Goal: Task Accomplishment & Management: Manage account settings

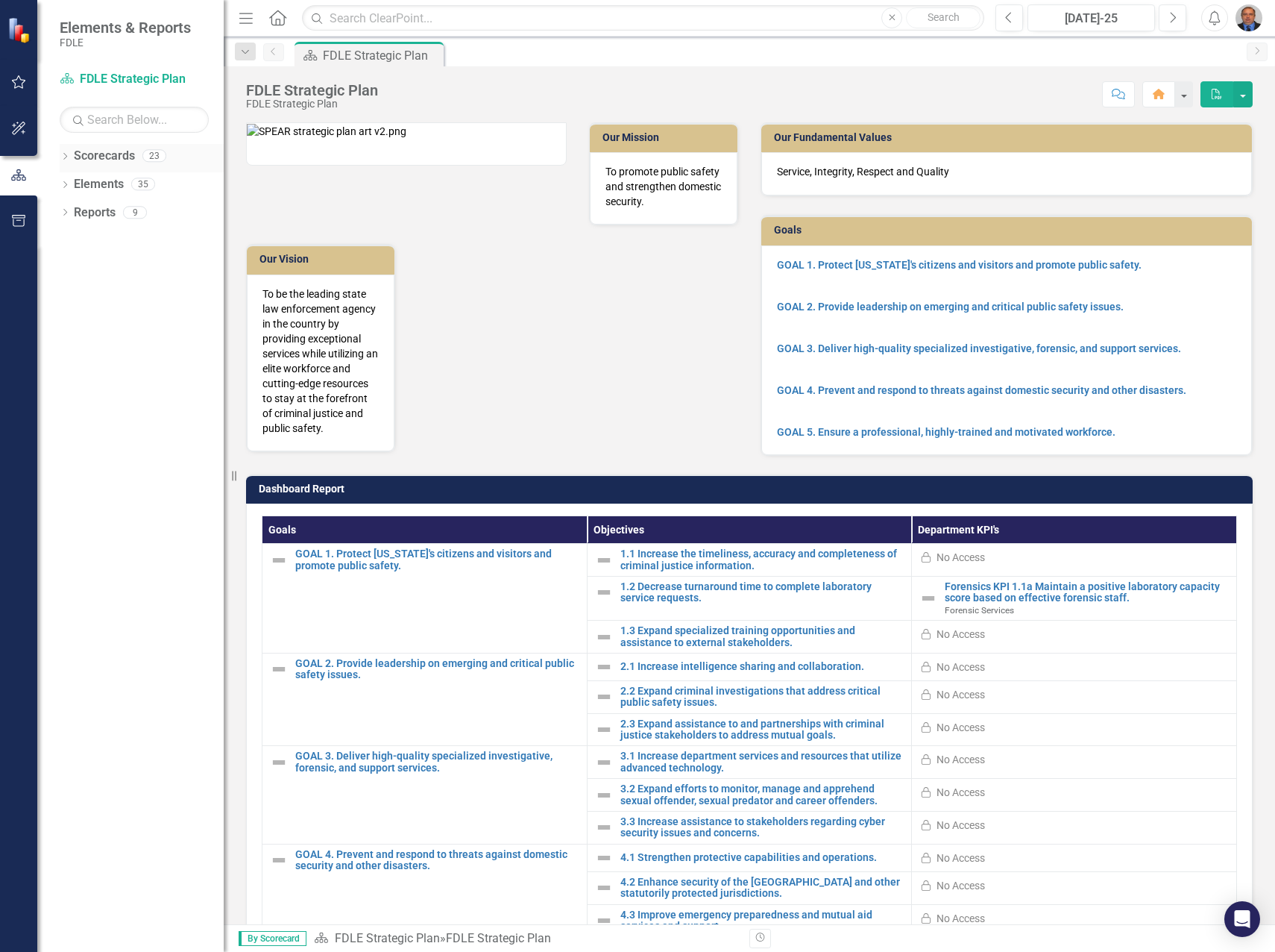
click at [65, 156] on icon "Dropdown" at bounding box center [65, 157] width 11 height 8
click at [68, 243] on icon "Dropdown" at bounding box center [72, 240] width 11 height 9
click at [88, 270] on icon "Dropdown" at bounding box center [87, 268] width 11 height 9
click at [102, 297] on icon "Dropdown" at bounding box center [102, 297] width 11 height 9
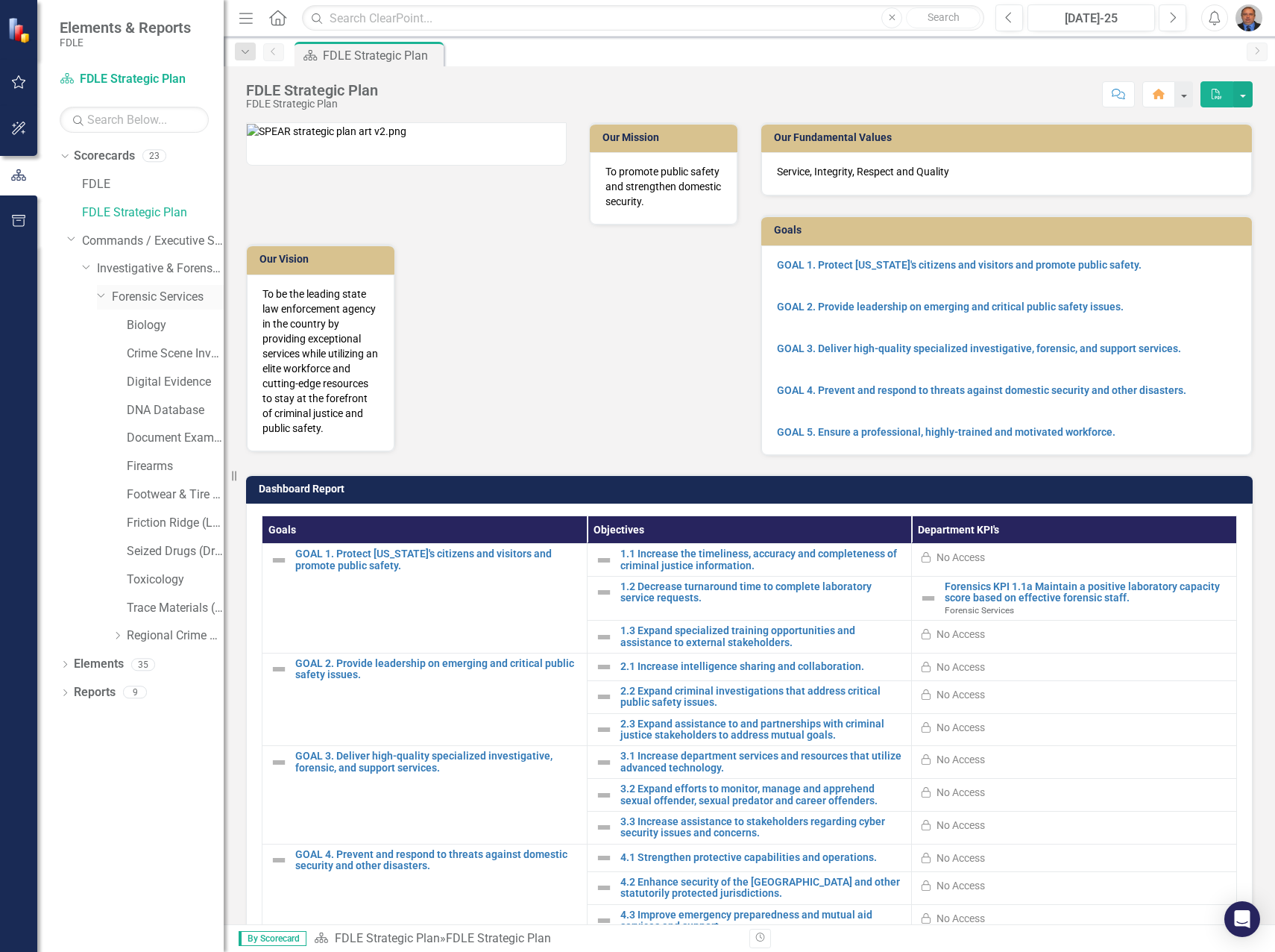
click at [165, 298] on link "Forensic Services" at bounding box center [168, 297] width 112 height 17
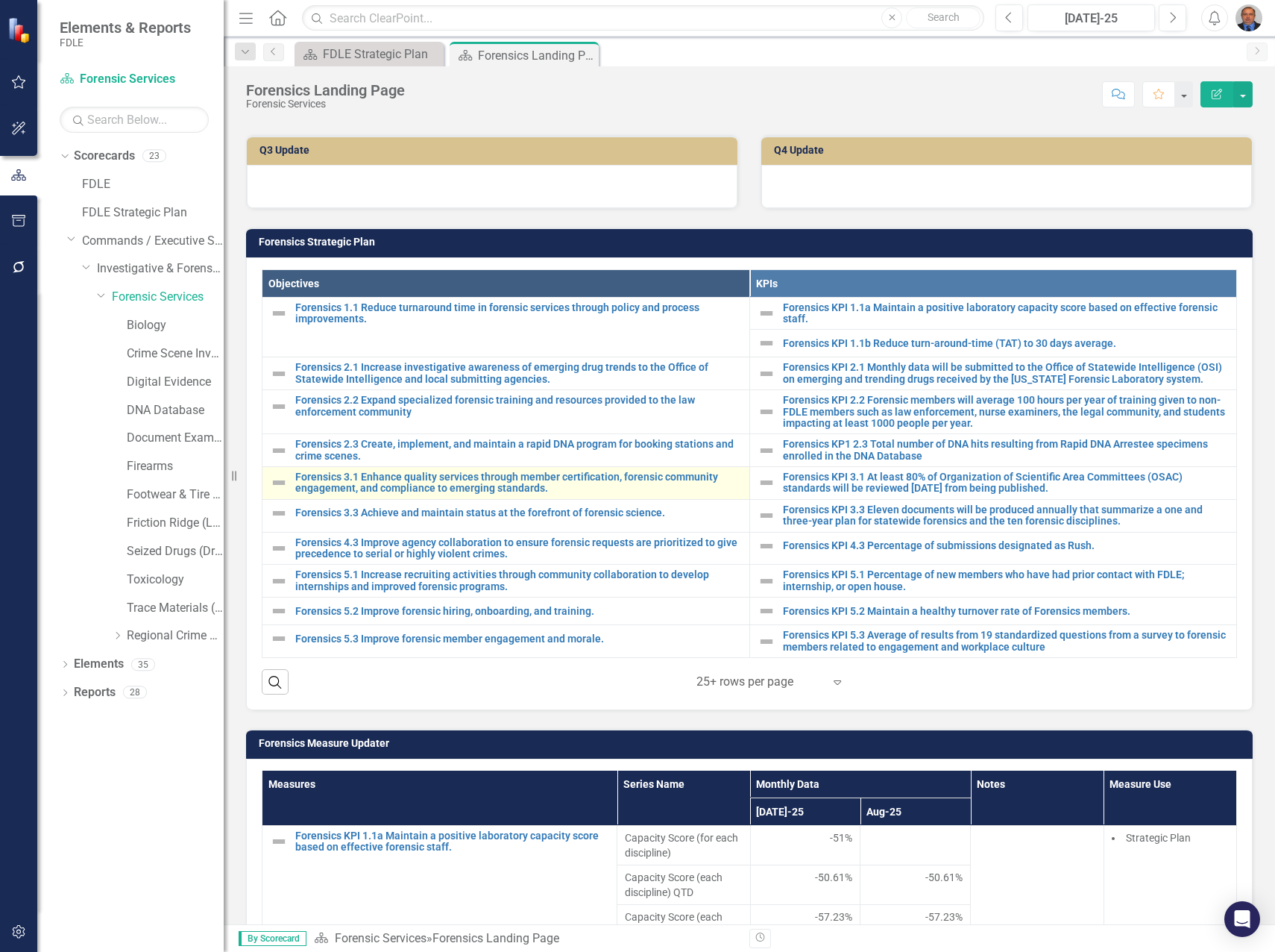
scroll to position [373, 0]
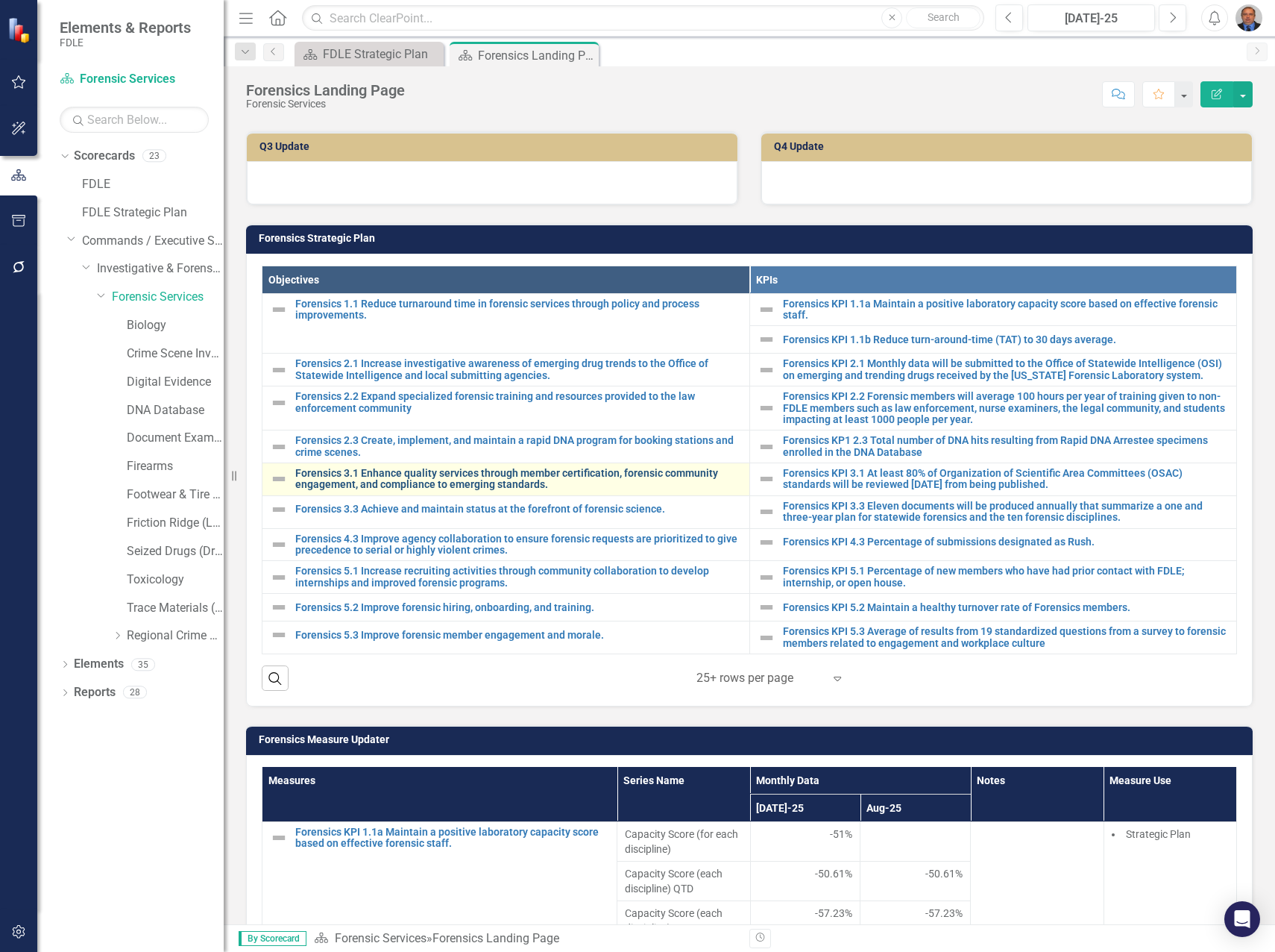
click at [397, 482] on link "Forensics 3.1 Enhance quality services through member certification, forensic c…" at bounding box center [518, 479] width 447 height 23
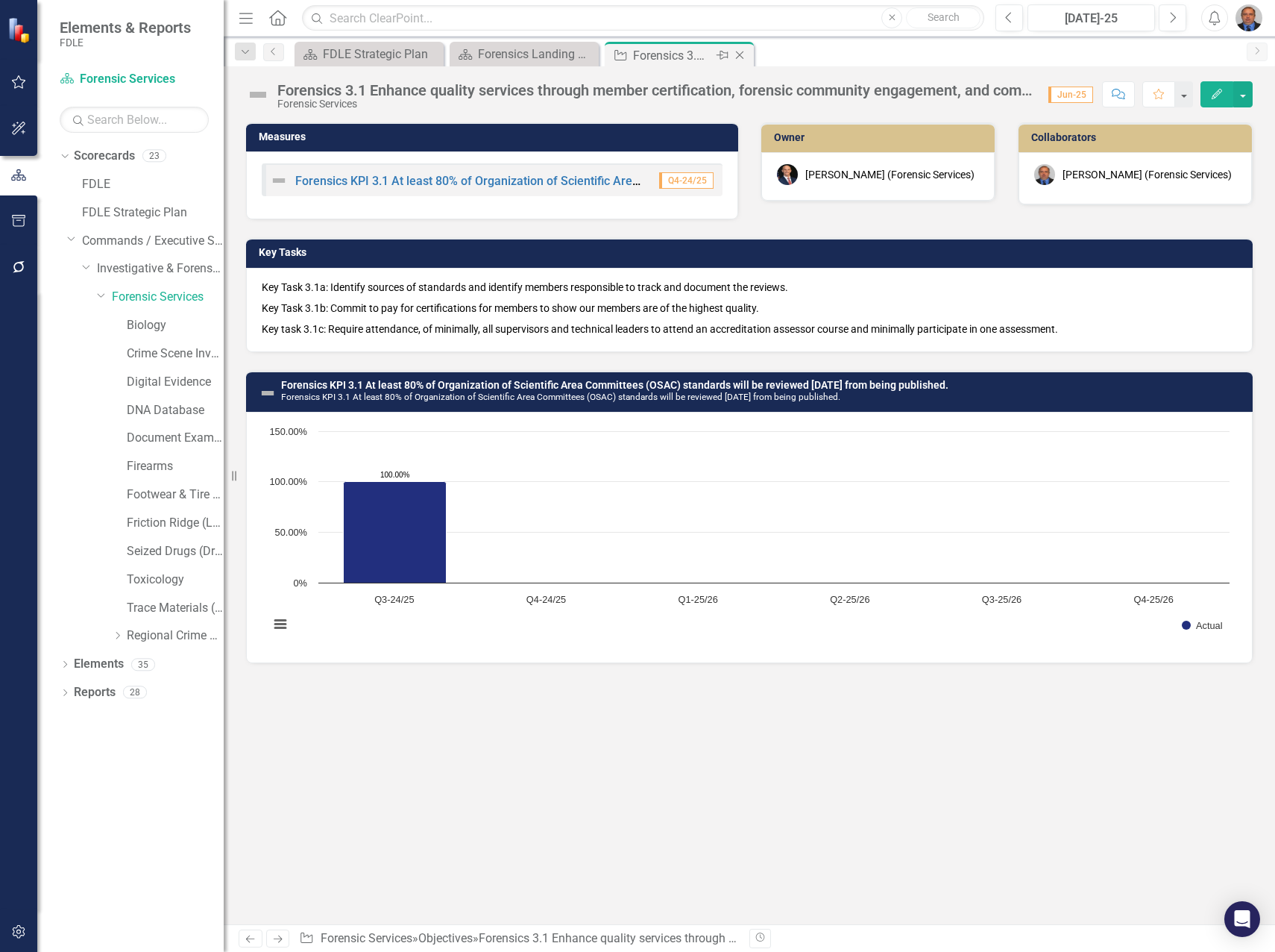
click at [739, 51] on icon "Close" at bounding box center [740, 56] width 15 height 12
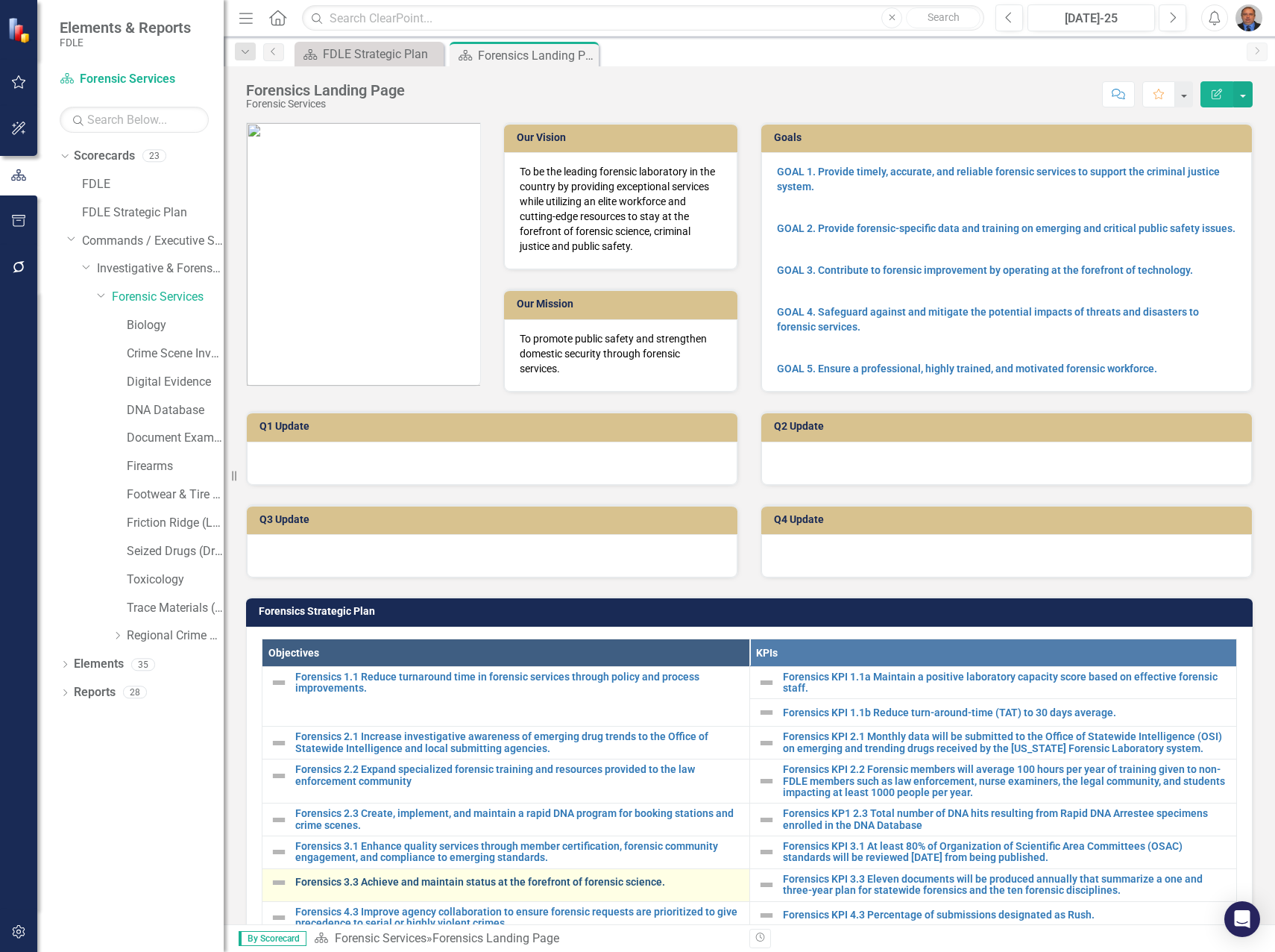
click at [447, 880] on link "Forensics 3.3 Achieve and maintain status at the forefront of forensic science." at bounding box center [518, 881] width 447 height 11
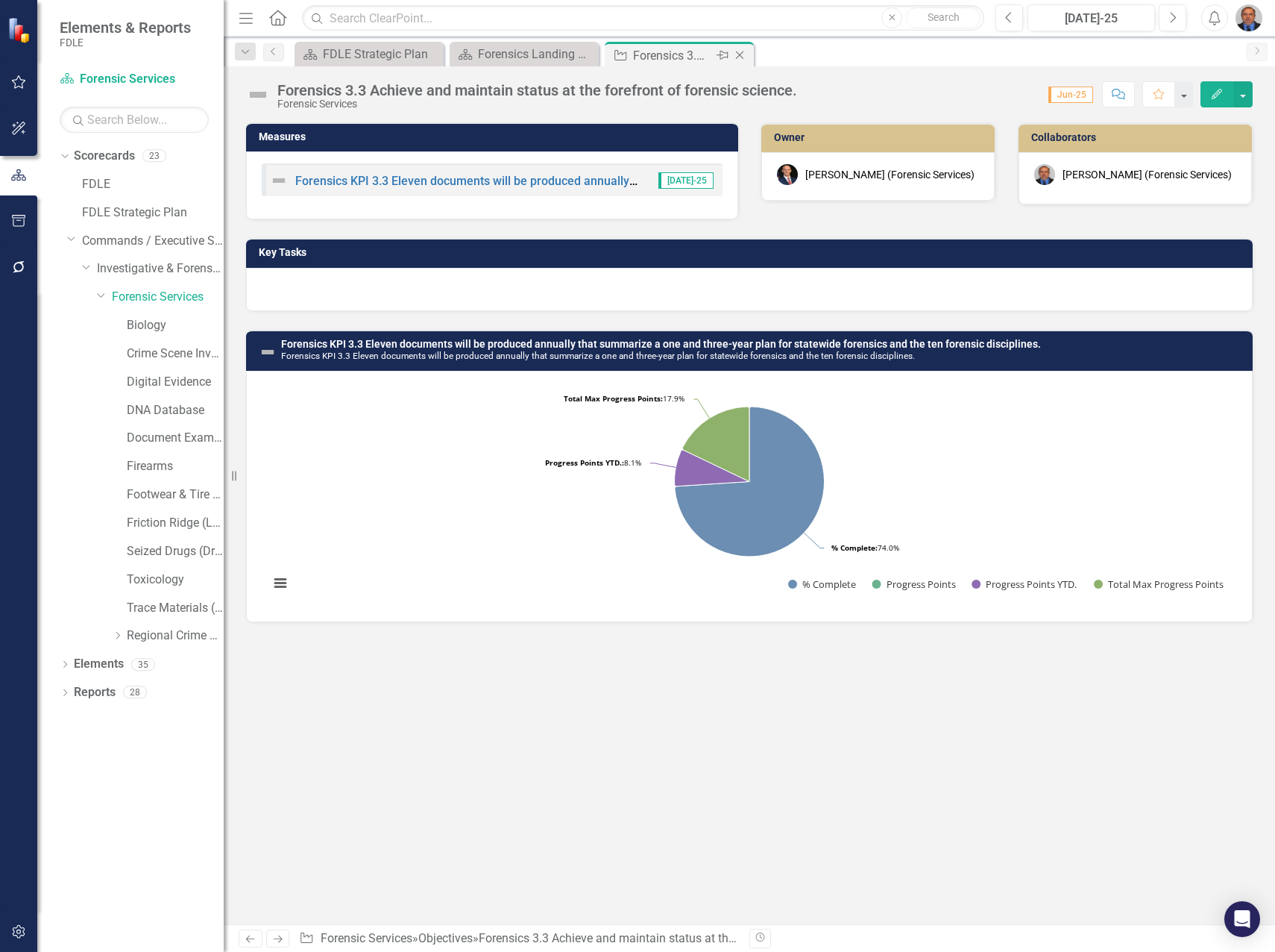
click at [691, 54] on div "Forensics 3.3 Achieve and maintain status at the forefront of forensic science." at bounding box center [673, 56] width 80 height 19
click at [676, 53] on div "Forensics 3.3 Achieve and maintain status at the forefront of forensic science." at bounding box center [673, 56] width 80 height 19
click at [366, 277] on div at bounding box center [750, 289] width 1007 height 44
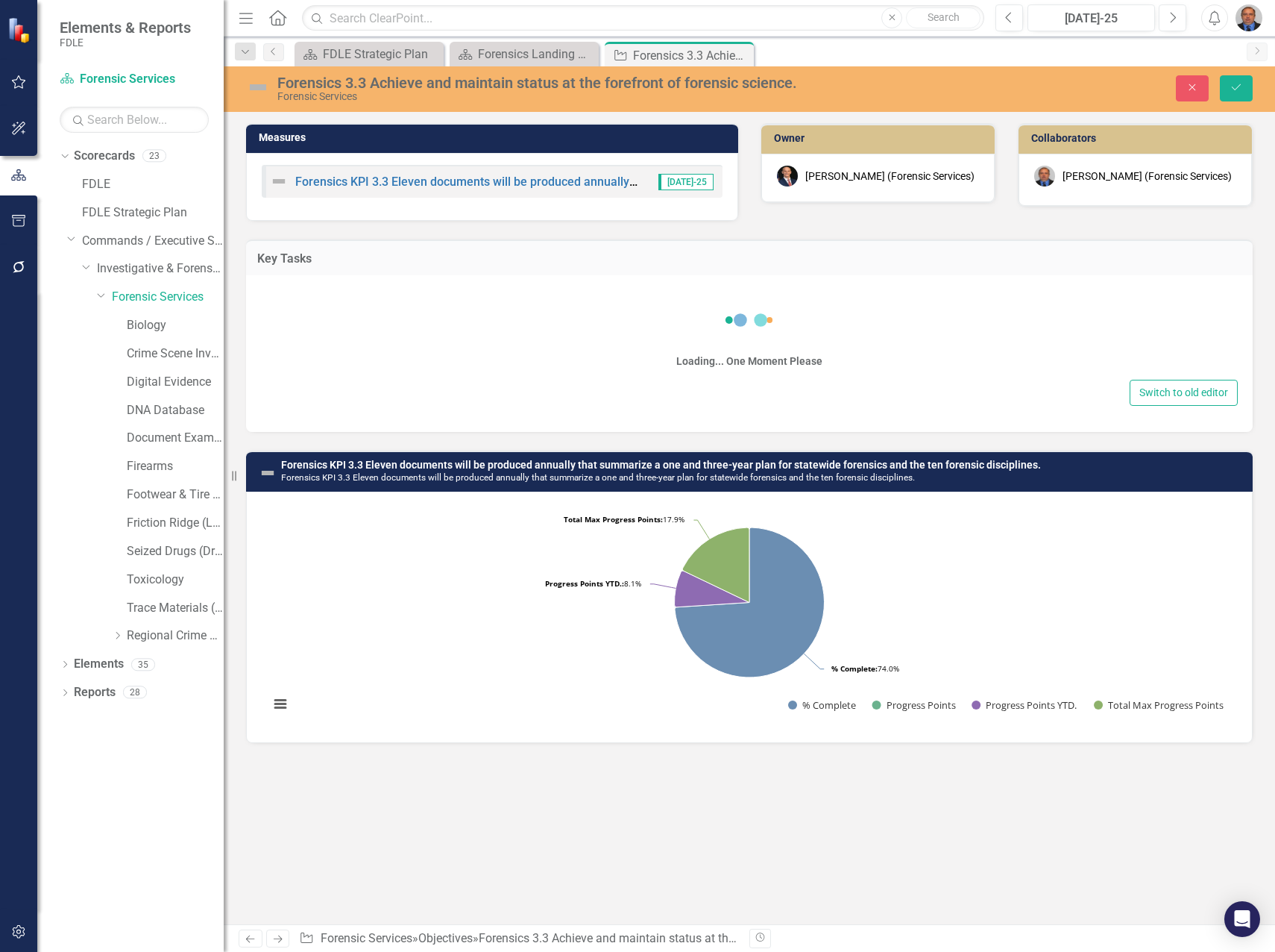
click at [364, 276] on div "Loading... One Moment Please Switch to old editor" at bounding box center [750, 353] width 1007 height 156
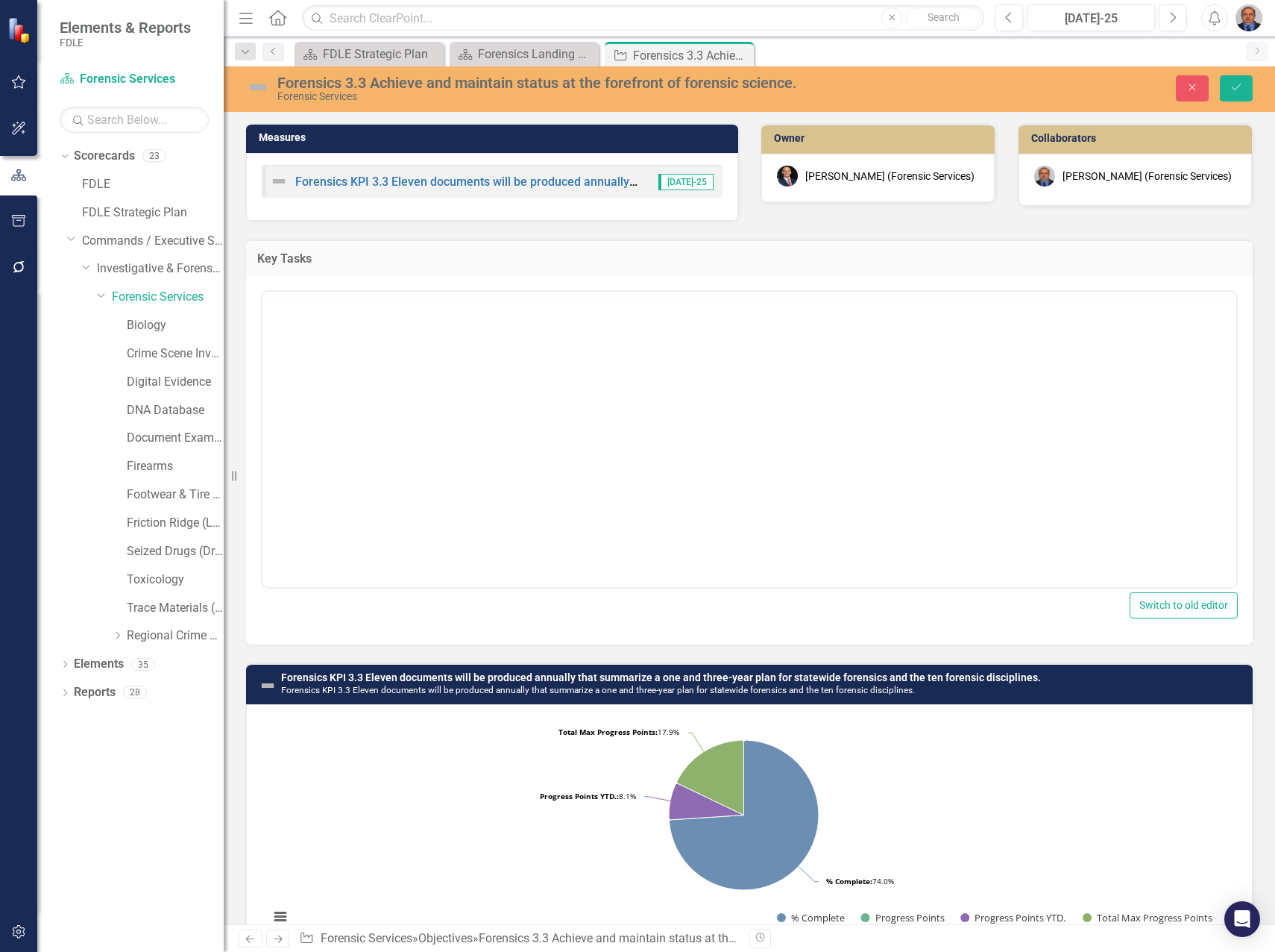
click at [364, 294] on div at bounding box center [749, 295] width 974 height 6
click at [391, 370] on body "Rich Text Area. Press ALT-0 for help." at bounding box center [749, 439] width 974 height 224
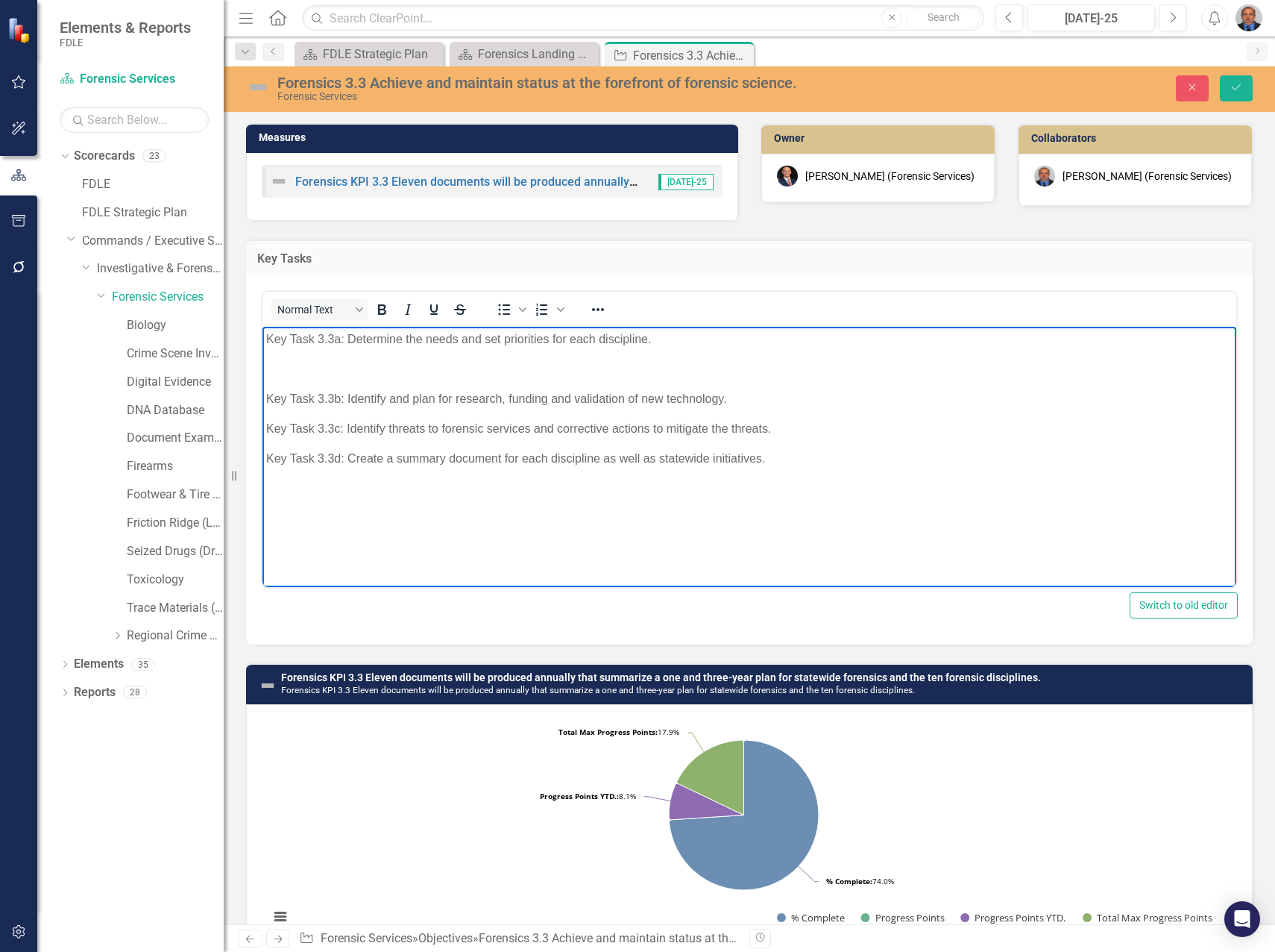
click at [411, 348] on p "Key Task 3.3a: Determine the needs and set priorities for each discipline." at bounding box center [749, 340] width 967 height 18
click at [675, 334] on p "Key Task 3.3a: Determine the needs and set priorities for each discipline." at bounding box center [749, 340] width 967 height 18
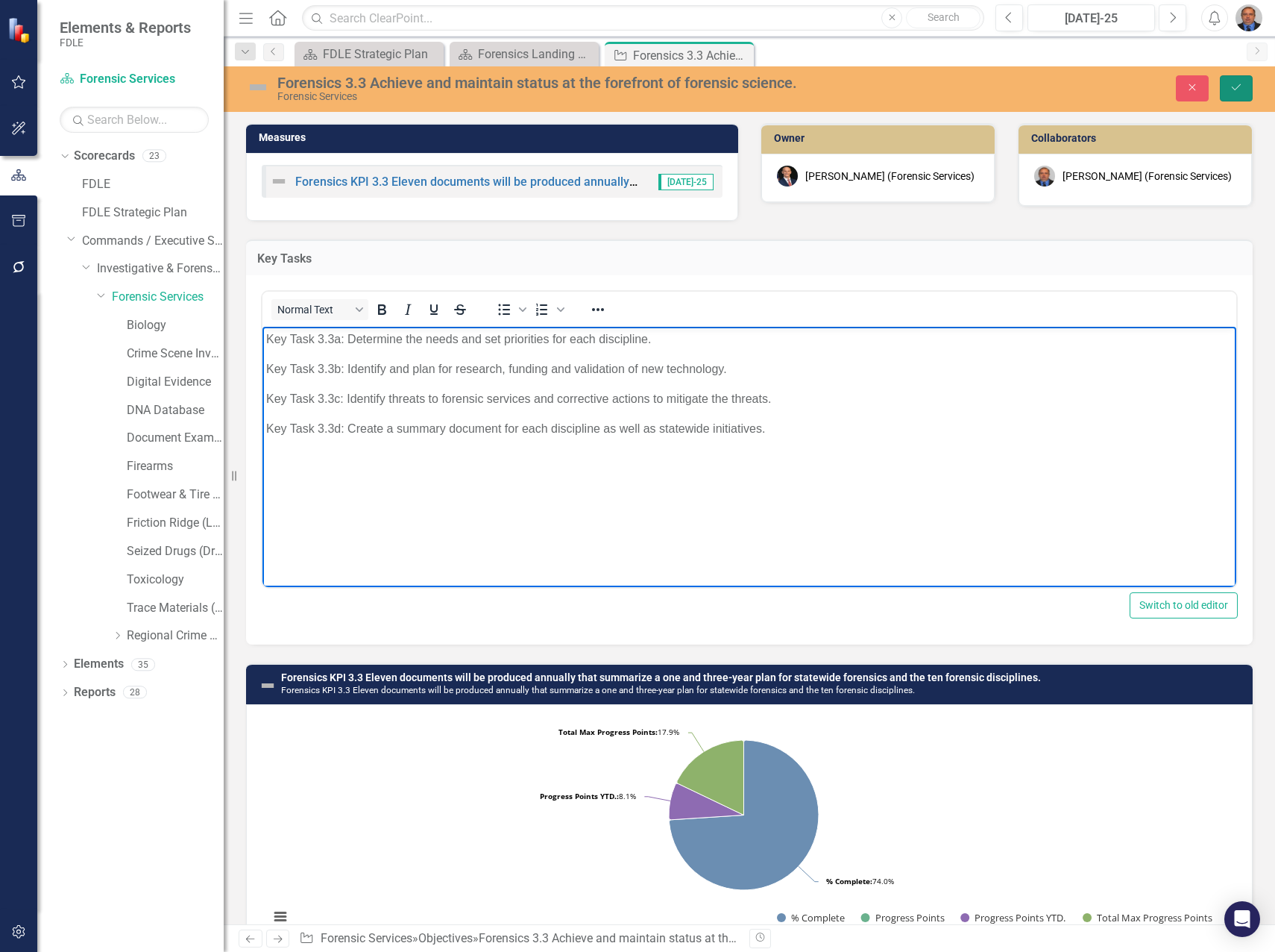
click at [1237, 83] on icon "Save" at bounding box center [1237, 87] width 14 height 11
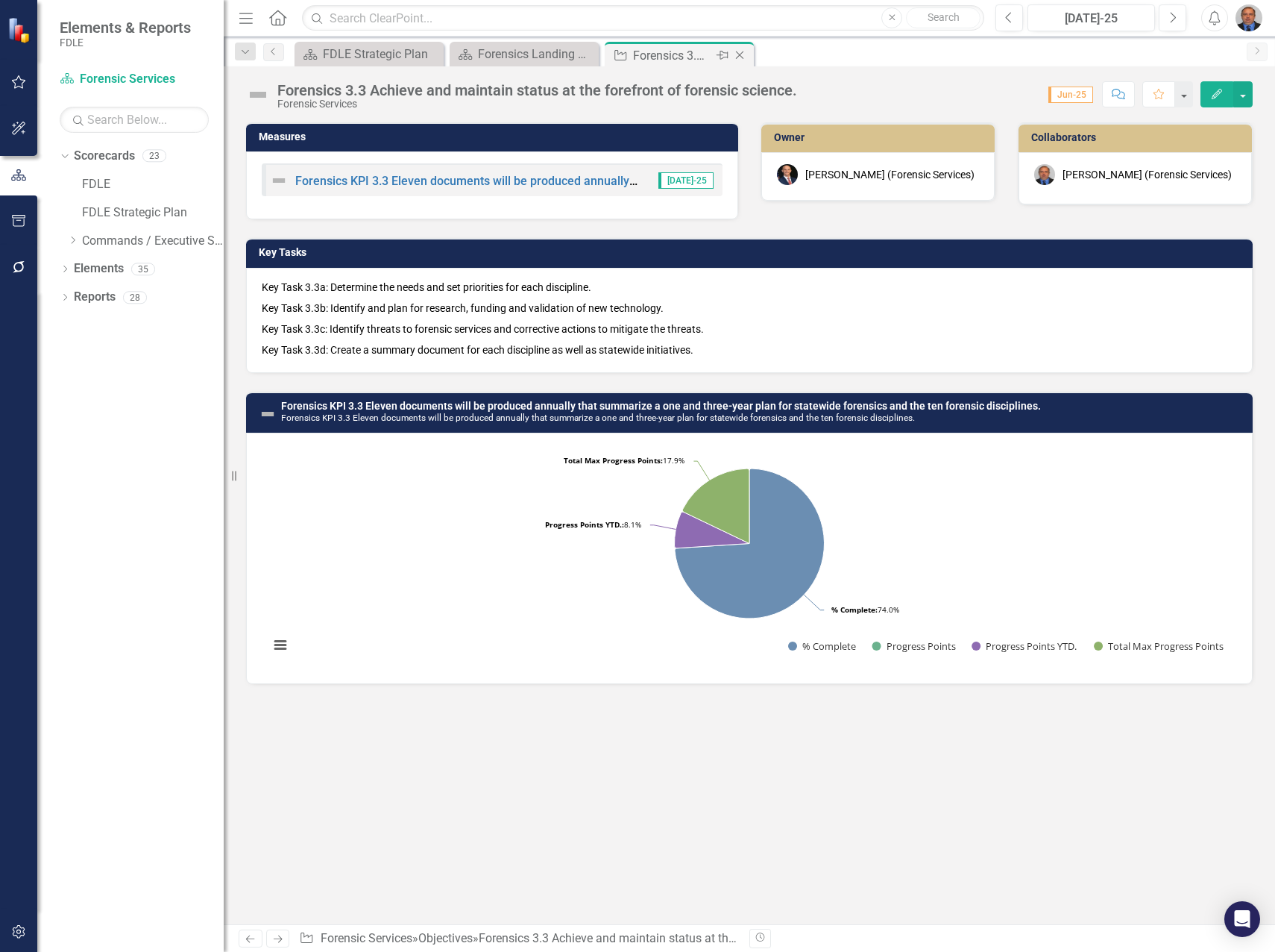
click at [740, 56] on icon "Close" at bounding box center [740, 56] width 15 height 12
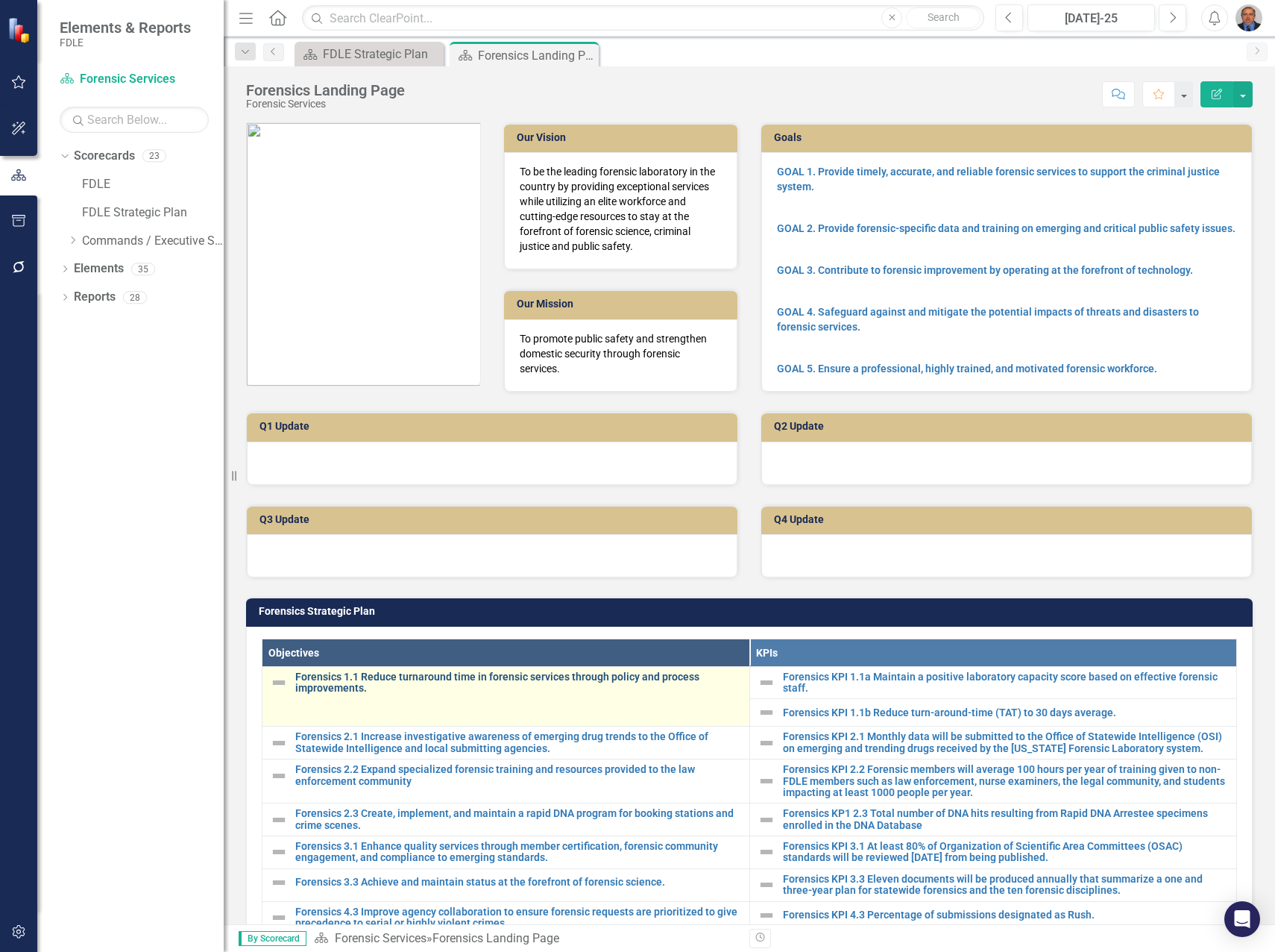
click at [420, 679] on link "Forensics 1.1 Reduce turnaround time in forensic services through policy and pr…" at bounding box center [518, 682] width 447 height 23
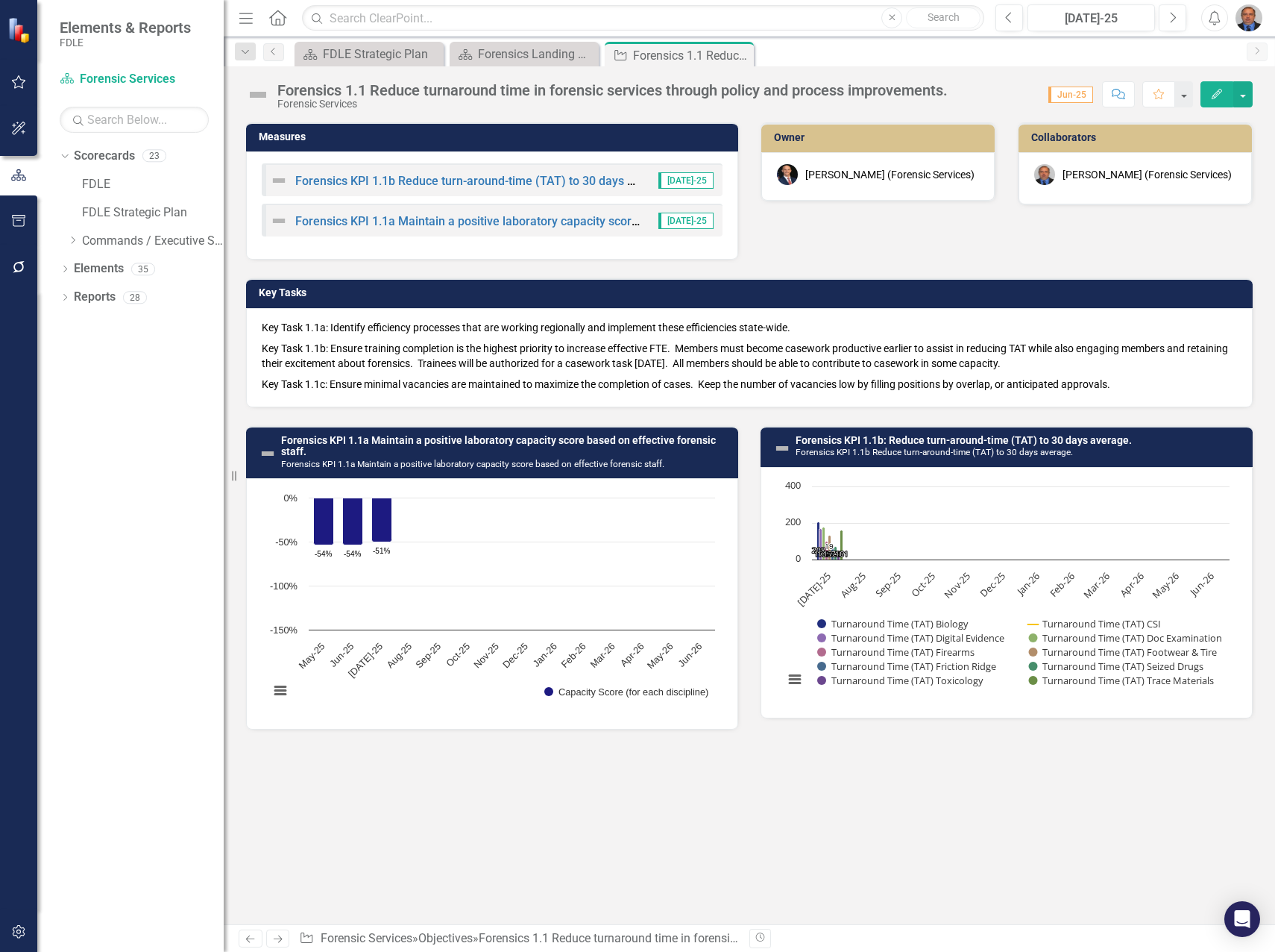
click at [455, 350] on p "Key Task 1.1b: Ensure training completion is the highest priority to increase e…" at bounding box center [749, 356] width 975 height 36
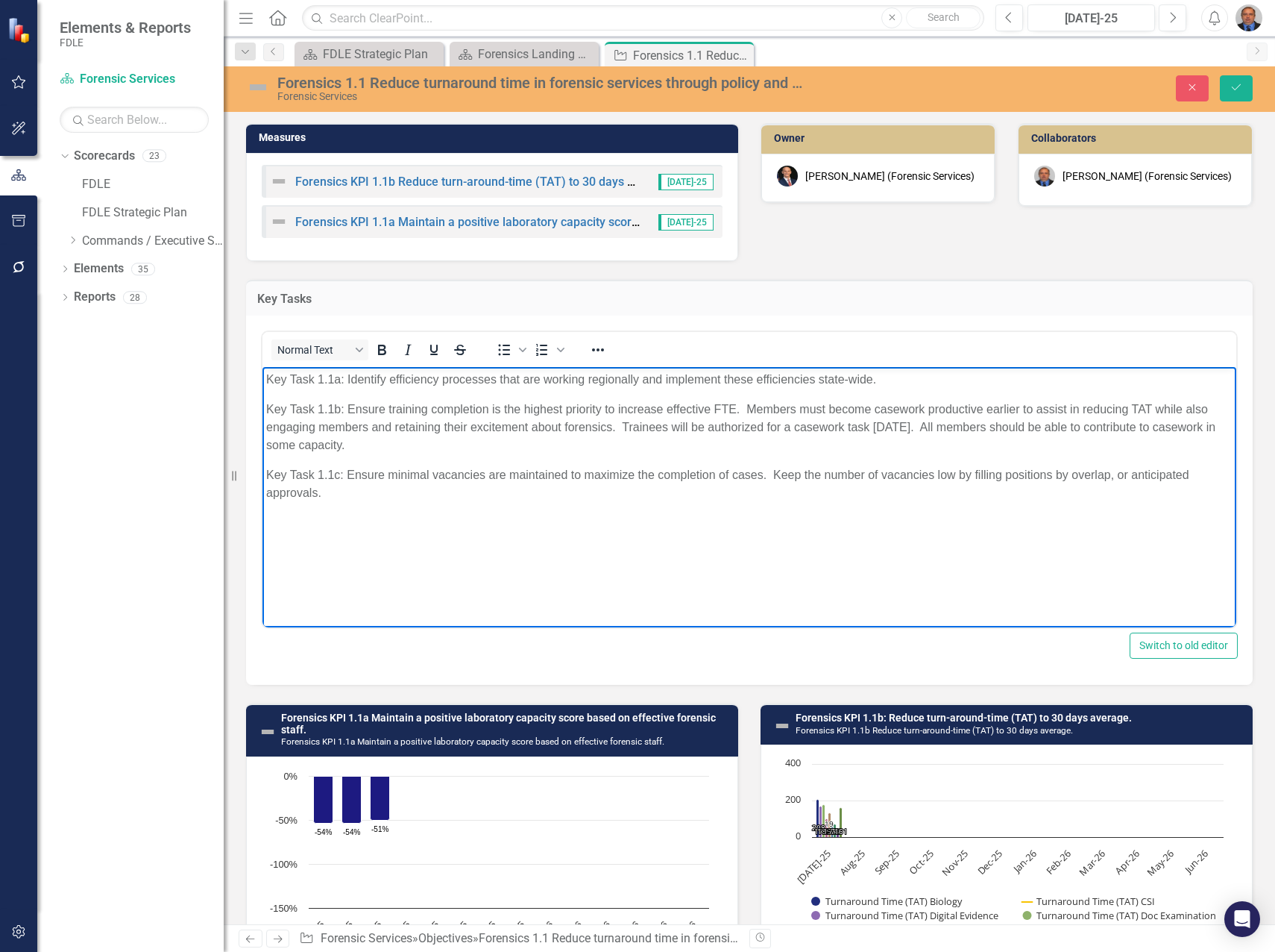
click at [455, 477] on p "Key Task 1.1c: Ensure minimal vacancies are maintained to maximize the completi…" at bounding box center [749, 484] width 967 height 36
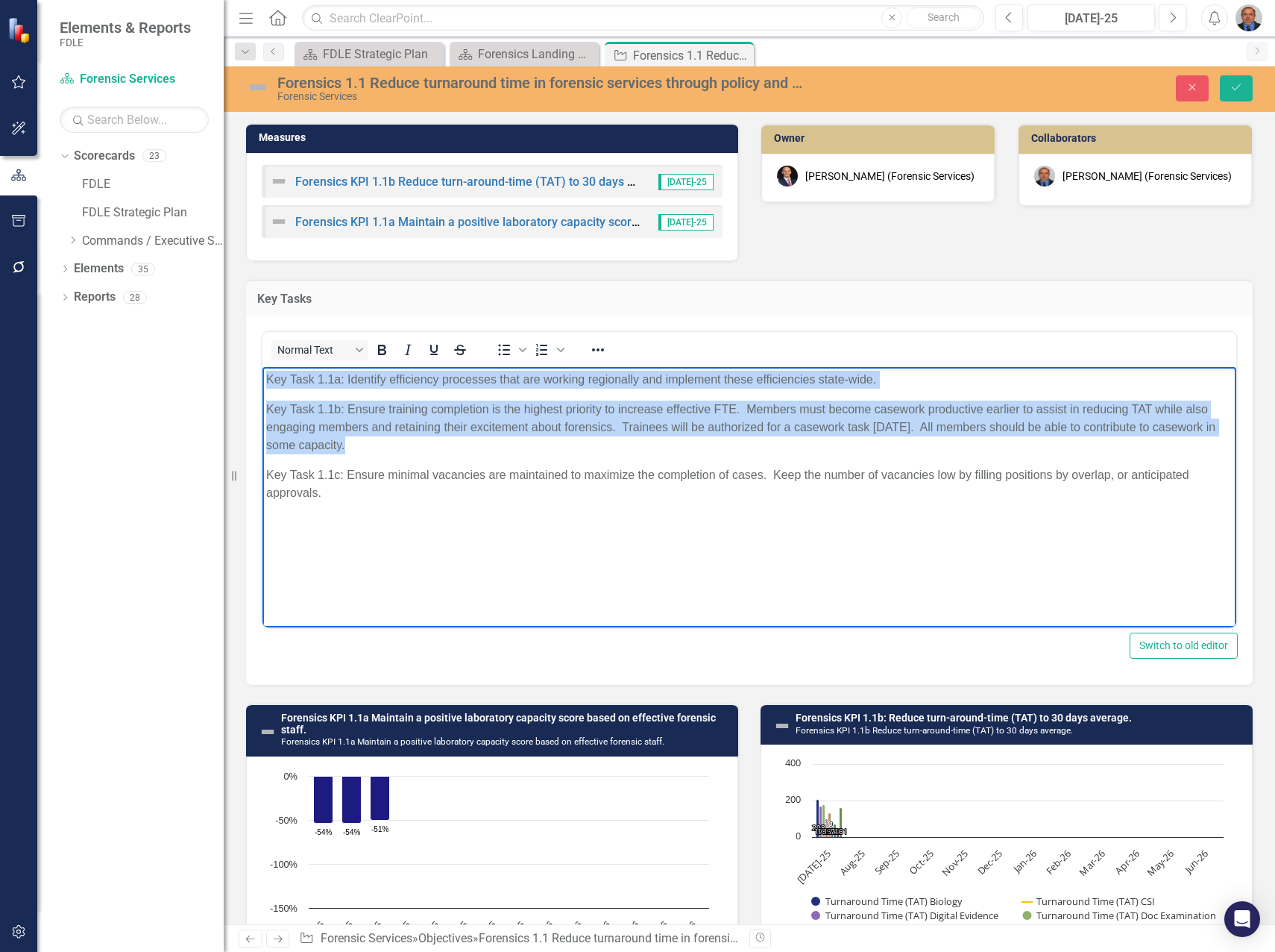
paste body "Rich Text Area. Press ALT-0 for help."
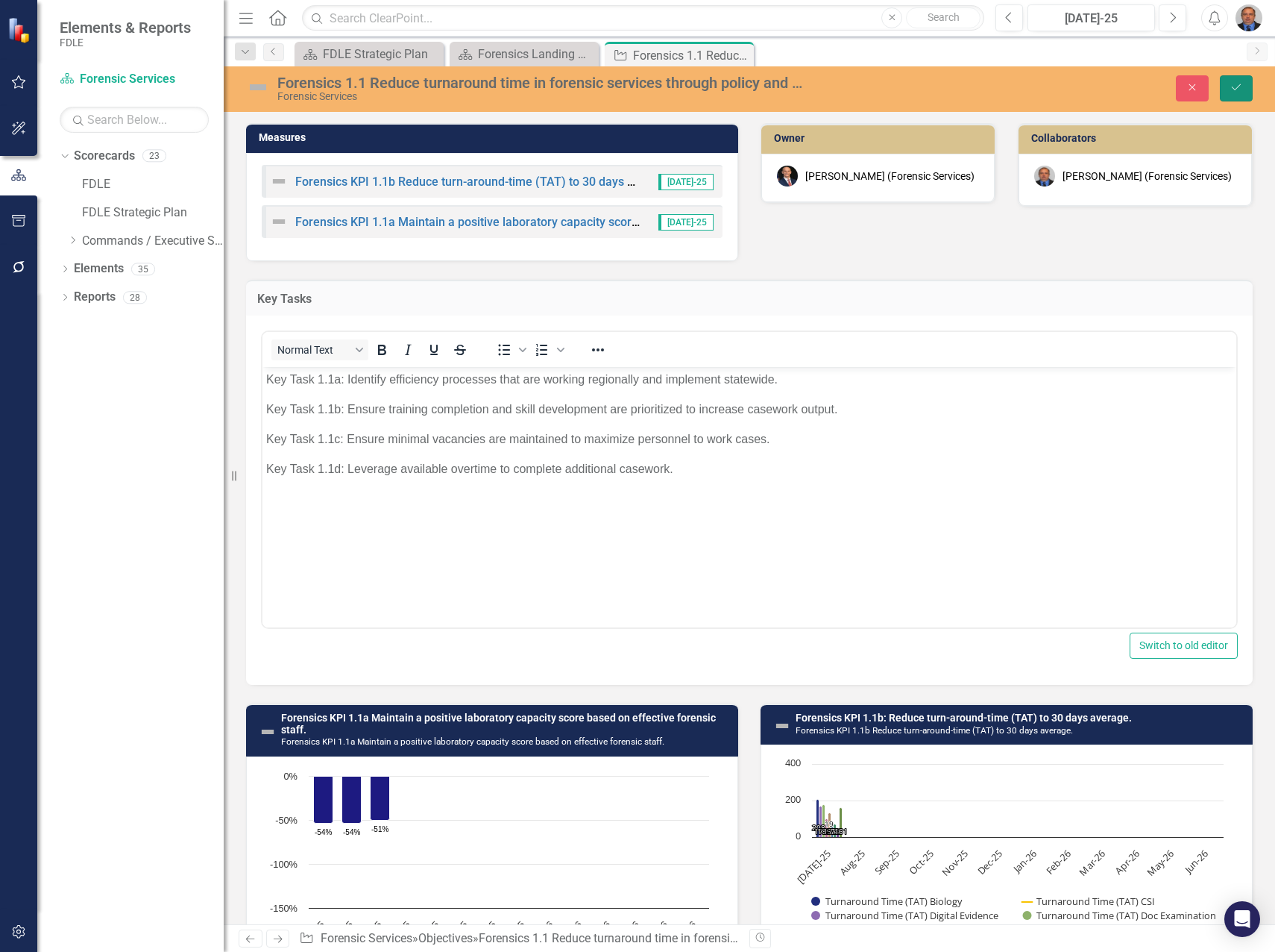
click at [1243, 81] on button "Save" at bounding box center [1237, 88] width 33 height 26
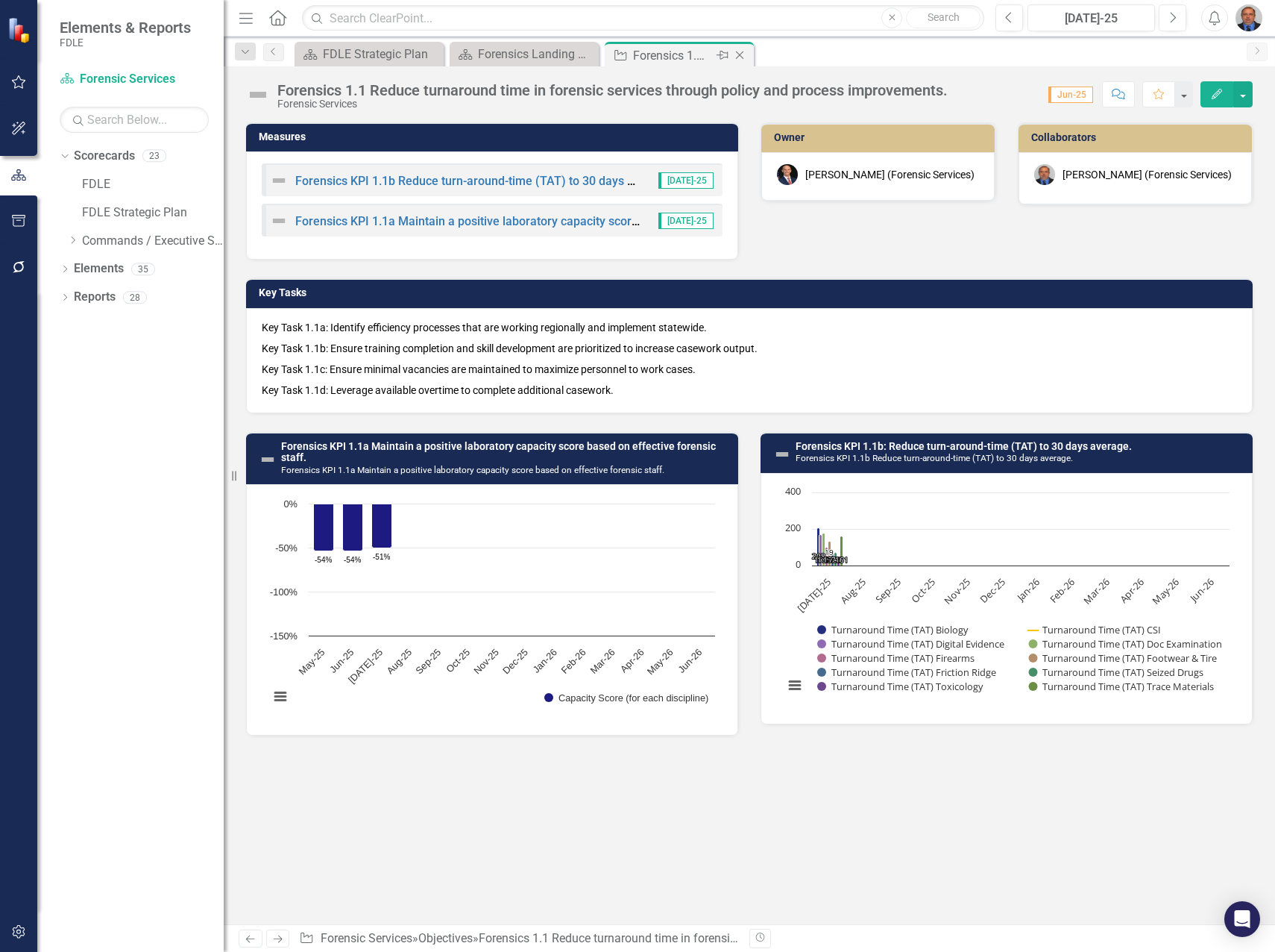
click at [741, 56] on icon "Close" at bounding box center [740, 56] width 15 height 12
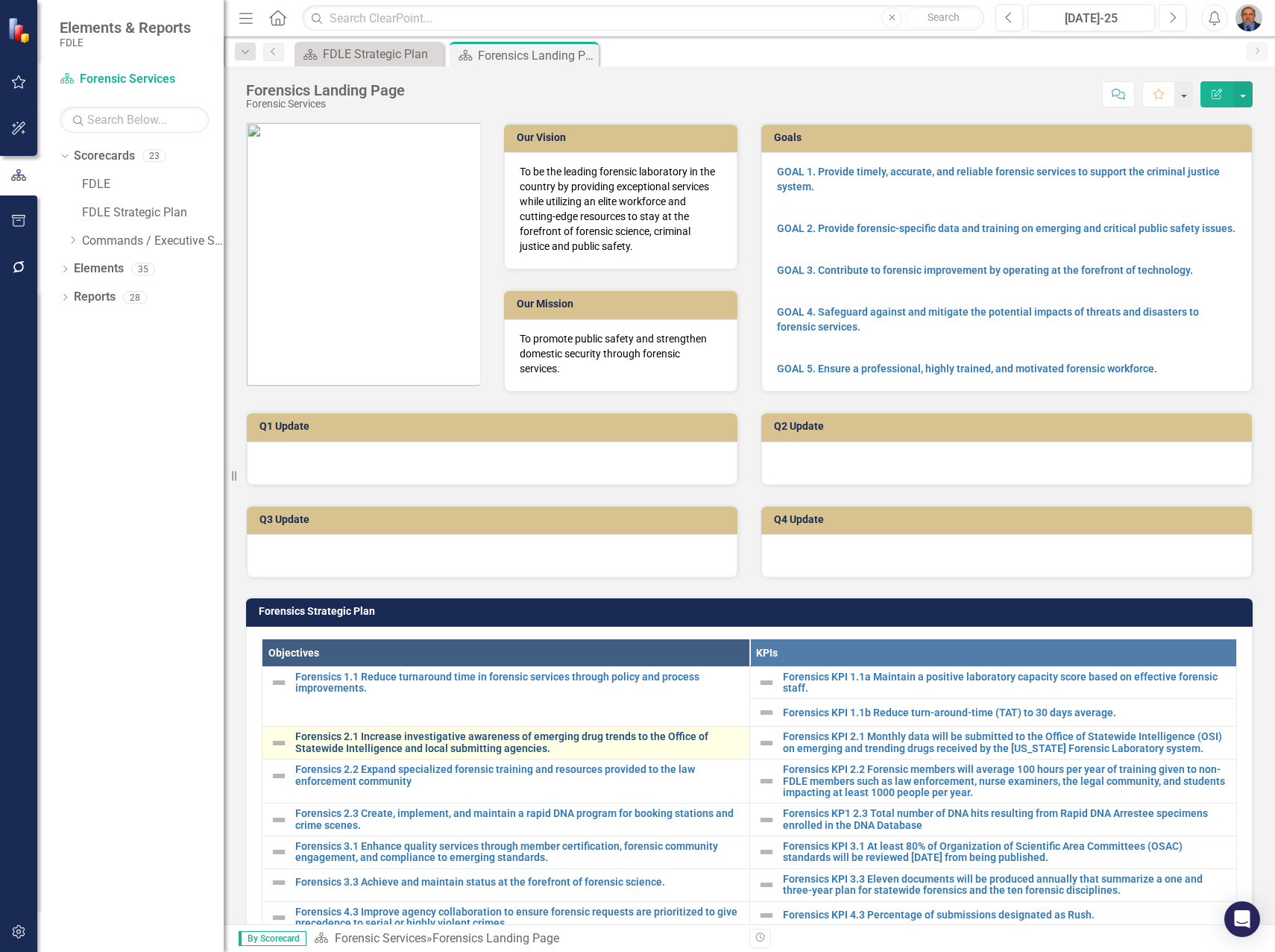
click at [412, 740] on link "Forensics 2.1 Increase investigative awareness of emerging drug trends to the O…" at bounding box center [518, 742] width 447 height 23
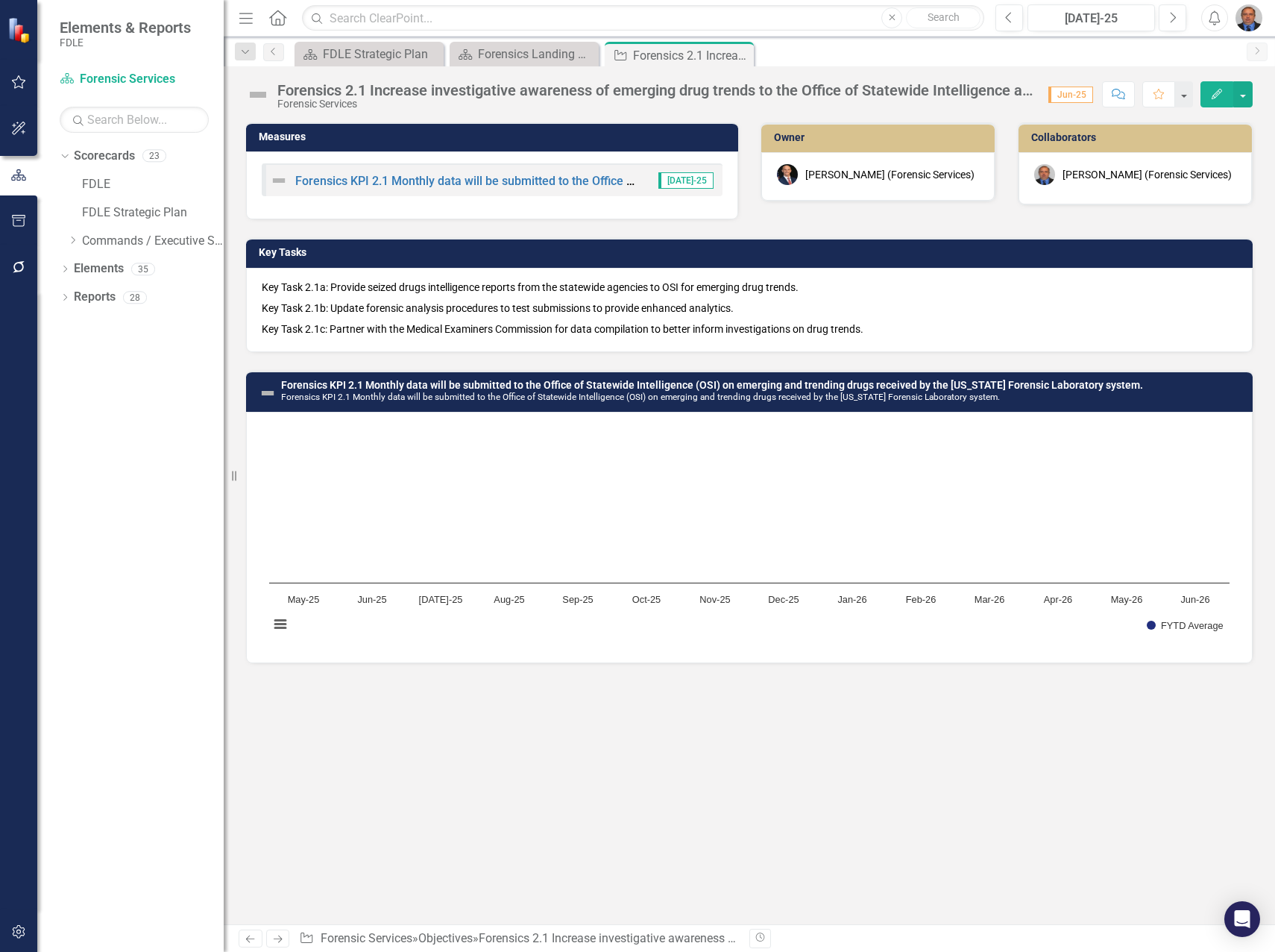
click at [320, 307] on p "Key Task 2.1b: Update forensic analysis procedures to test submissions to provi…" at bounding box center [749, 308] width 975 height 21
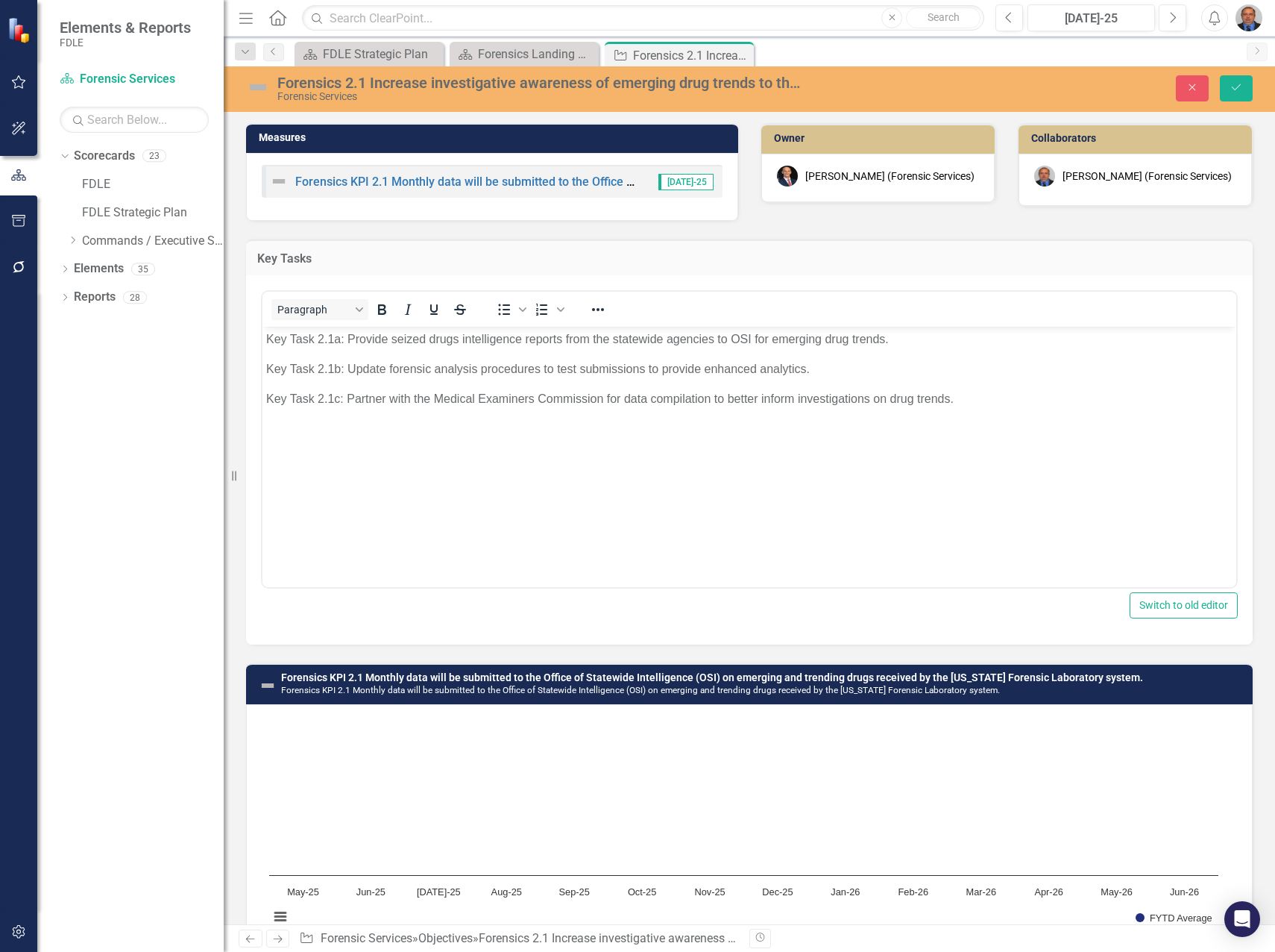
click at [470, 449] on body "Key Task 2.1a: Provide seized drugs intelligence reports from the statewide age…" at bounding box center [749, 439] width 974 height 224
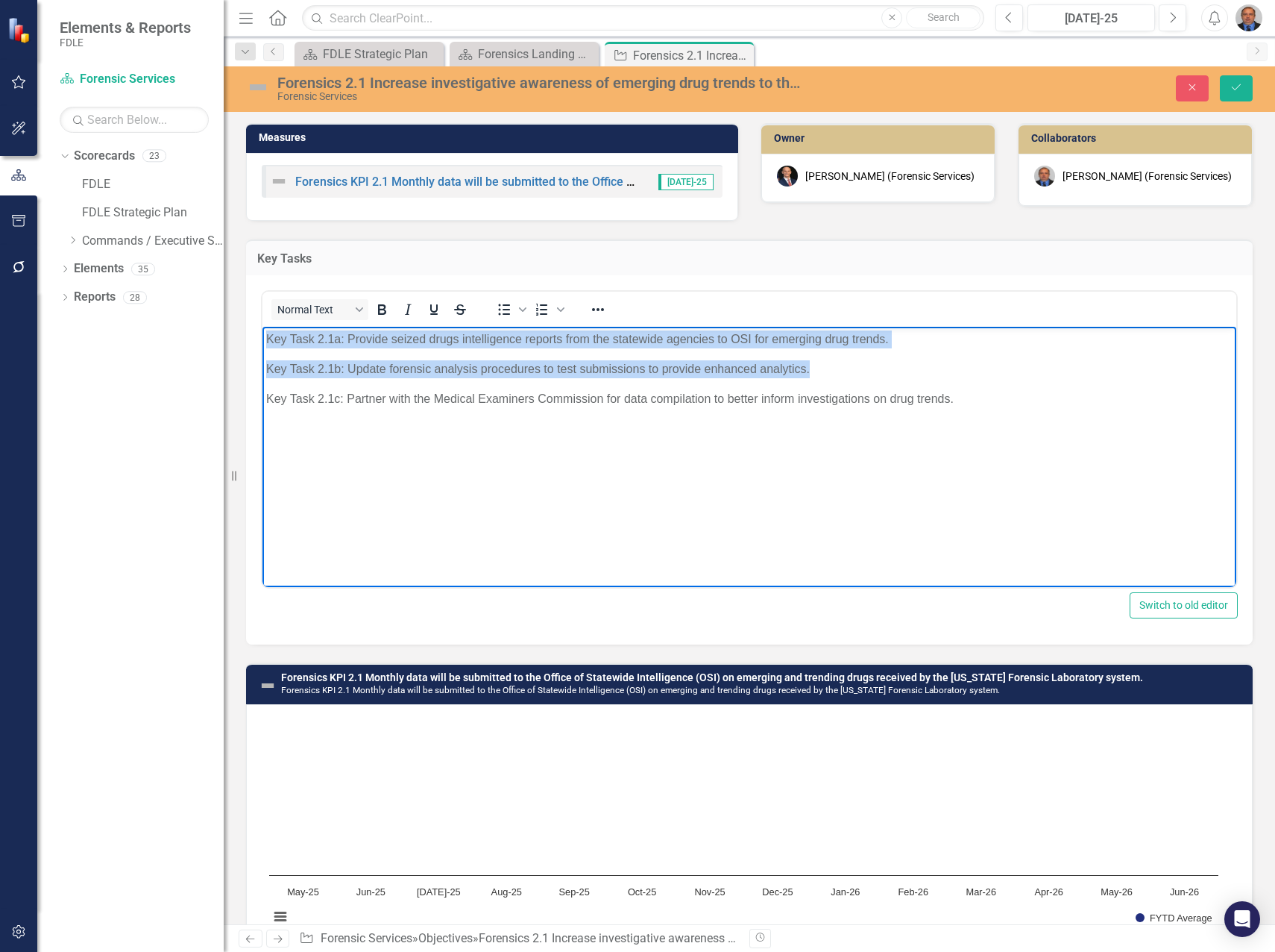
paste body "Rich Text Area. Press ALT-0 for help."
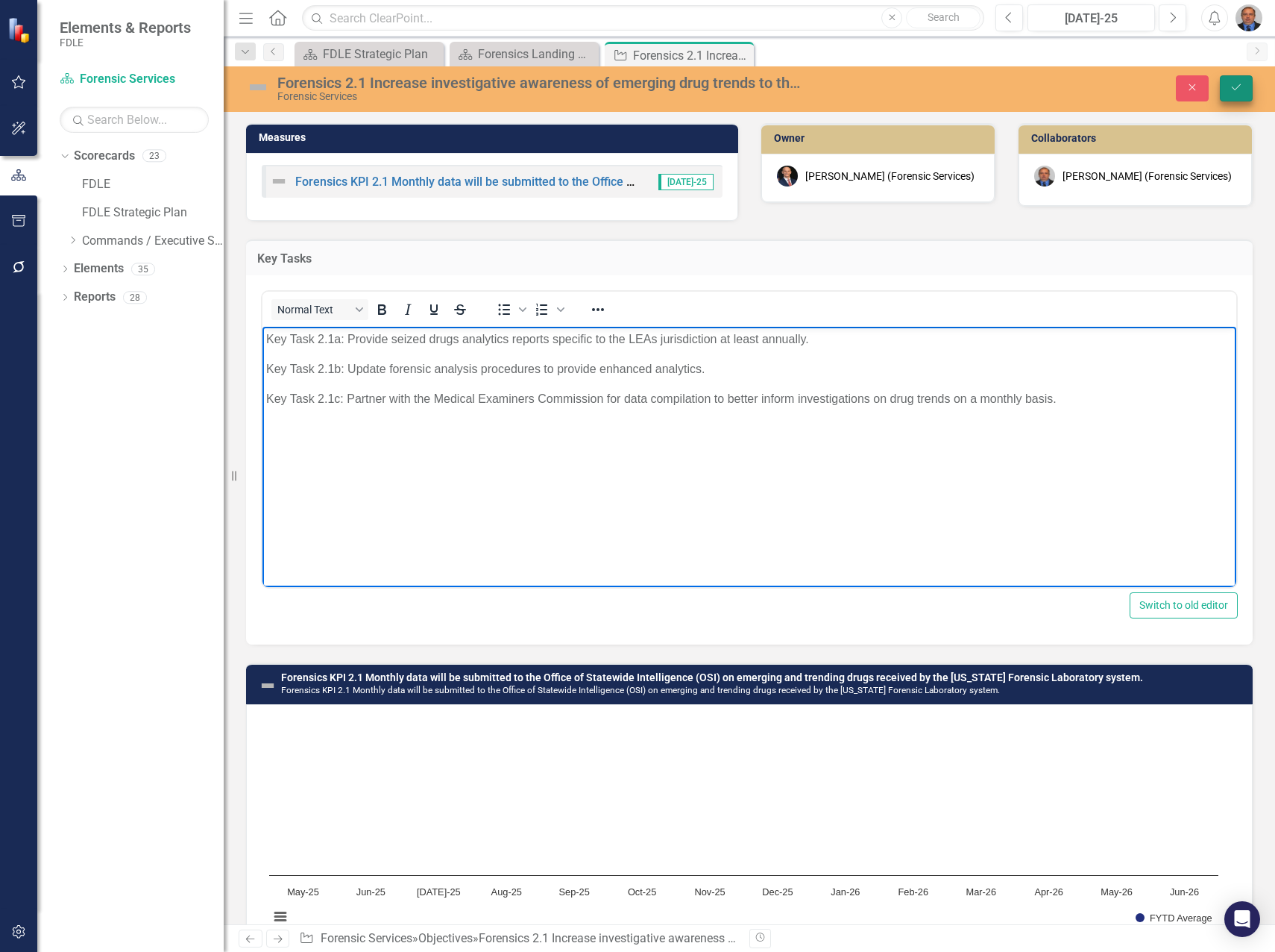
click at [1239, 78] on button "Save" at bounding box center [1237, 88] width 33 height 26
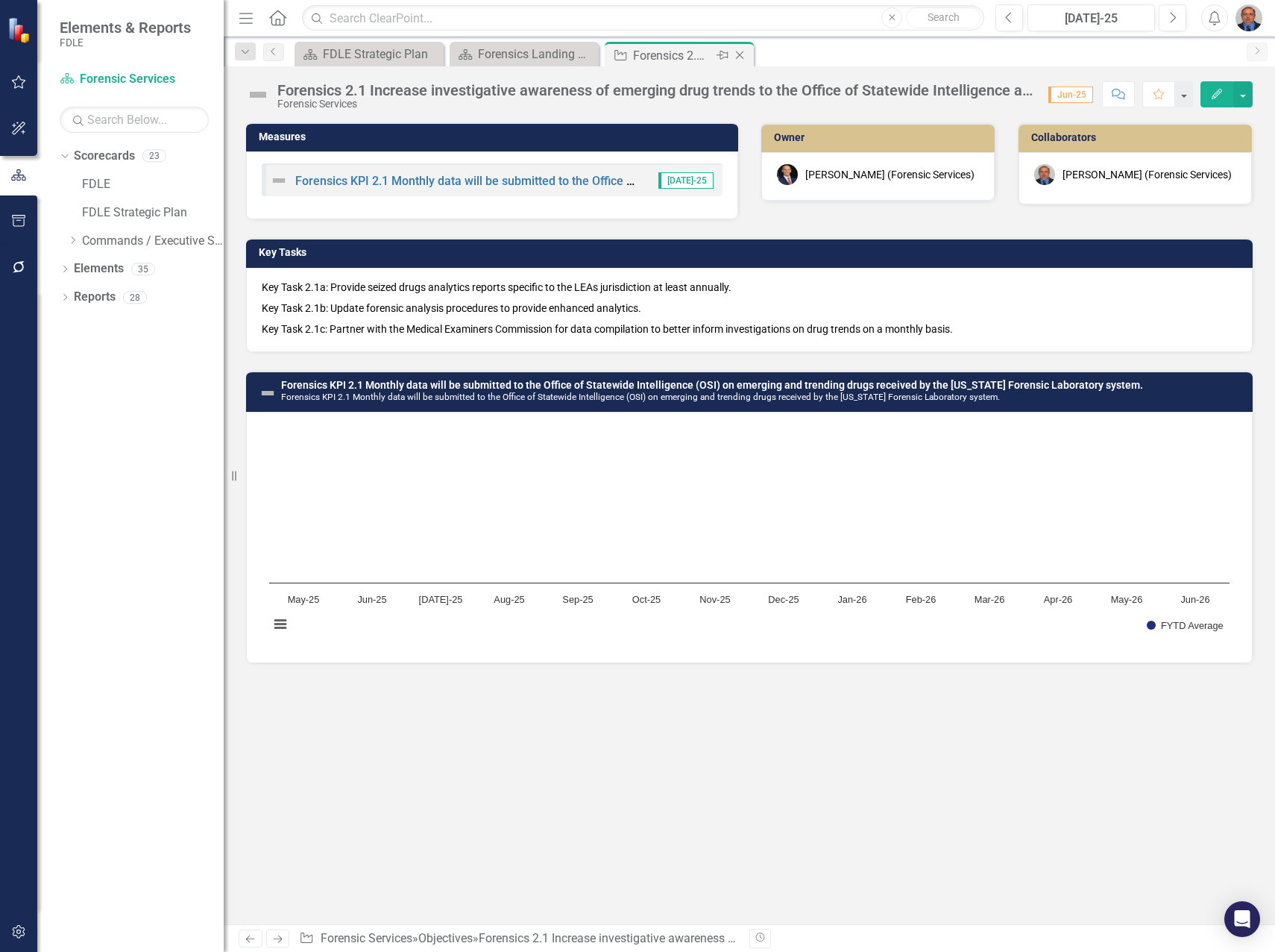
click at [741, 54] on icon at bounding box center [740, 55] width 8 height 8
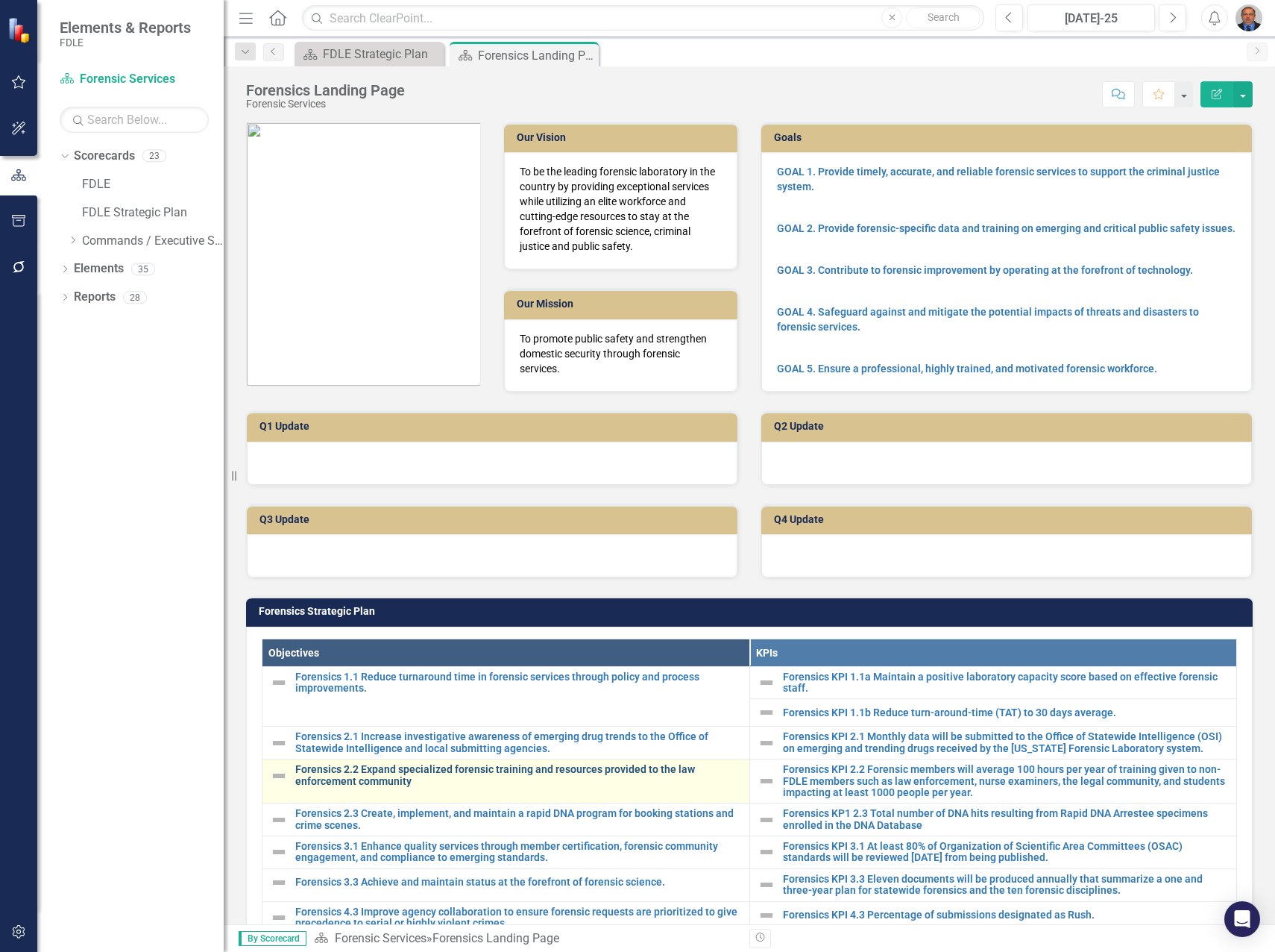
click at [382, 776] on link "Forensics 2.2 Expand specialized forensic training and resources provided to th…" at bounding box center [518, 775] width 447 height 23
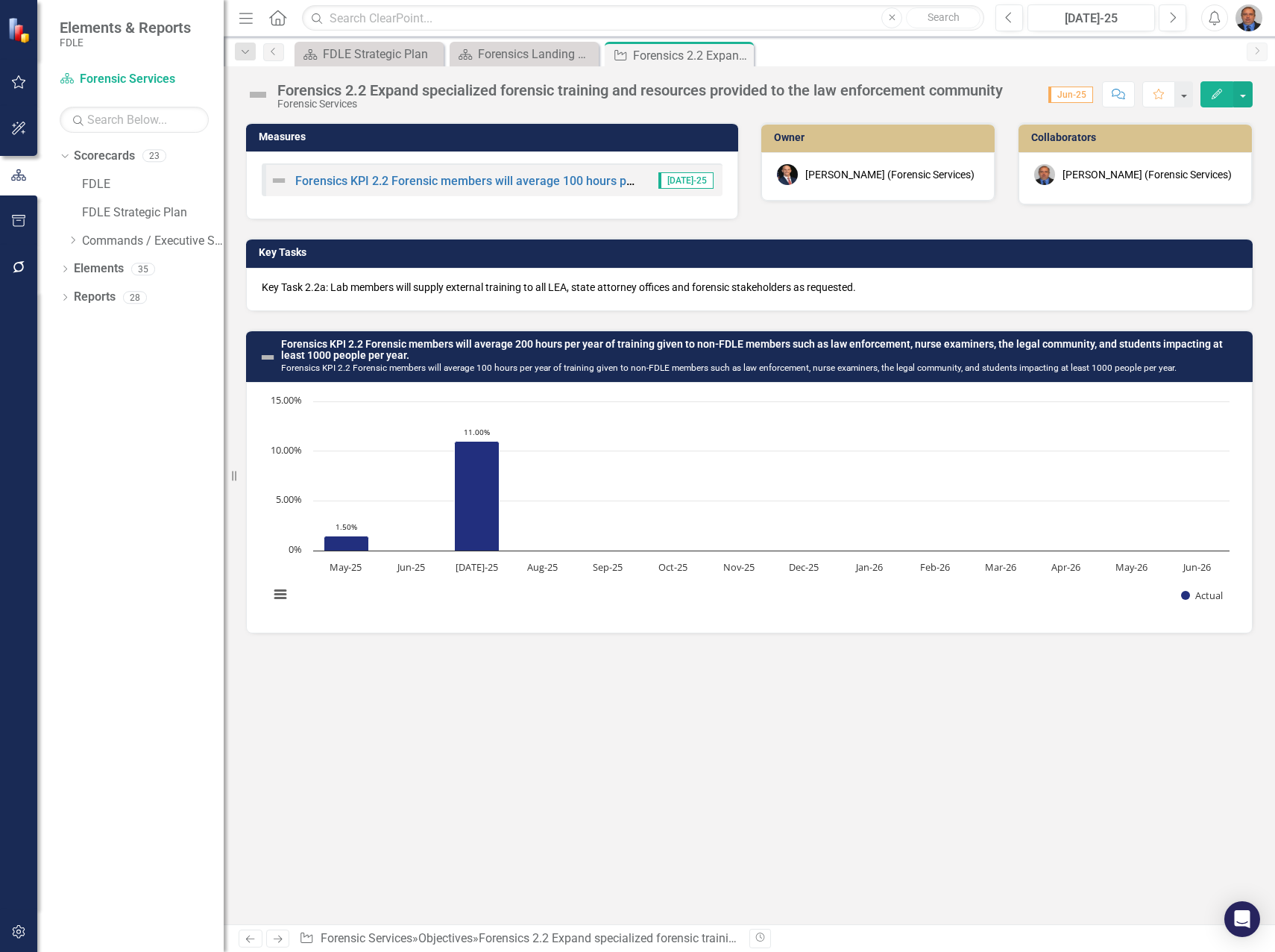
click at [456, 286] on p "Key Task 2.2a: Lab members will supply external training to all LEA, state atto…" at bounding box center [749, 287] width 975 height 15
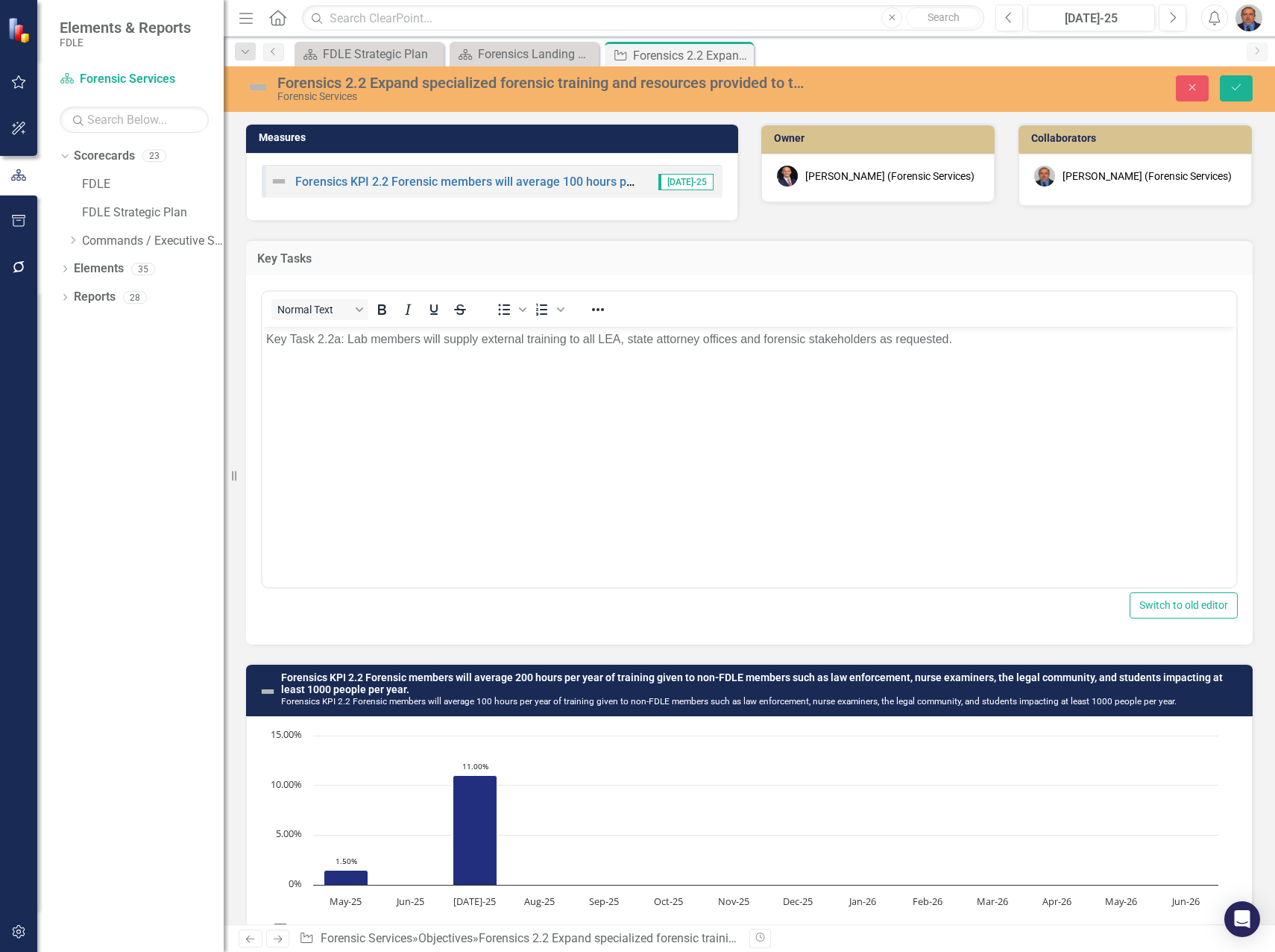
click at [531, 399] on body "Key Task 2.2a: Lab members will supply external training to all LEA, state atto…" at bounding box center [749, 439] width 974 height 224
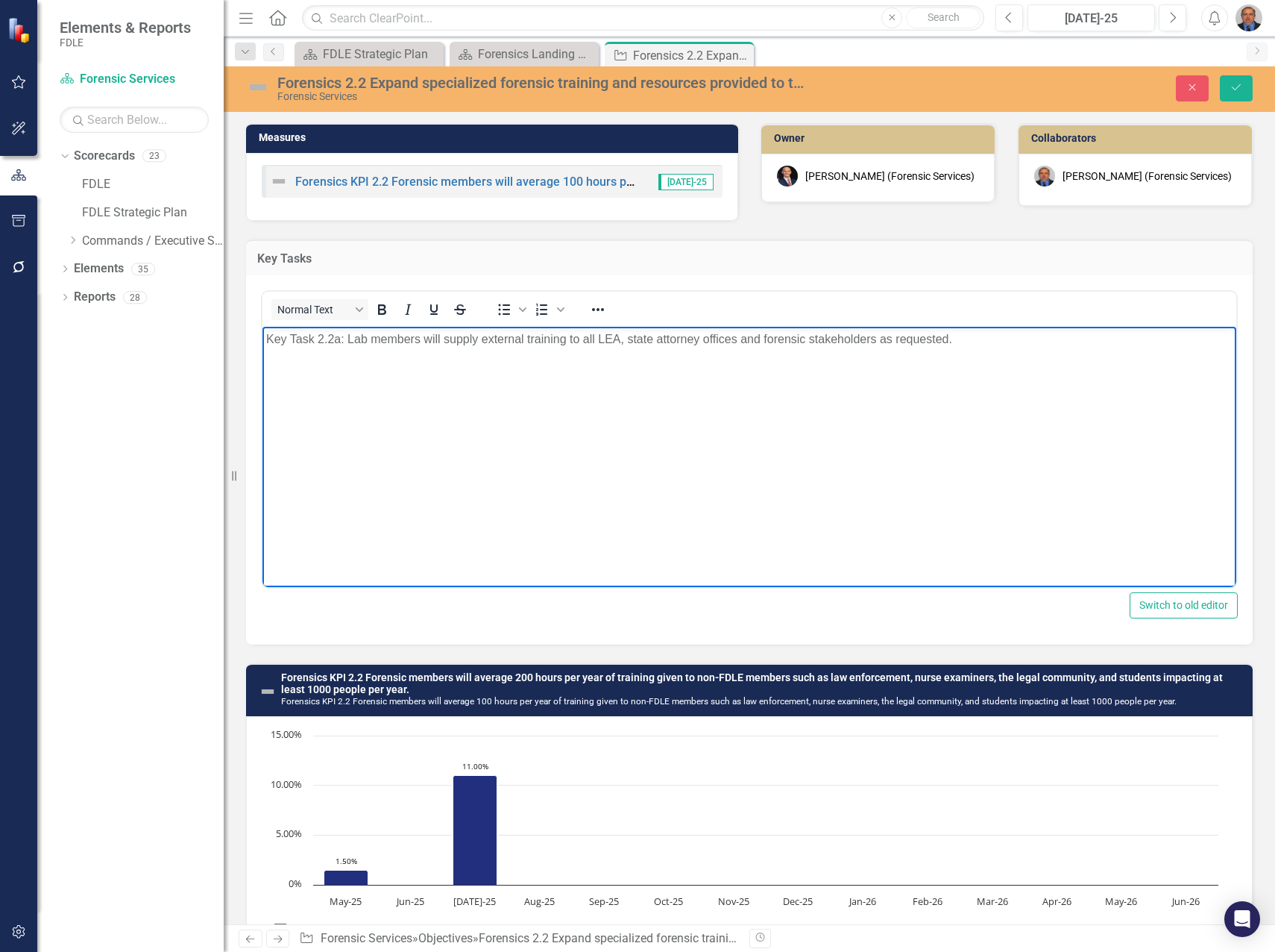
paste body "Rich Text Area. Press ALT-0 for help."
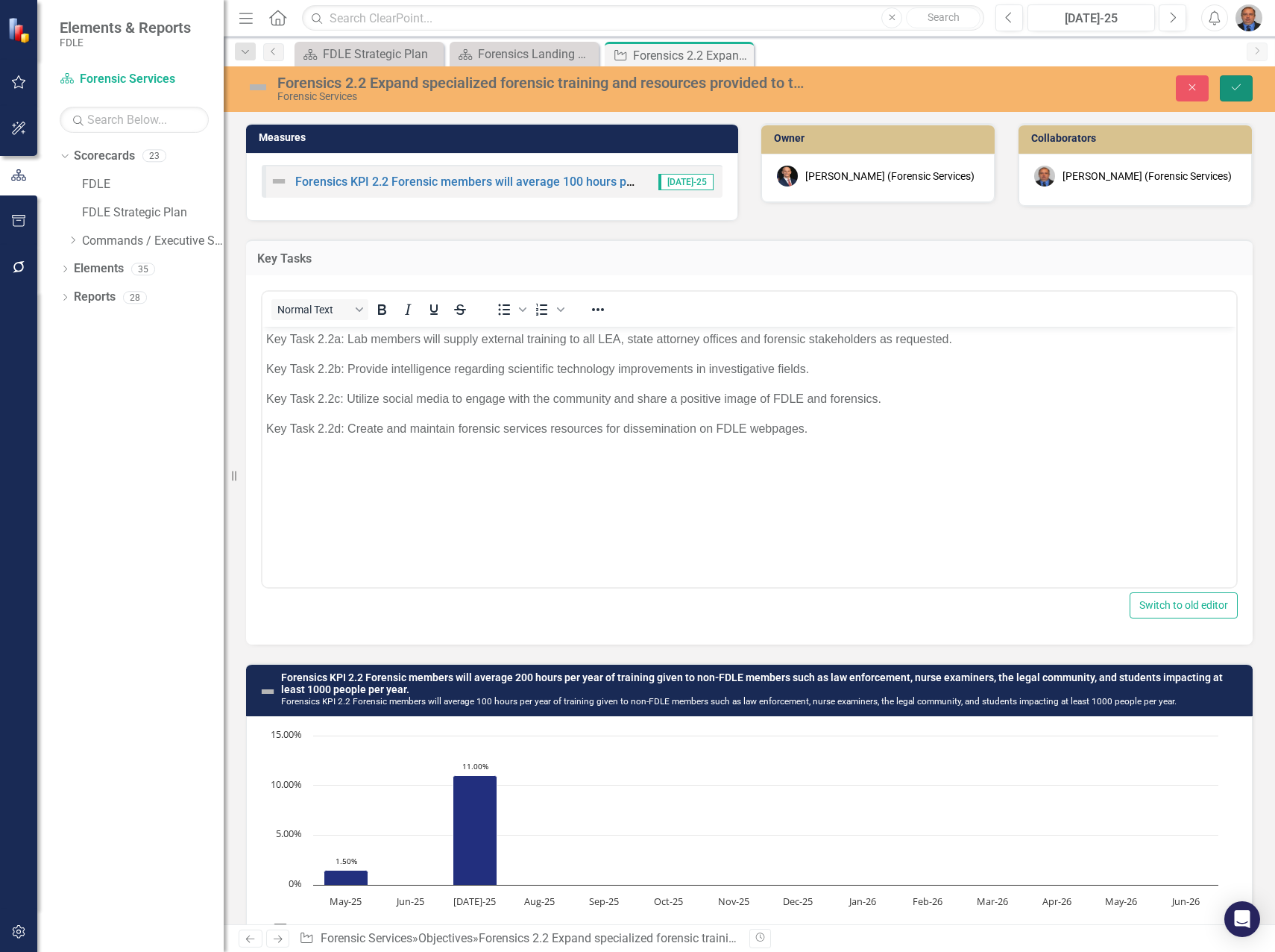
click at [1243, 95] on button "Save" at bounding box center [1237, 88] width 33 height 26
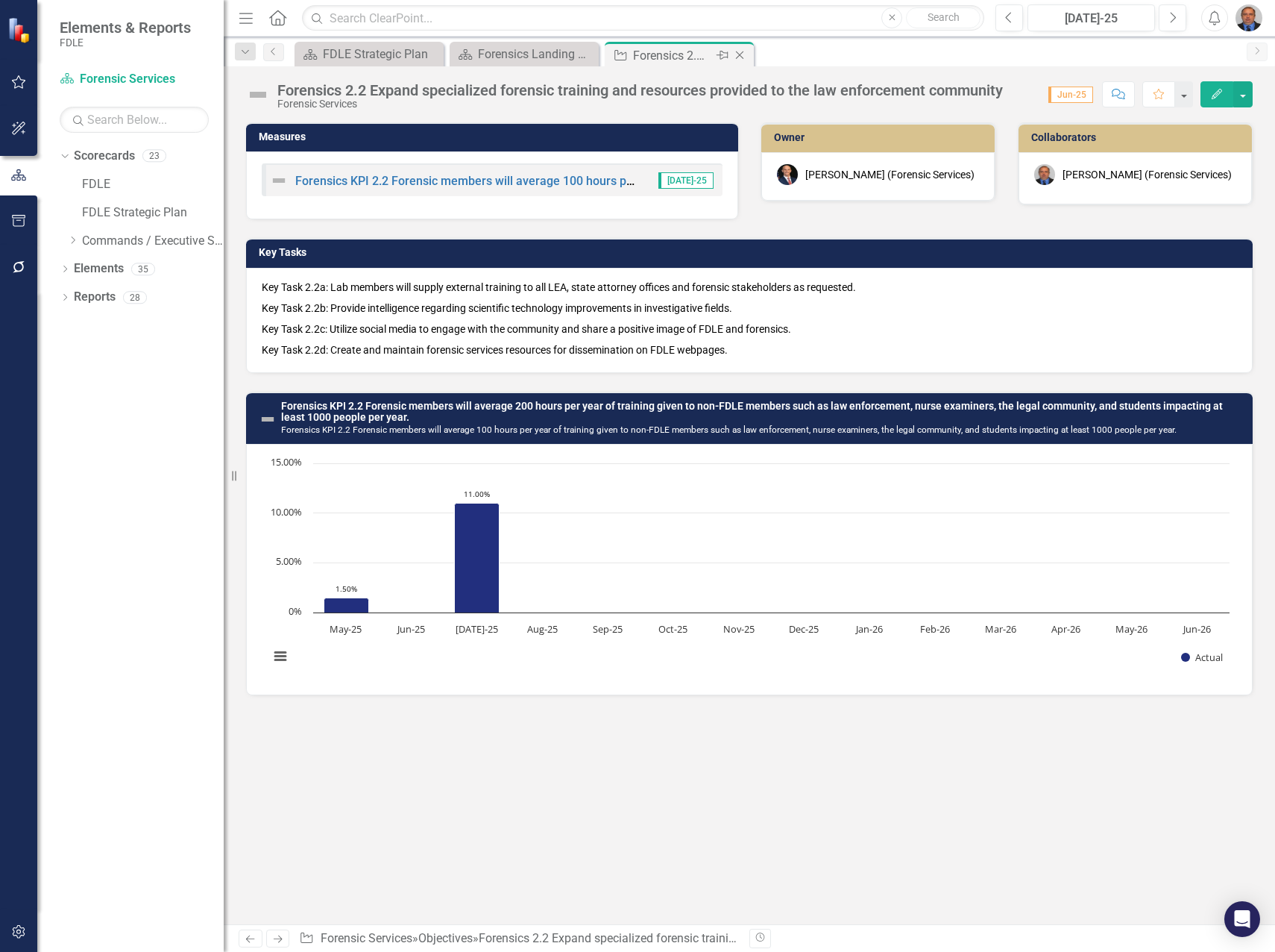
click at [742, 54] on icon "Close" at bounding box center [740, 56] width 15 height 12
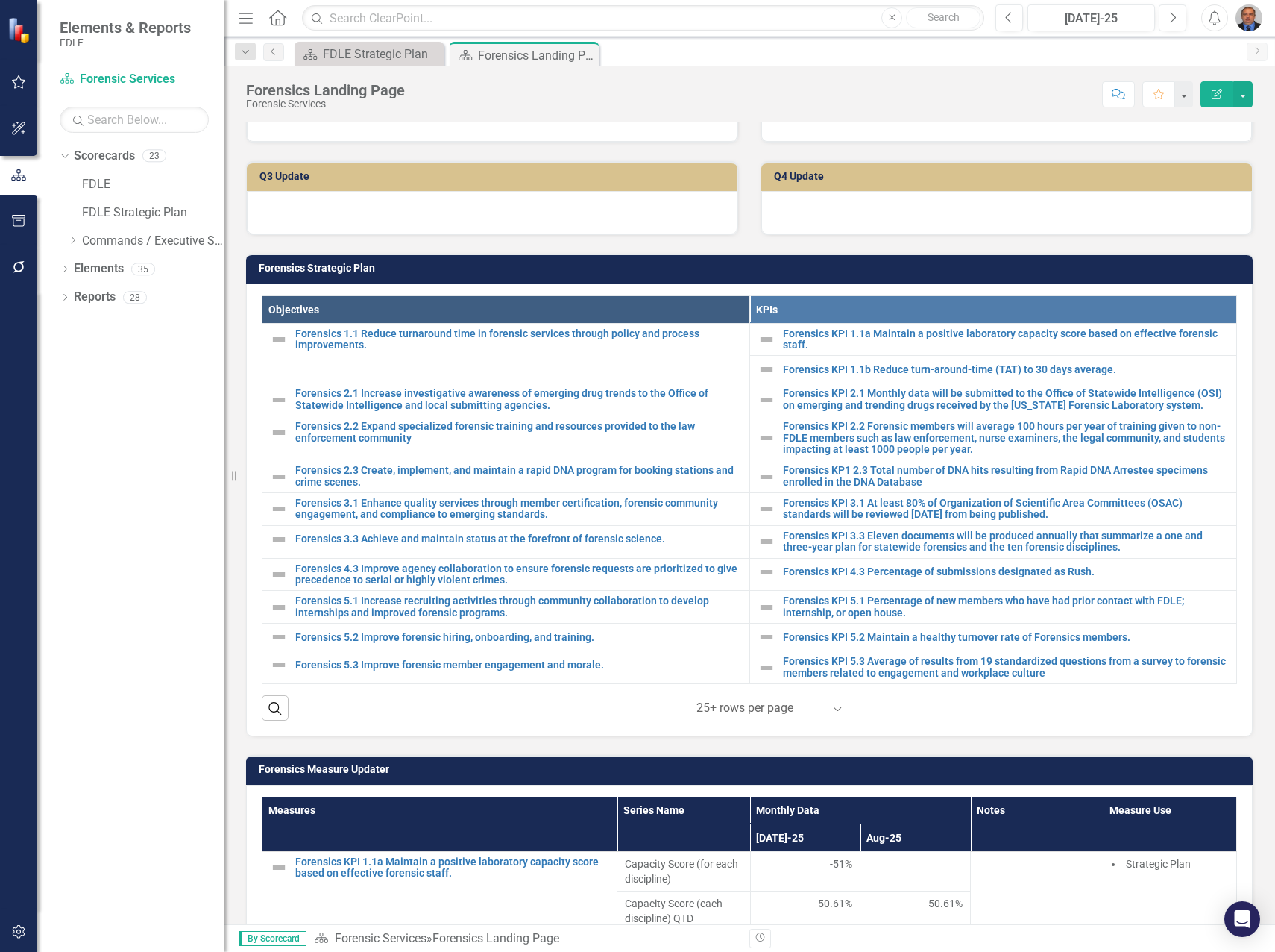
scroll to position [373, 0]
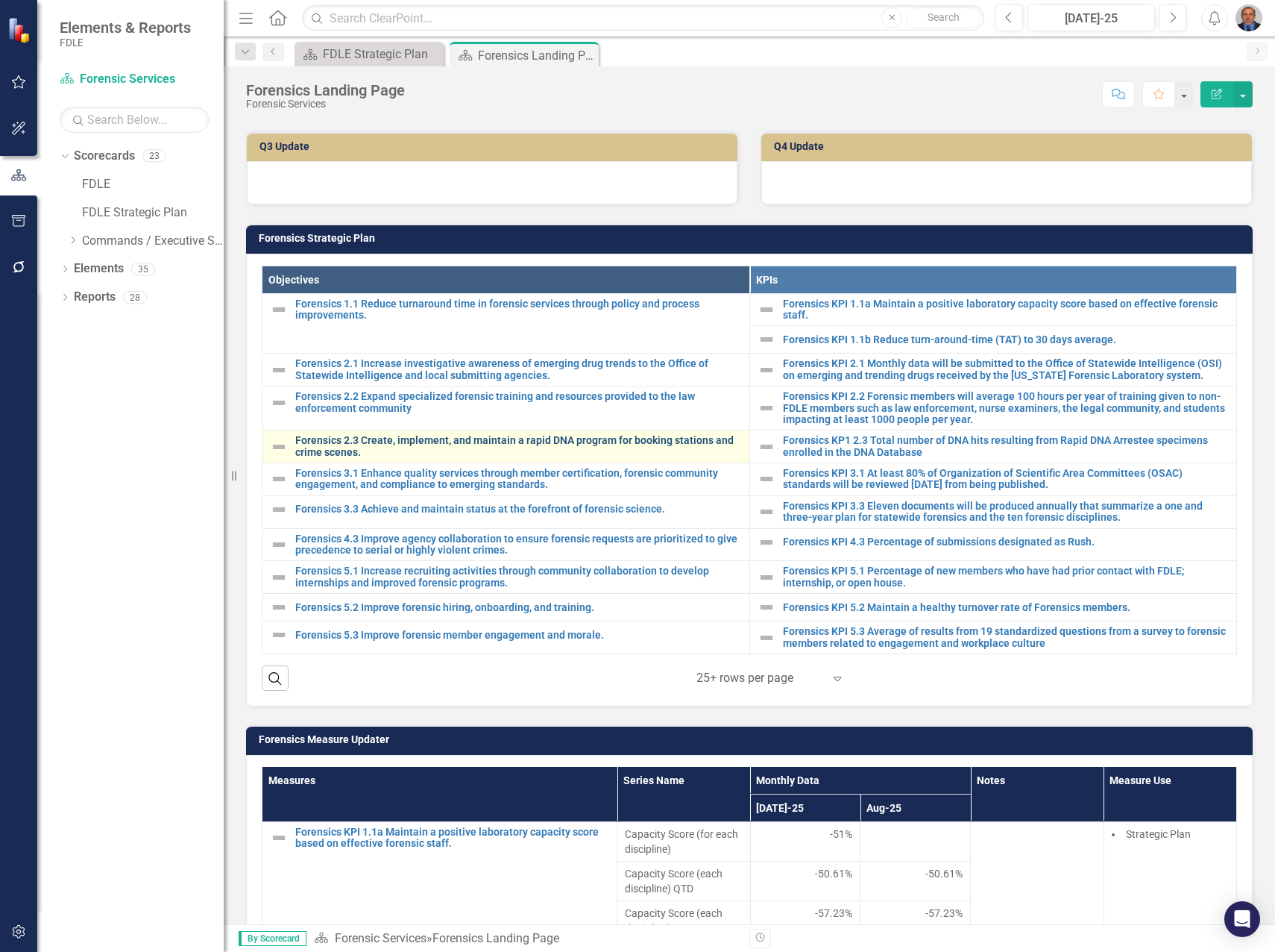
click at [432, 443] on link "Forensics 2.3 Create, implement, and maintain a rapid DNA program for booking s…" at bounding box center [518, 446] width 447 height 23
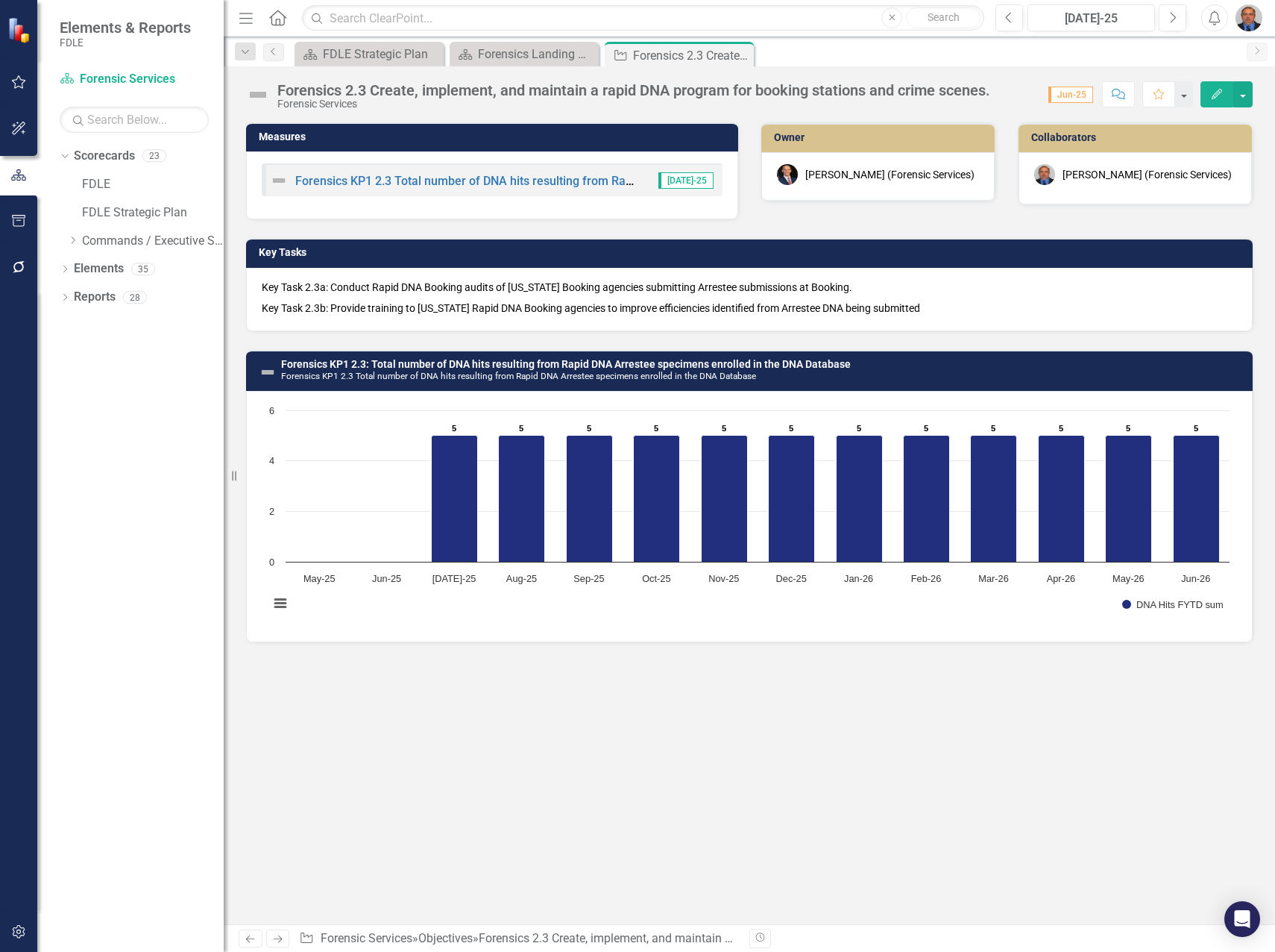
click at [449, 290] on p "Key Task 2.3a: Conduct Rapid DNA Booking audits of [US_STATE] Booking agencies …" at bounding box center [749, 289] width 975 height 18
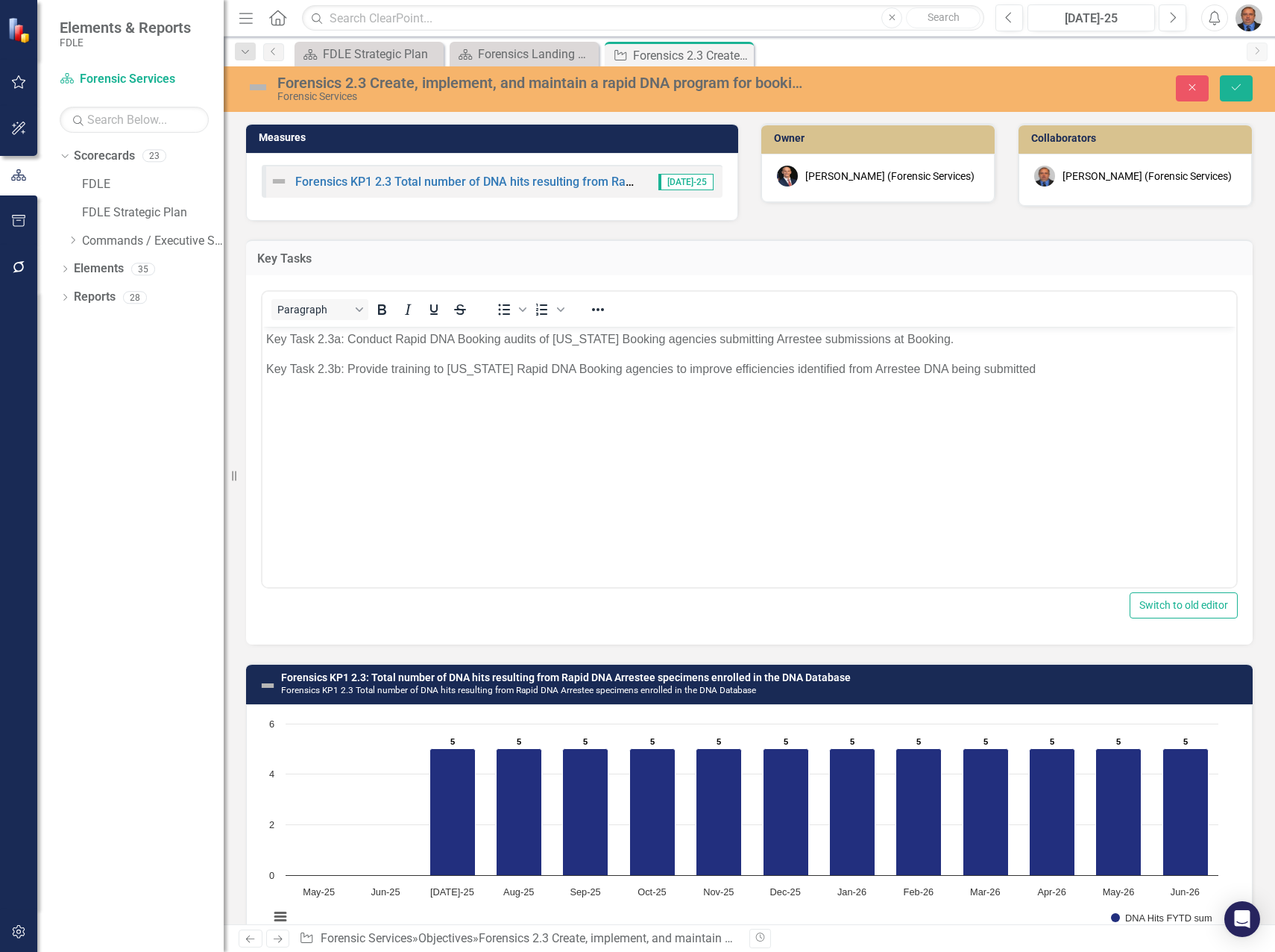
click at [535, 410] on body "Key Task 2.3a: Conduct Rapid DNA Booking audits of [US_STATE] Booking agencies …" at bounding box center [749, 439] width 974 height 224
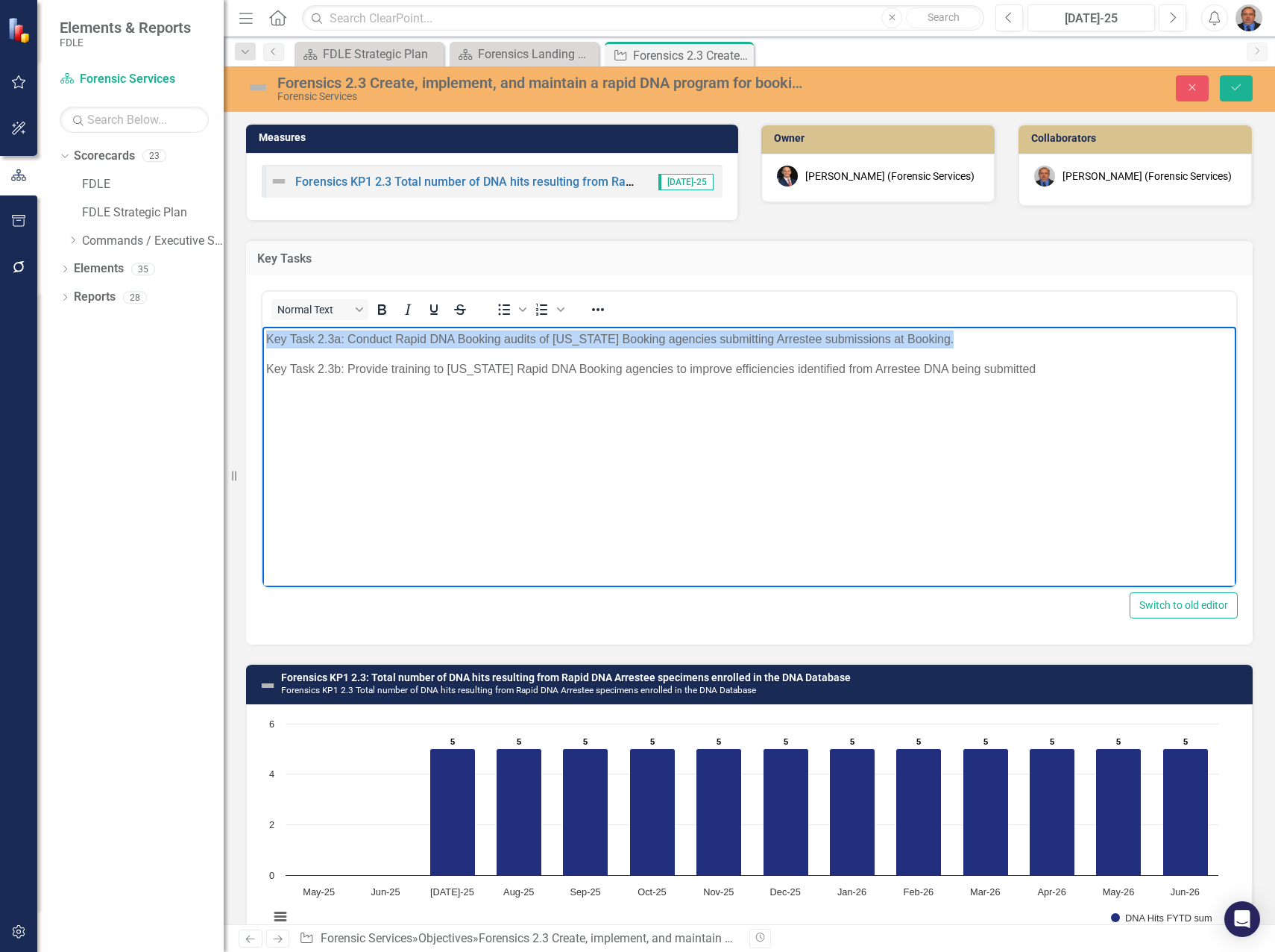
paste body "Rich Text Area. Press ALT-0 for help."
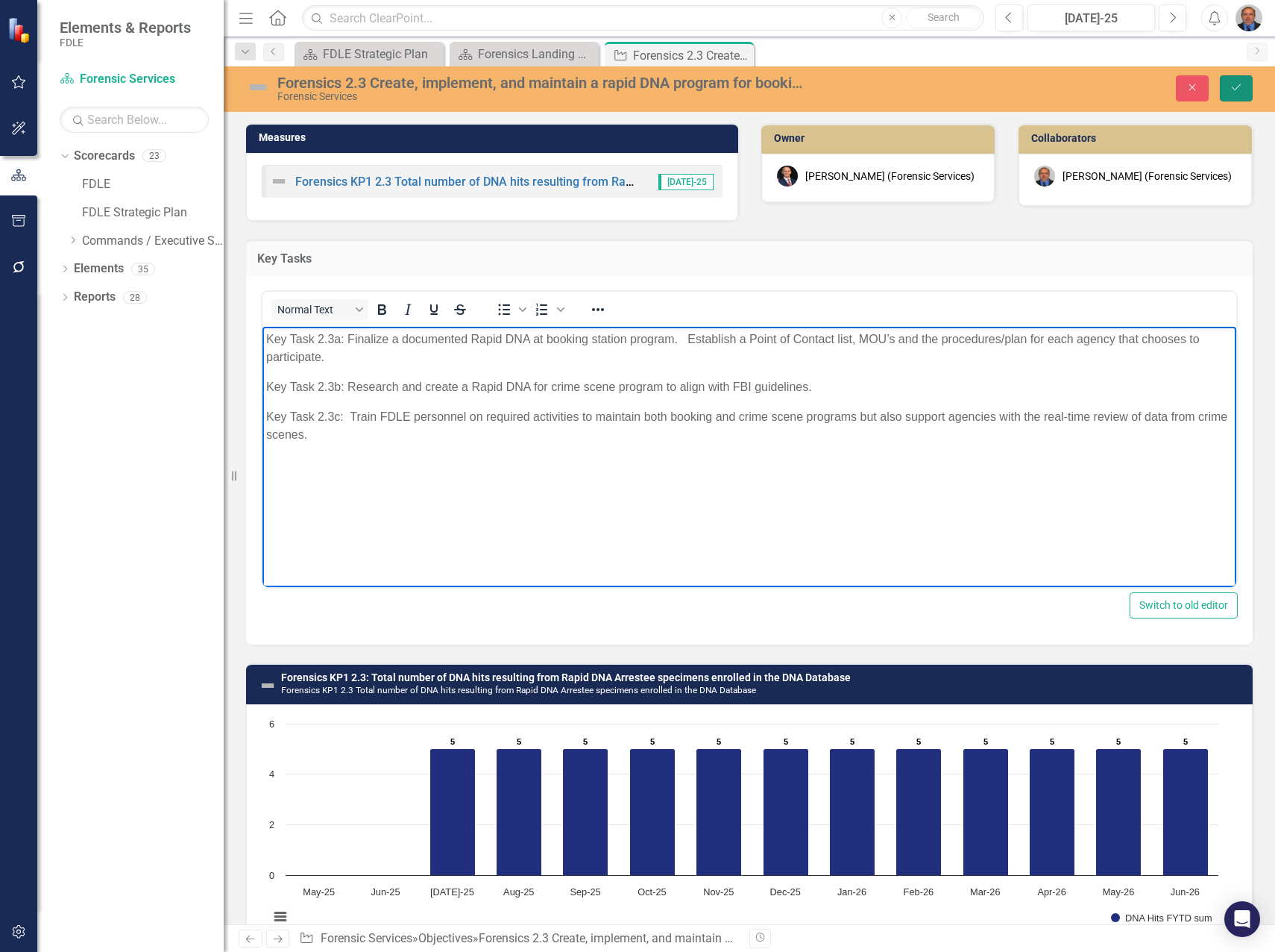
click at [1243, 81] on button "Save" at bounding box center [1237, 88] width 33 height 26
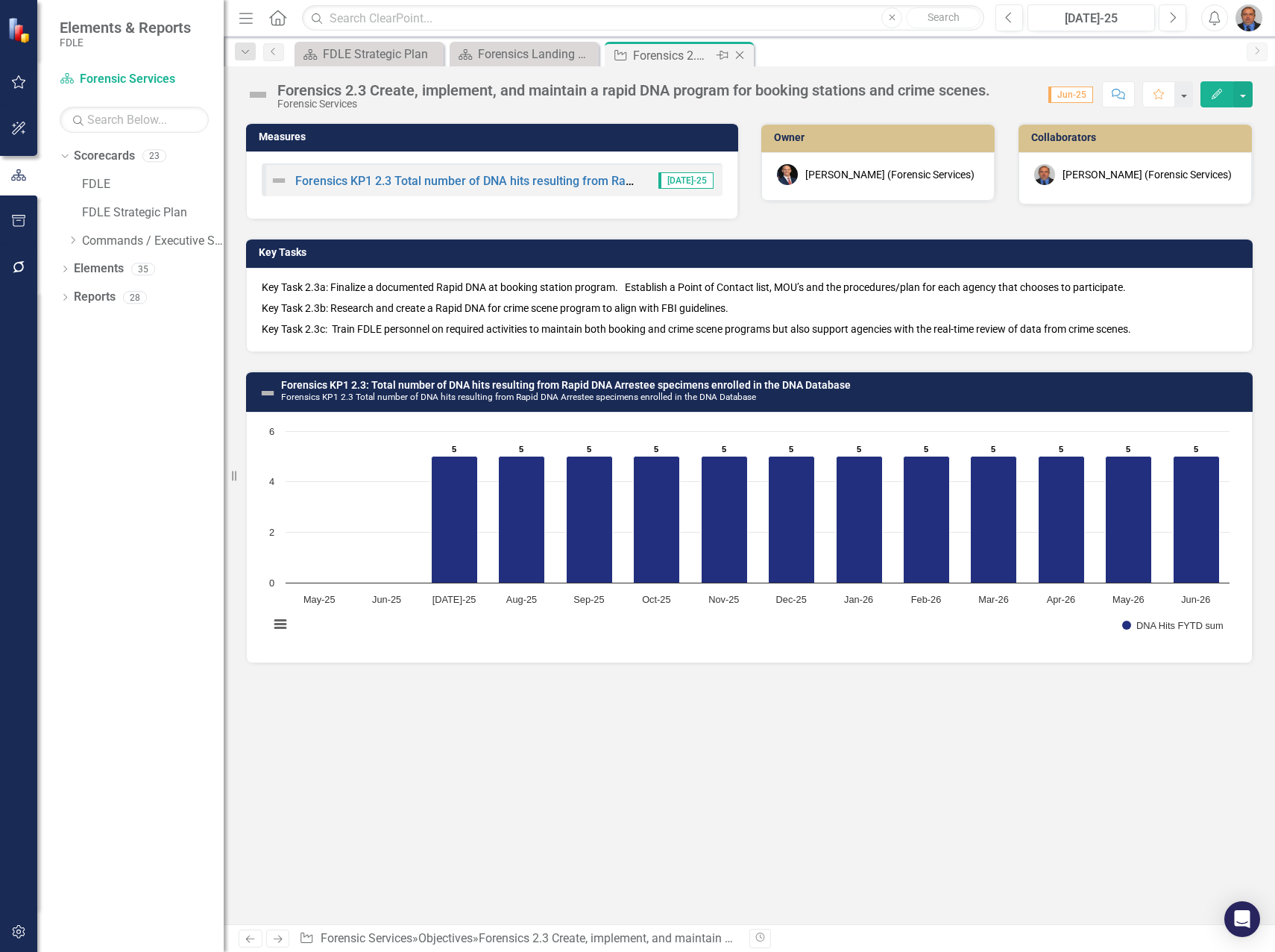
click at [739, 53] on icon at bounding box center [740, 55] width 8 height 8
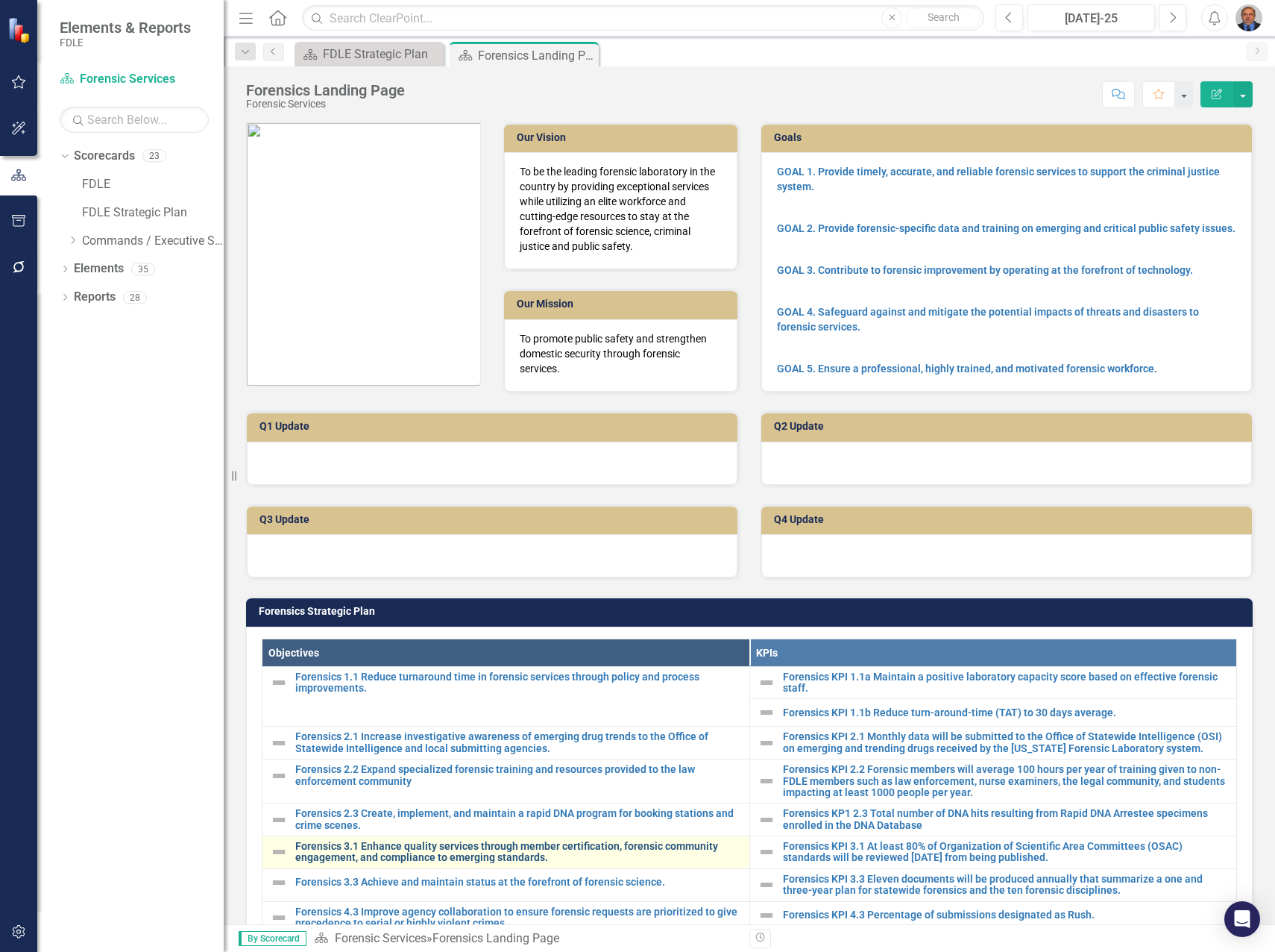
click at [417, 853] on link "Forensics 3.1 Enhance quality services through member certification, forensic c…" at bounding box center [518, 852] width 447 height 23
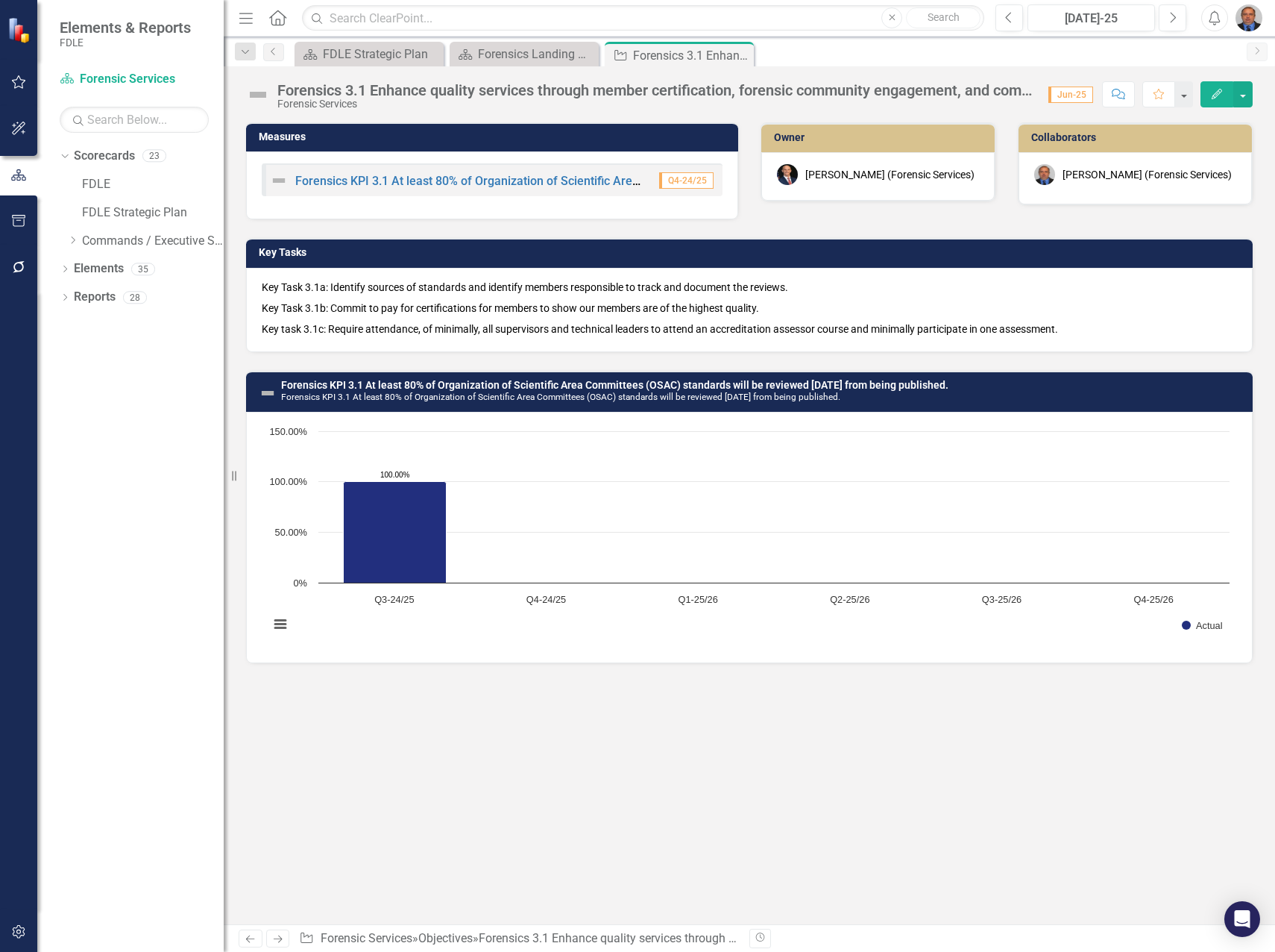
click at [462, 298] on p "Key Task 3.1b: Commit to pay for certifications for members to show our members…" at bounding box center [749, 308] width 975 height 21
click at [463, 295] on p "Key Task 3.1a: Identify sources of standards and identify members responsible t…" at bounding box center [749, 289] width 975 height 18
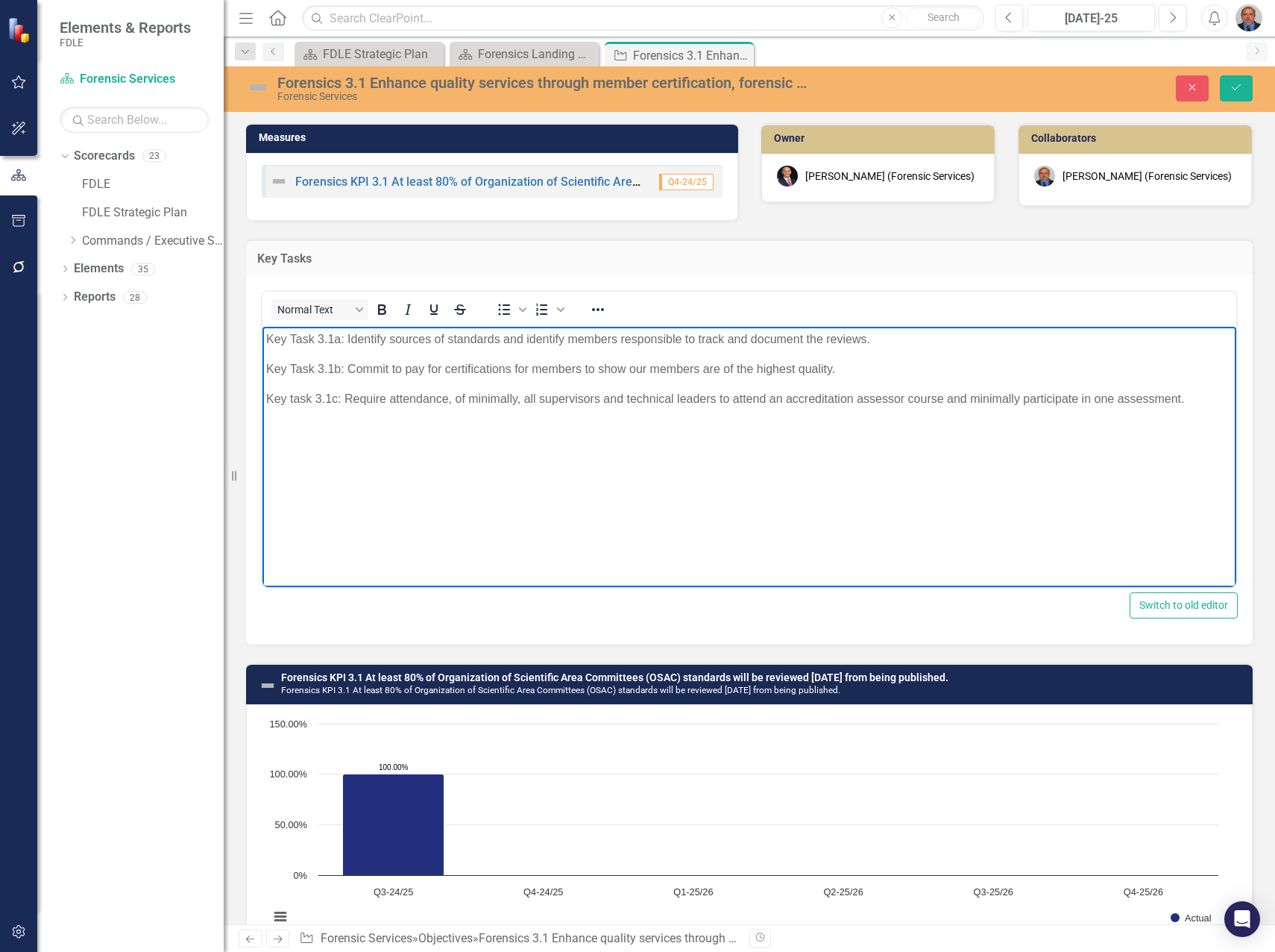
click at [464, 391] on p "Key task 3.1c: Require attendance, of minimally, all supervisors and technical …" at bounding box center [749, 399] width 967 height 18
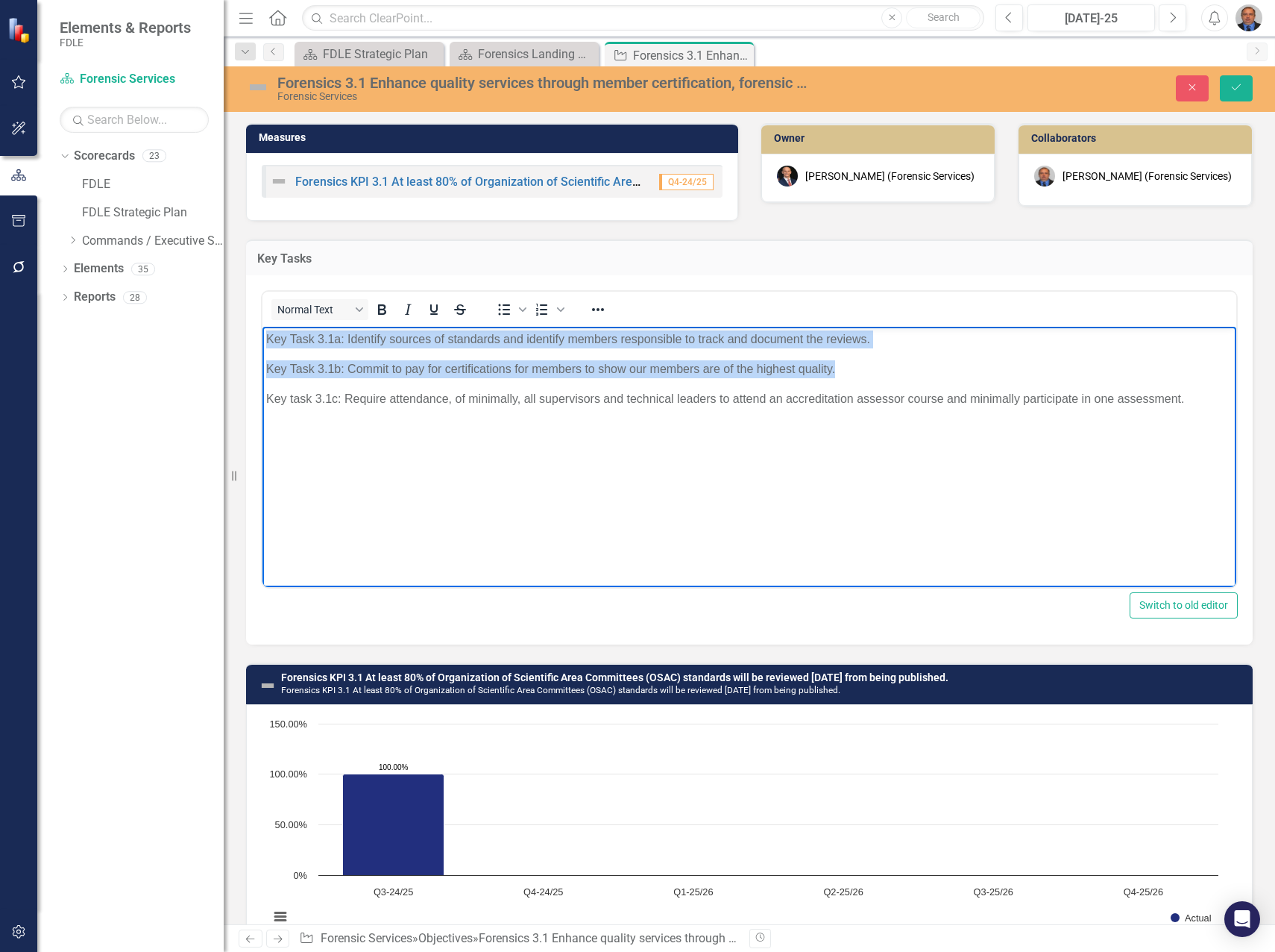
paste body "Rich Text Area. Press ALT-0 for help."
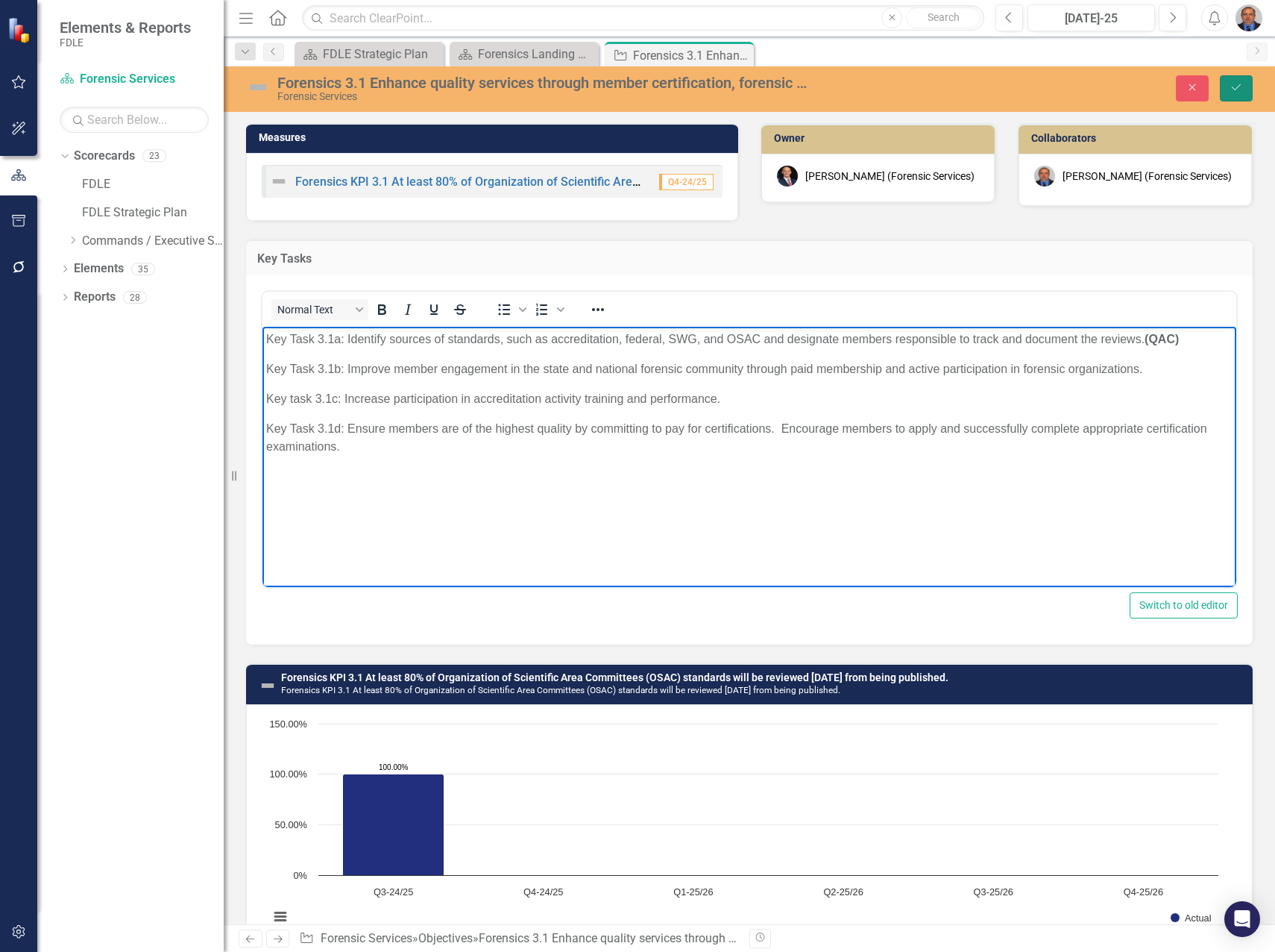
click at [1235, 88] on icon "Save" at bounding box center [1237, 87] width 14 height 11
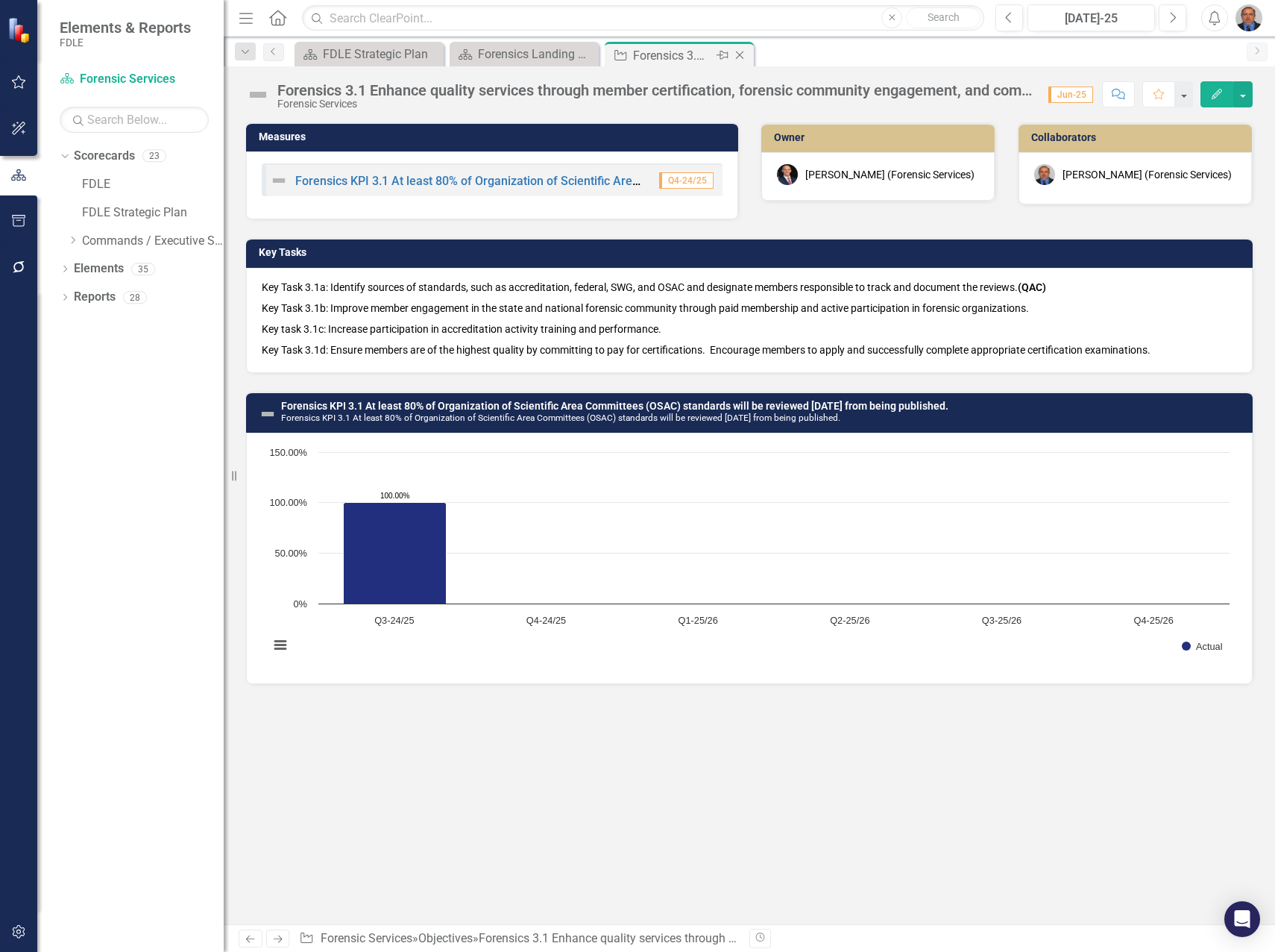
click at [742, 54] on icon "Close" at bounding box center [740, 56] width 15 height 12
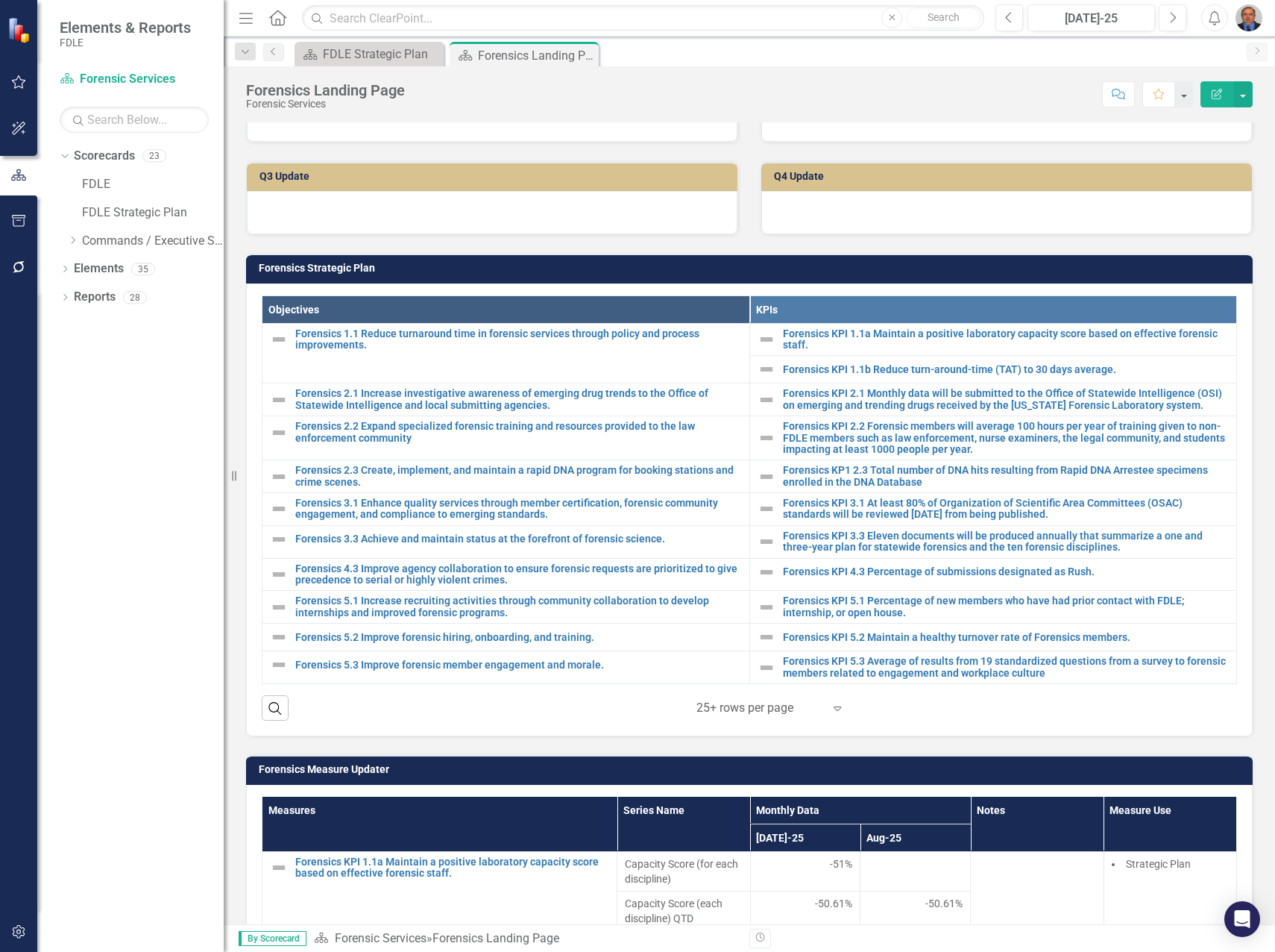
scroll to position [373, 0]
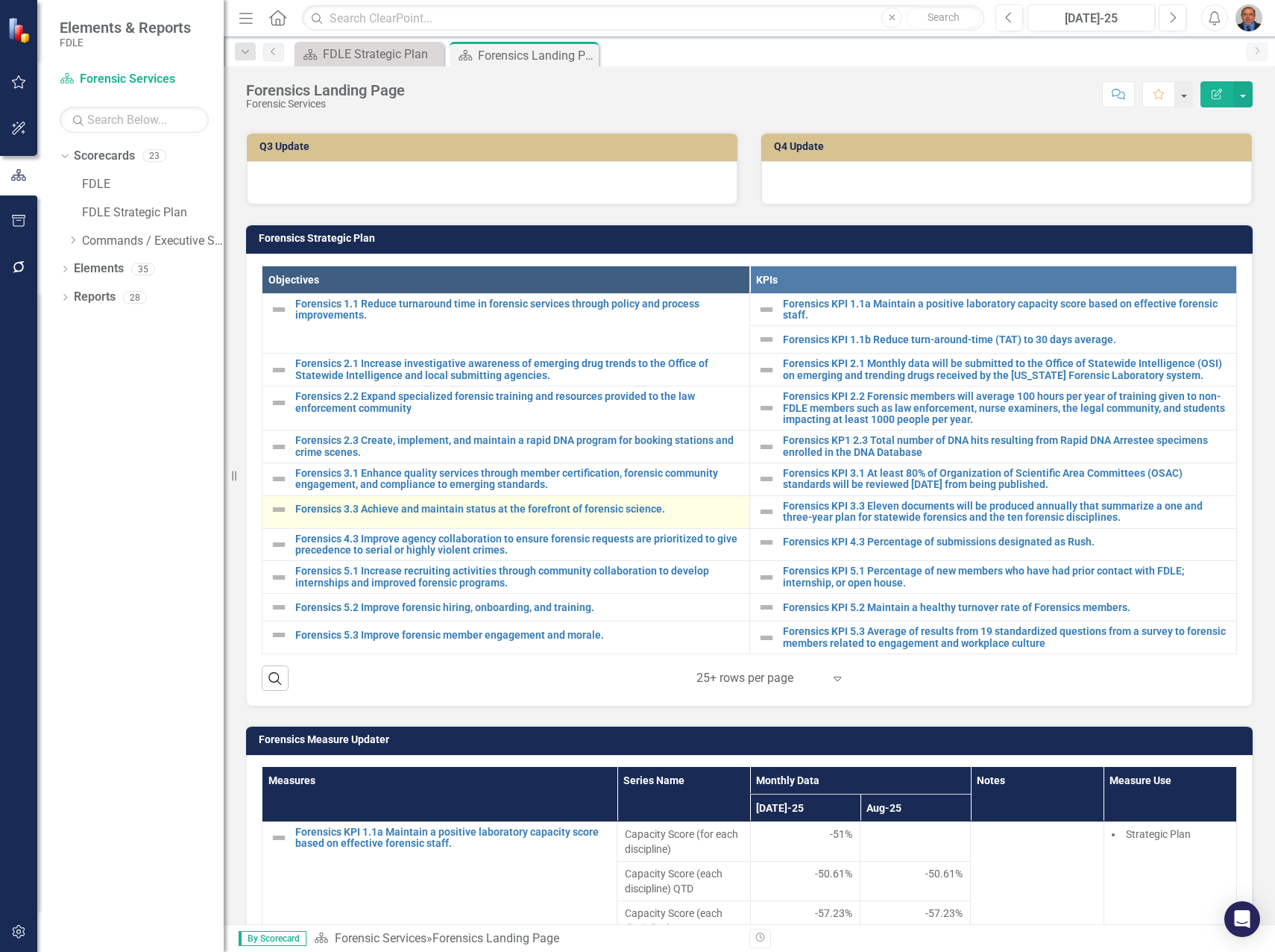
click at [555, 516] on div "Forensics 3.3 Achieve and maintain status at the forefront of forensic science." at bounding box center [506, 509] width 472 height 18
click at [532, 509] on link "Forensics 3.3 Achieve and maintain status at the forefront of forensic science." at bounding box center [518, 509] width 447 height 11
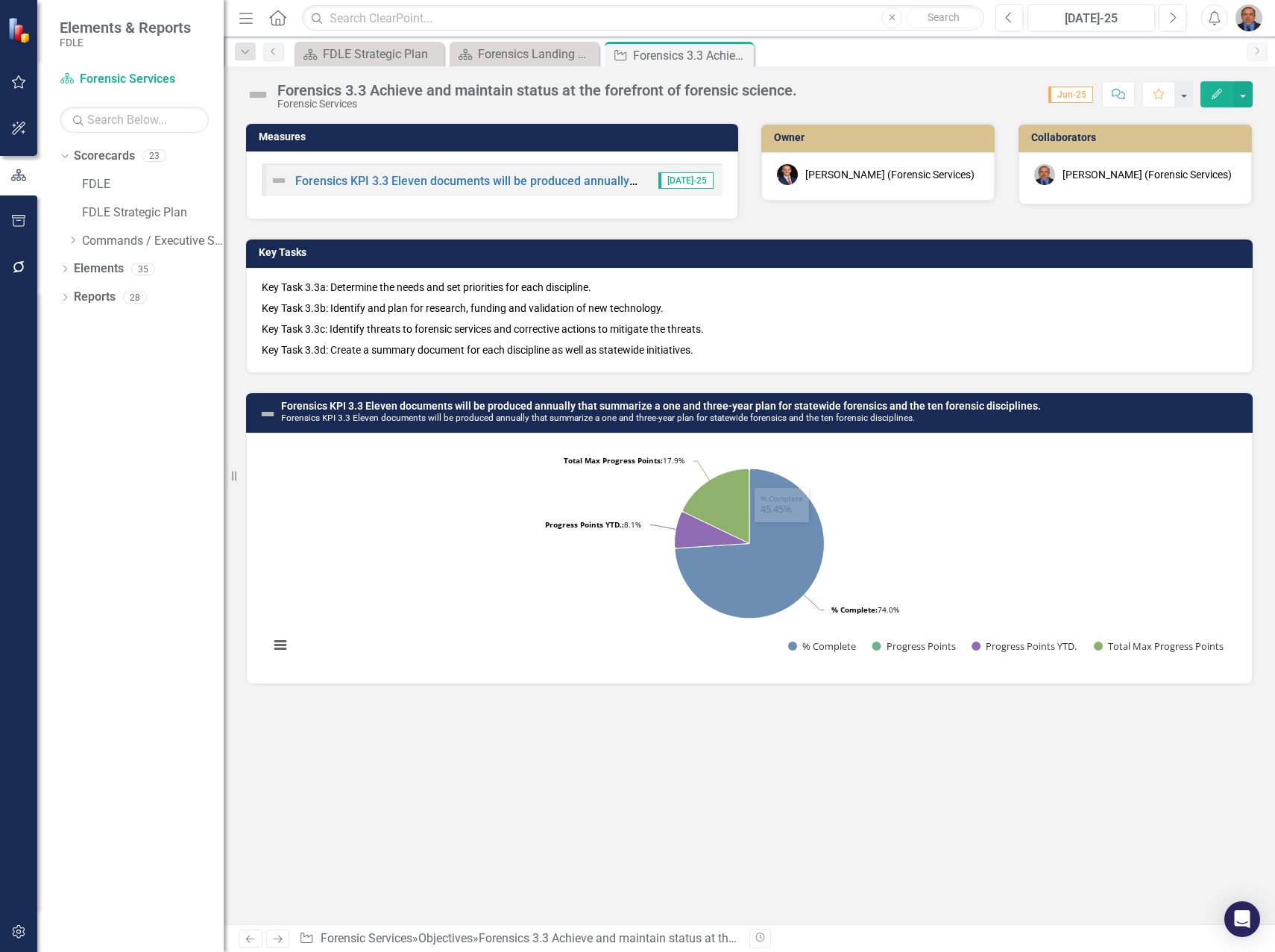
click at [510, 313] on p "Key Task 3.3b: Identify and plan for research, funding and validation of new te…" at bounding box center [749, 308] width 975 height 21
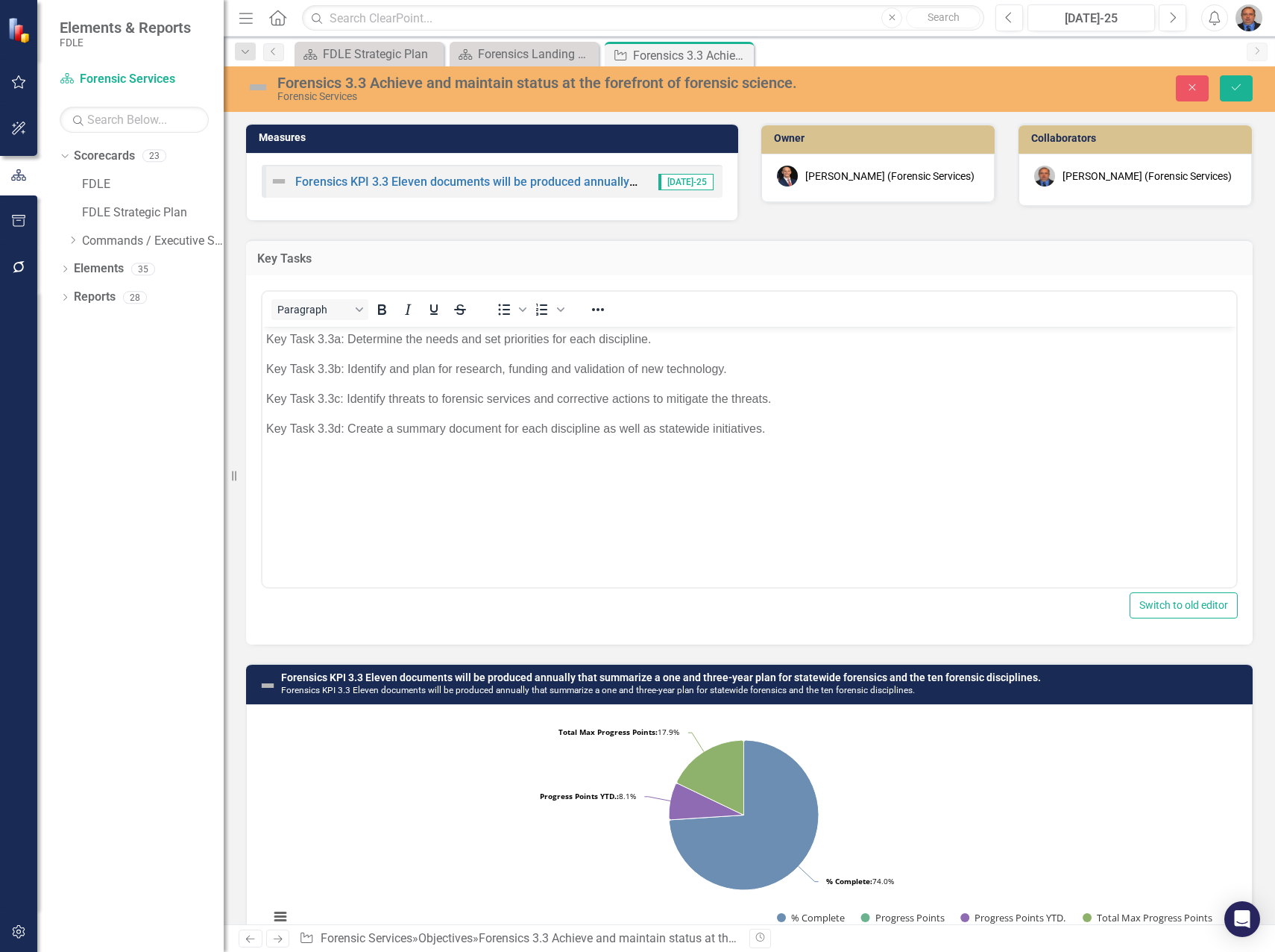
click at [534, 400] on p "Key Task 3.3c: Identify threats to forensic services and corrective actions to …" at bounding box center [749, 399] width 967 height 18
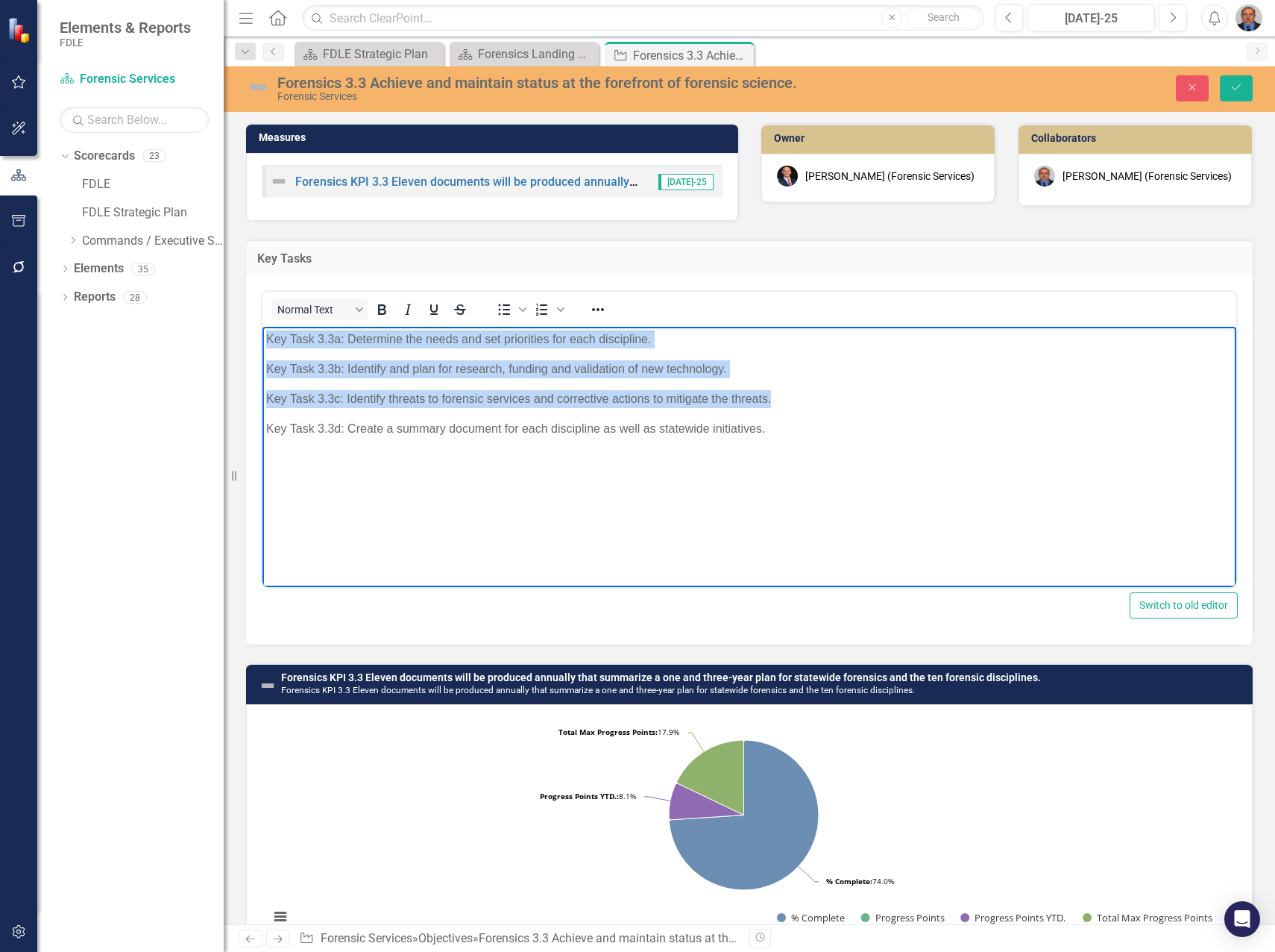
paste body "Rich Text Area. Press ALT-0 for help."
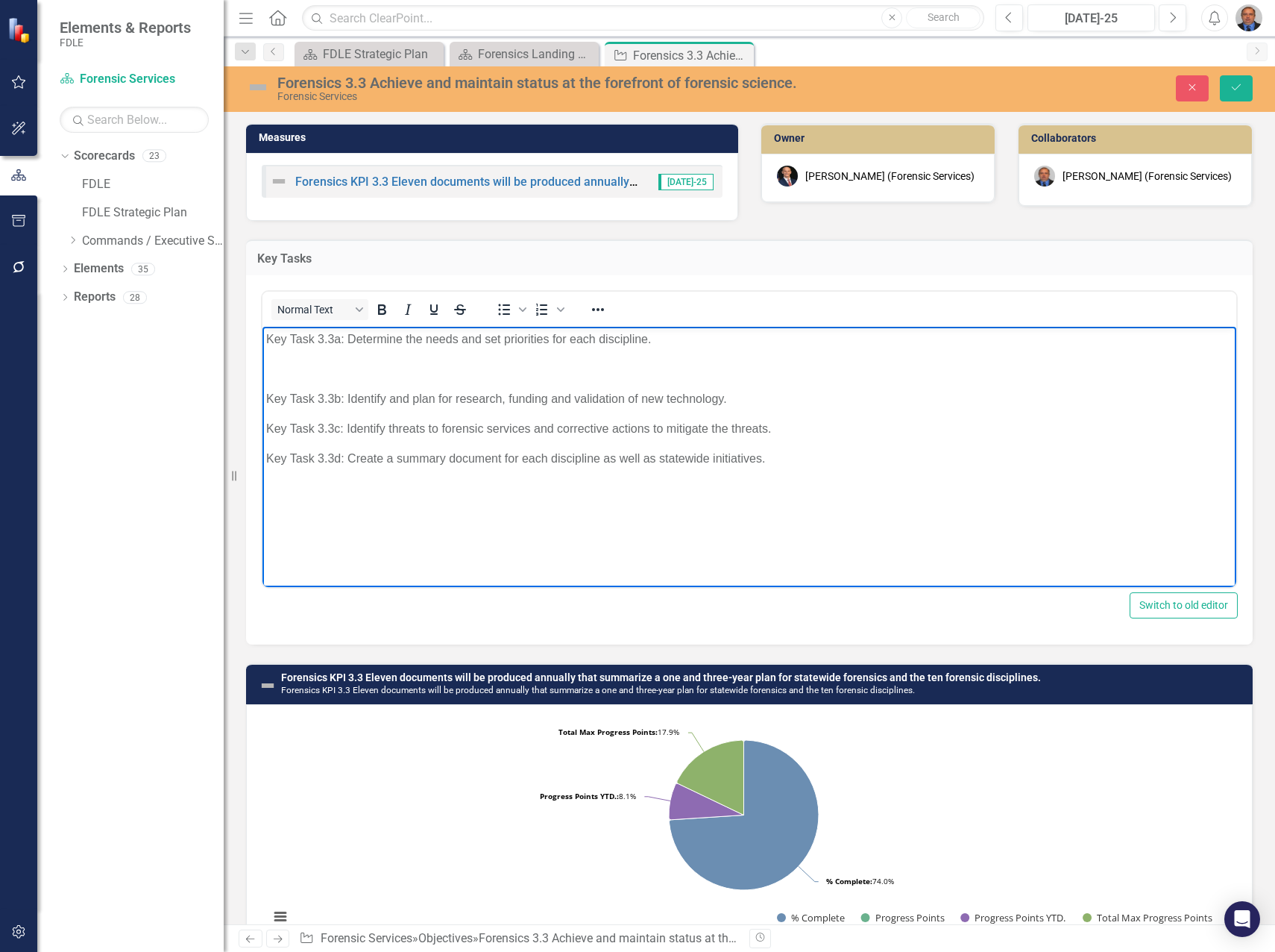
click at [389, 348] on p "Key Task 3.3a: Determine the needs and set priorities for each discipline." at bounding box center [749, 340] width 967 height 18
click at [370, 362] on p "Rich Text Area. Press ALT-0 for help." at bounding box center [749, 369] width 967 height 18
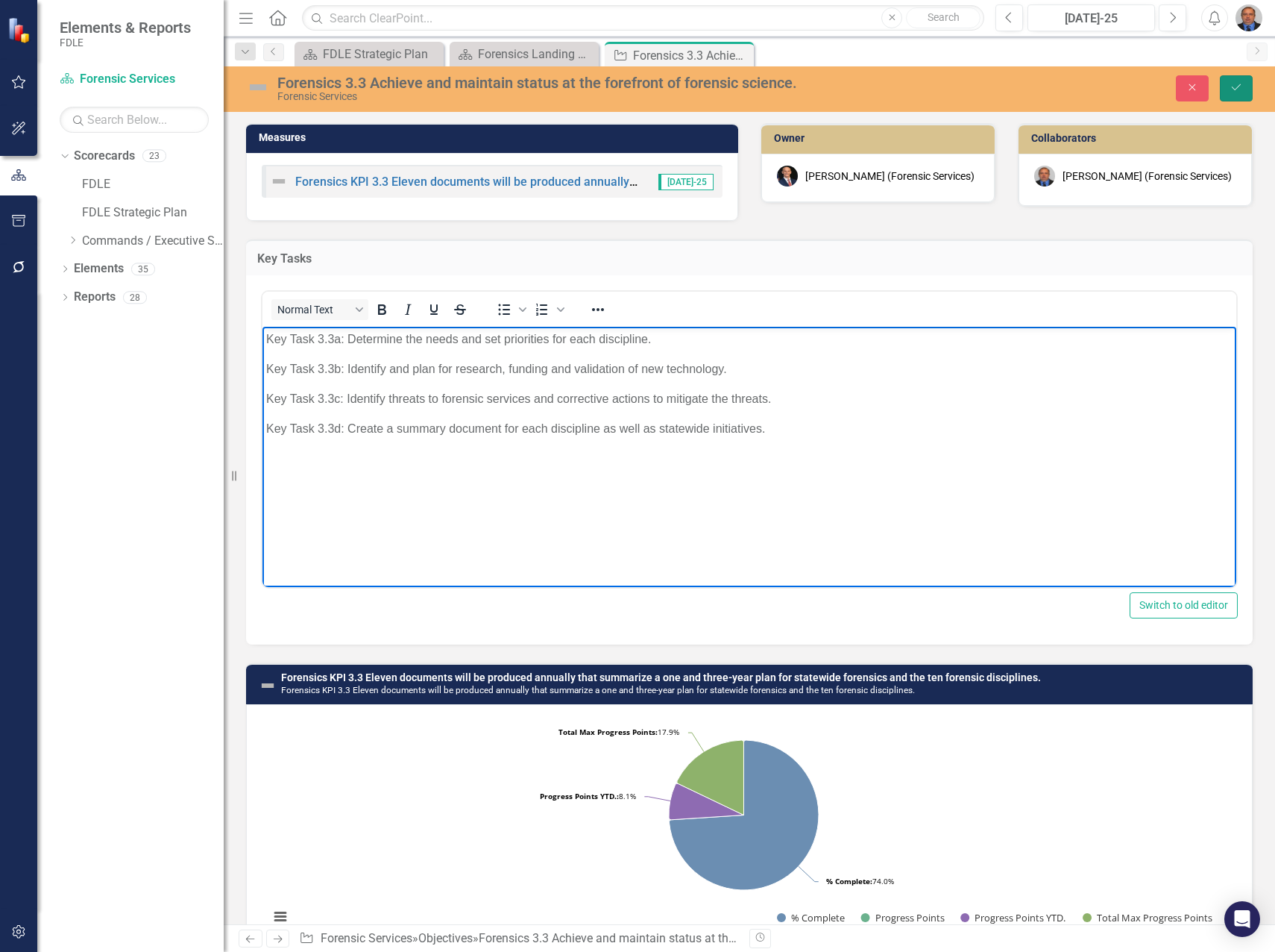
click at [1237, 83] on icon "Save" at bounding box center [1237, 87] width 14 height 11
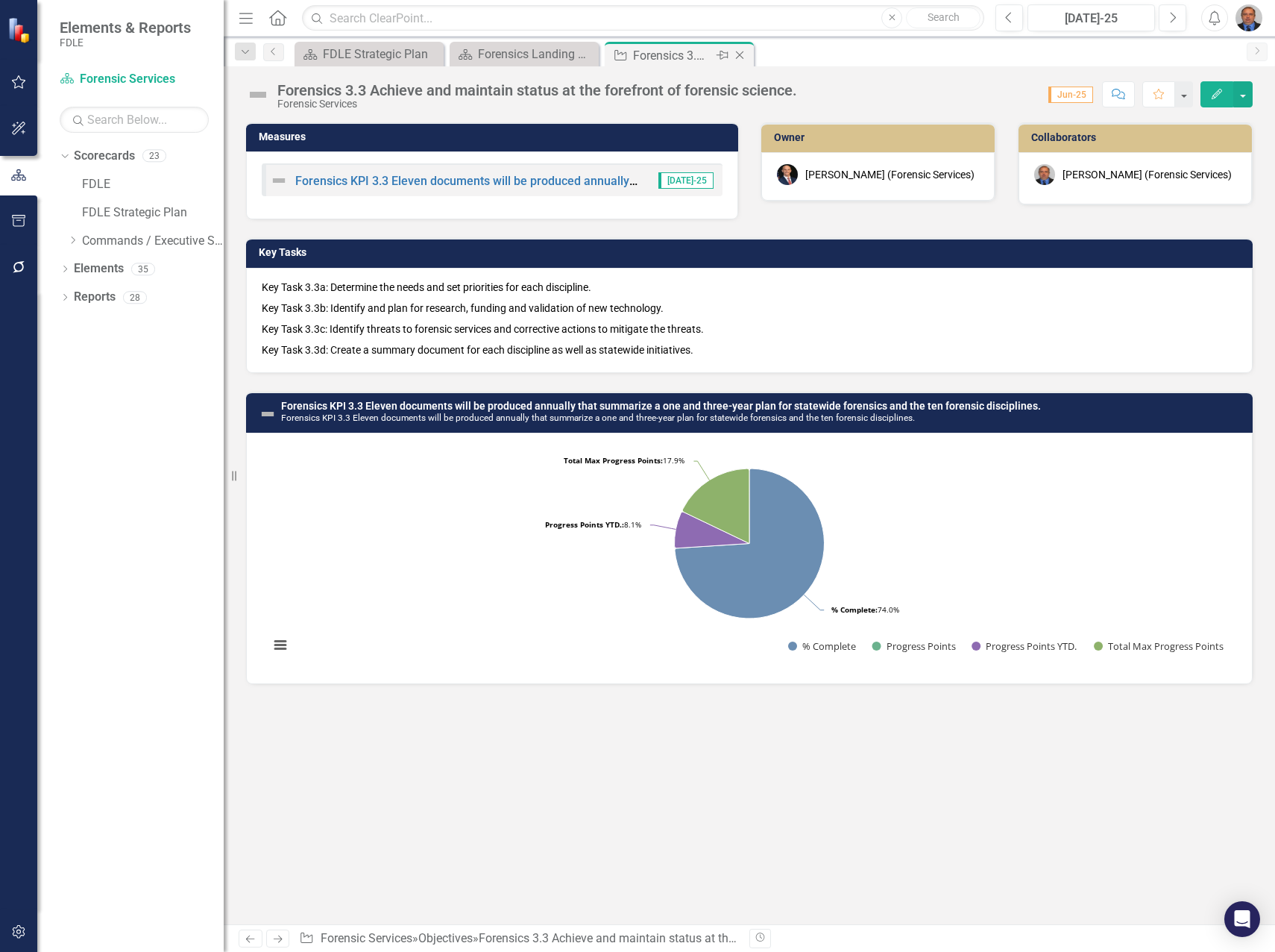
click at [737, 53] on icon "Close" at bounding box center [740, 56] width 15 height 12
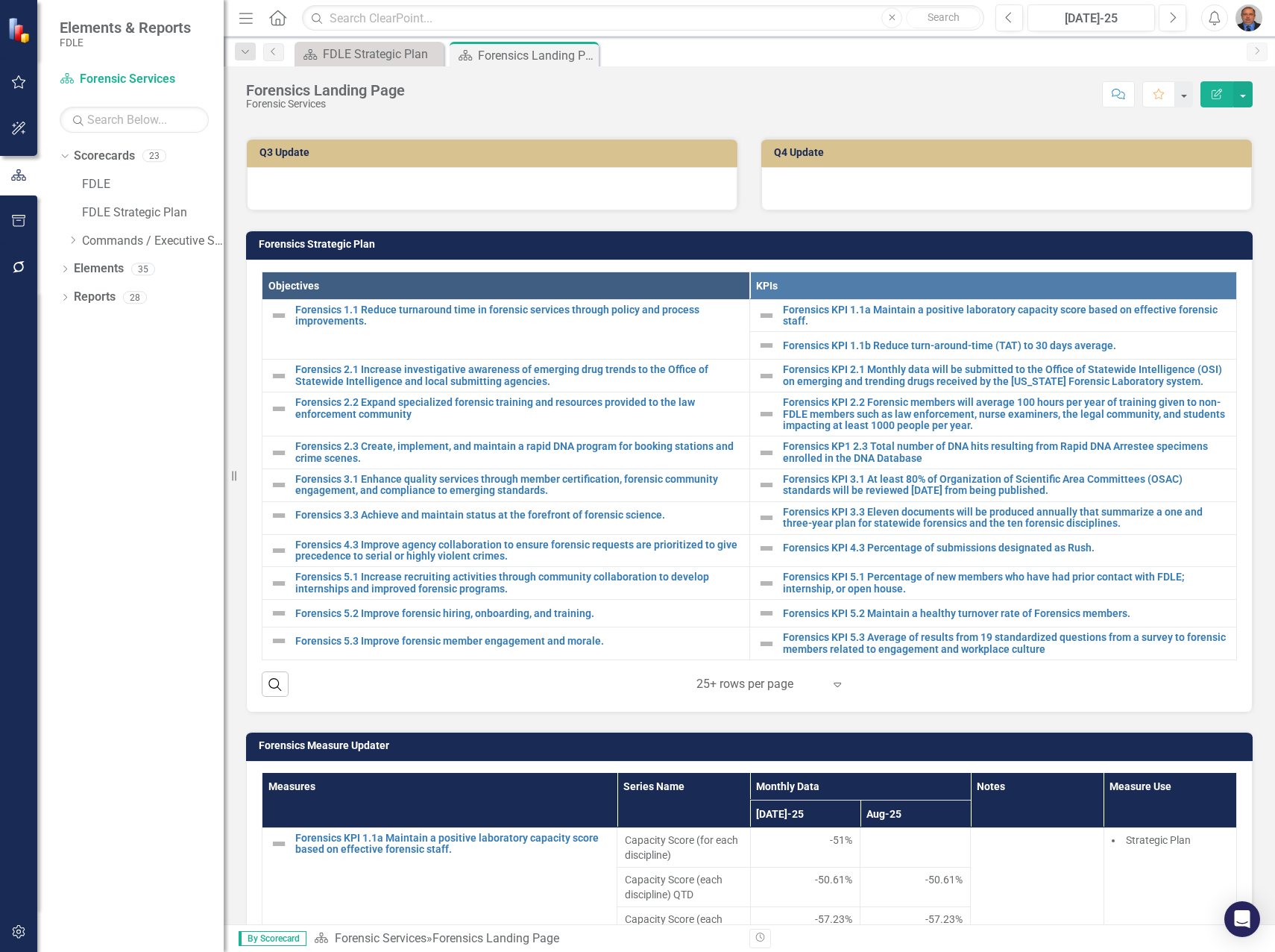
scroll to position [597, 0]
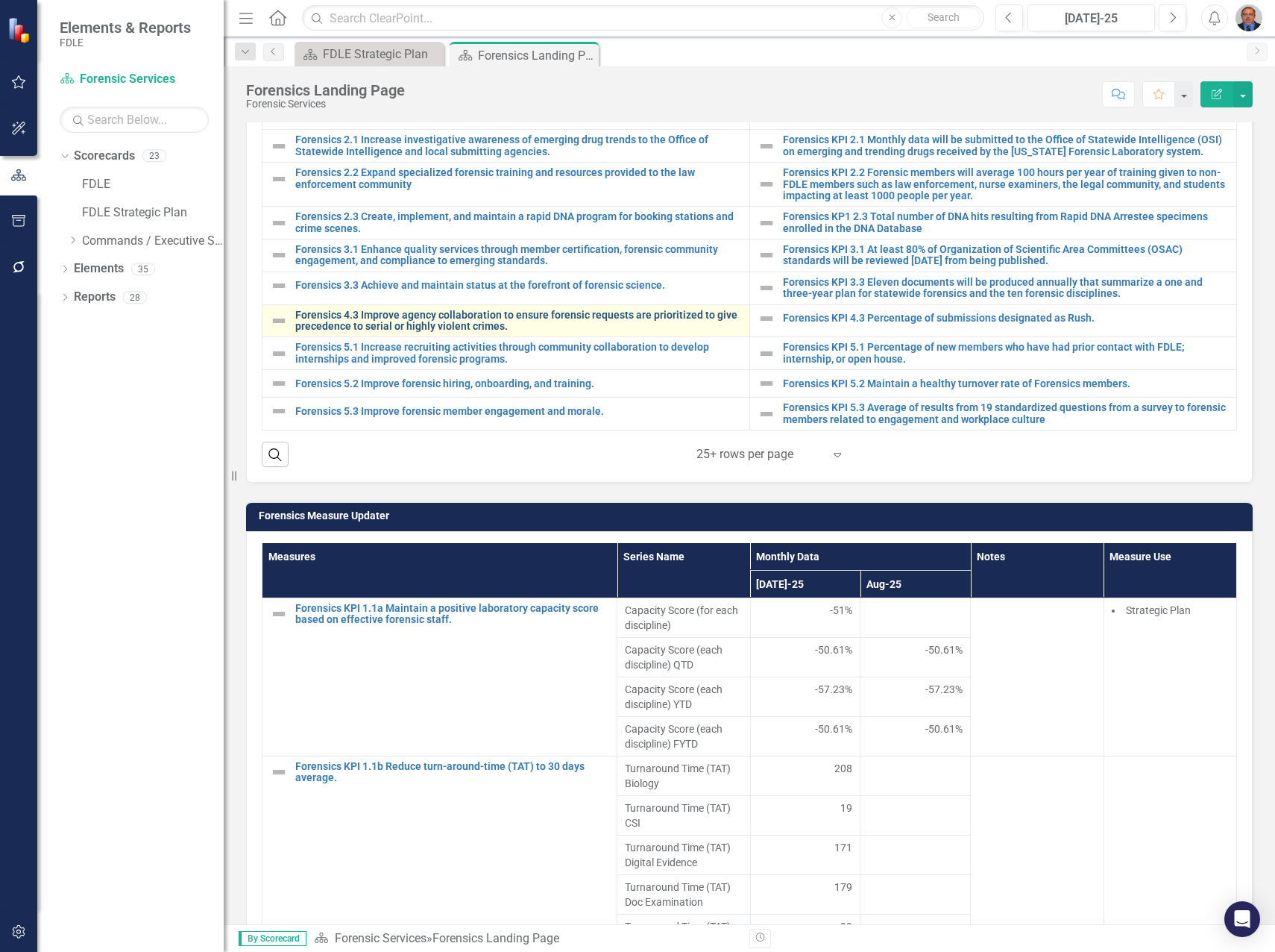
click at [428, 316] on link "Forensics 4.3 Improve agency collaboration to ensure forensic requests are prio…" at bounding box center [518, 321] width 447 height 23
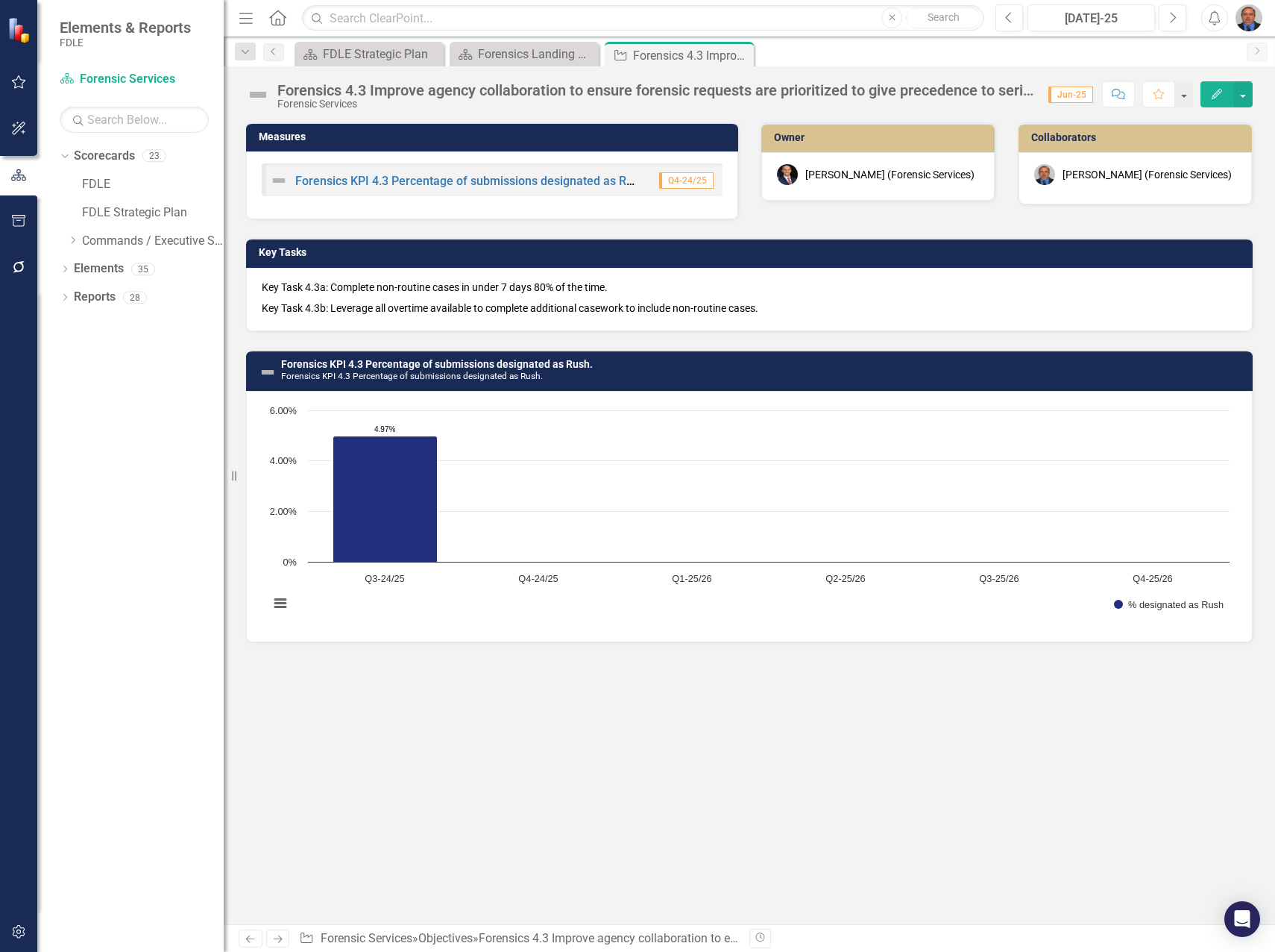
click at [440, 298] on p "Key Task 4.3b: Leverage all overtime available to complete additional casework …" at bounding box center [749, 307] width 975 height 18
click at [440, 298] on p "Key Task 4.3b: Leverage all overtime available to complete additional casework …" at bounding box center [749, 307] width 975 height 18
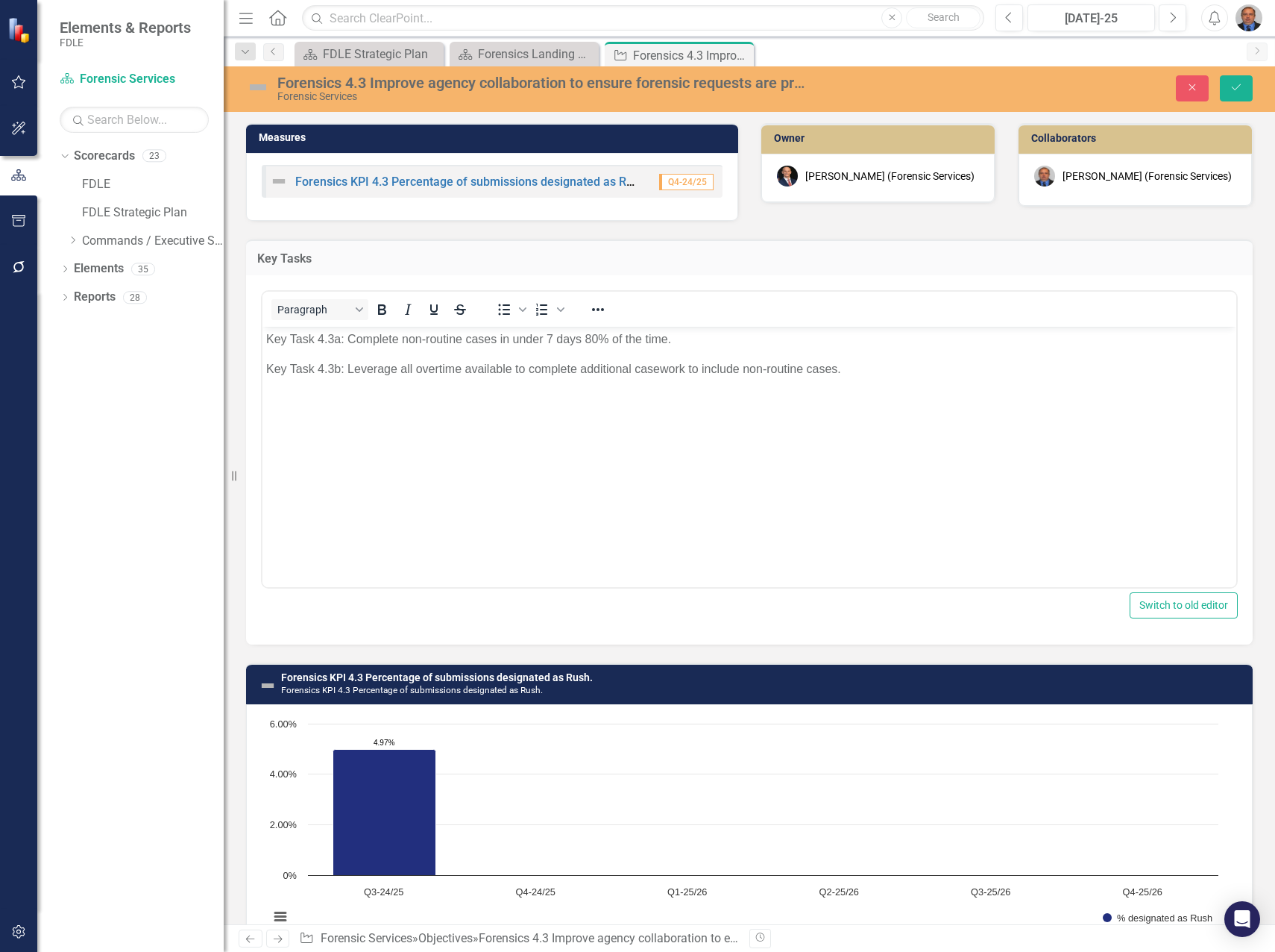
click at [536, 371] on p "Key Task 4.3b: Leverage all overtime available to complete additional casework …" at bounding box center [749, 369] width 967 height 18
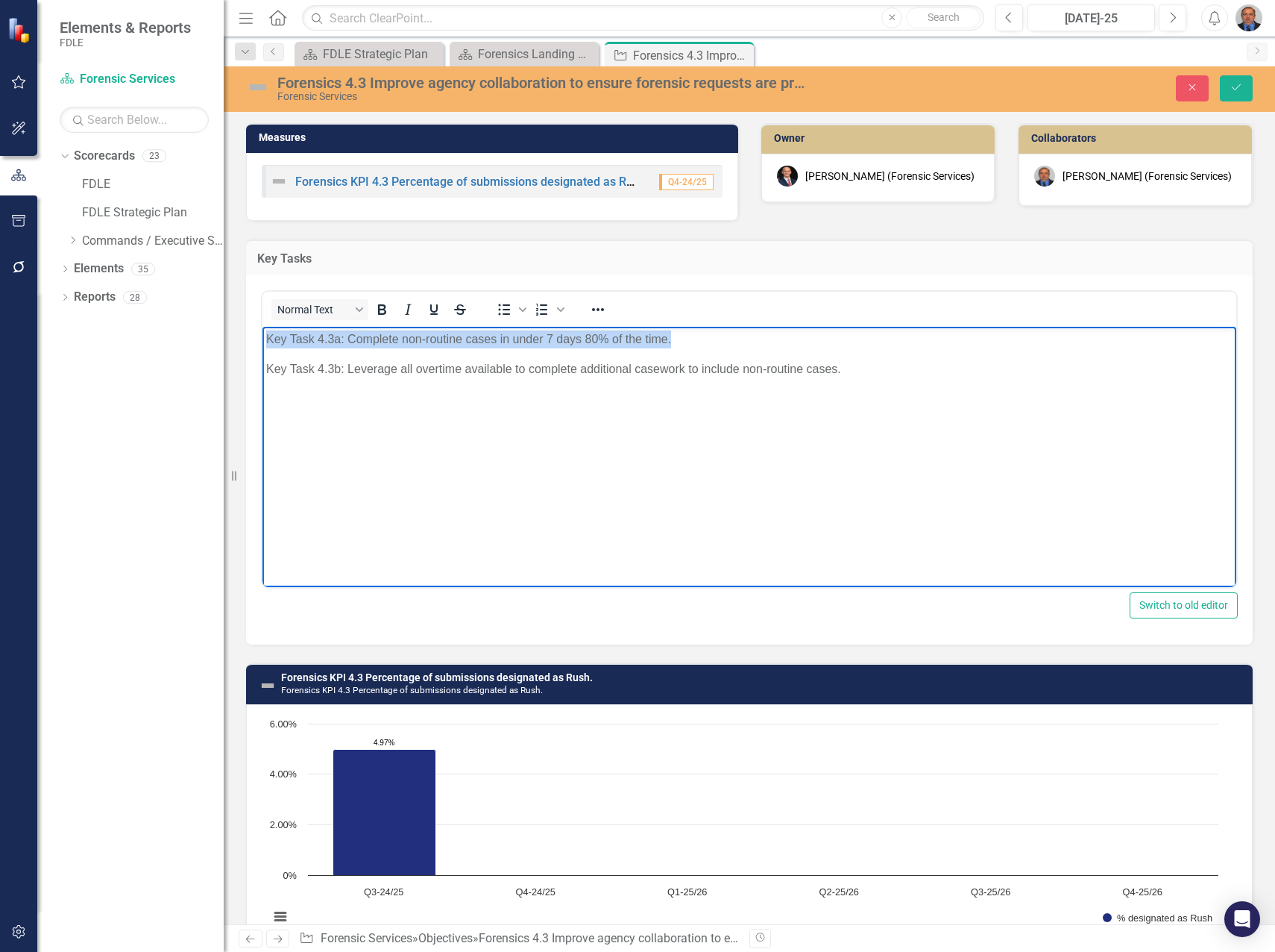
paste body "Rich Text Area. Press ALT-0 for help."
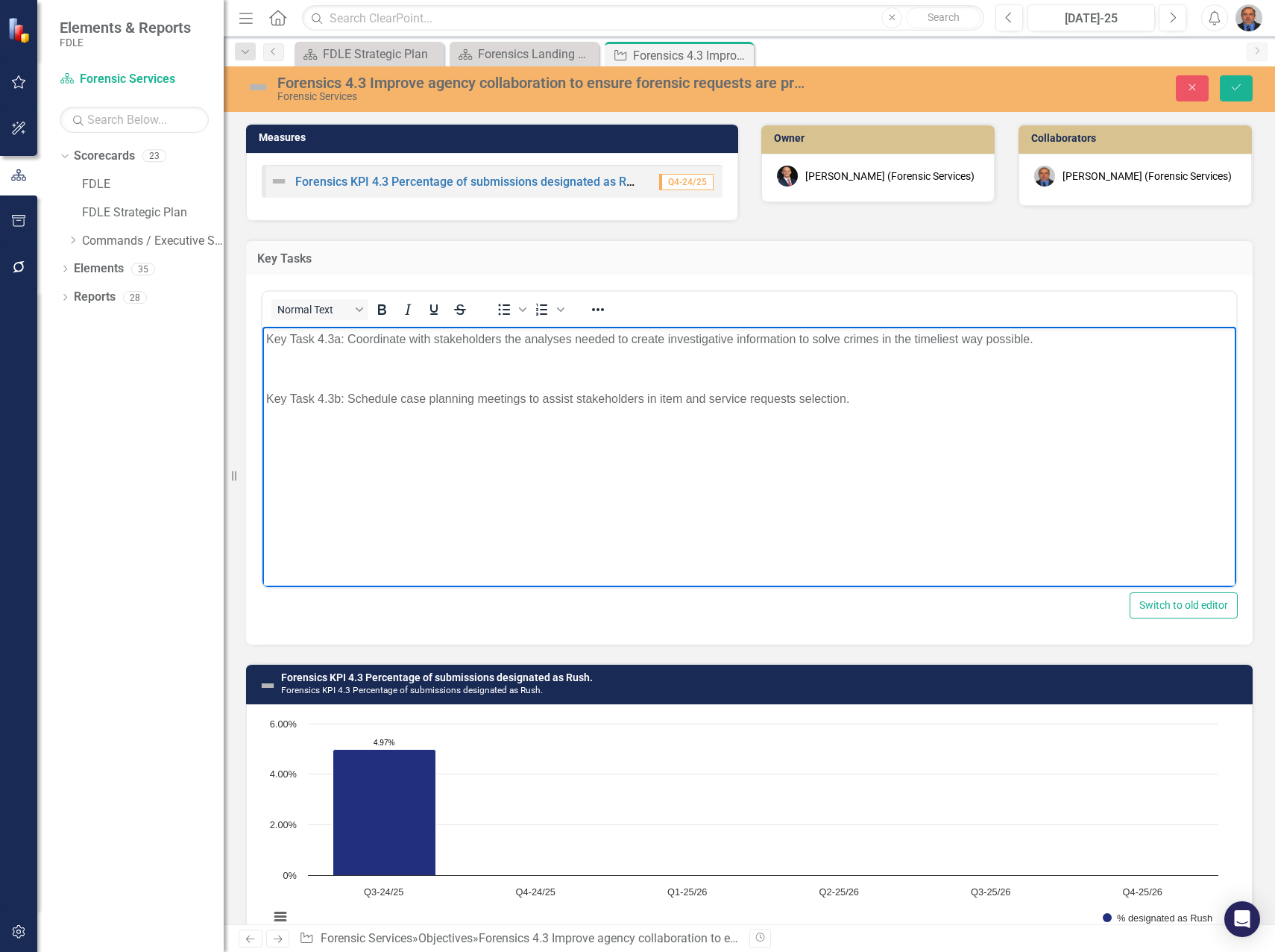
click at [400, 360] on p "Rich Text Area. Press ALT-0 for help." at bounding box center [749, 369] width 967 height 18
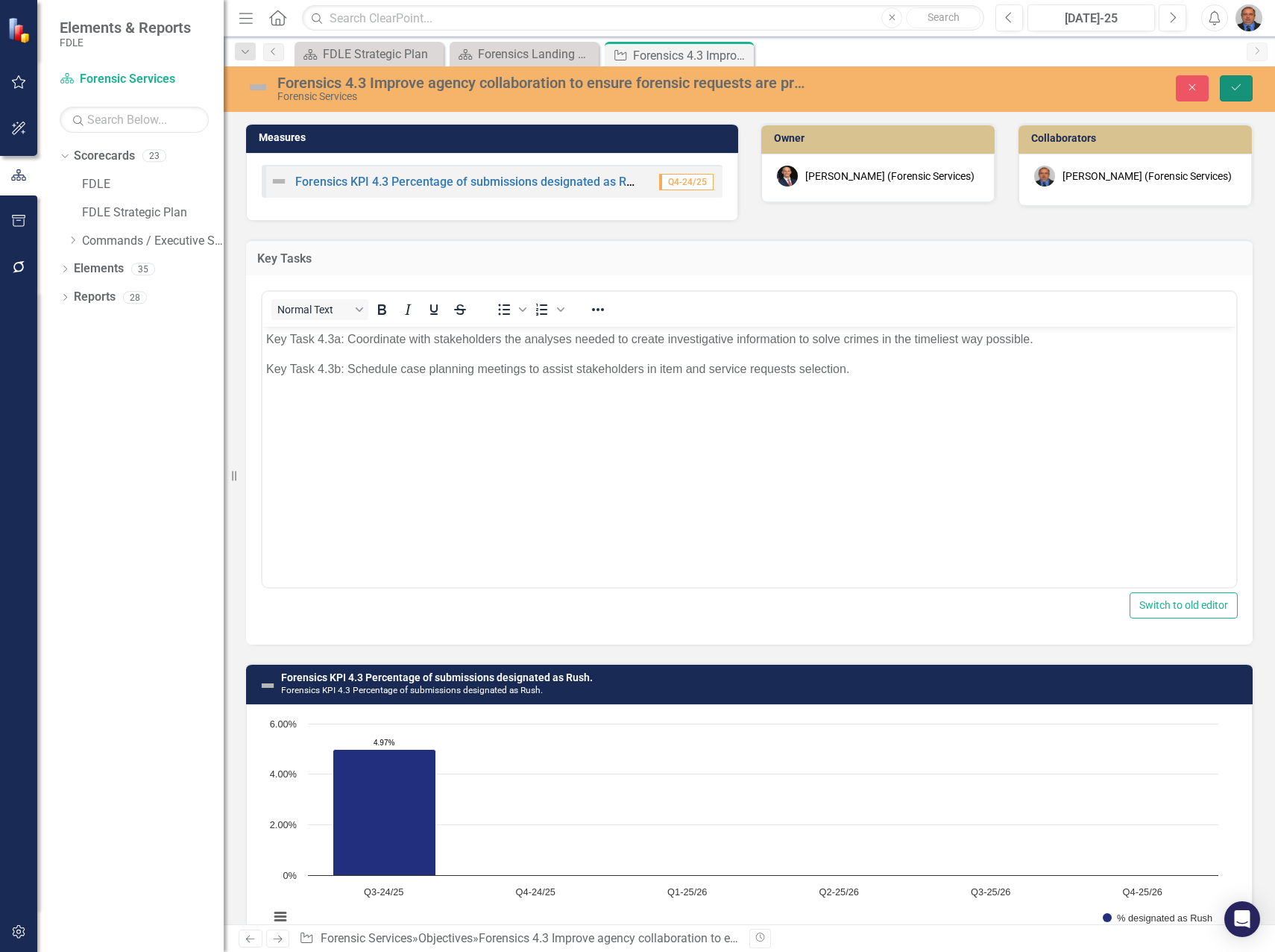
click at [1241, 83] on icon "Save" at bounding box center [1237, 87] width 14 height 11
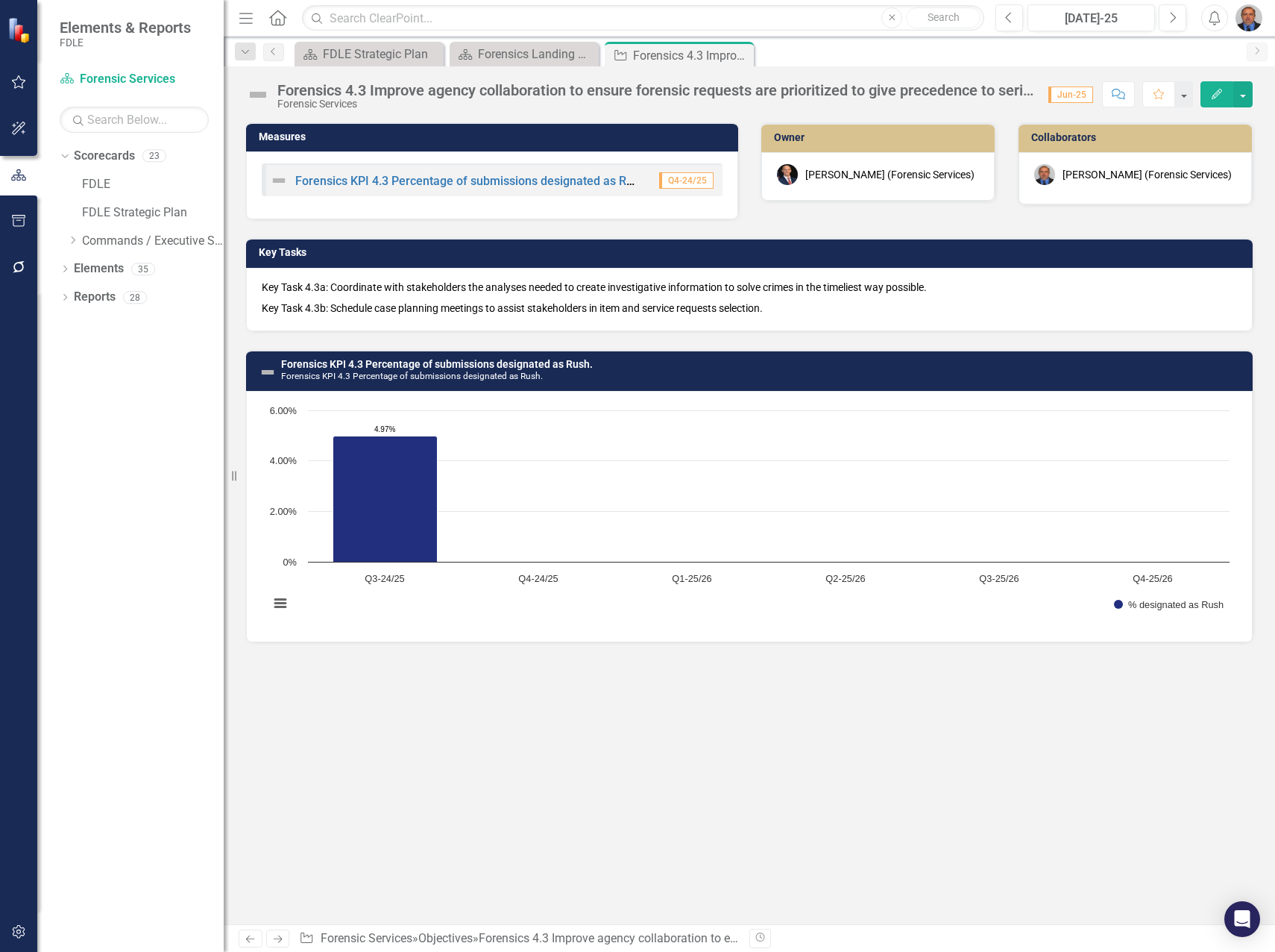
click at [0, 0] on icon "Close" at bounding box center [0, 0] width 0 height 0
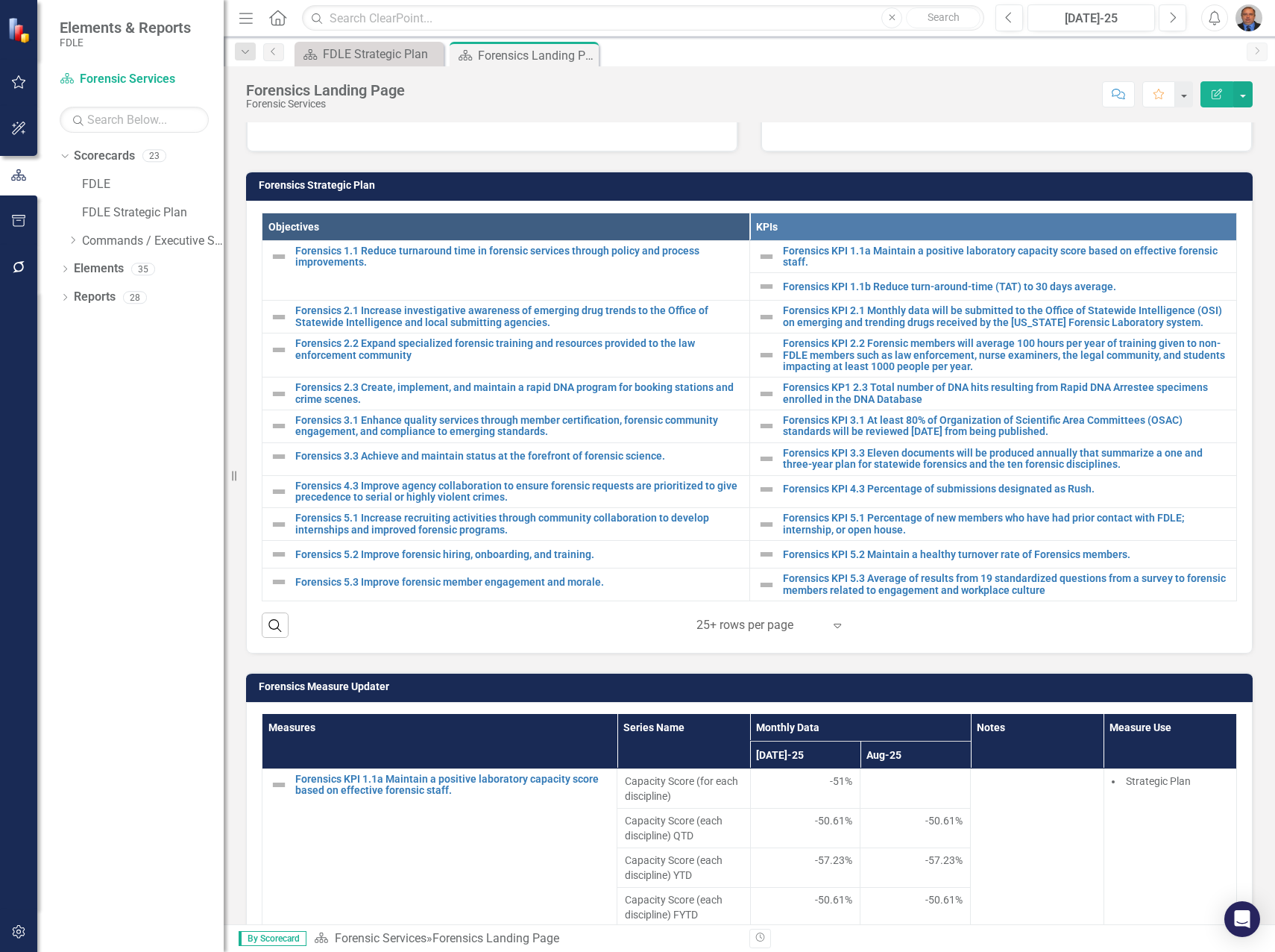
scroll to position [373, 0]
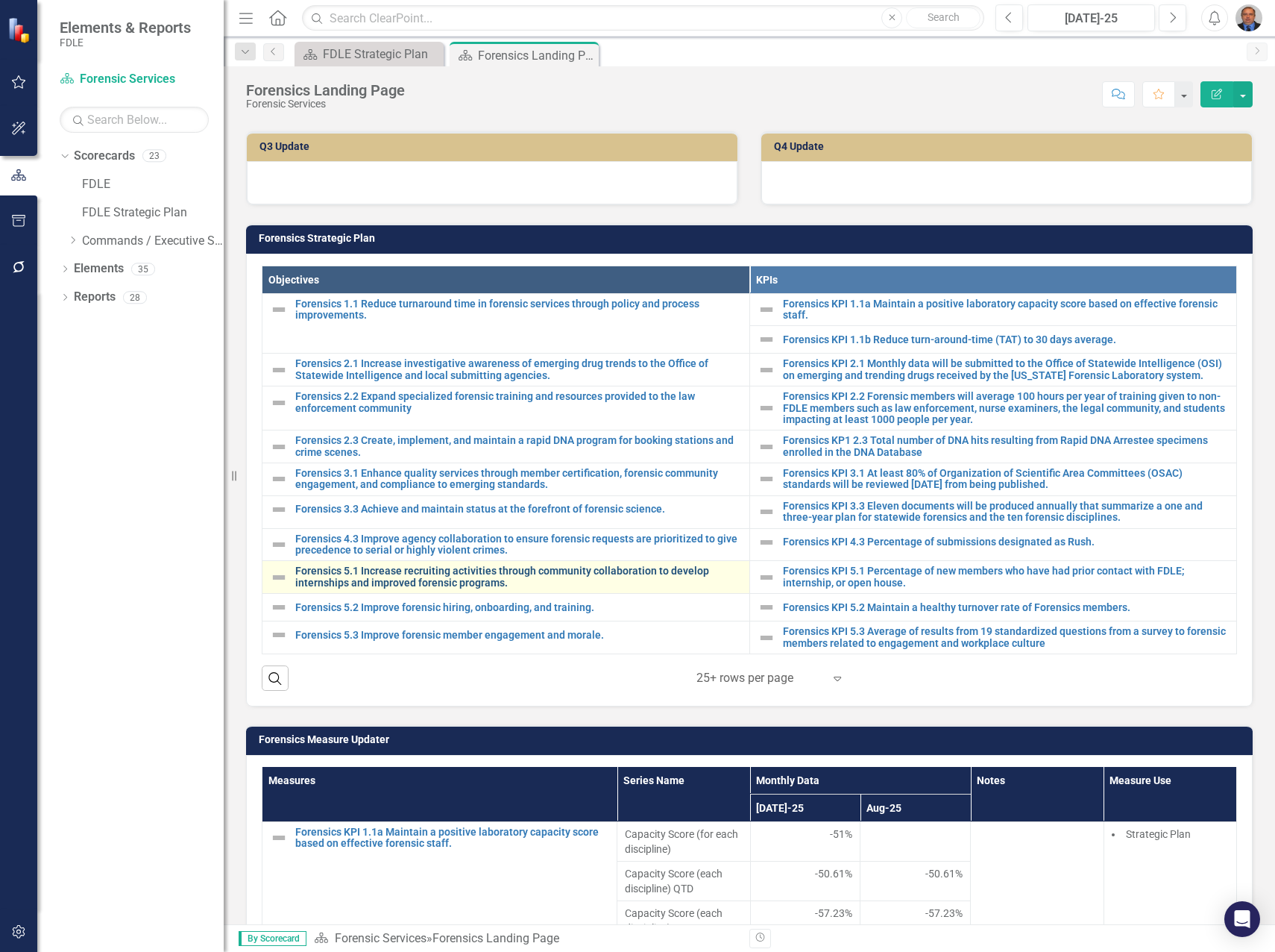
click at [419, 576] on link "Forensics 5.1 Increase recruiting activities through community collaboration to…" at bounding box center [518, 576] width 447 height 23
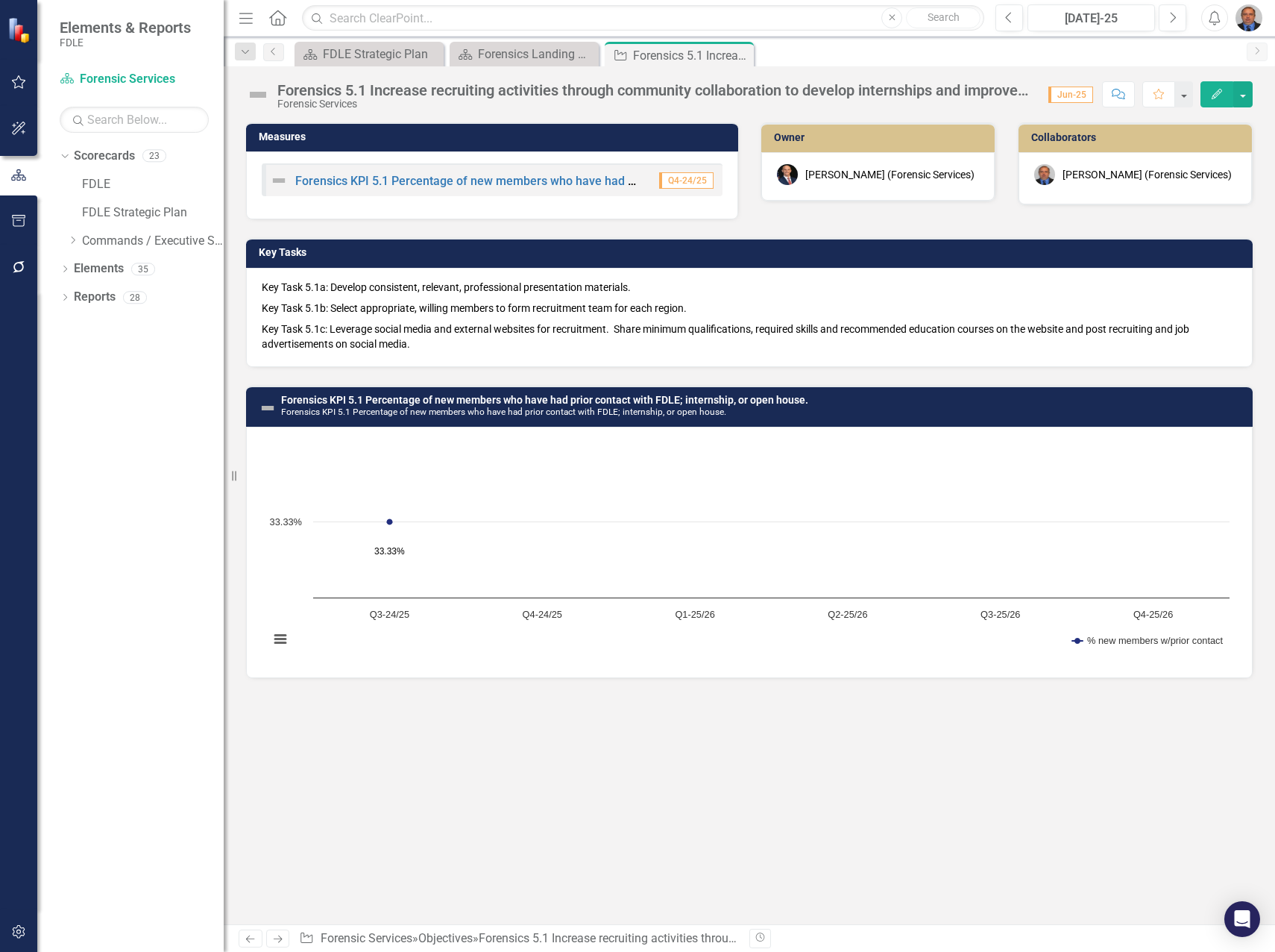
click at [468, 299] on p "Key Task 5.1b: Select appropriate, willing members to form recruitment team for…" at bounding box center [749, 308] width 975 height 21
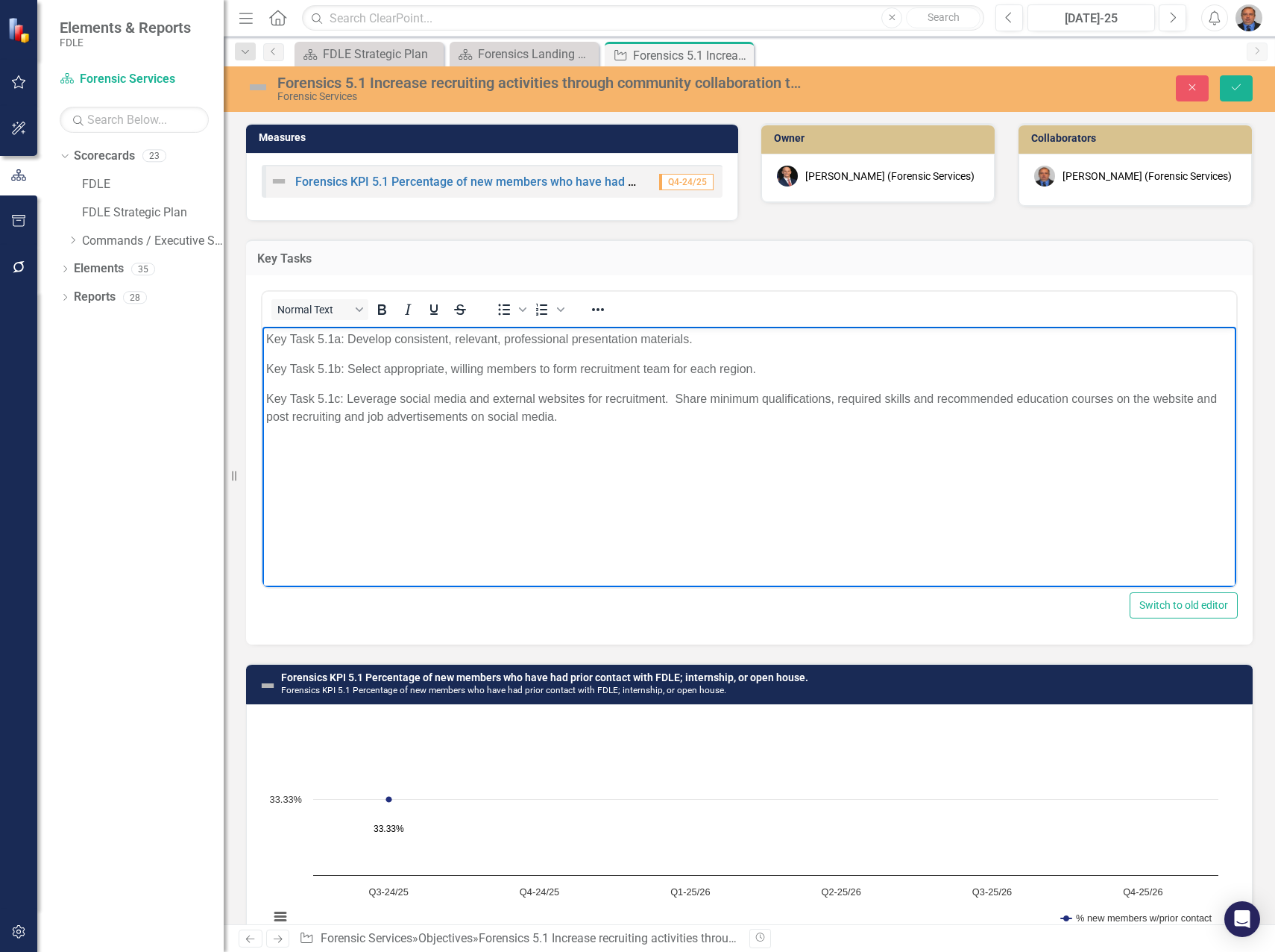
click at [525, 414] on p "Key Task 5.1c: Leverage social media and external websites for recruitment. Sha…" at bounding box center [749, 408] width 967 height 36
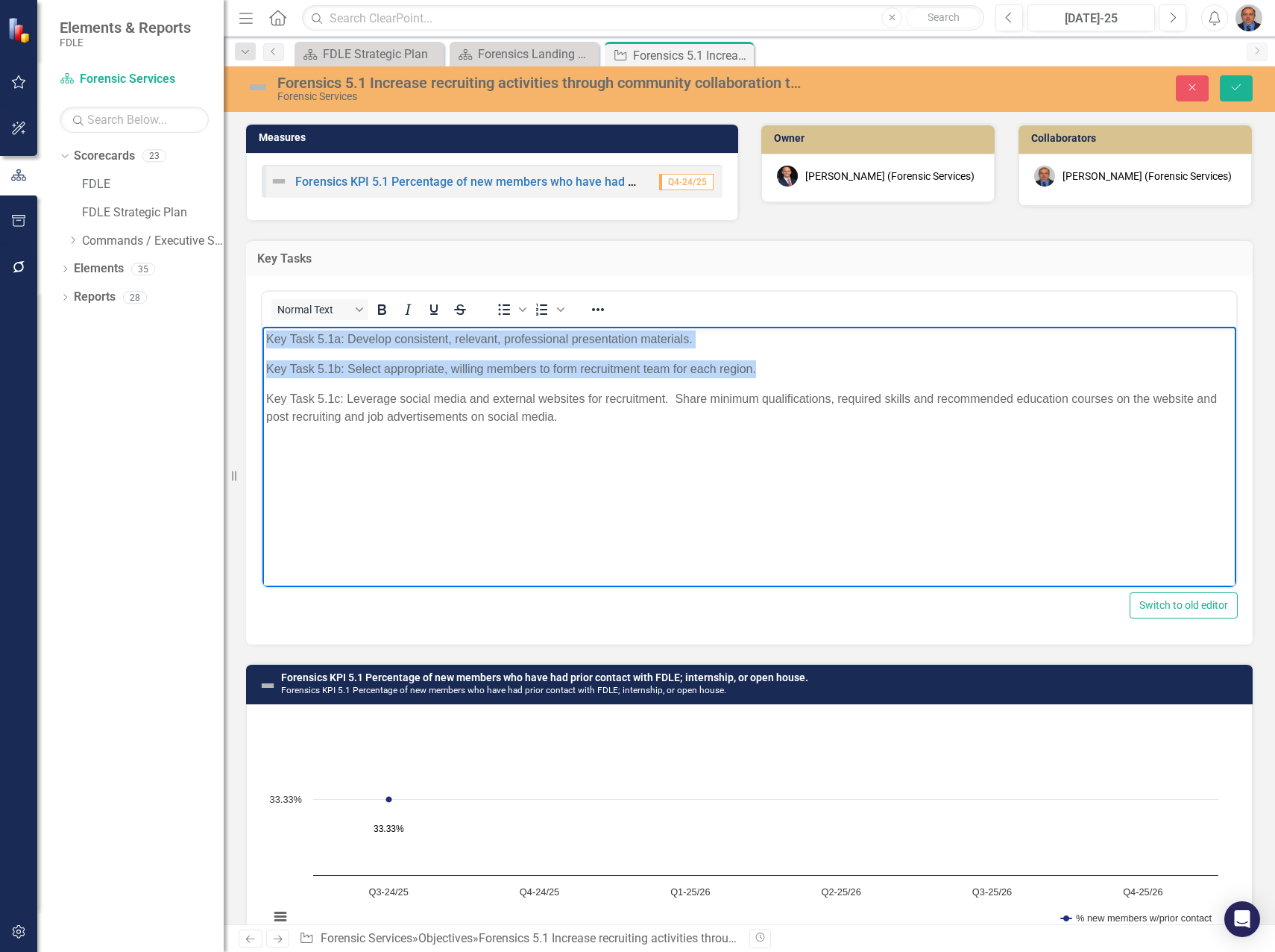
paste body "Rich Text Area. Press ALT-0 for help."
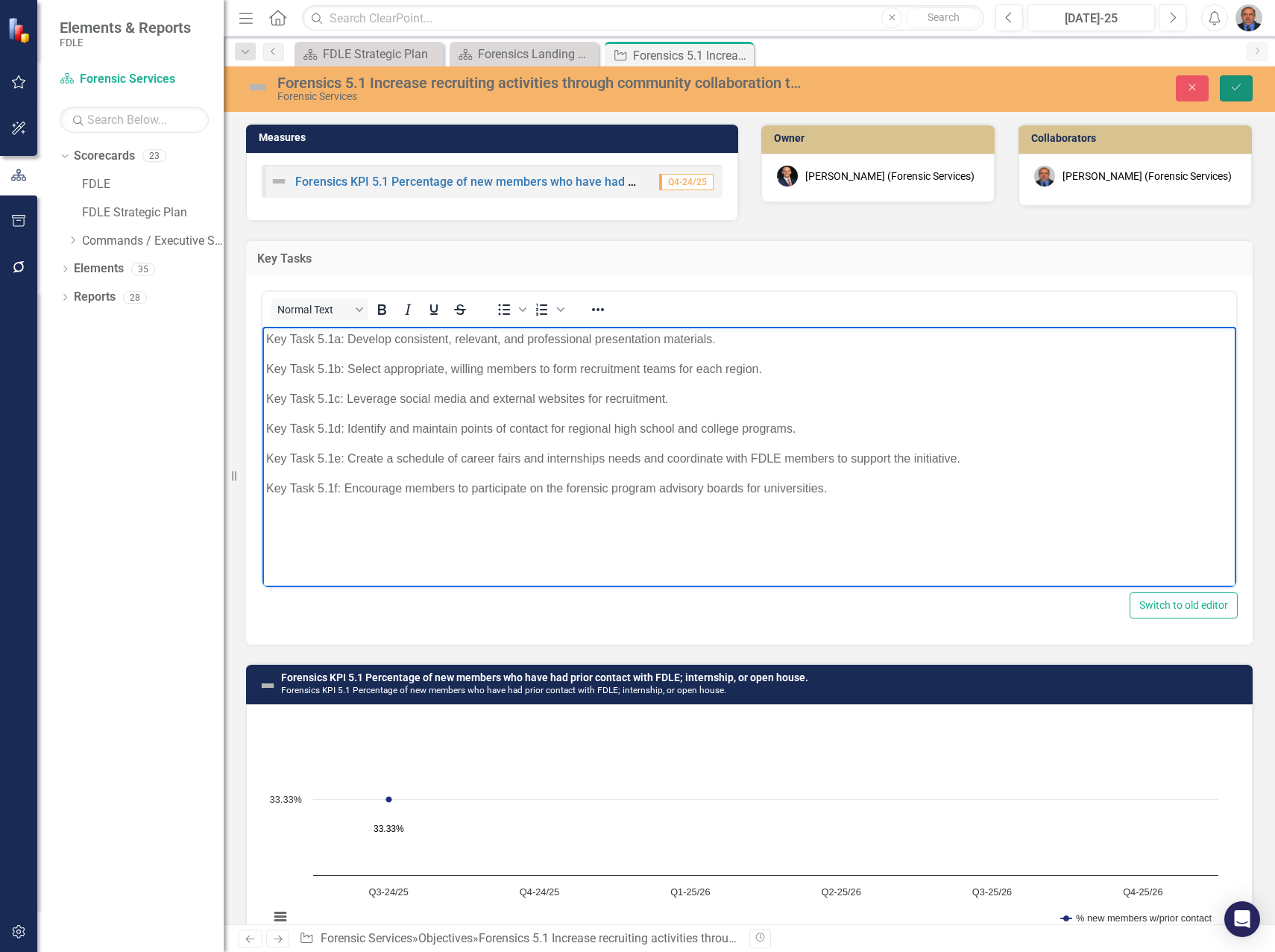
click at [1234, 89] on icon "submit" at bounding box center [1237, 87] width 9 height 6
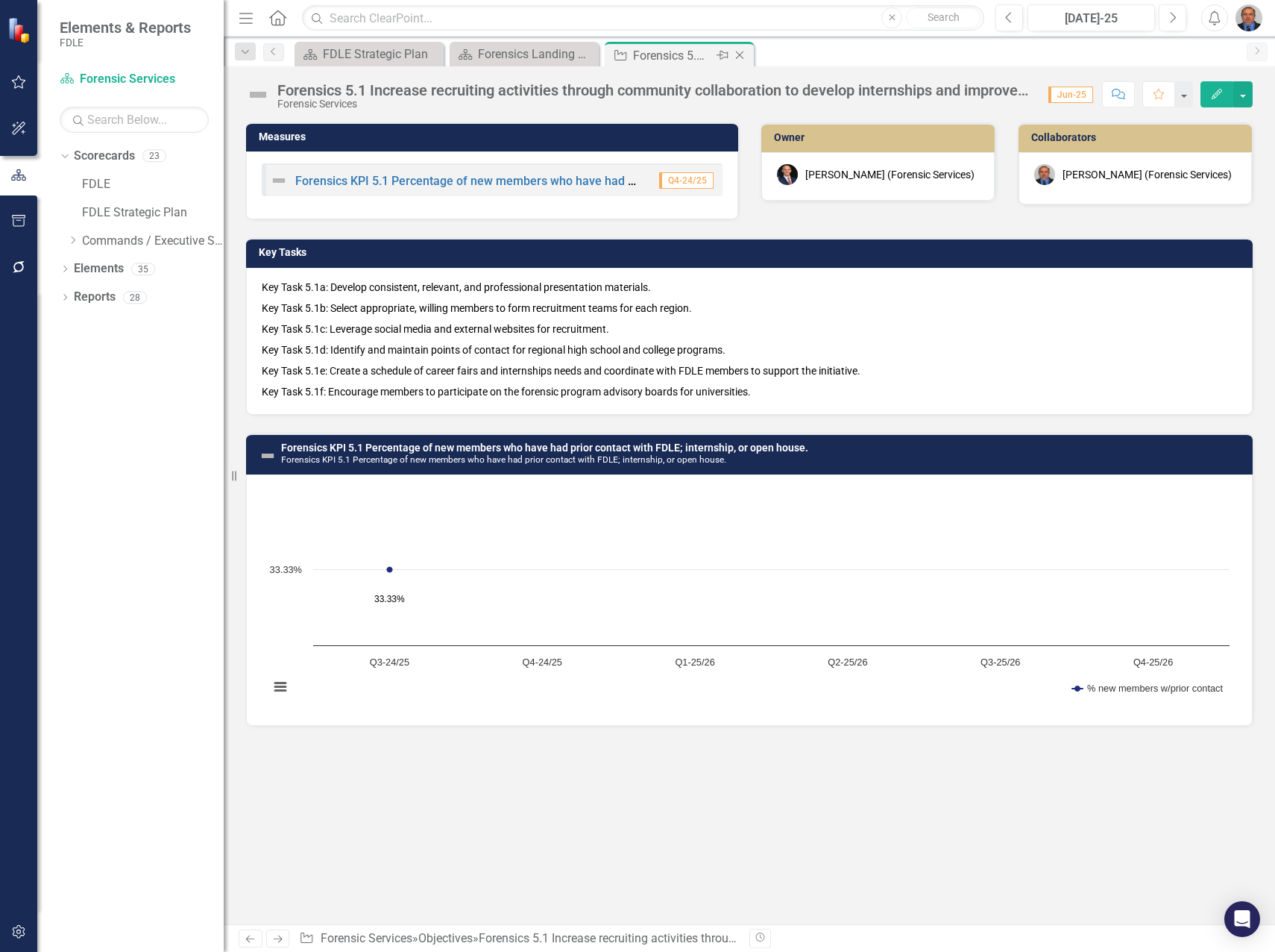
click at [742, 56] on icon "Close" at bounding box center [740, 56] width 15 height 12
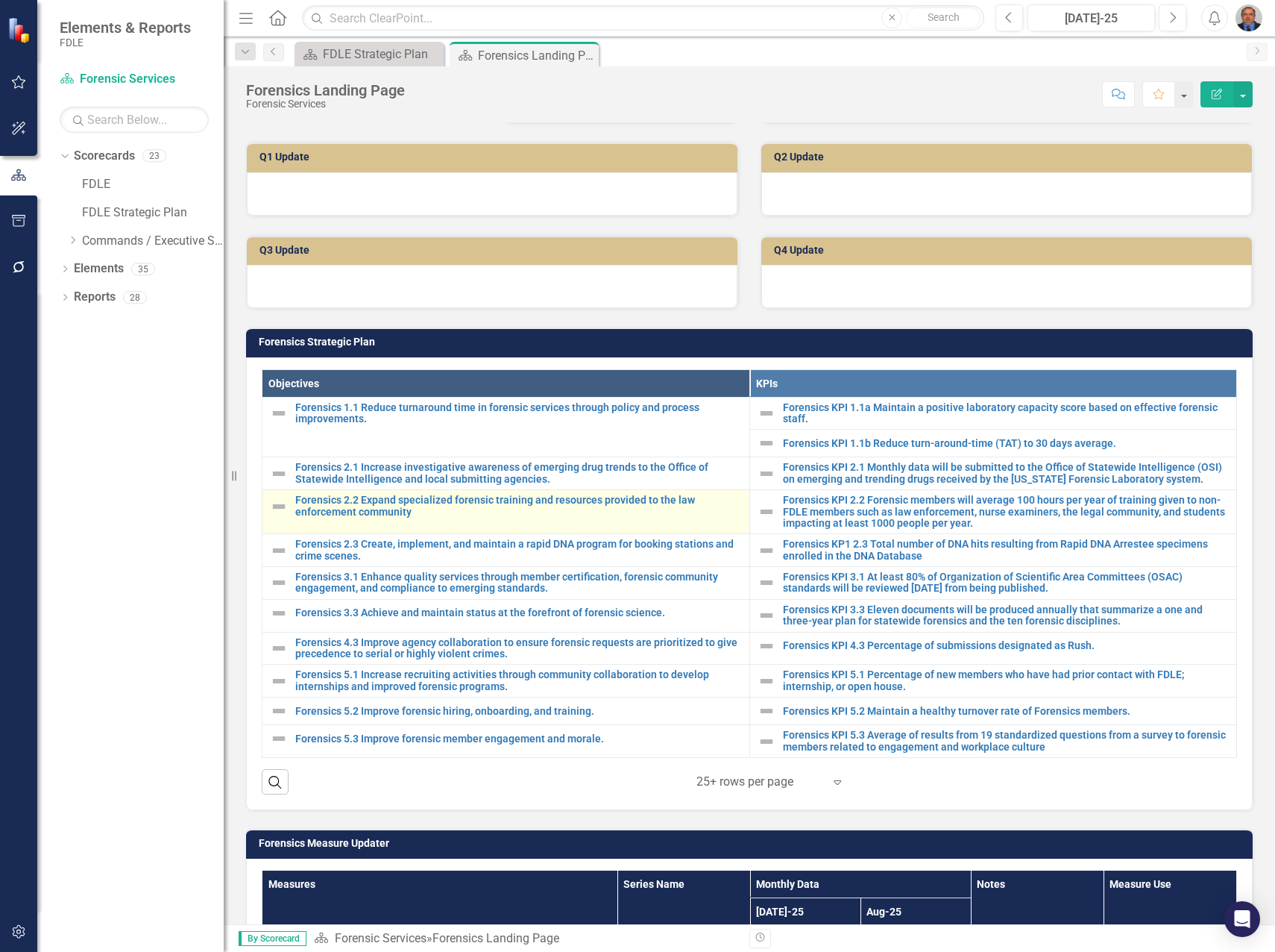
scroll to position [522, 0]
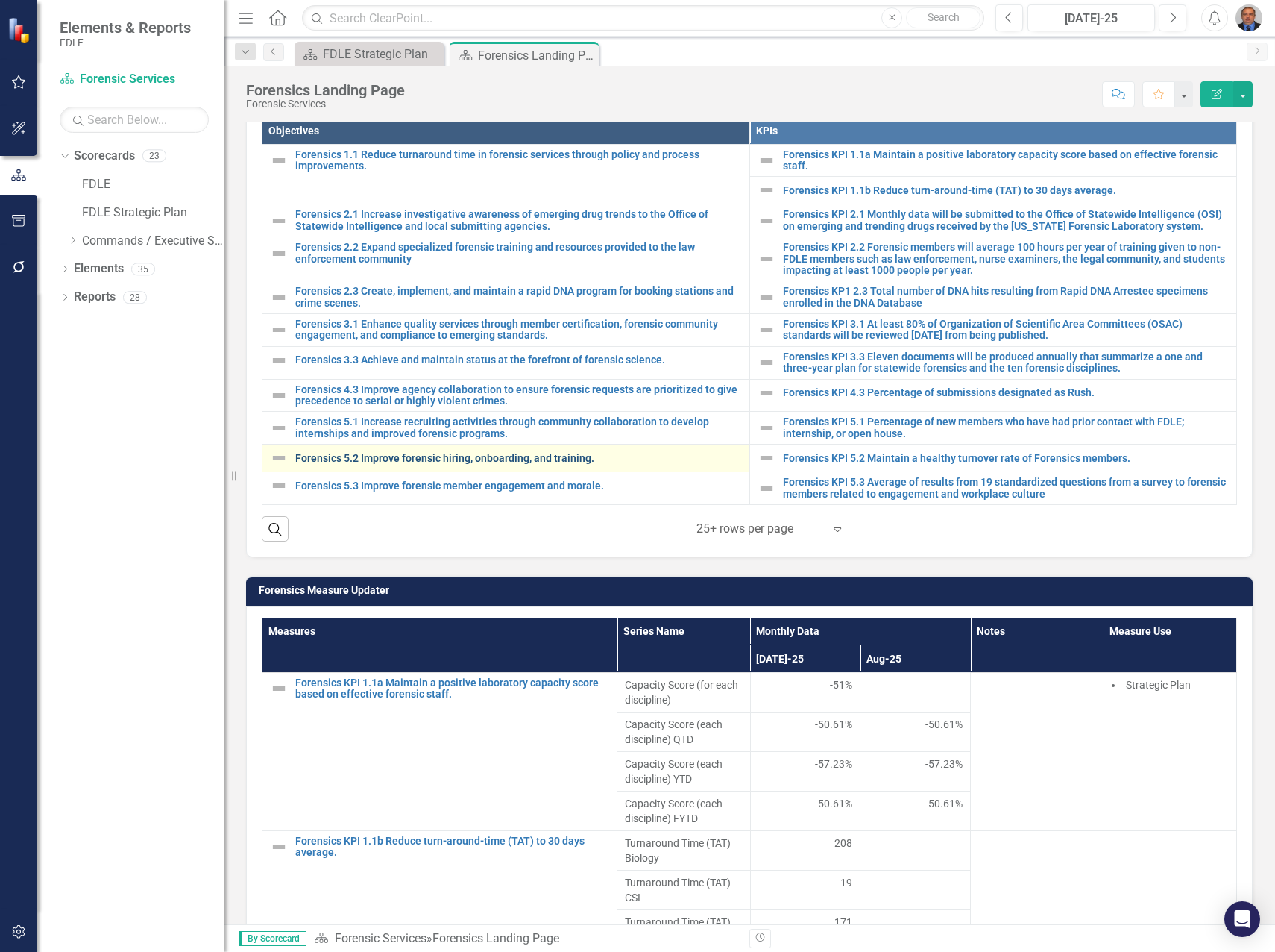
click at [422, 459] on link "Forensics 5.2 Improve forensic hiring, onboarding, and training." at bounding box center [518, 458] width 447 height 11
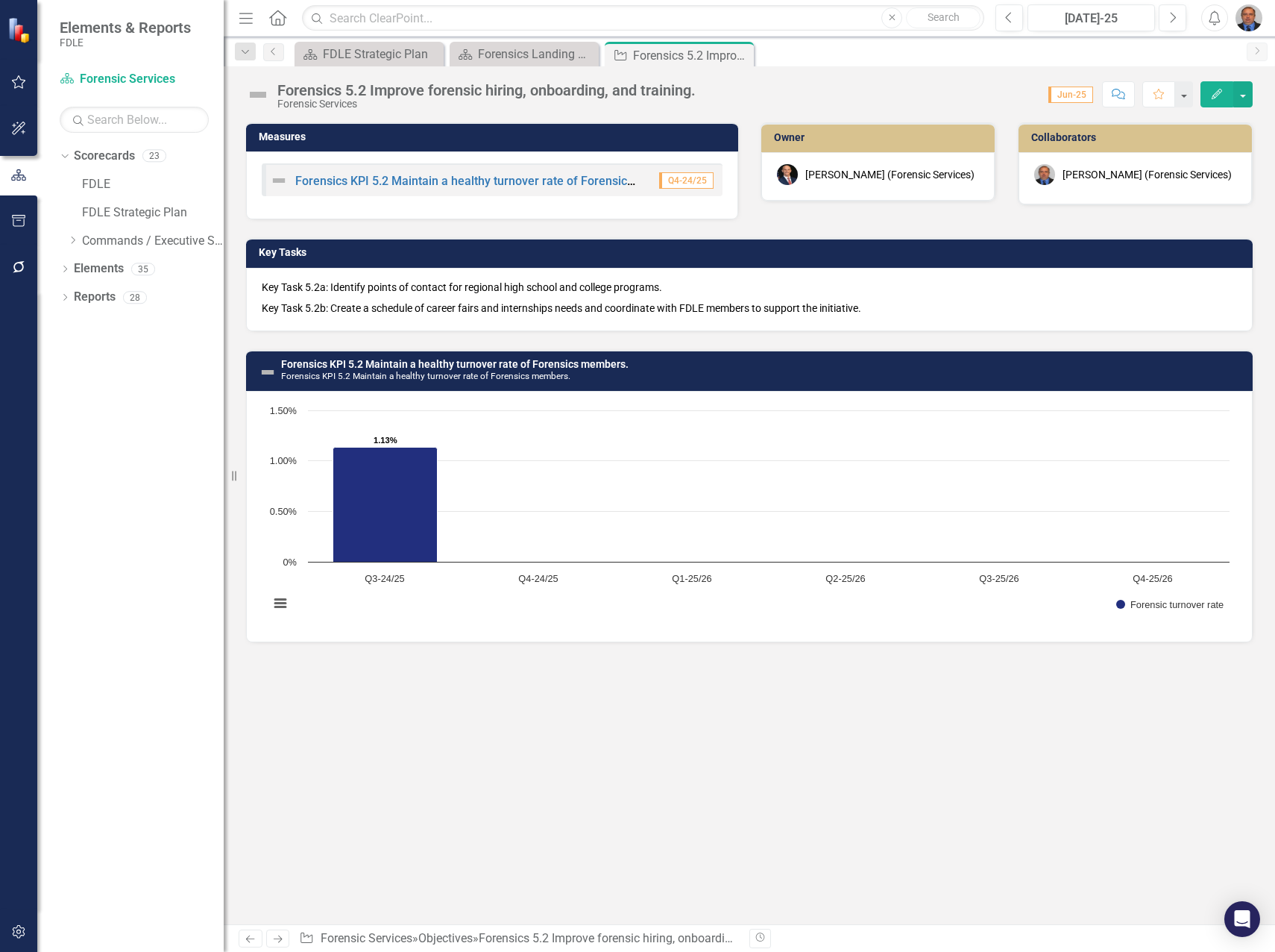
click at [482, 305] on p "Key Task 5.2b: Create a schedule of career fairs and internships needs and coor…" at bounding box center [749, 307] width 975 height 18
click at [482, 304] on p "Key Task 5.2b: Create a schedule of career fairs and internships needs and coor…" at bounding box center [749, 307] width 975 height 18
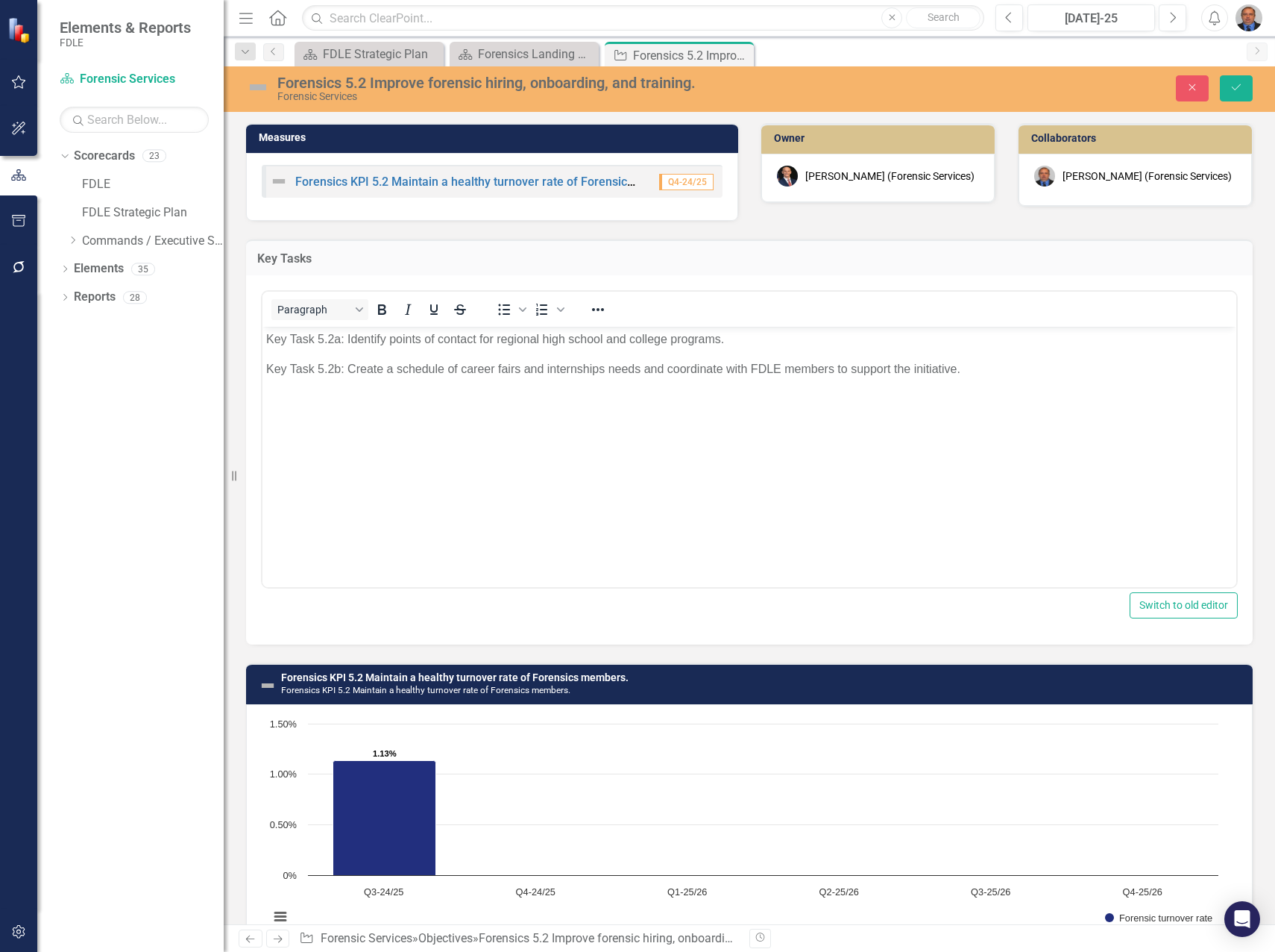
click at [537, 389] on body "Key Task 5.2a: Identify points of contact for regional high school and college …" at bounding box center [749, 439] width 974 height 224
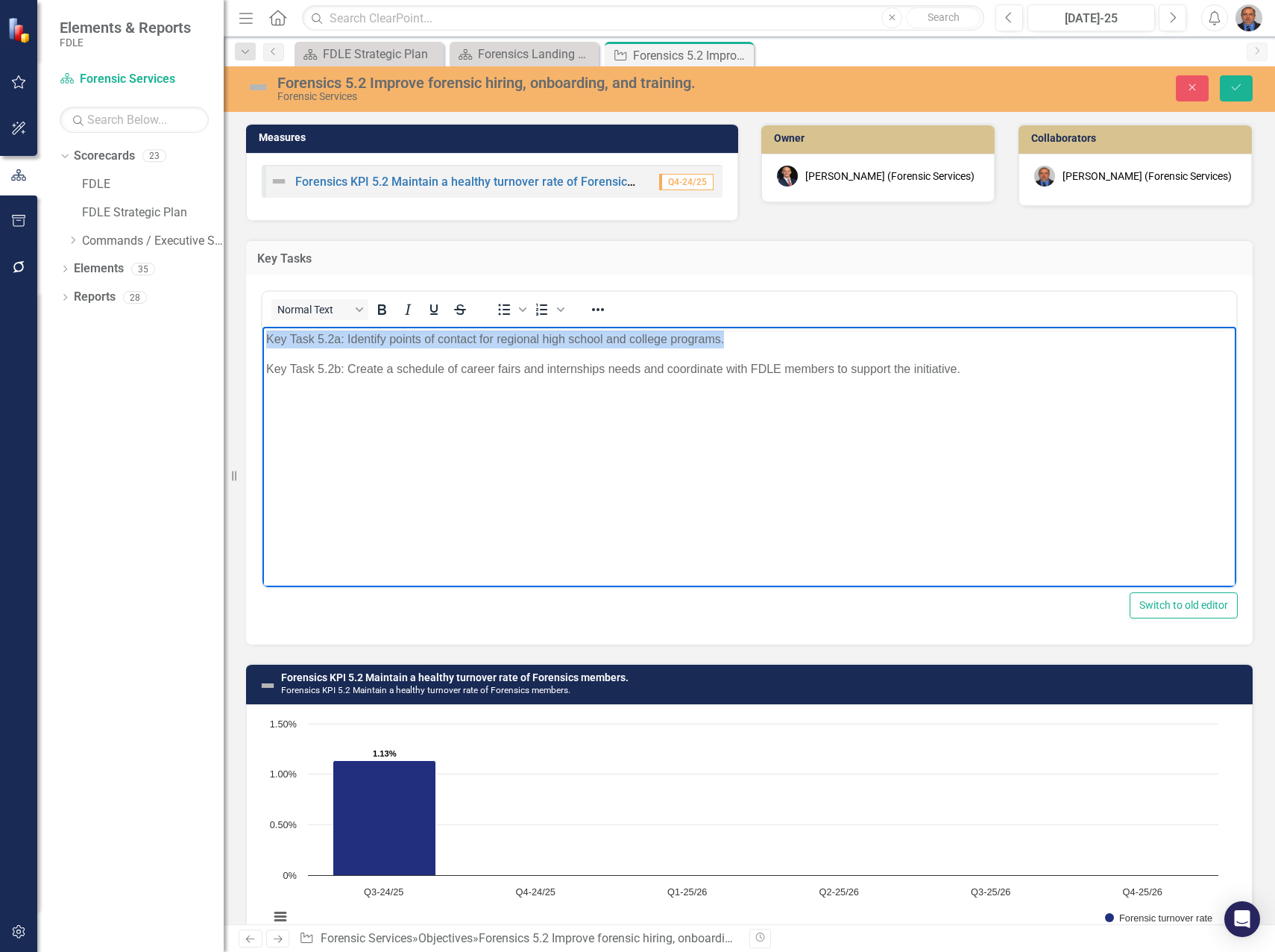
paste body "Rich Text Area. Press ALT-0 for help."
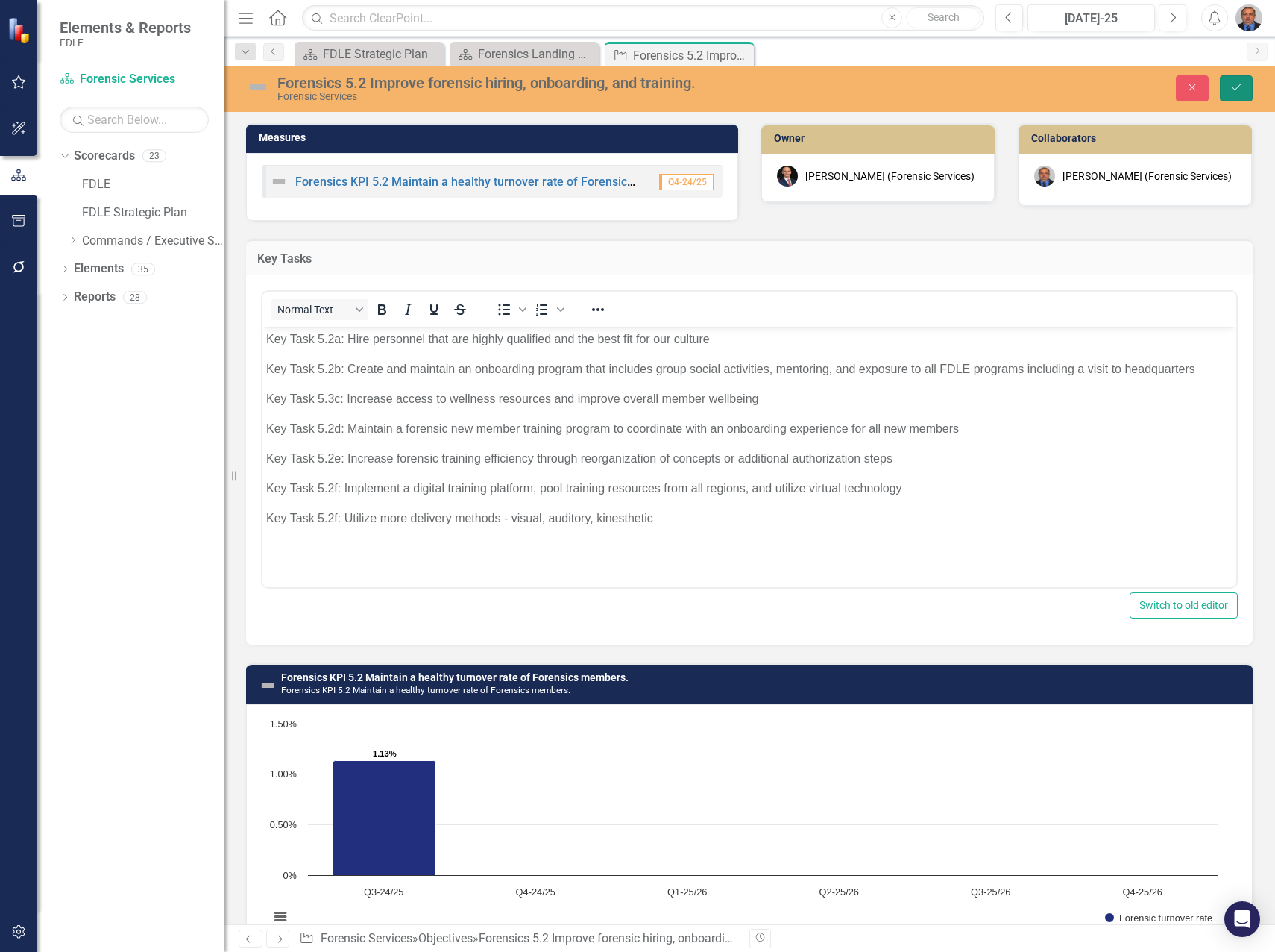
click at [1237, 92] on icon "Save" at bounding box center [1237, 87] width 14 height 11
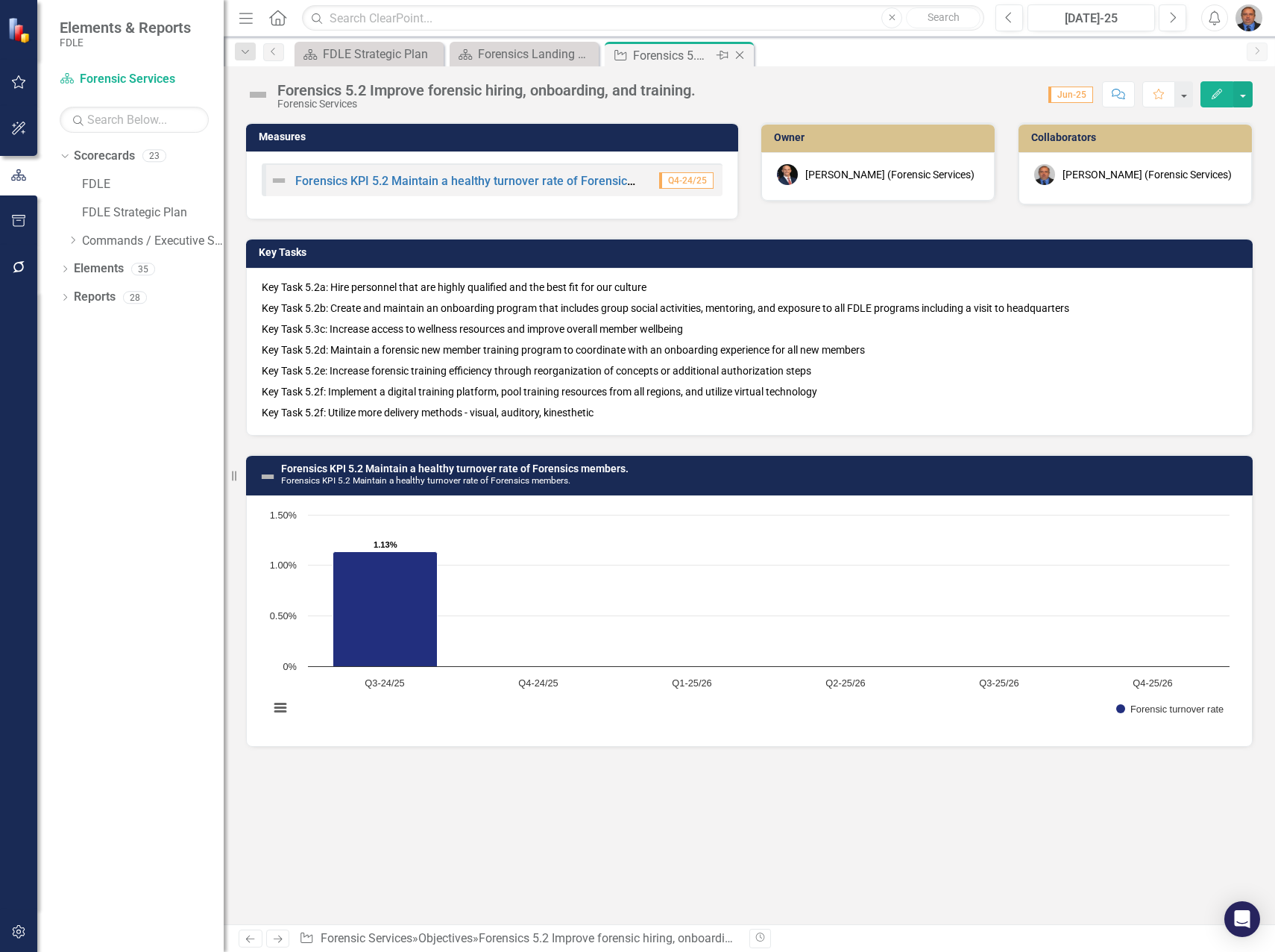
click at [741, 54] on icon at bounding box center [740, 55] width 8 height 8
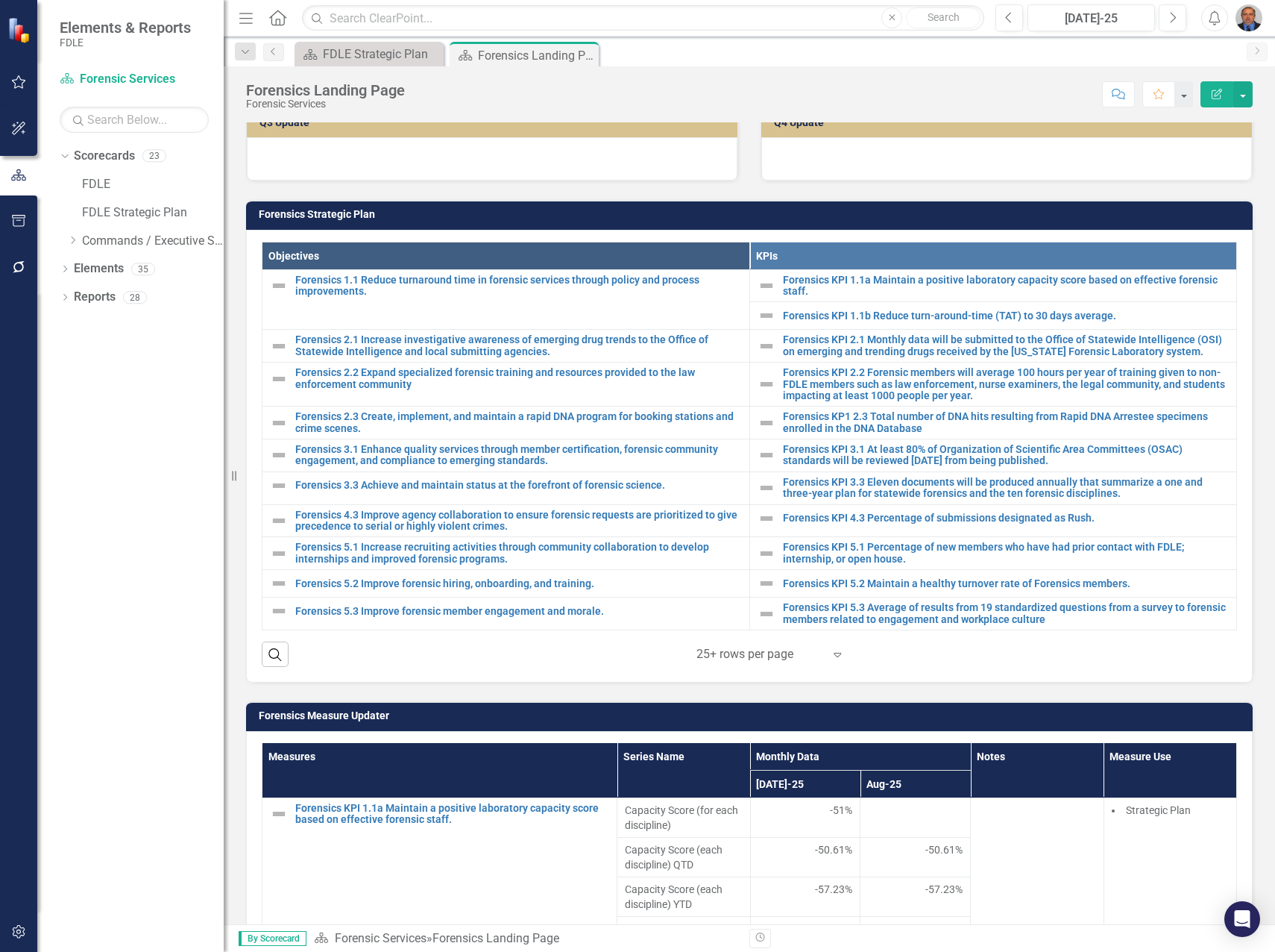
scroll to position [597, 0]
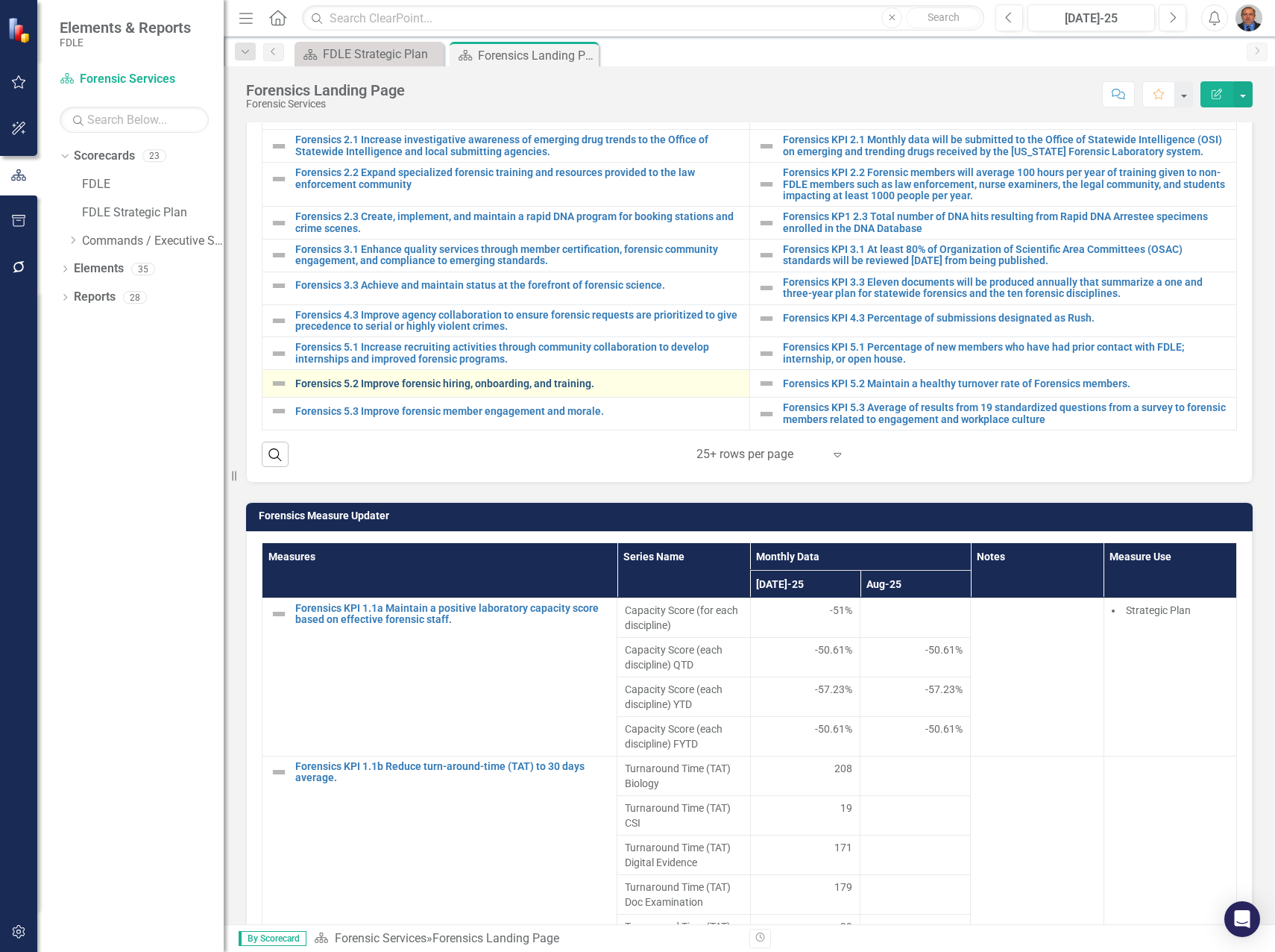
click at [404, 383] on link "Forensics 5.2 Improve forensic hiring, onboarding, and training." at bounding box center [518, 383] width 447 height 11
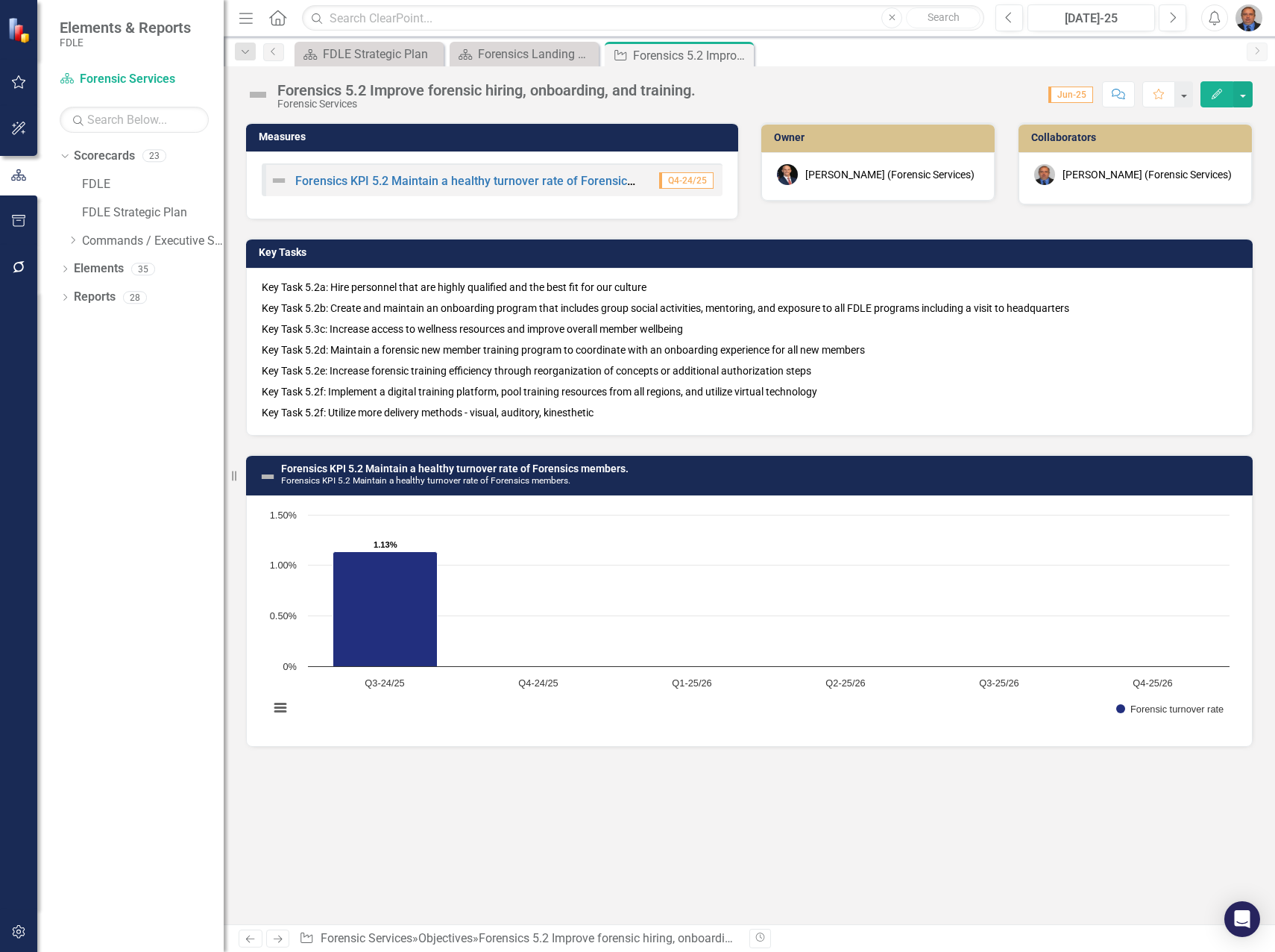
click at [590, 316] on p "Key Task 5.2b: Create and maintain an onboarding program that includes group so…" at bounding box center [749, 308] width 975 height 21
click at [593, 317] on p "Key Task 5.2b: Create and maintain an onboarding program that includes group so…" at bounding box center [749, 308] width 975 height 21
click at [472, 360] on p "Key Task 5.2e: Increase forensic training efficiency through reorganization of …" at bounding box center [749, 370] width 975 height 21
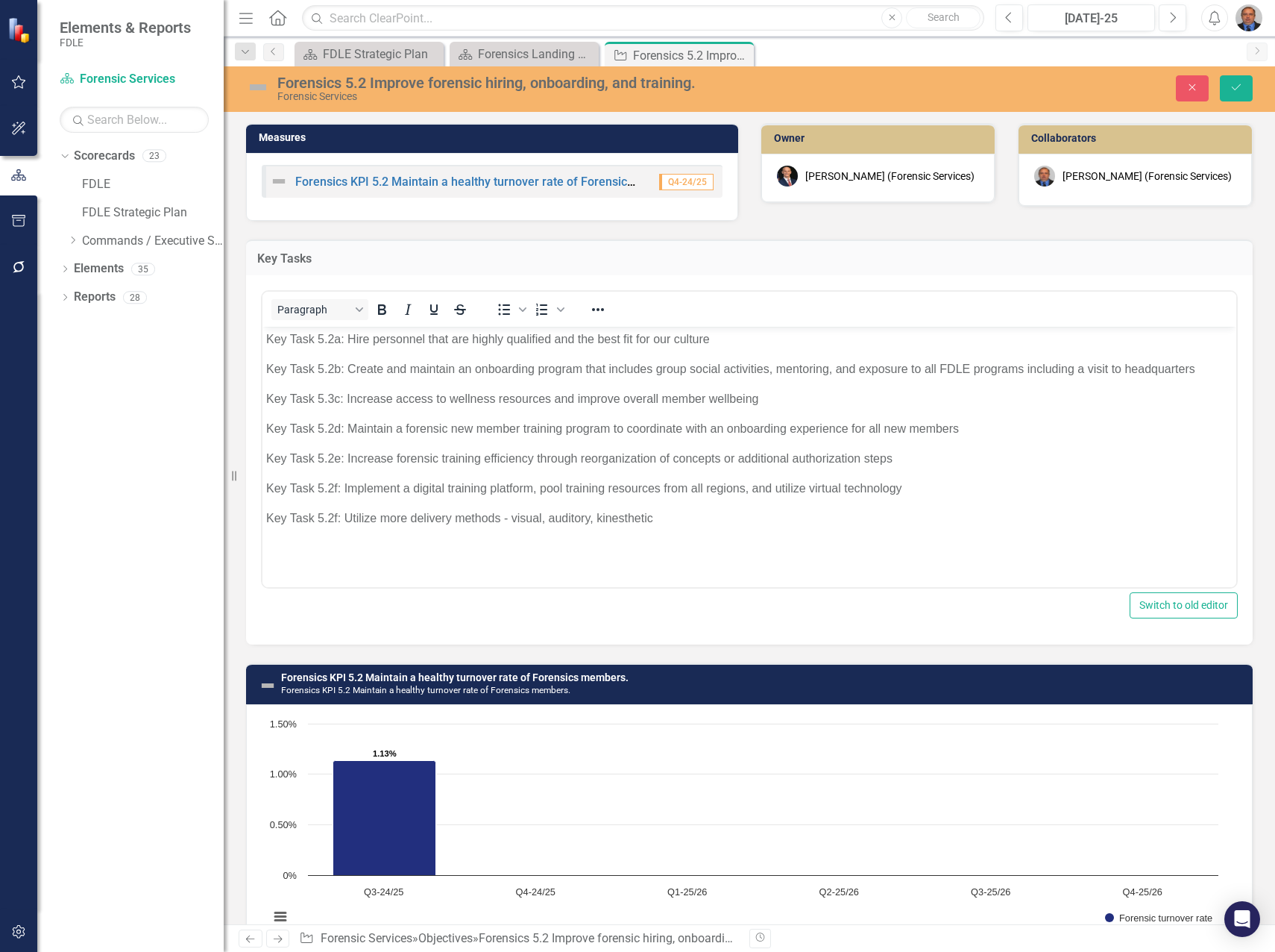
click at [504, 464] on p "Key Task 5.2e: Increase forensic training efficiency through reorganization of …" at bounding box center [749, 459] width 967 height 18
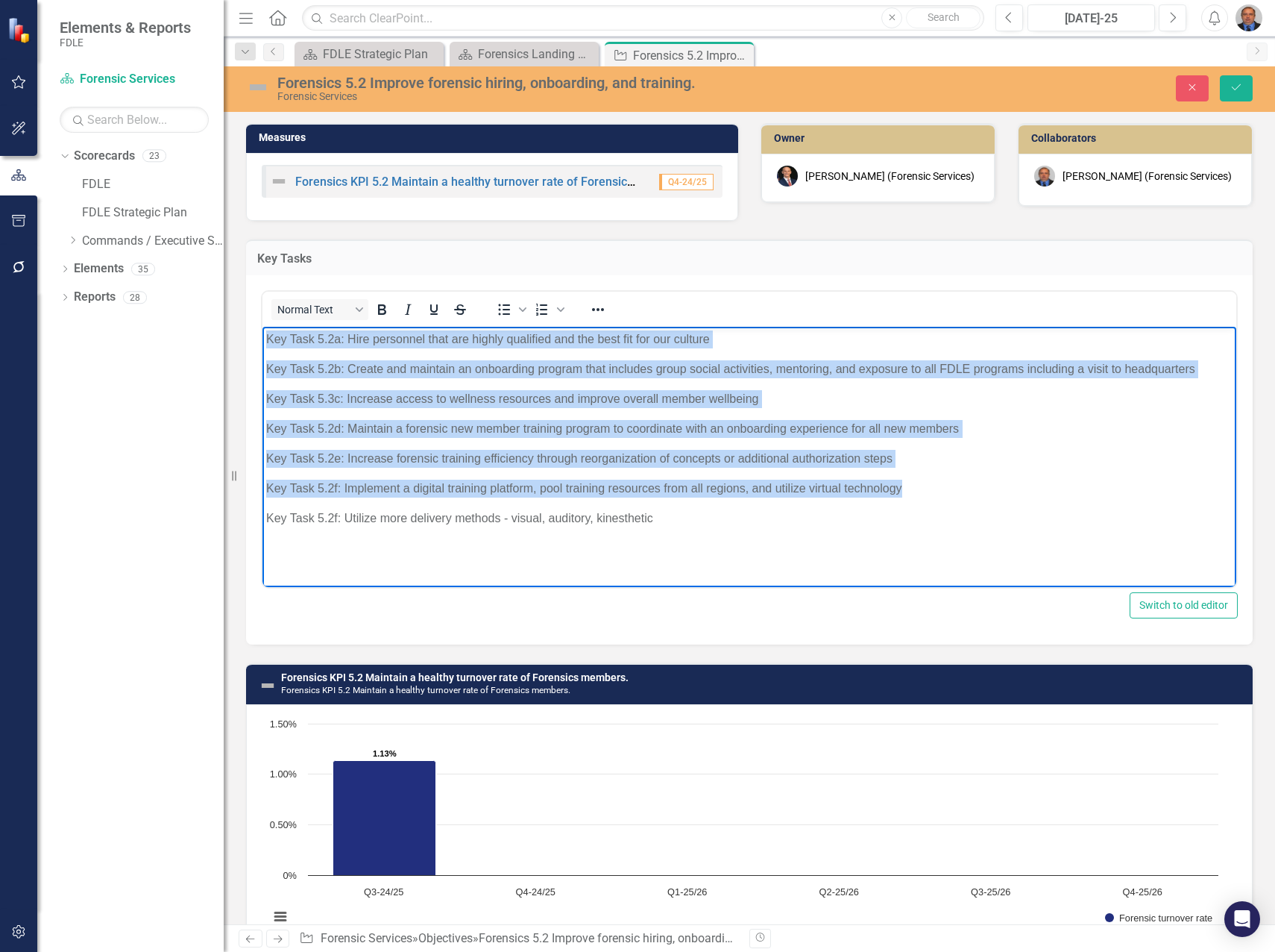
paste body "Rich Text Area. Press ALT-0 for help."
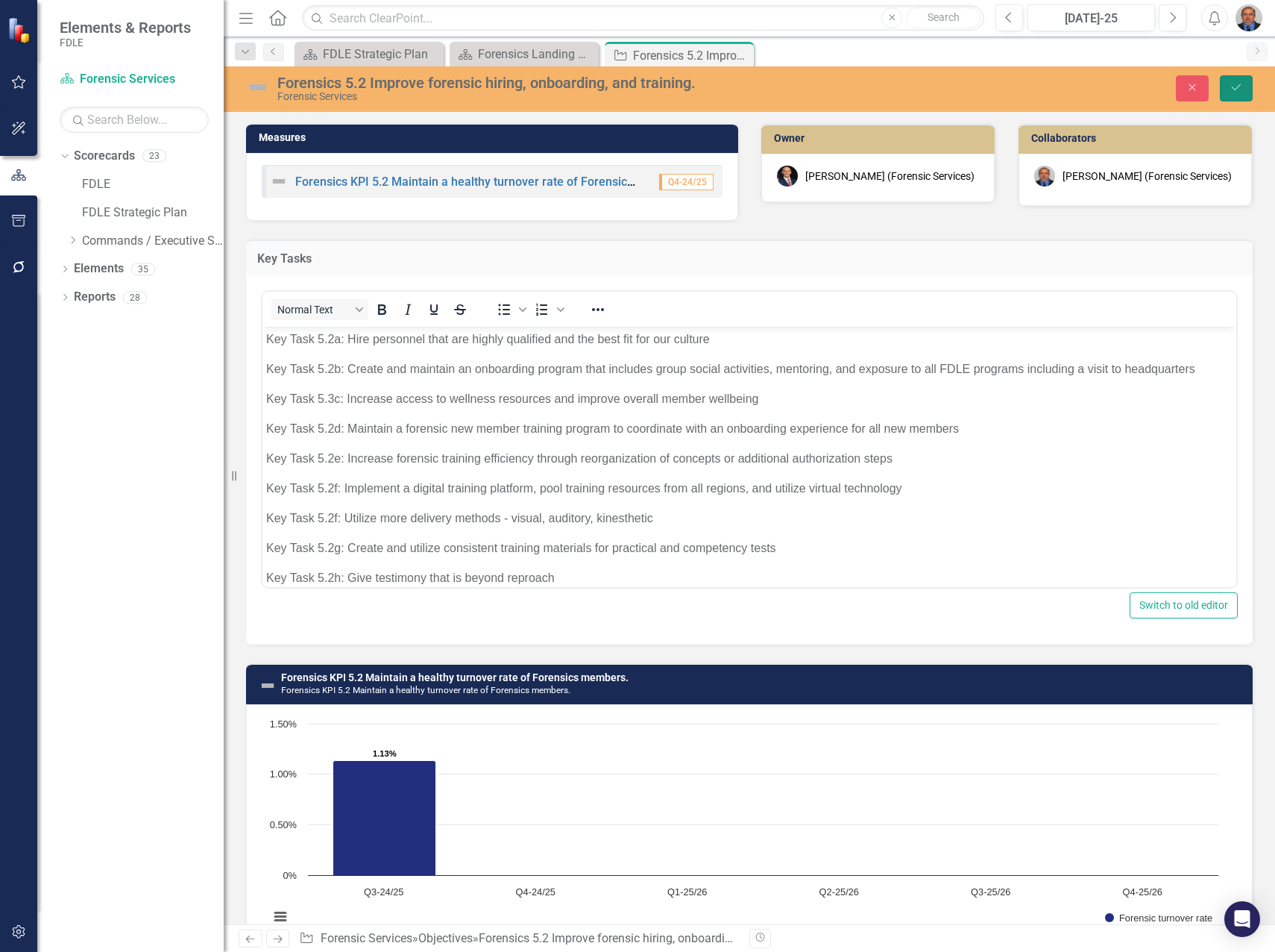
click at [1226, 90] on button "Save" at bounding box center [1237, 88] width 33 height 26
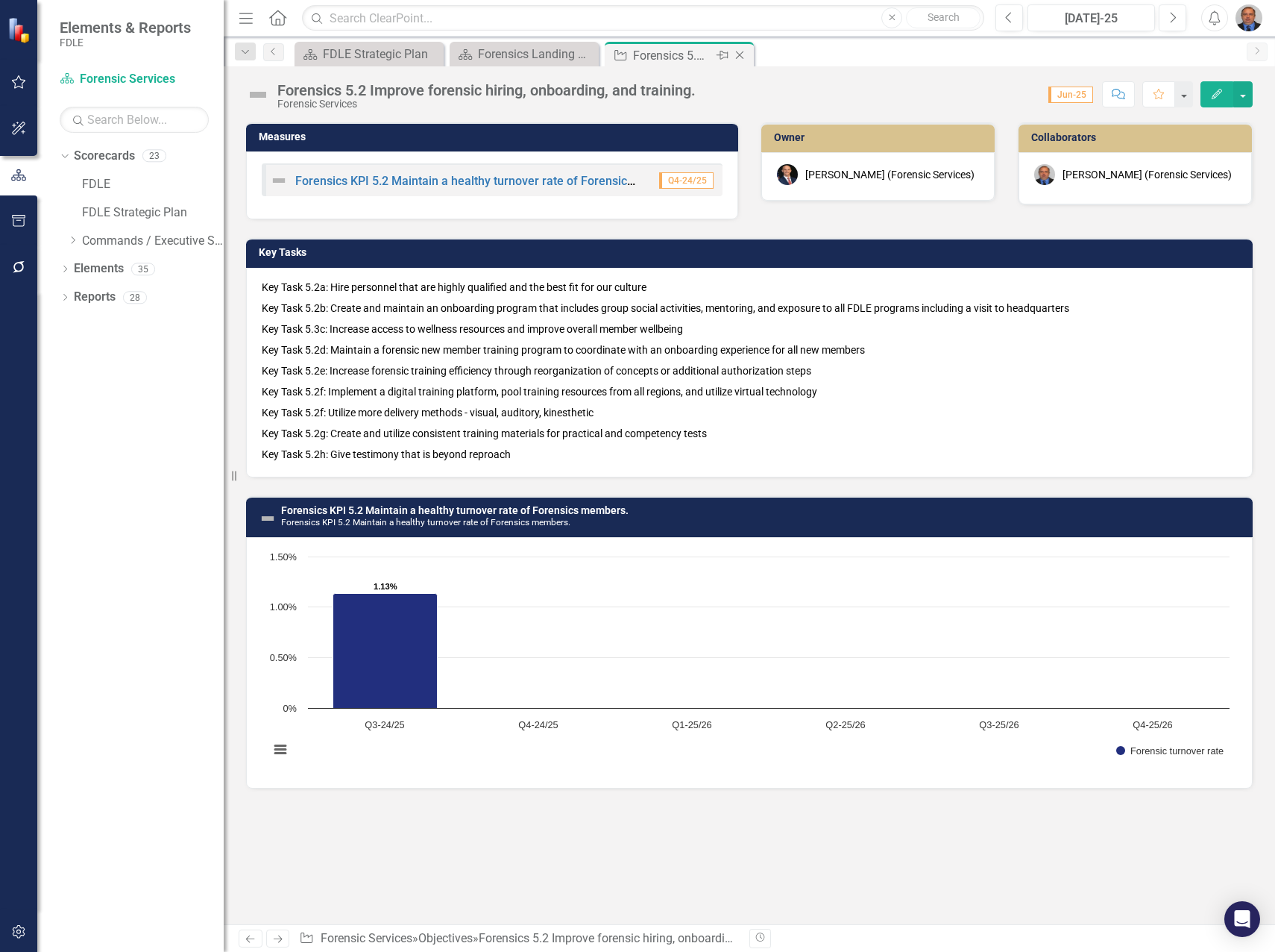
click at [742, 55] on icon "Close" at bounding box center [740, 56] width 15 height 12
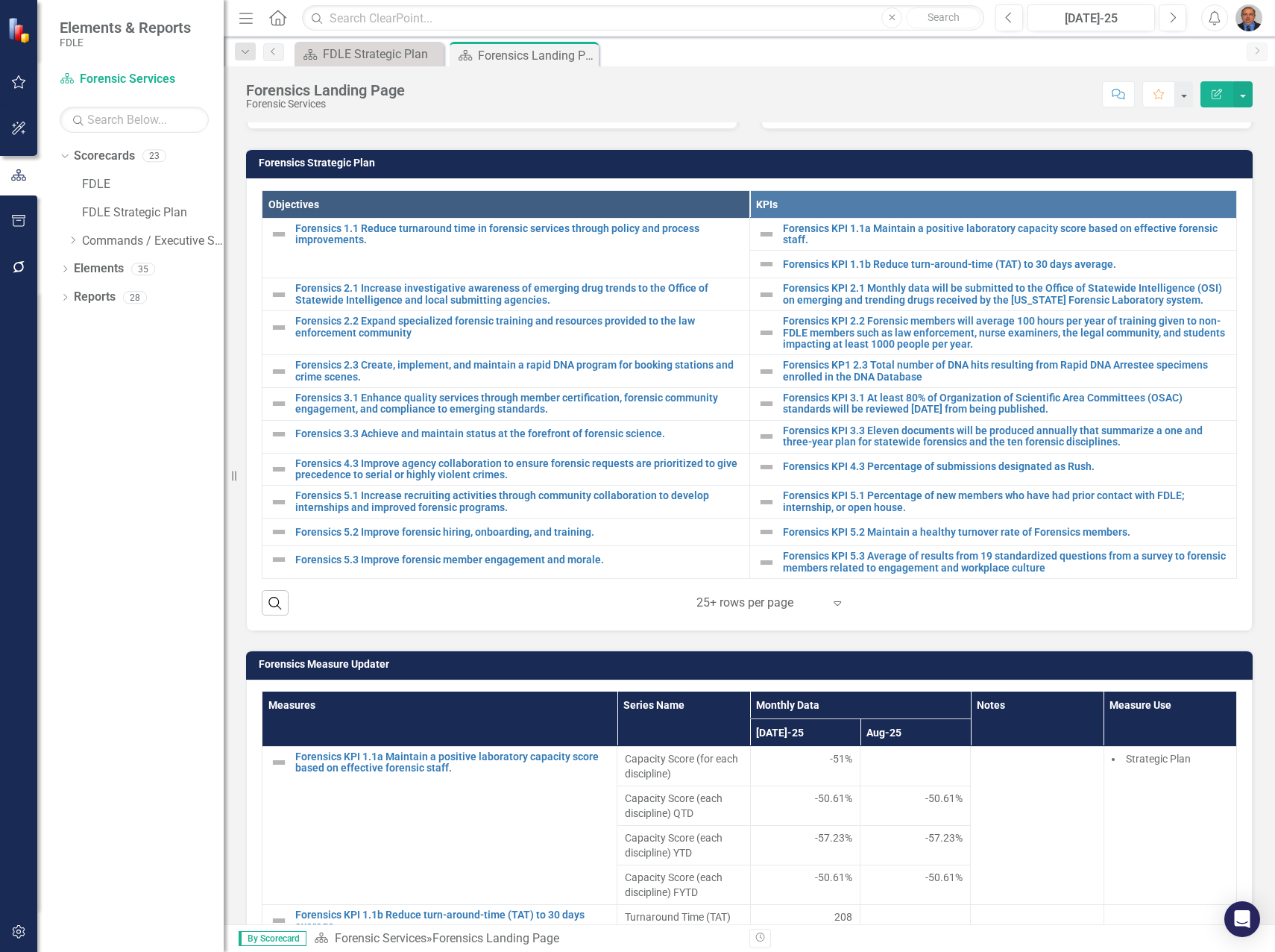
scroll to position [448, 0]
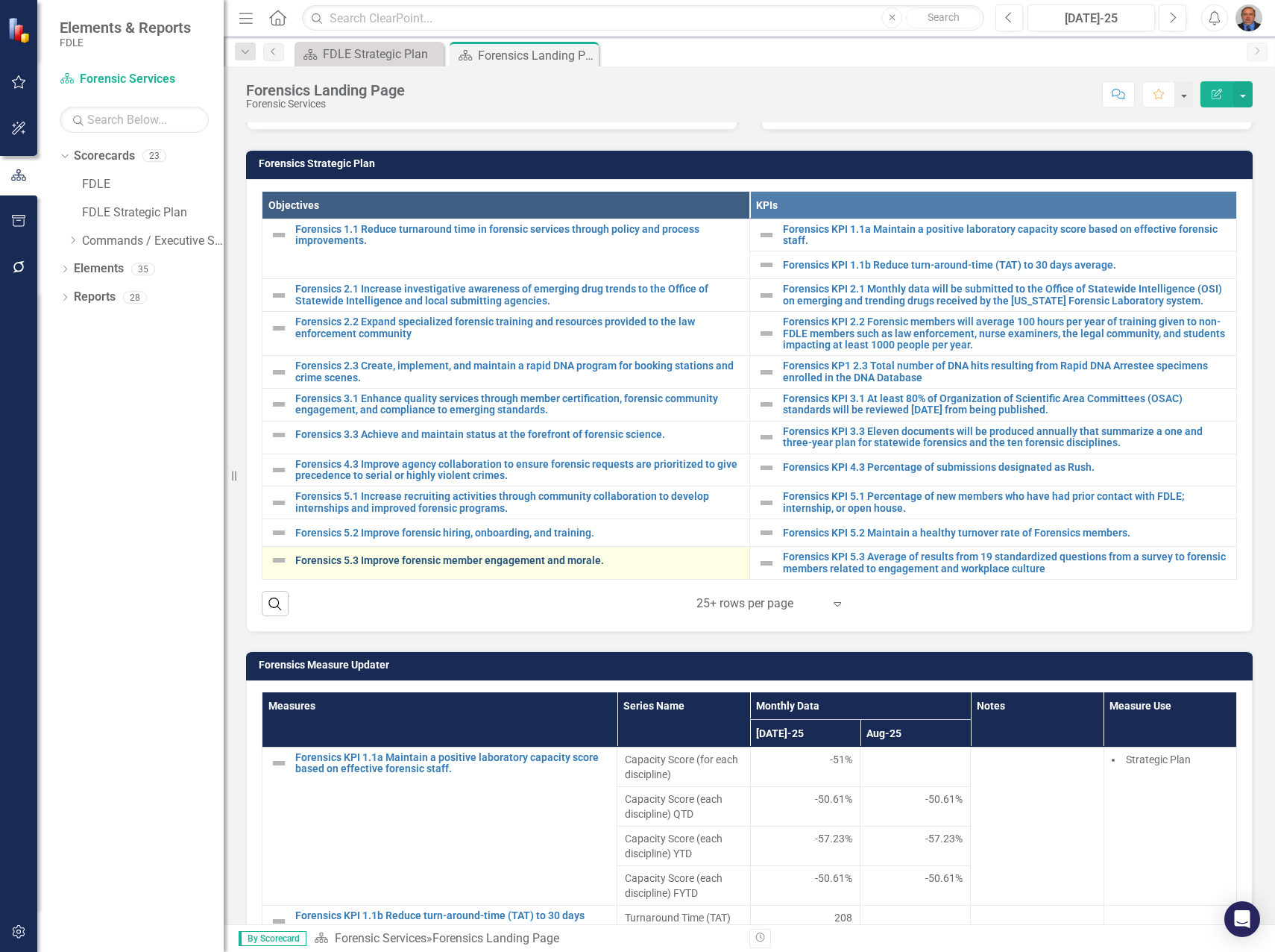
click at [409, 560] on link "Forensics 5.3 Improve forensic member engagement and morale." at bounding box center [518, 561] width 447 height 11
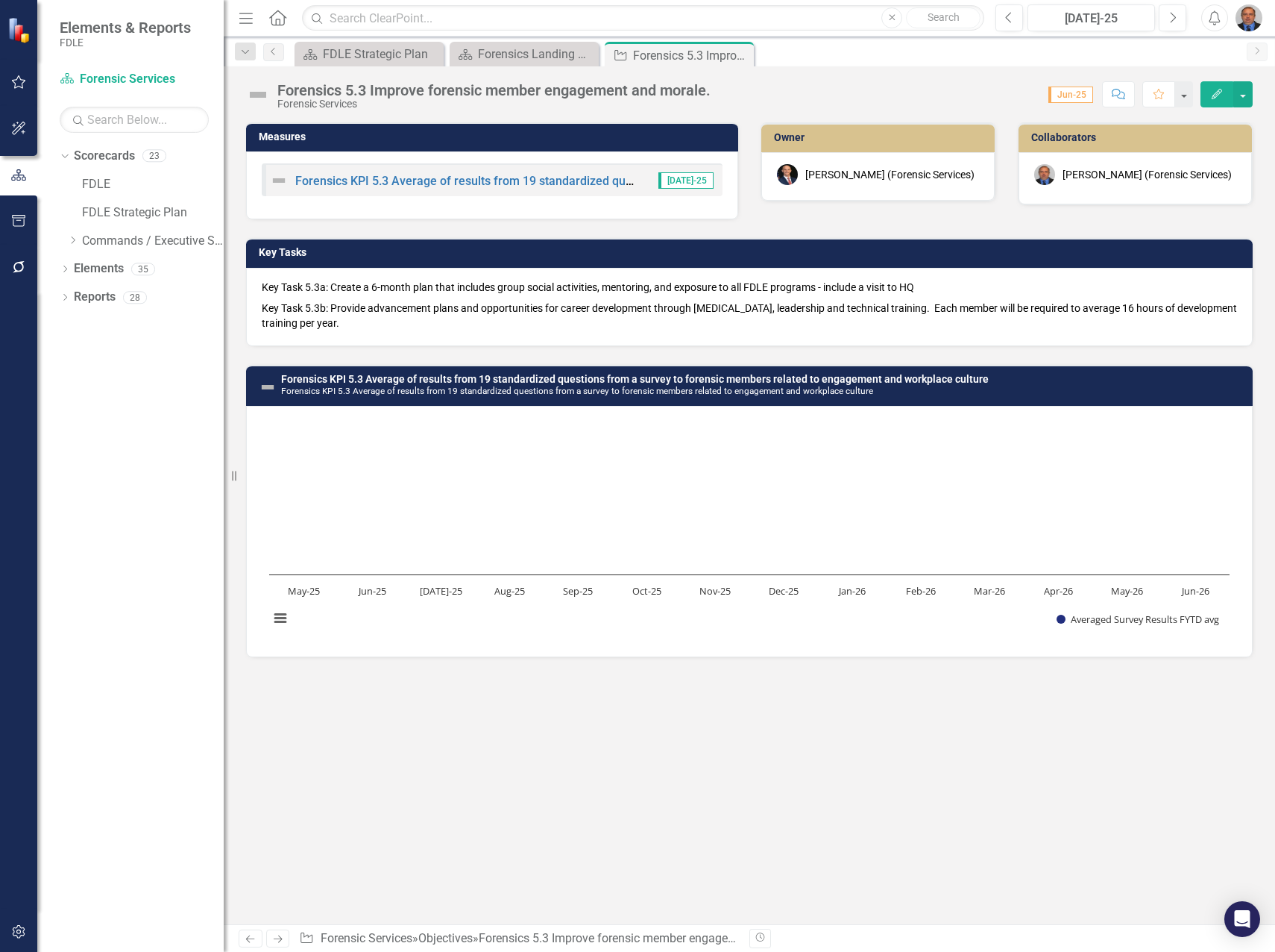
click at [389, 295] on p "Key Task 5.3a: Create a 6-month plan that includes group social activities, men…" at bounding box center [749, 289] width 975 height 18
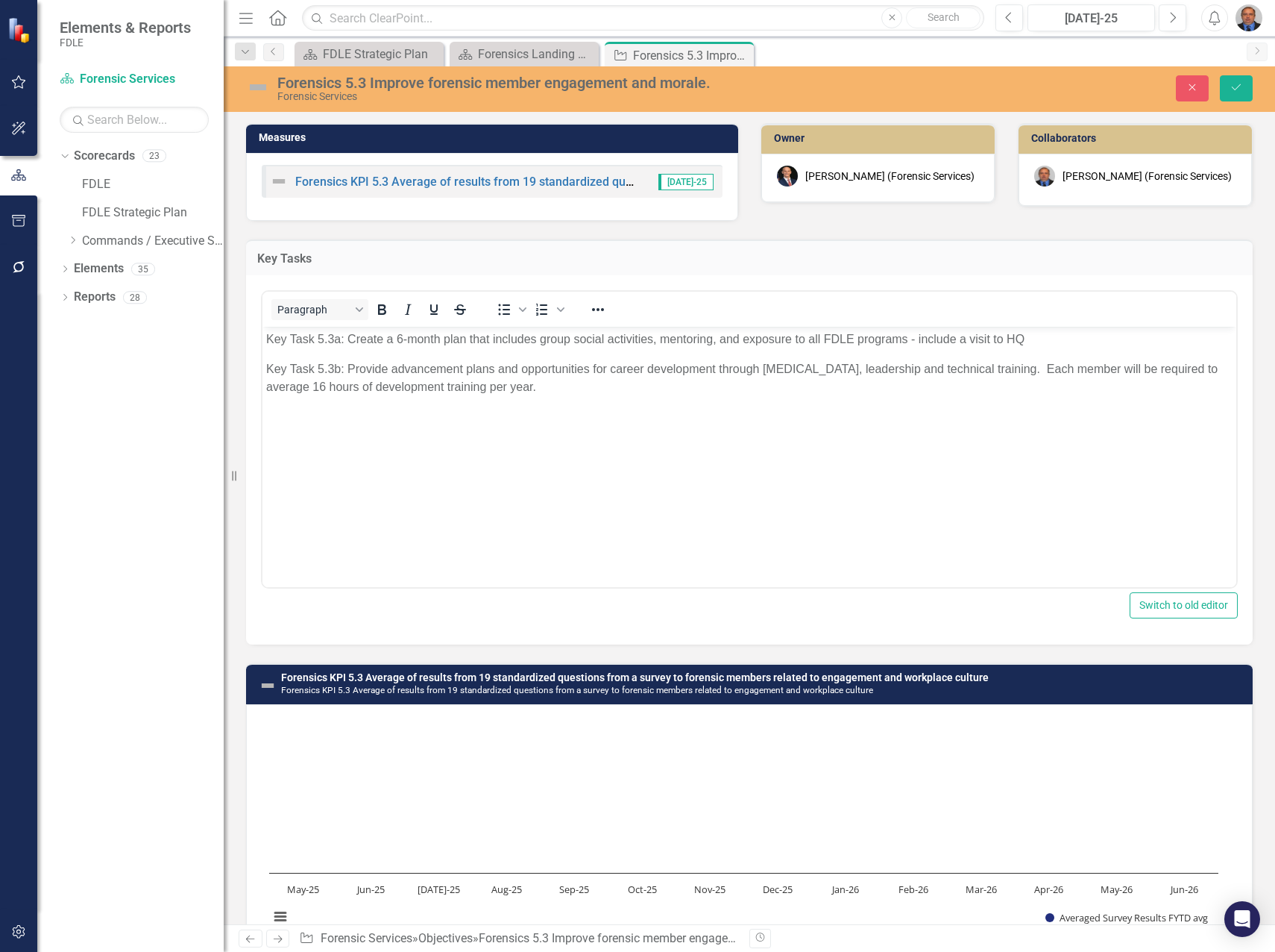
click at [493, 397] on body "Key Task 5.3a: Create a 6-month plan that includes group social activities, men…" at bounding box center [749, 439] width 974 height 224
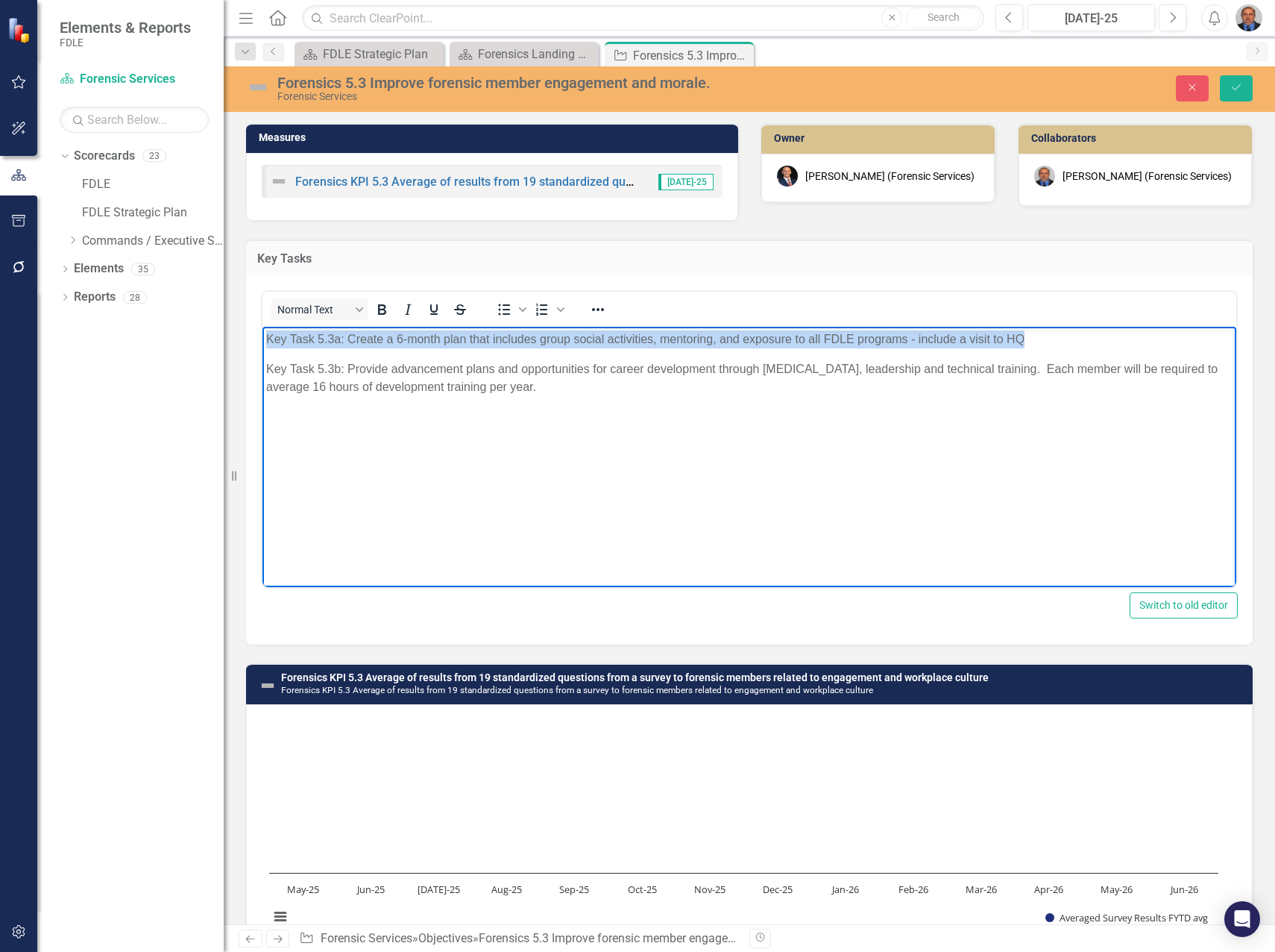
paste body "Rich Text Area. Press ALT-0 for help."
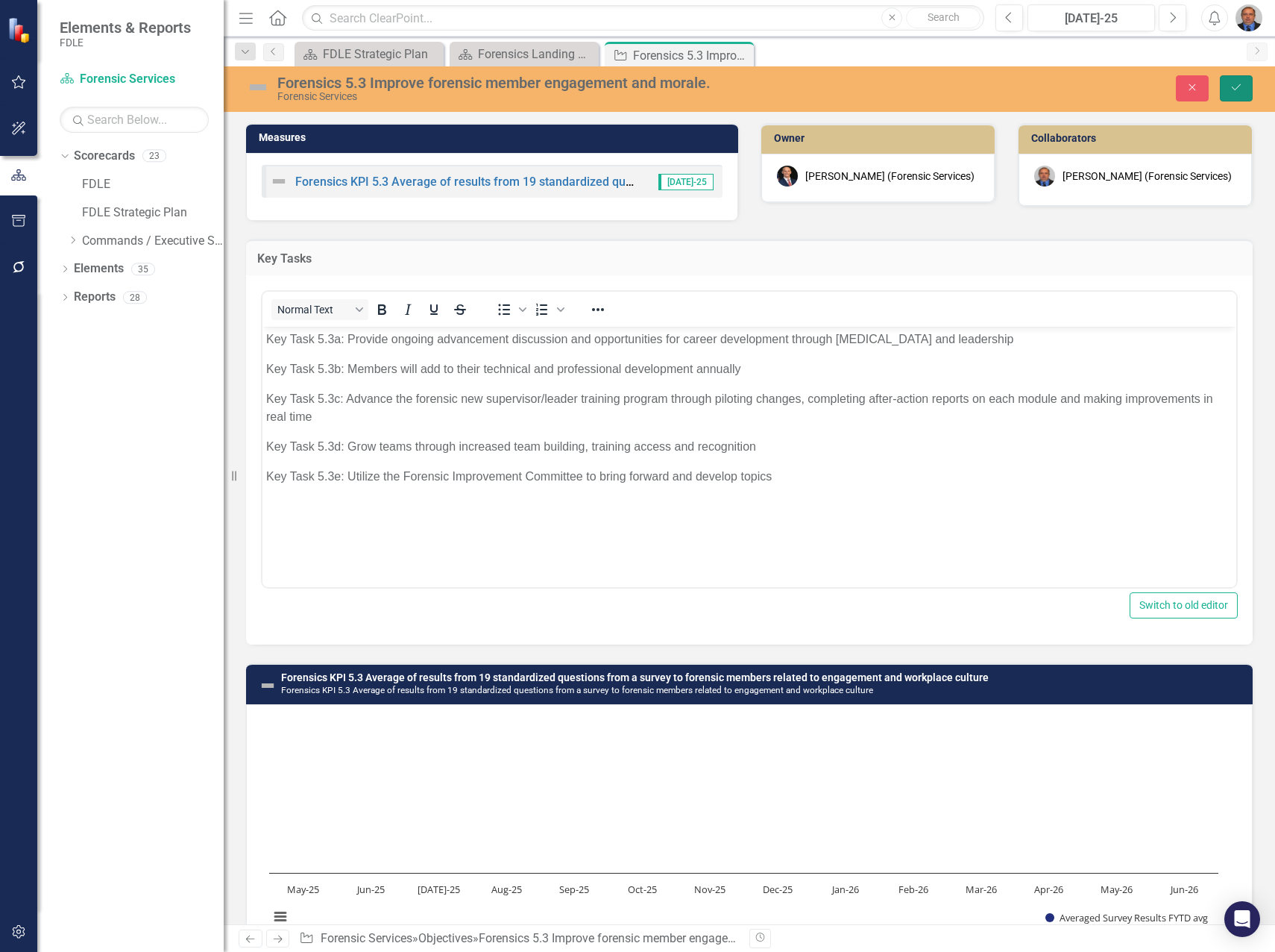
click at [1231, 89] on icon "Save" at bounding box center [1237, 87] width 14 height 11
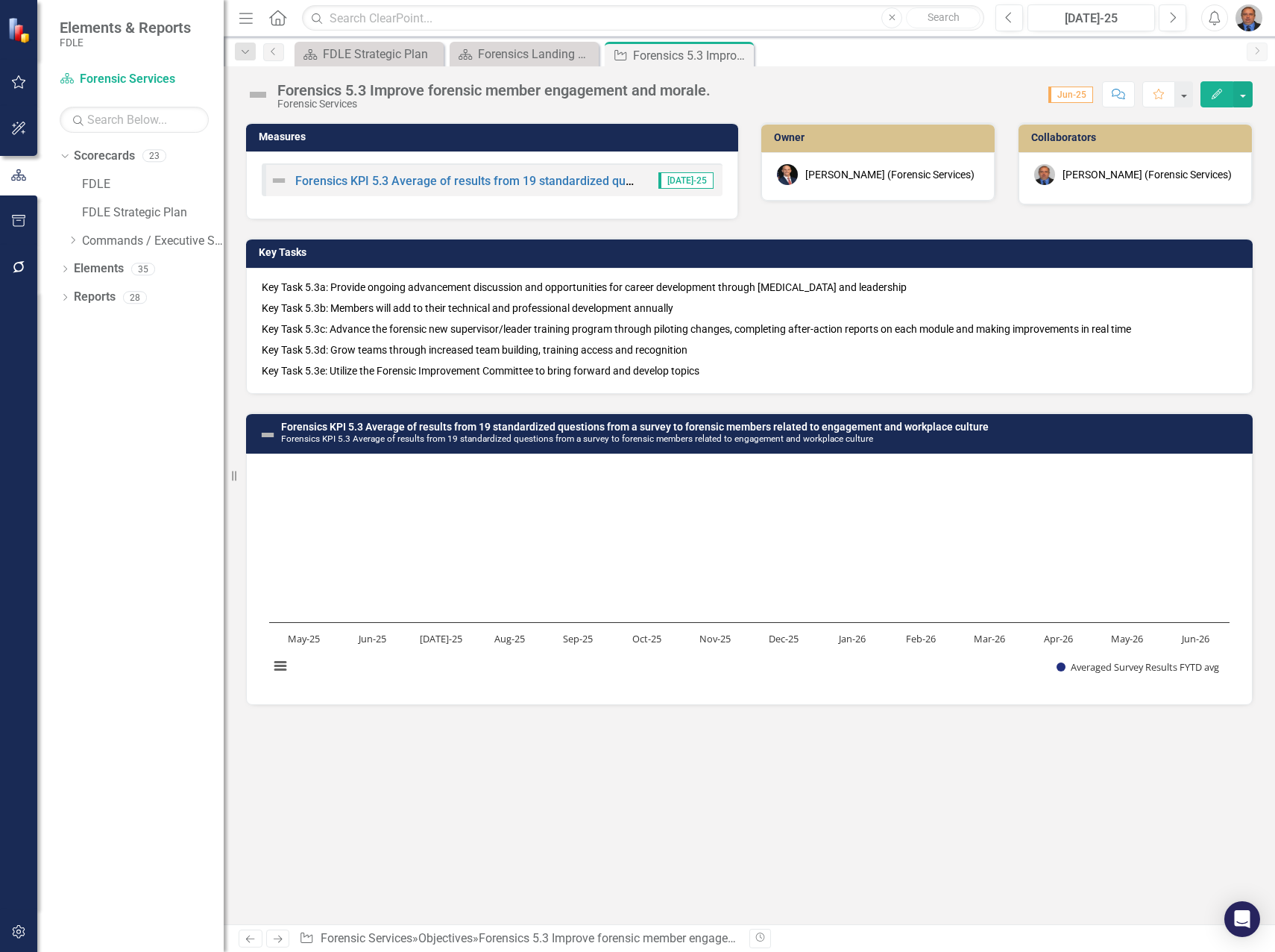
click at [0, 0] on icon "Close" at bounding box center [0, 0] width 0 height 0
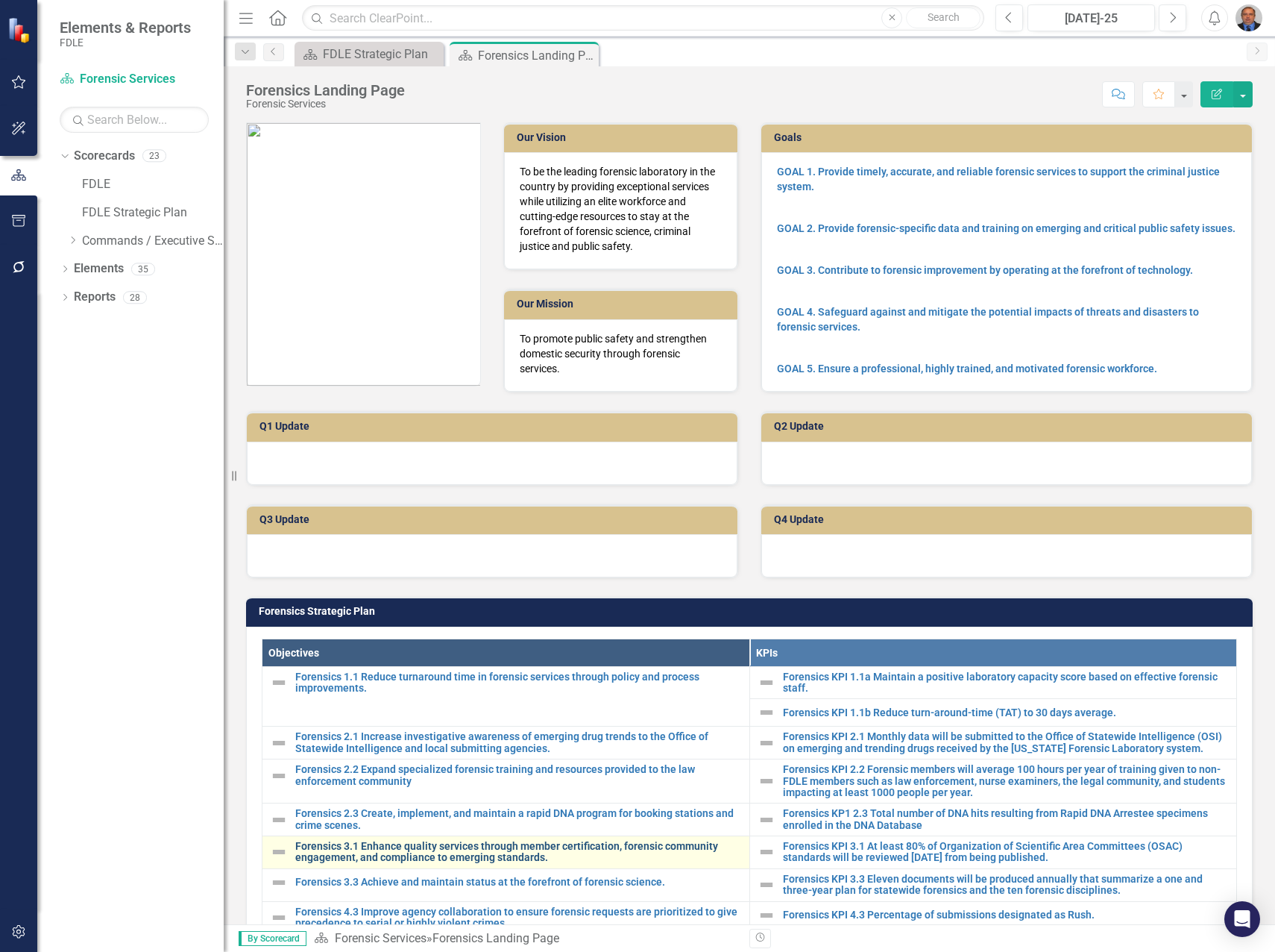
click at [415, 848] on link "Forensics 3.1 Enhance quality services through member certification, forensic c…" at bounding box center [518, 852] width 447 height 23
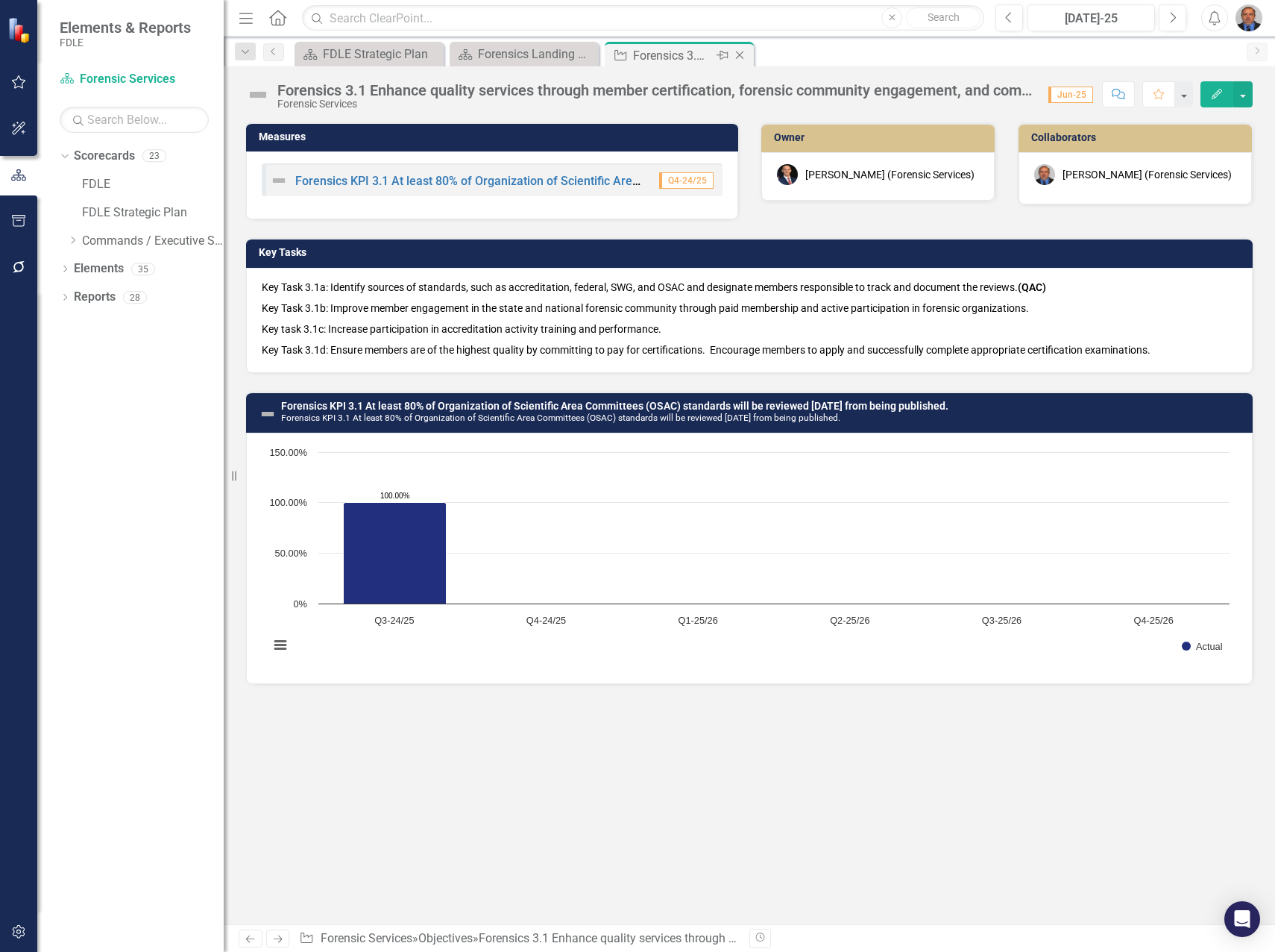
click at [739, 55] on icon "Close" at bounding box center [740, 56] width 15 height 12
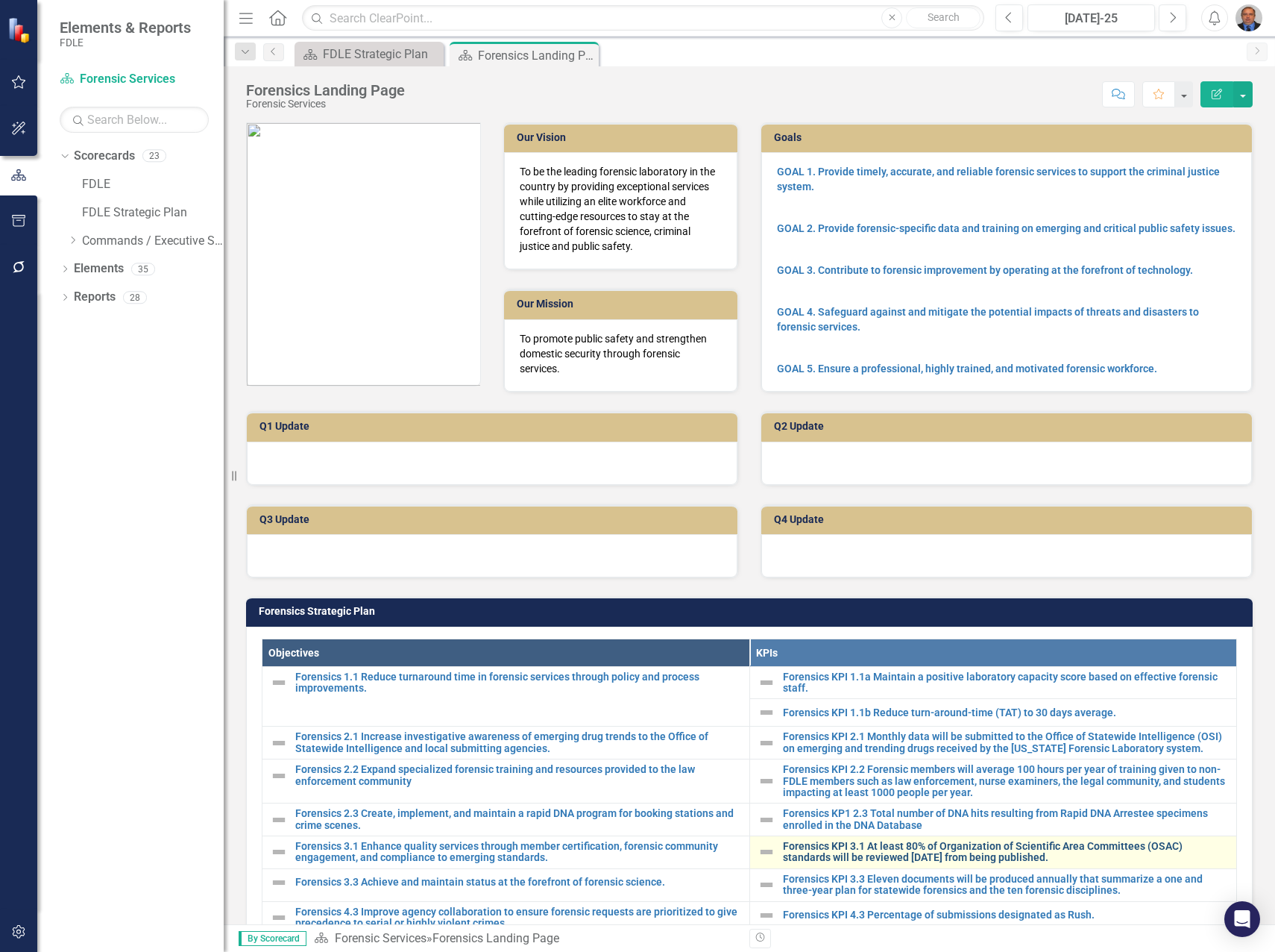
click at [874, 851] on link "Forensics KPI 3.1 At least 80% of Organization of Scientific Area Committees (O…" at bounding box center [1006, 852] width 447 height 23
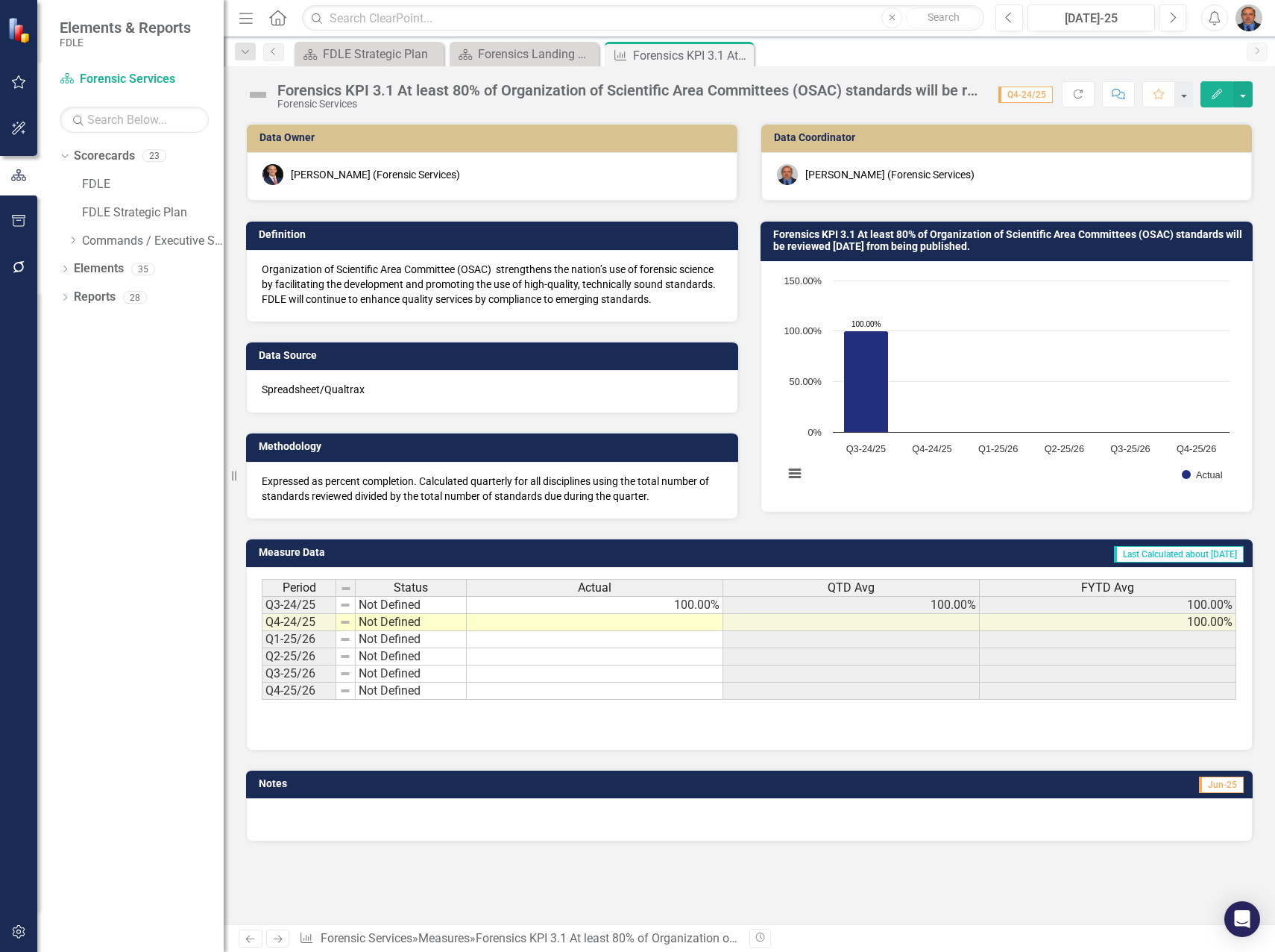
click at [667, 623] on td at bounding box center [594, 622] width 256 height 17
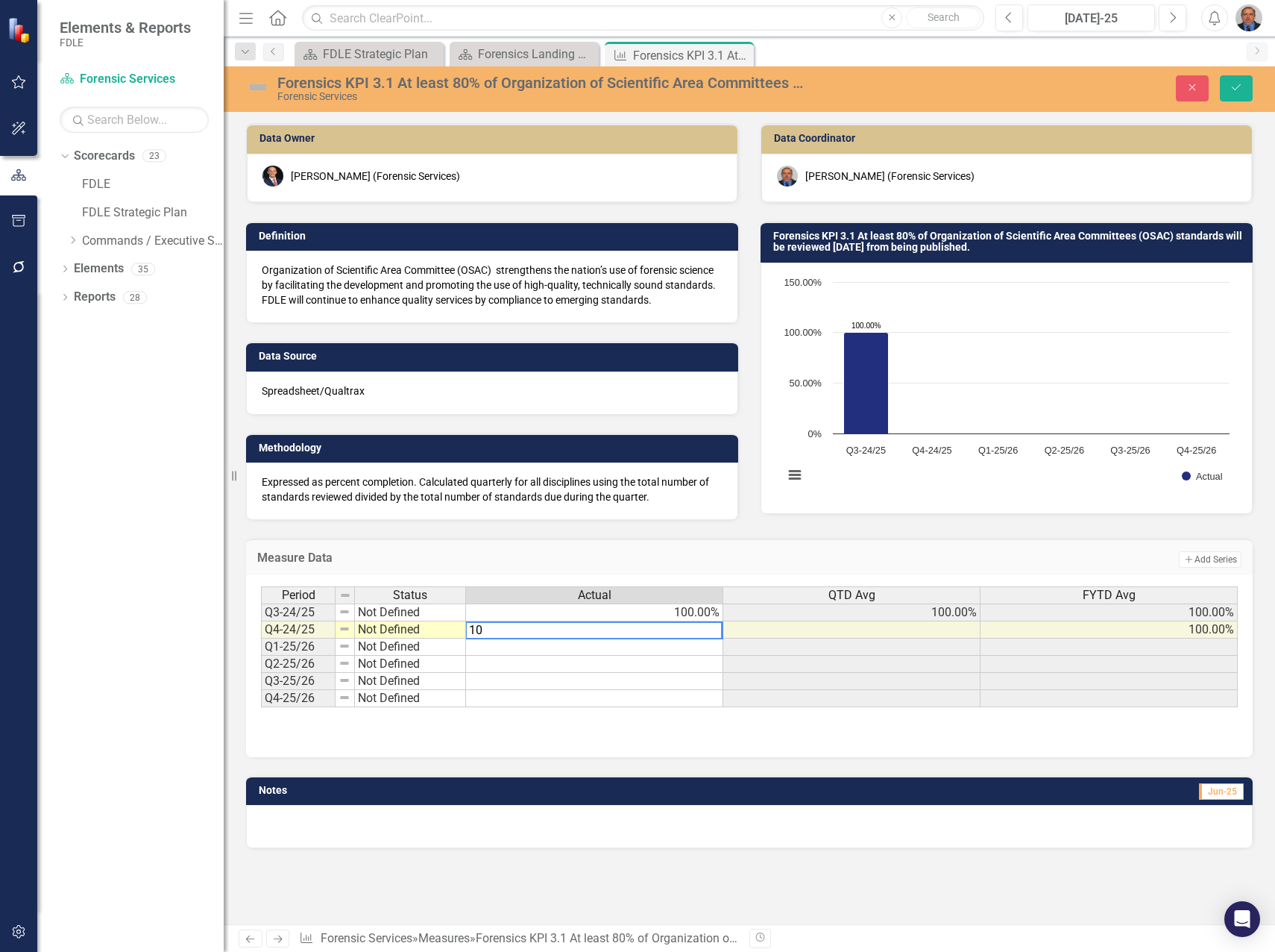
type textarea "100"
type textarea "1"
click at [1236, 85] on icon "Save" at bounding box center [1237, 87] width 14 height 11
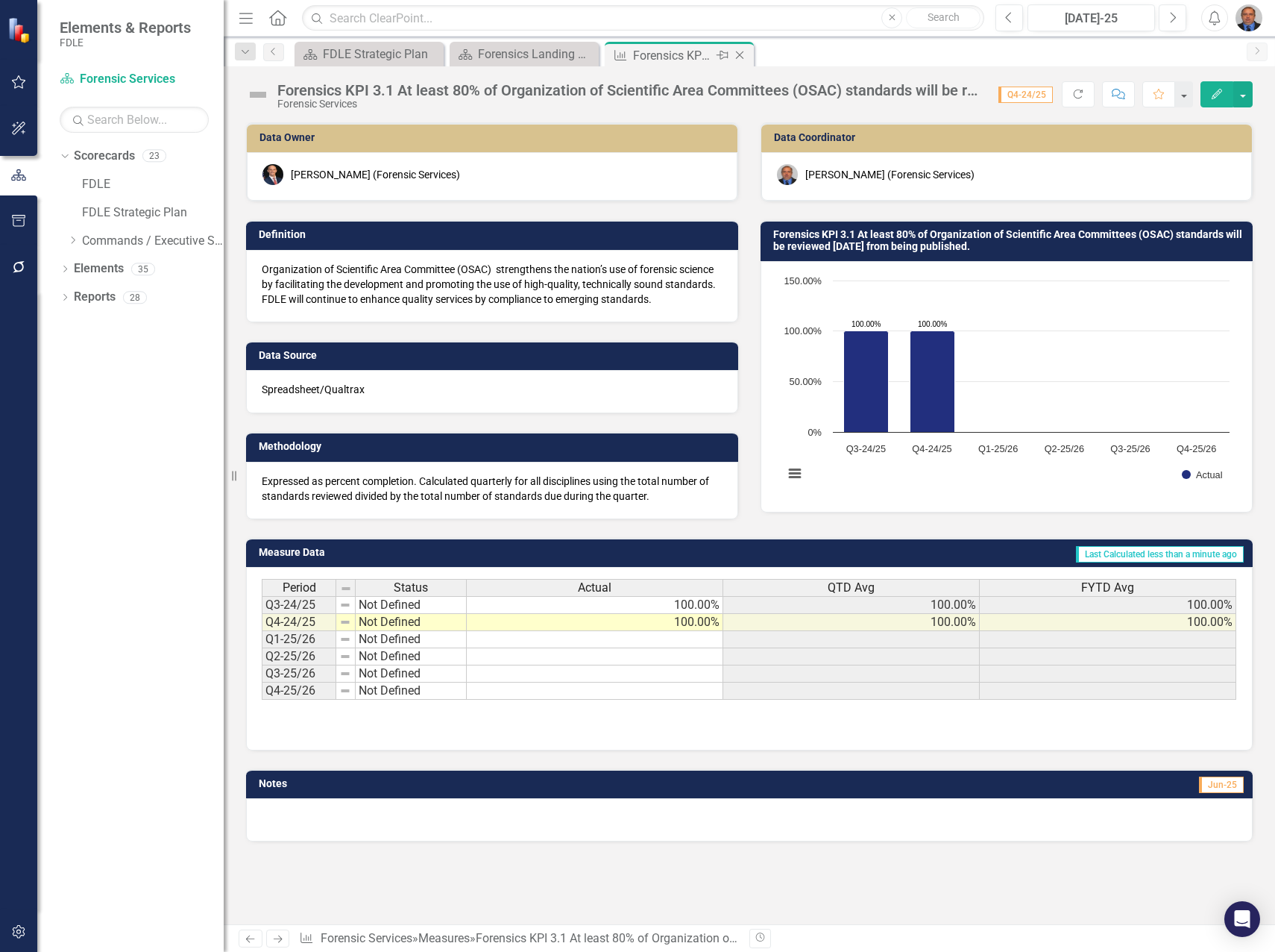
click at [740, 53] on icon "Close" at bounding box center [740, 56] width 15 height 12
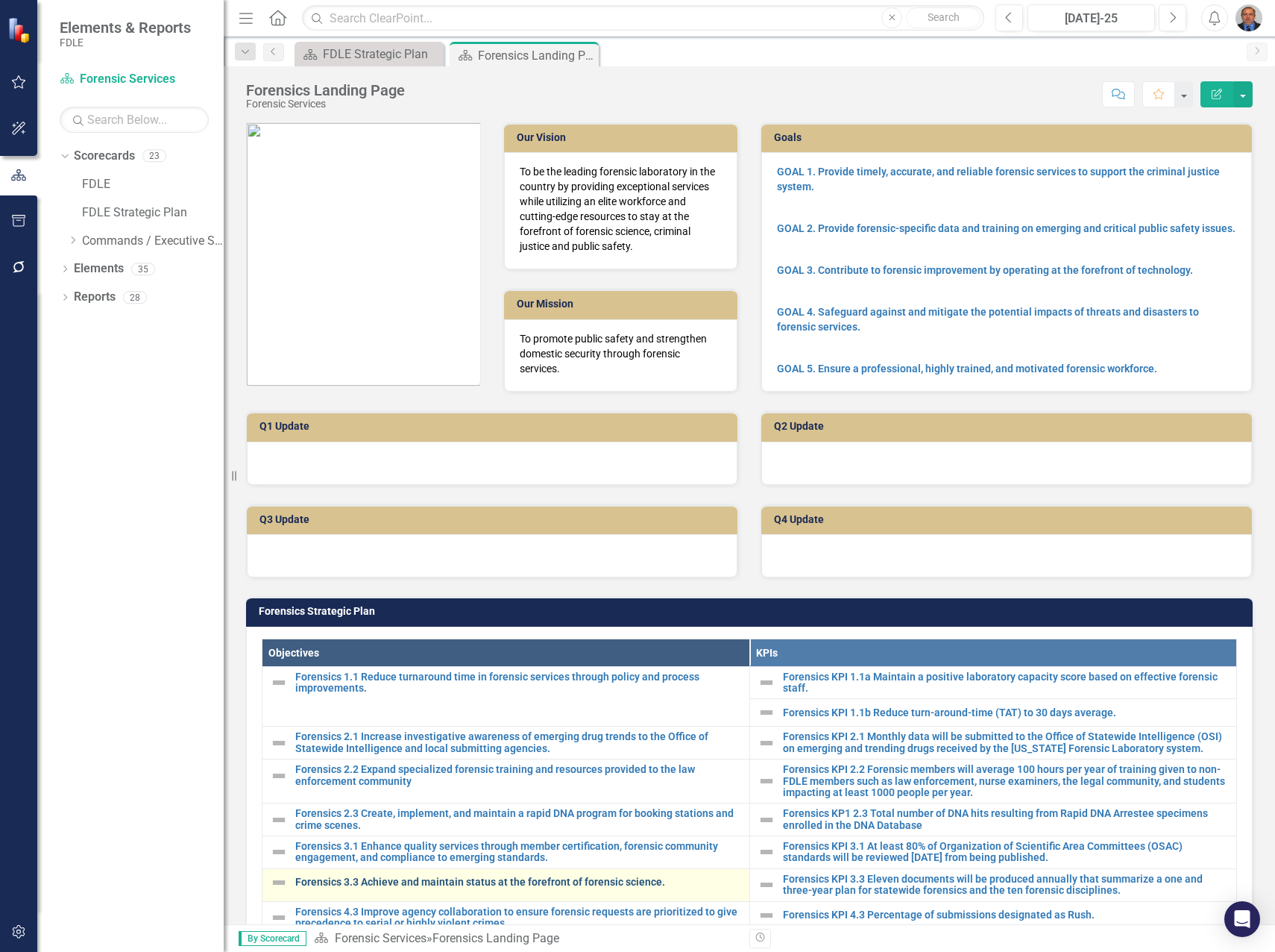
click at [476, 881] on link "Forensics 3.3 Achieve and maintain status at the forefront of forensic science." at bounding box center [518, 881] width 447 height 11
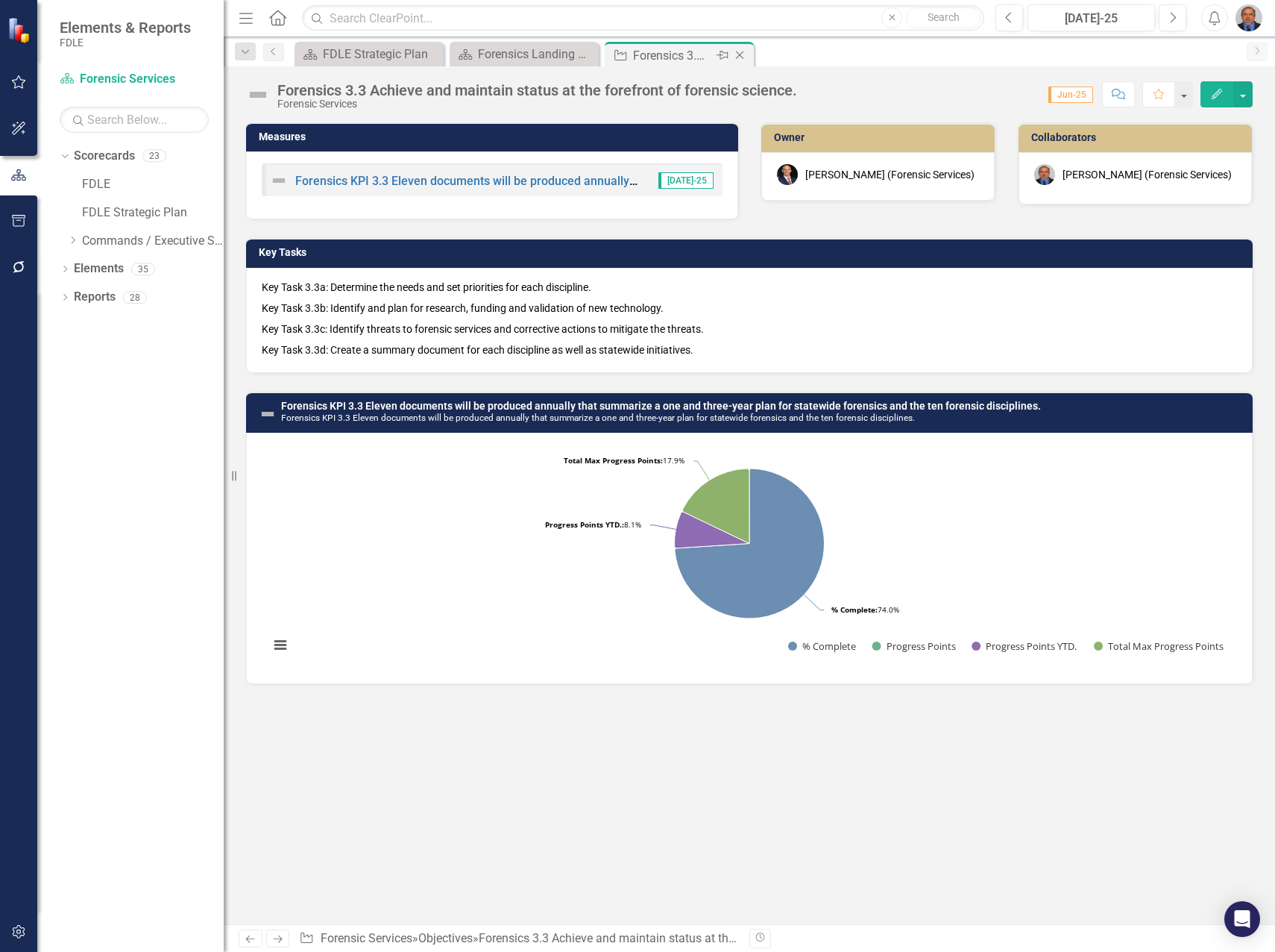
click at [740, 53] on icon "Close" at bounding box center [740, 56] width 15 height 12
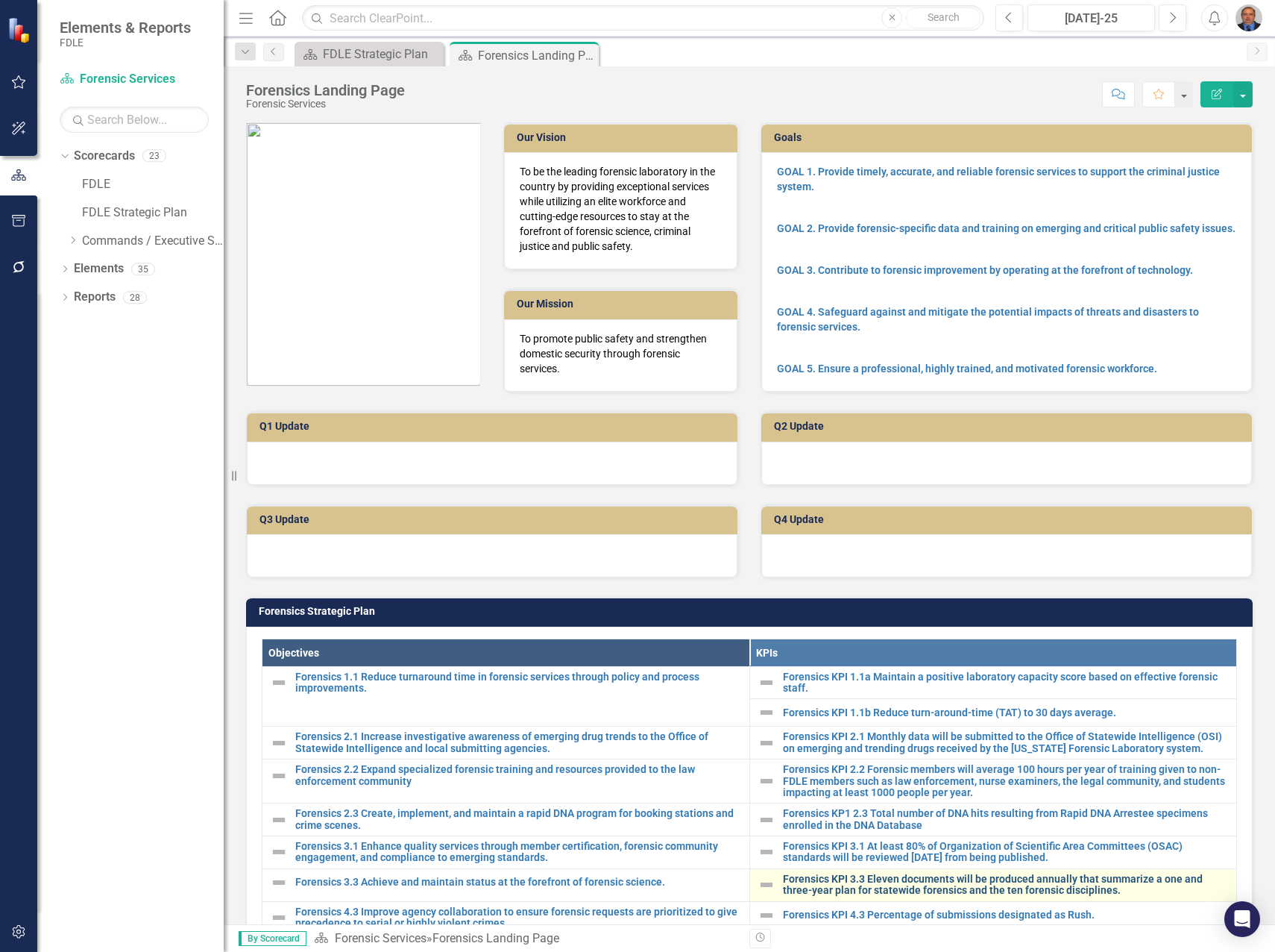
click at [868, 878] on link "Forensics KPI 3.3 Eleven documents will be produced annually that summarize a o…" at bounding box center [1006, 884] width 447 height 23
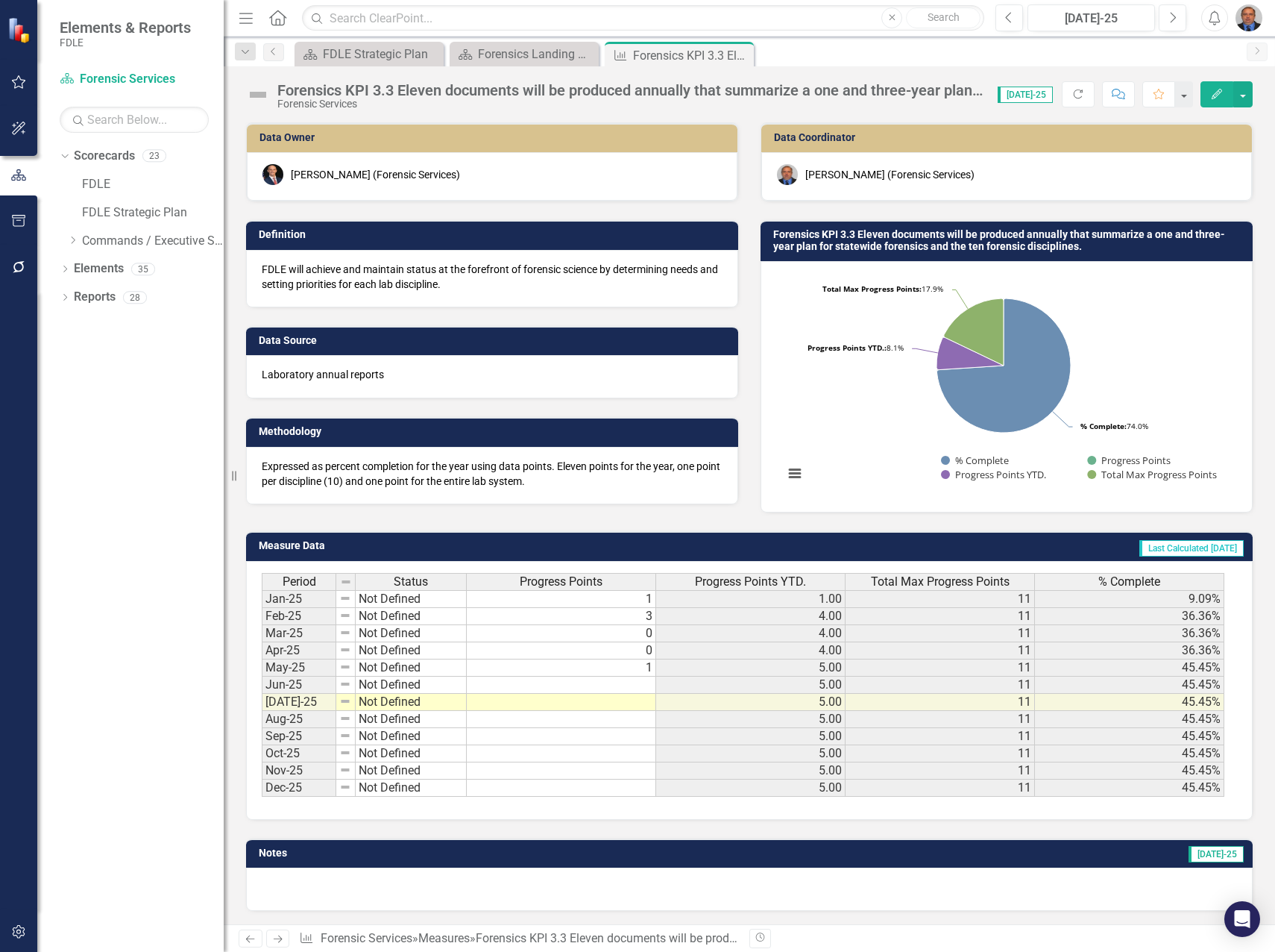
click at [643, 684] on td at bounding box center [561, 685] width 189 height 17
click at [644, 684] on td at bounding box center [561, 685] width 189 height 17
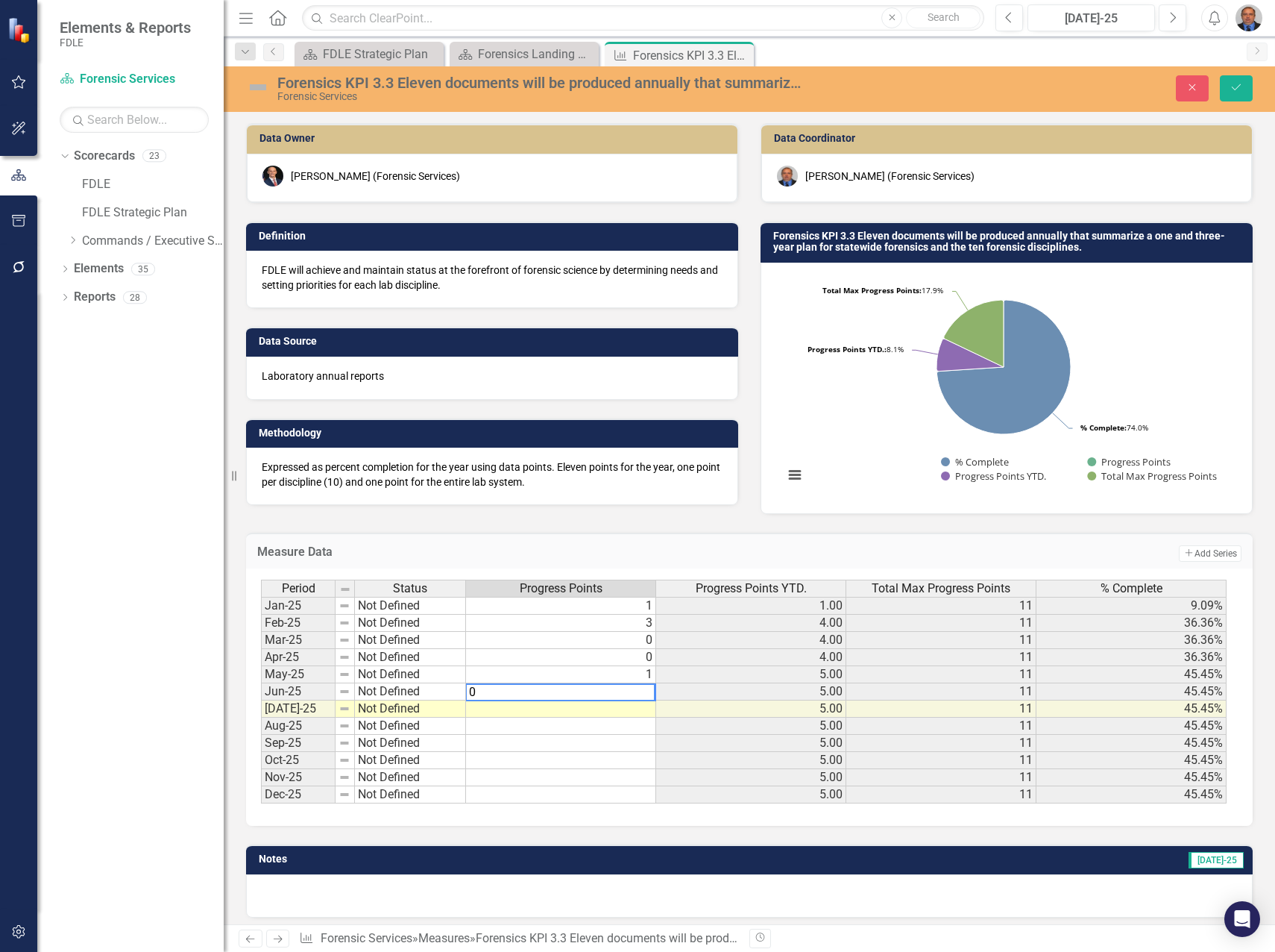
type textarea "0"
click at [640, 709] on td at bounding box center [560, 709] width 190 height 17
click at [641, 709] on td at bounding box center [560, 709] width 190 height 17
type textarea "0"
click at [1239, 85] on icon "Save" at bounding box center [1237, 87] width 14 height 11
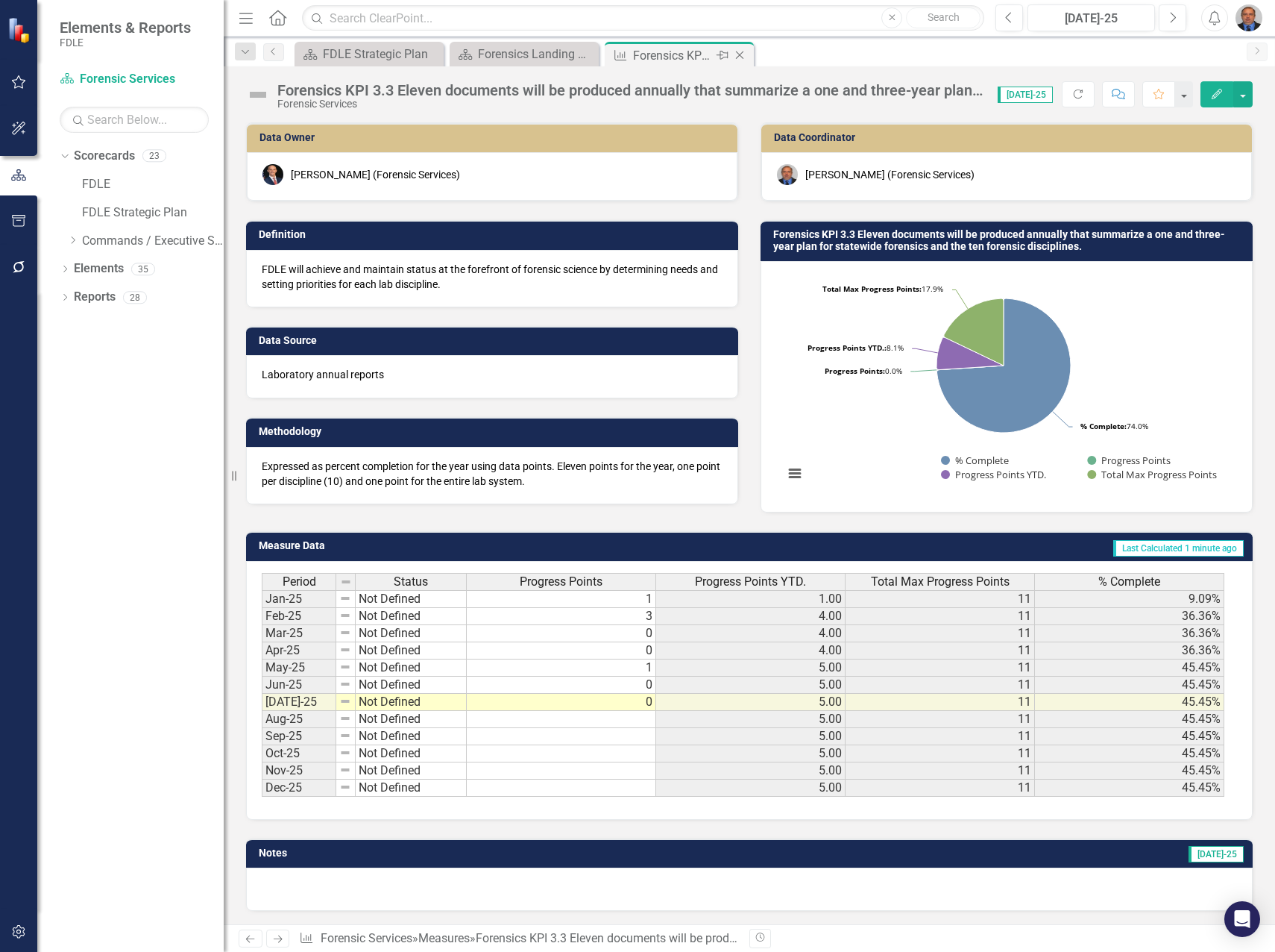
click at [740, 53] on icon "Close" at bounding box center [740, 56] width 15 height 12
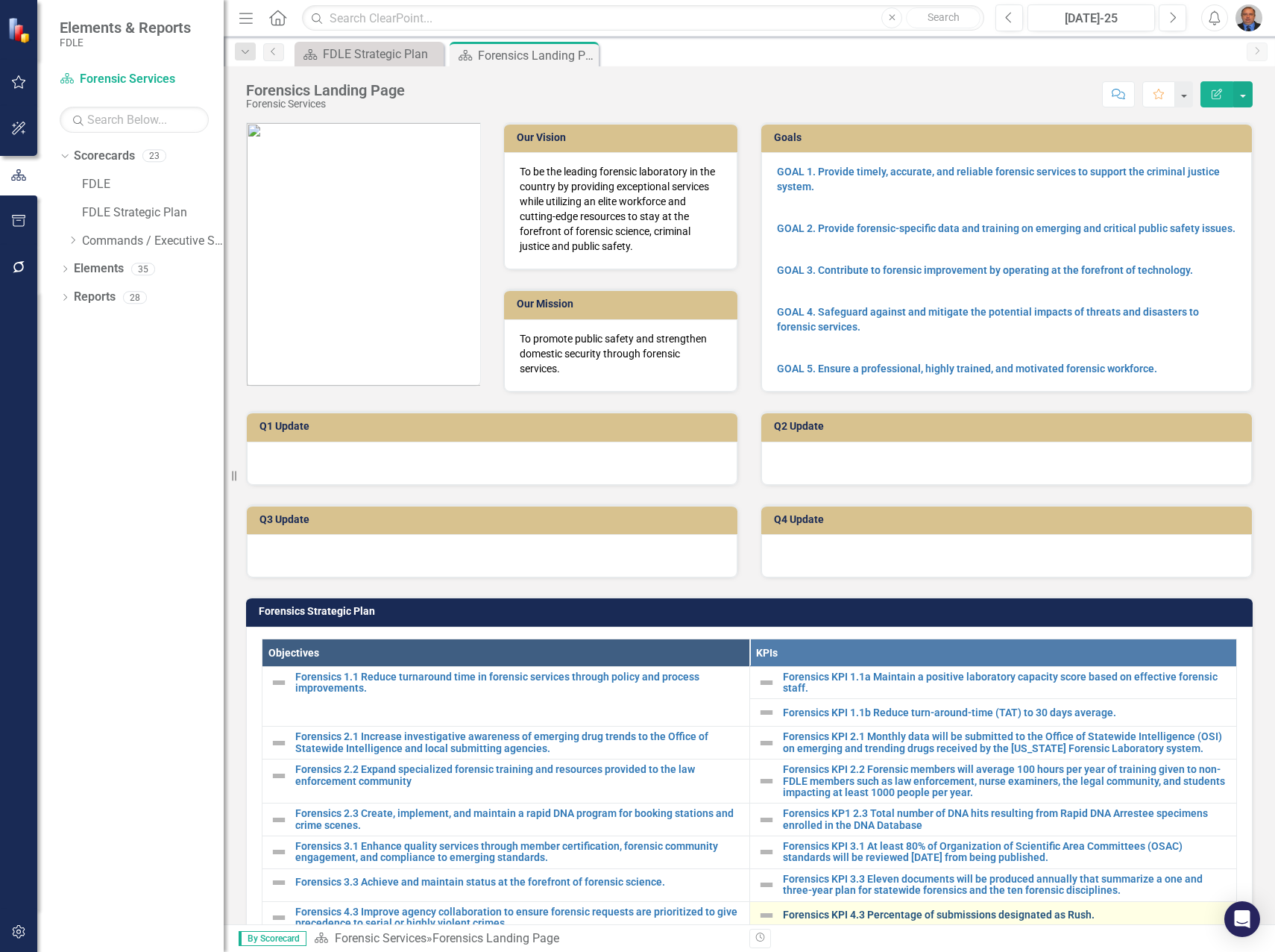
click at [888, 912] on link "Forensics KPI 4.3 Percentage of submissions designated as Rush." at bounding box center [1006, 914] width 447 height 11
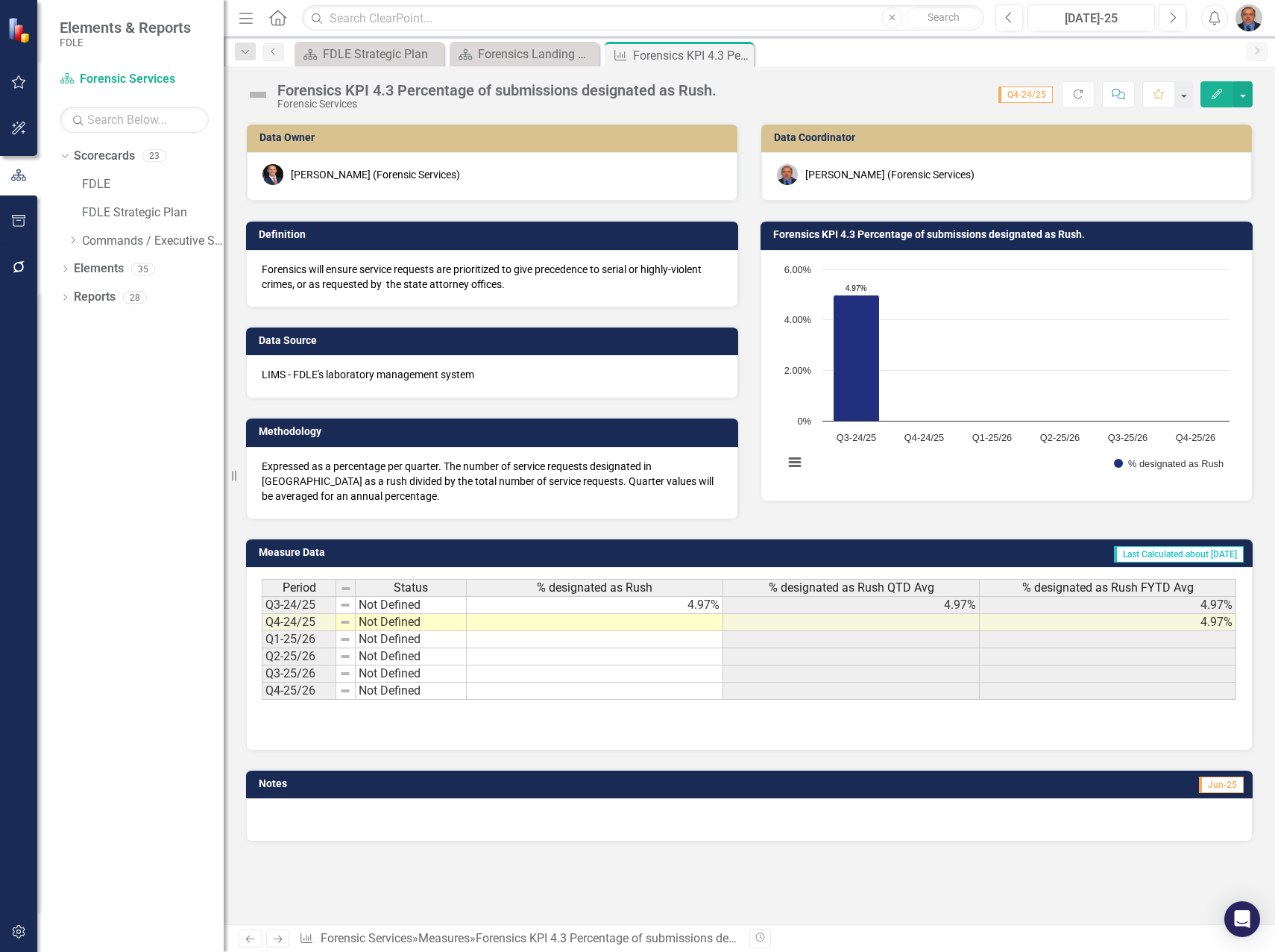
click at [821, 82] on div "Forensics KPI 4.3 Percentage of submissions designated as Rush. Forensic Servic…" at bounding box center [750, 89] width 1052 height 45
click at [699, 623] on td at bounding box center [594, 622] width 256 height 17
click at [699, 624] on td at bounding box center [594, 622] width 256 height 17
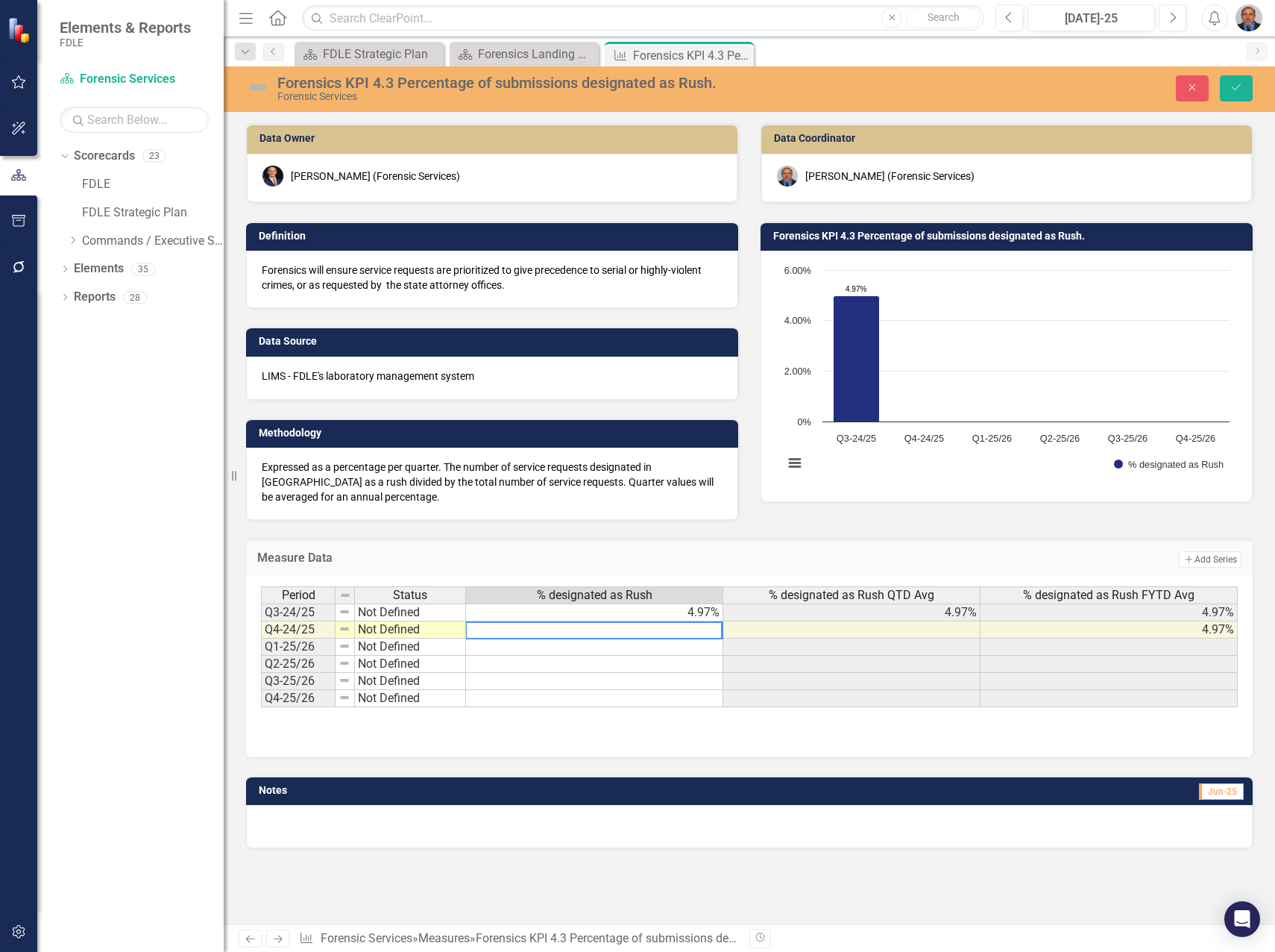
paste textarea "4.15%"
type textarea "4.15"
click at [1242, 86] on icon "Save" at bounding box center [1237, 87] width 14 height 11
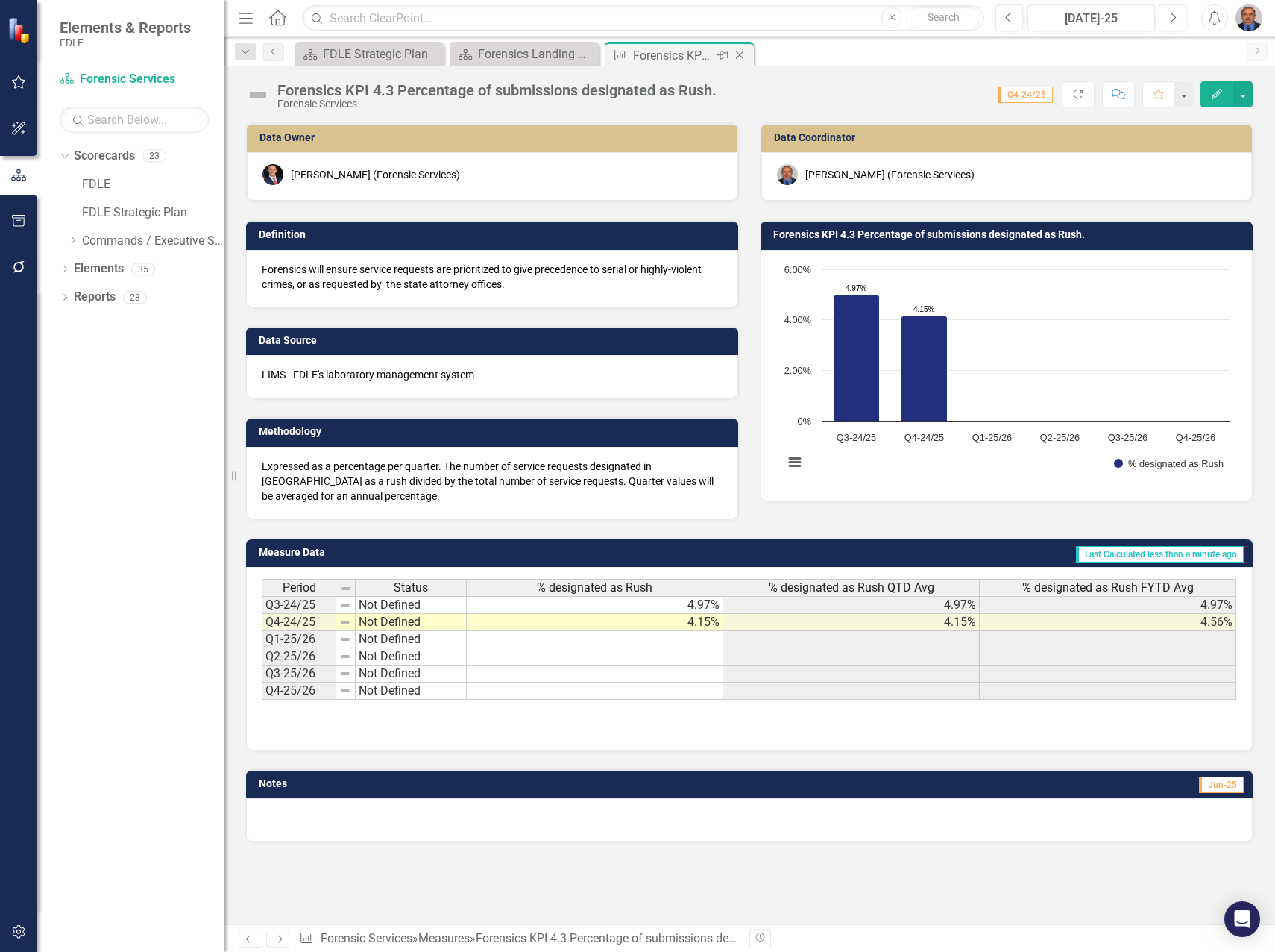
click at [742, 51] on icon "Close" at bounding box center [740, 56] width 15 height 12
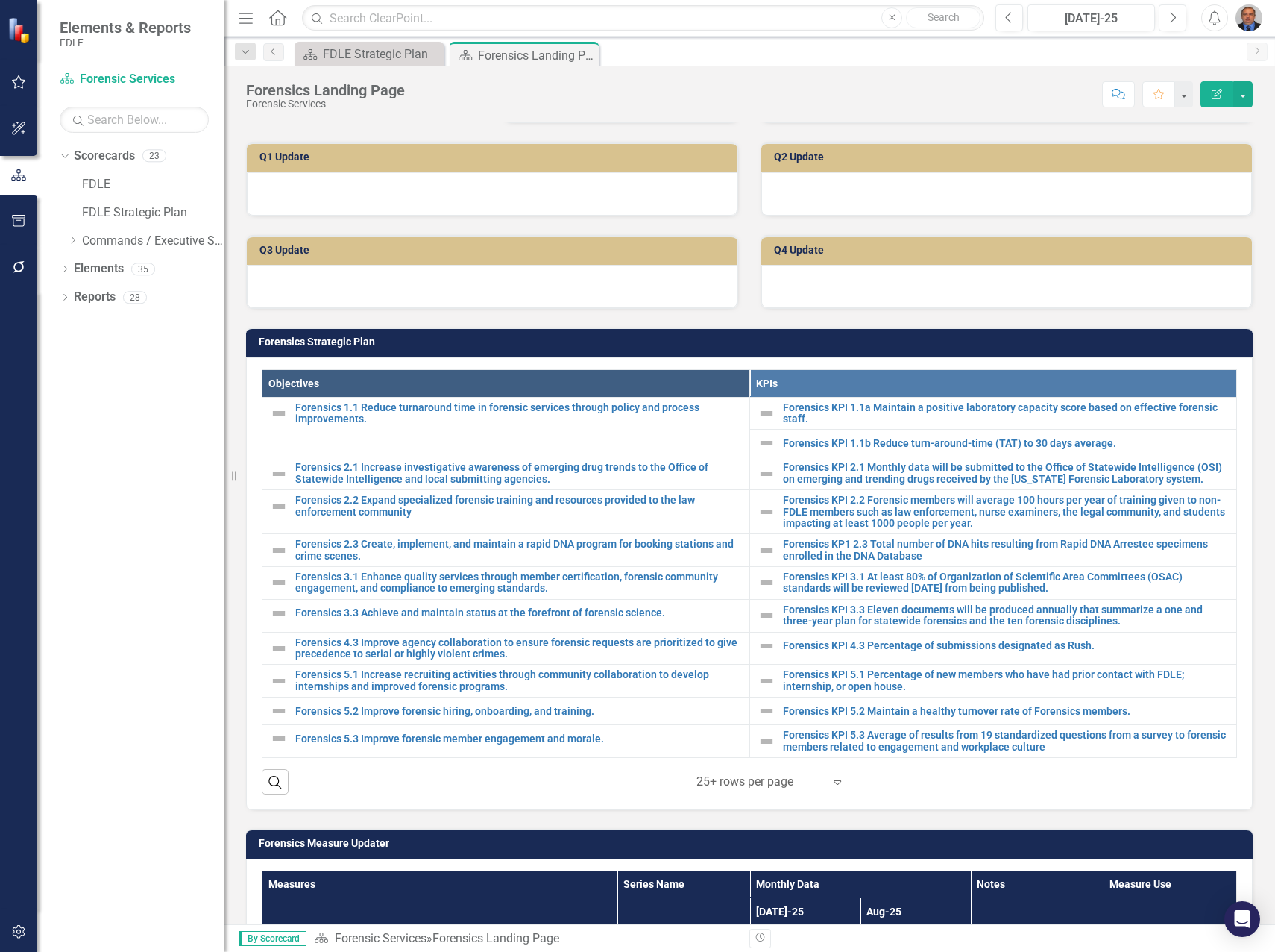
scroll to position [298, 0]
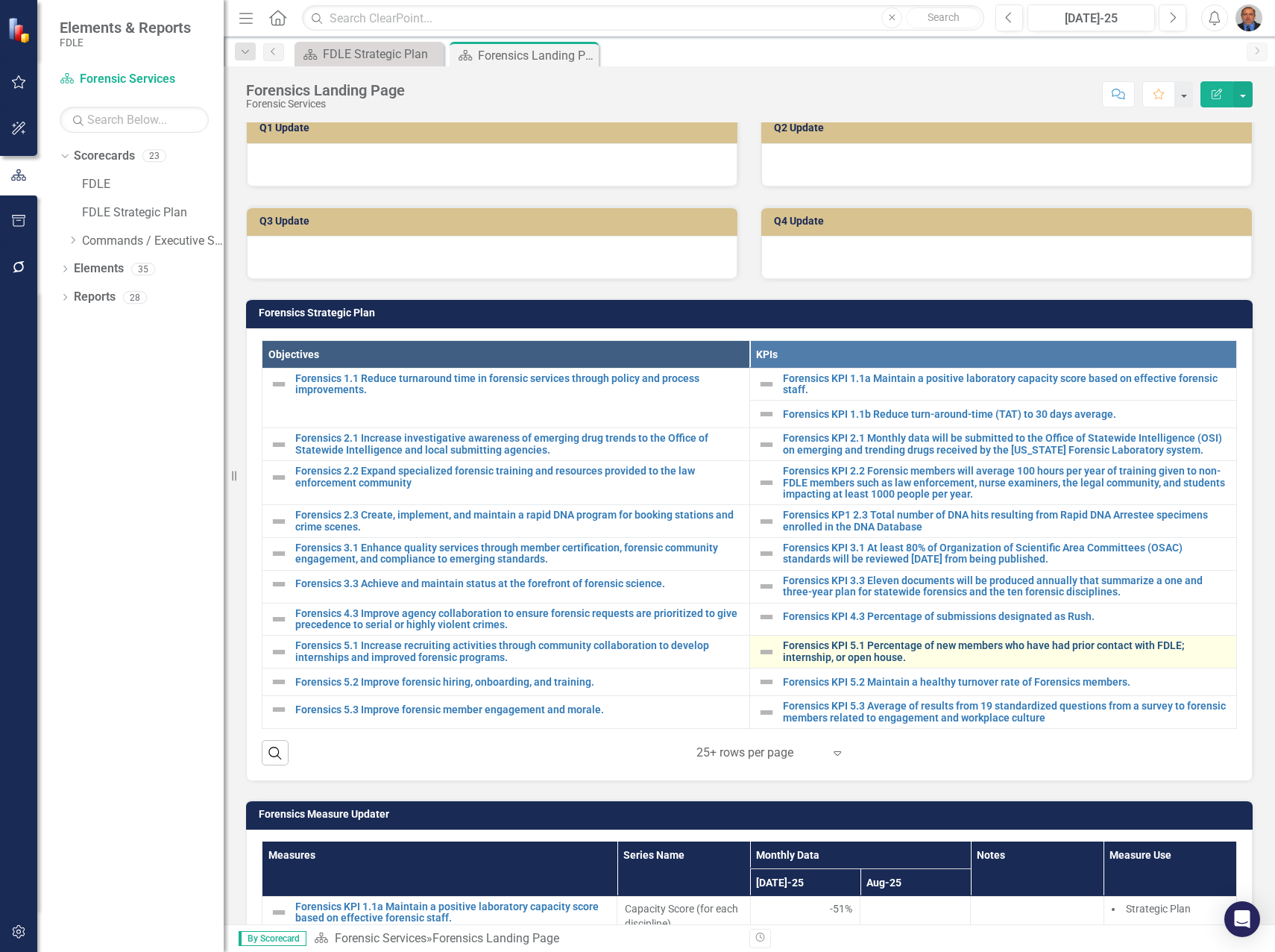
click at [857, 650] on link "Forensics KPI 5.1 Percentage of new members who have had prior contact with FDL…" at bounding box center [1006, 651] width 447 height 23
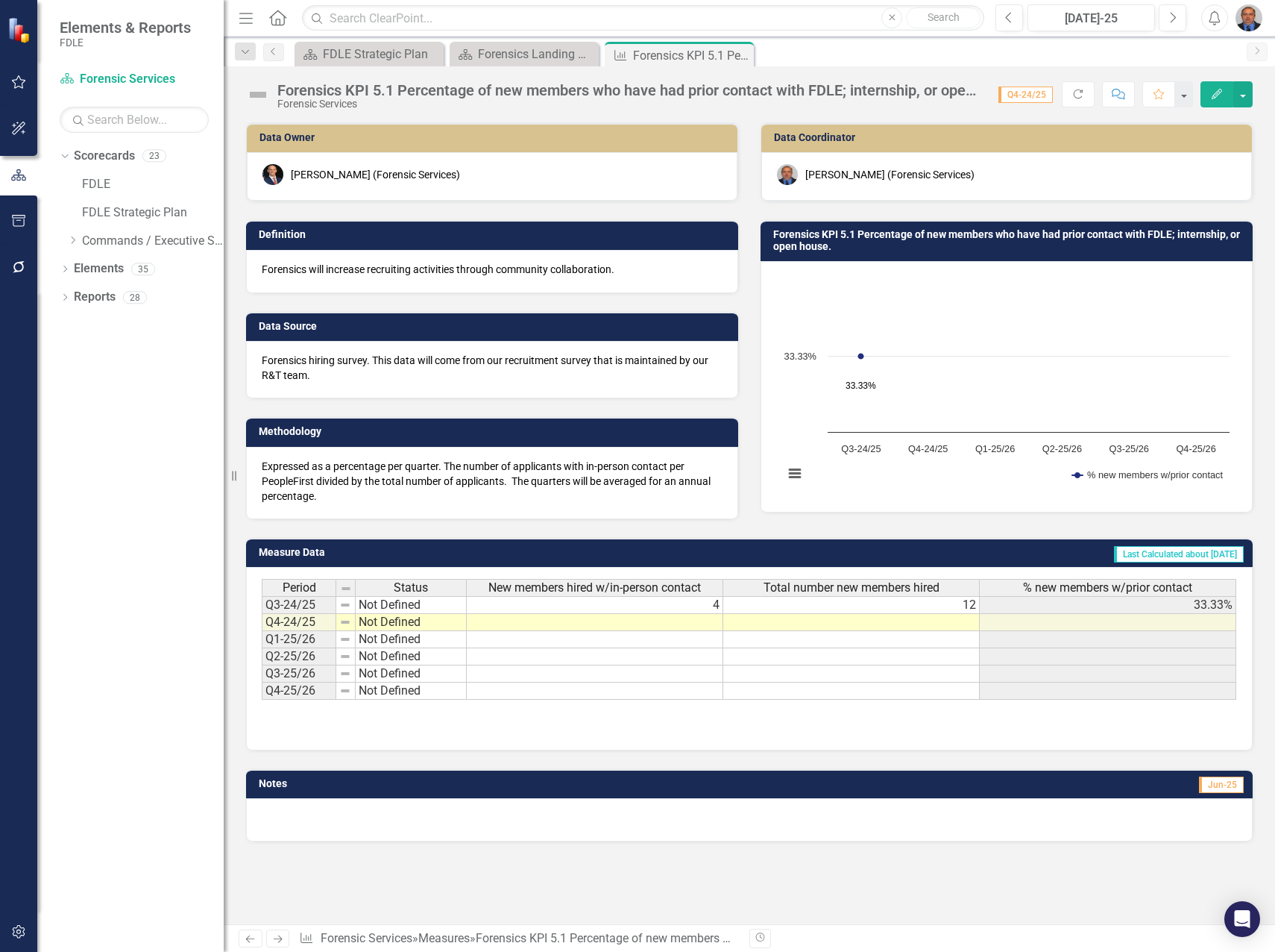
click at [588, 627] on td at bounding box center [594, 622] width 256 height 17
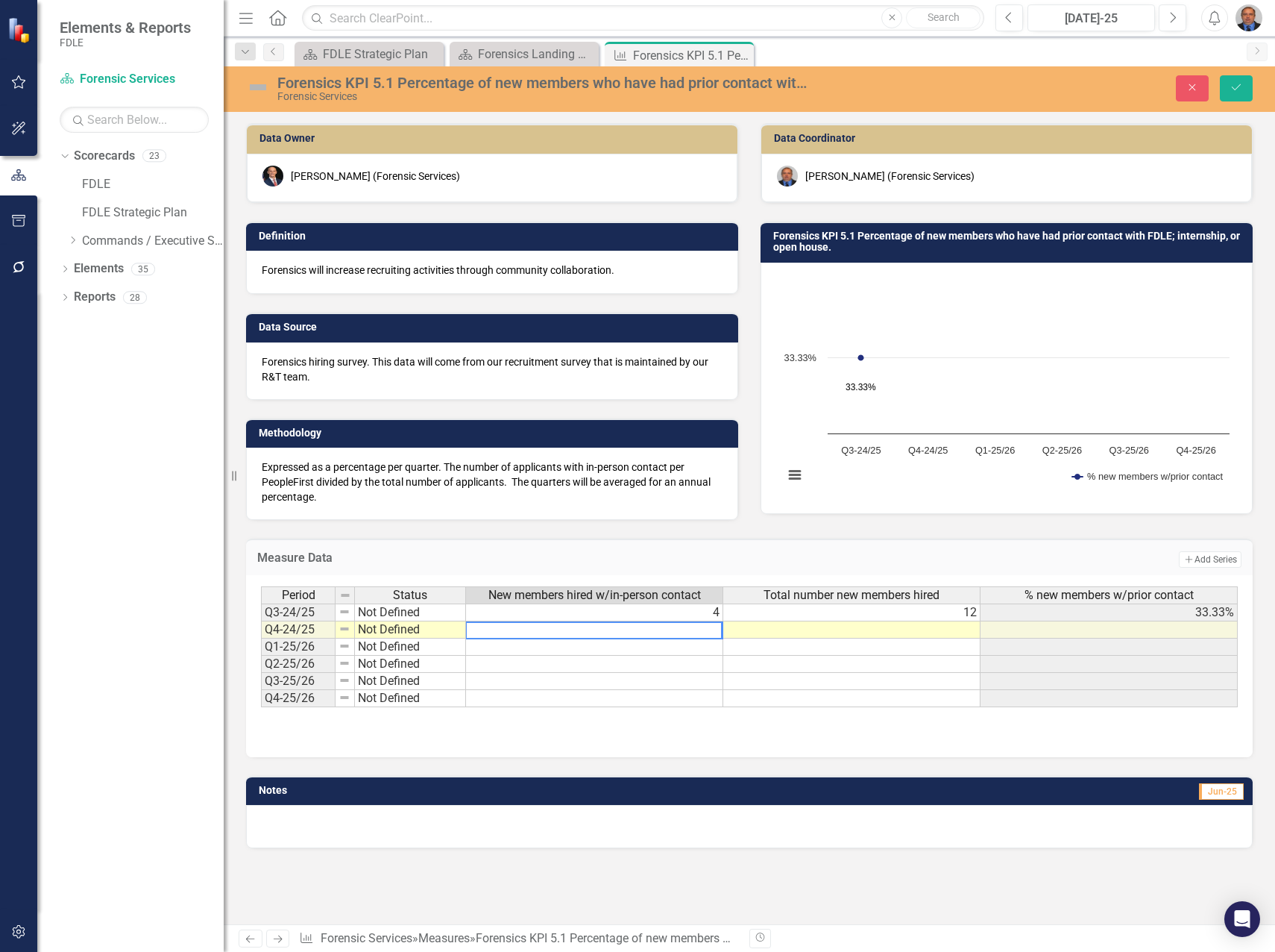
type textarea "5"
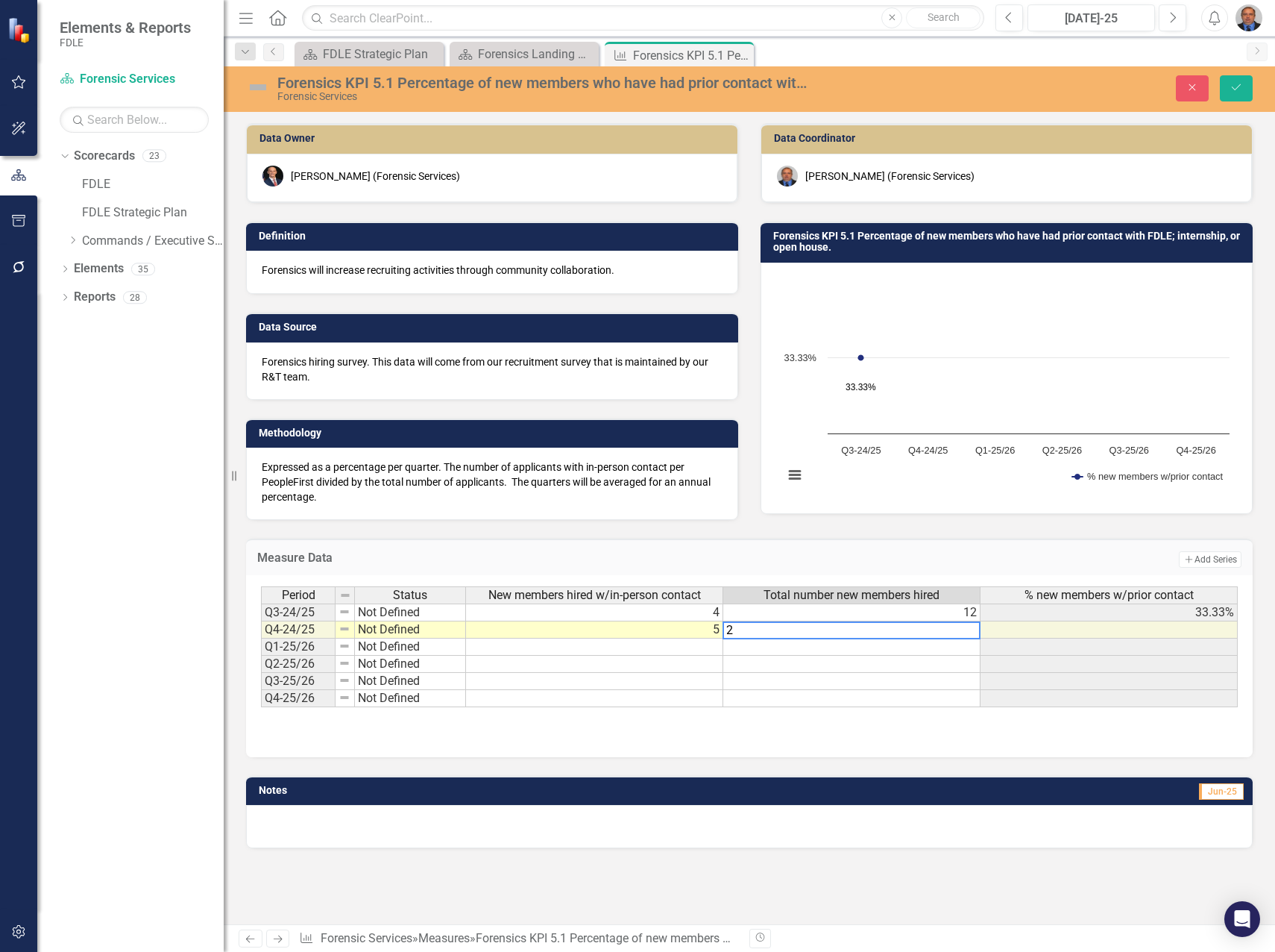
type textarea "27"
click at [1239, 85] on icon "Save" at bounding box center [1237, 87] width 14 height 11
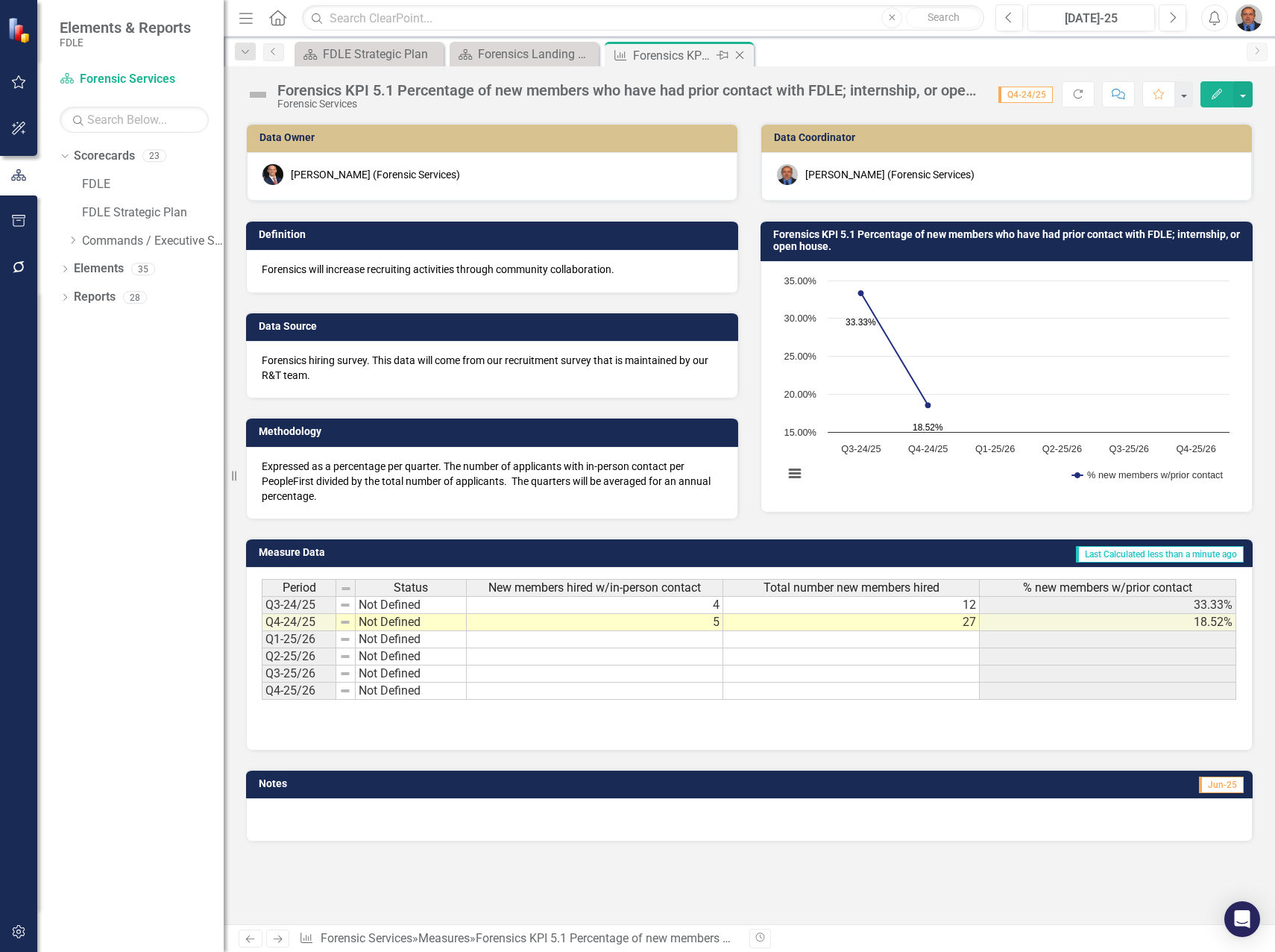
click at [742, 53] on icon at bounding box center [740, 55] width 8 height 8
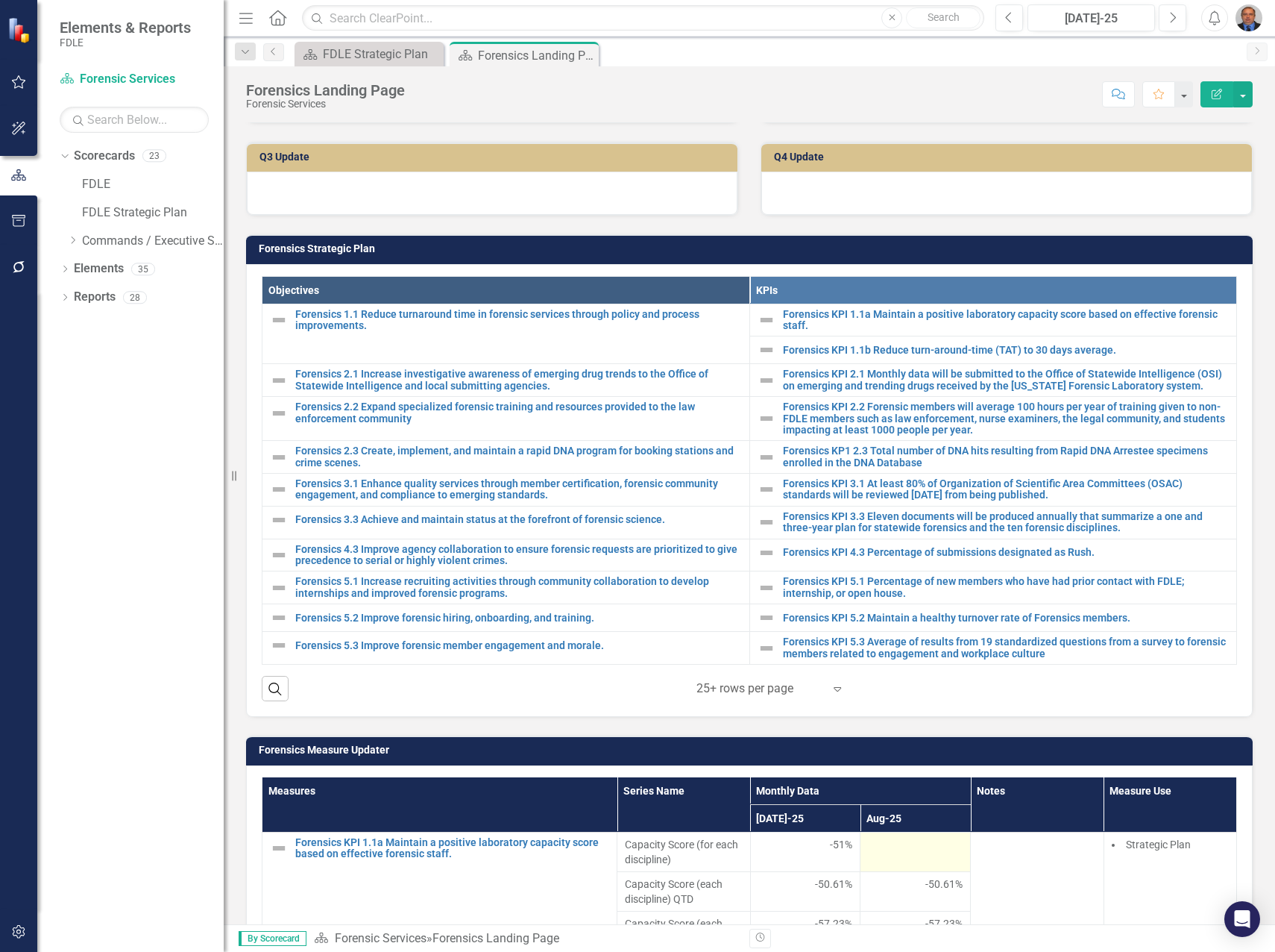
scroll to position [373, 0]
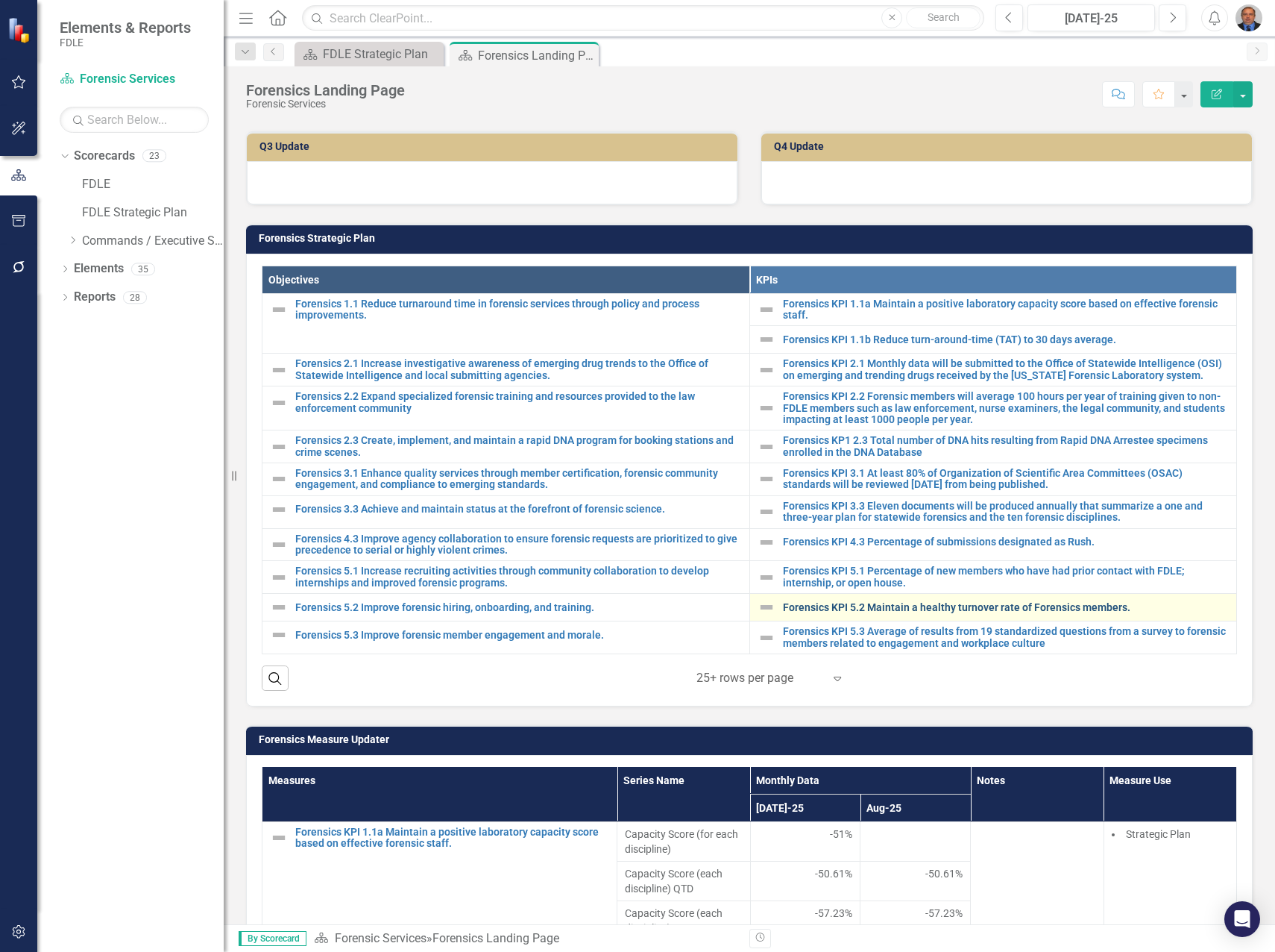
click at [879, 610] on link "Forensics KPI 5.2 Maintain a healthy turnover rate of Forensics members." at bounding box center [1006, 607] width 447 height 11
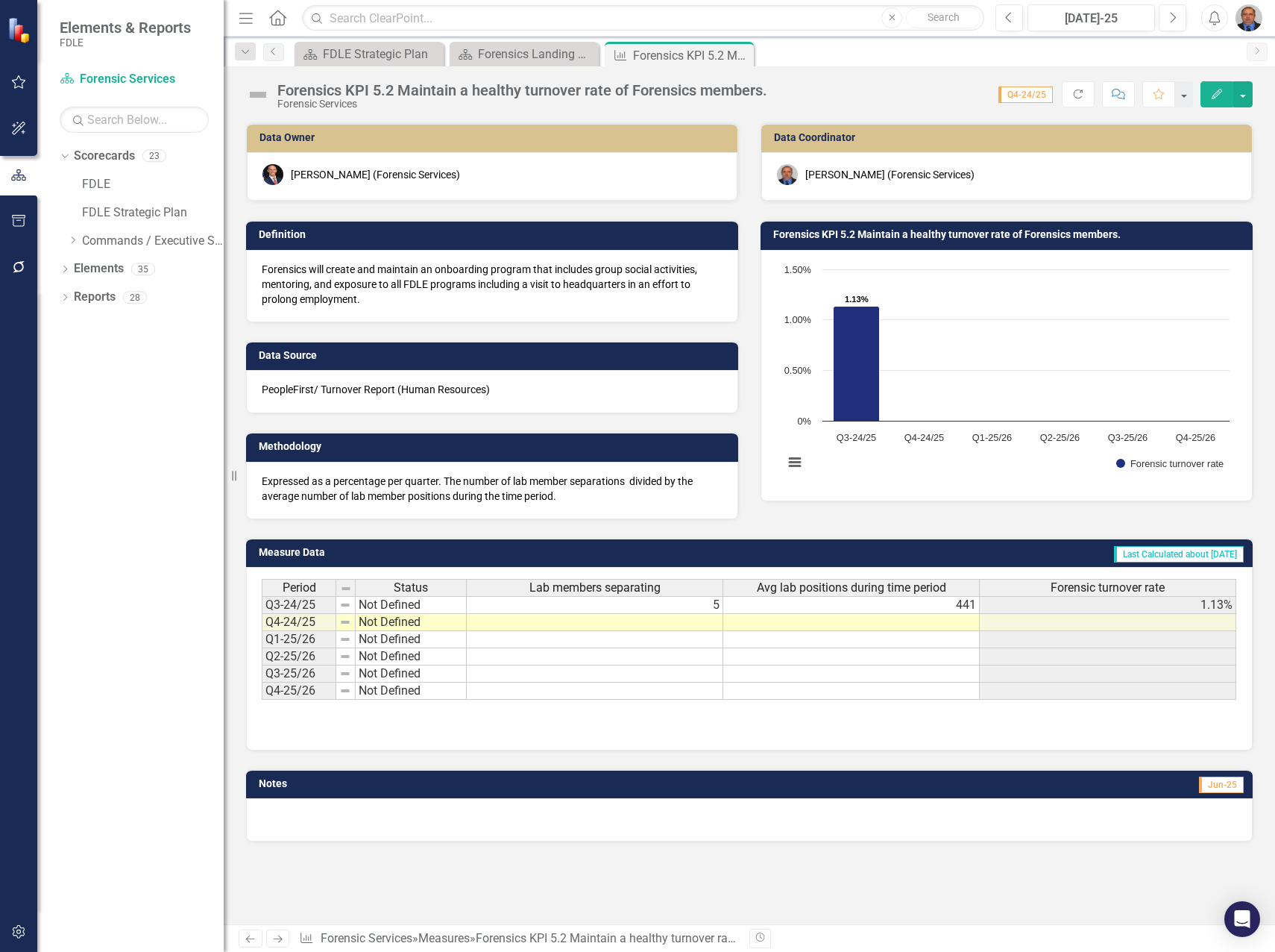
click at [675, 624] on td at bounding box center [594, 622] width 256 height 17
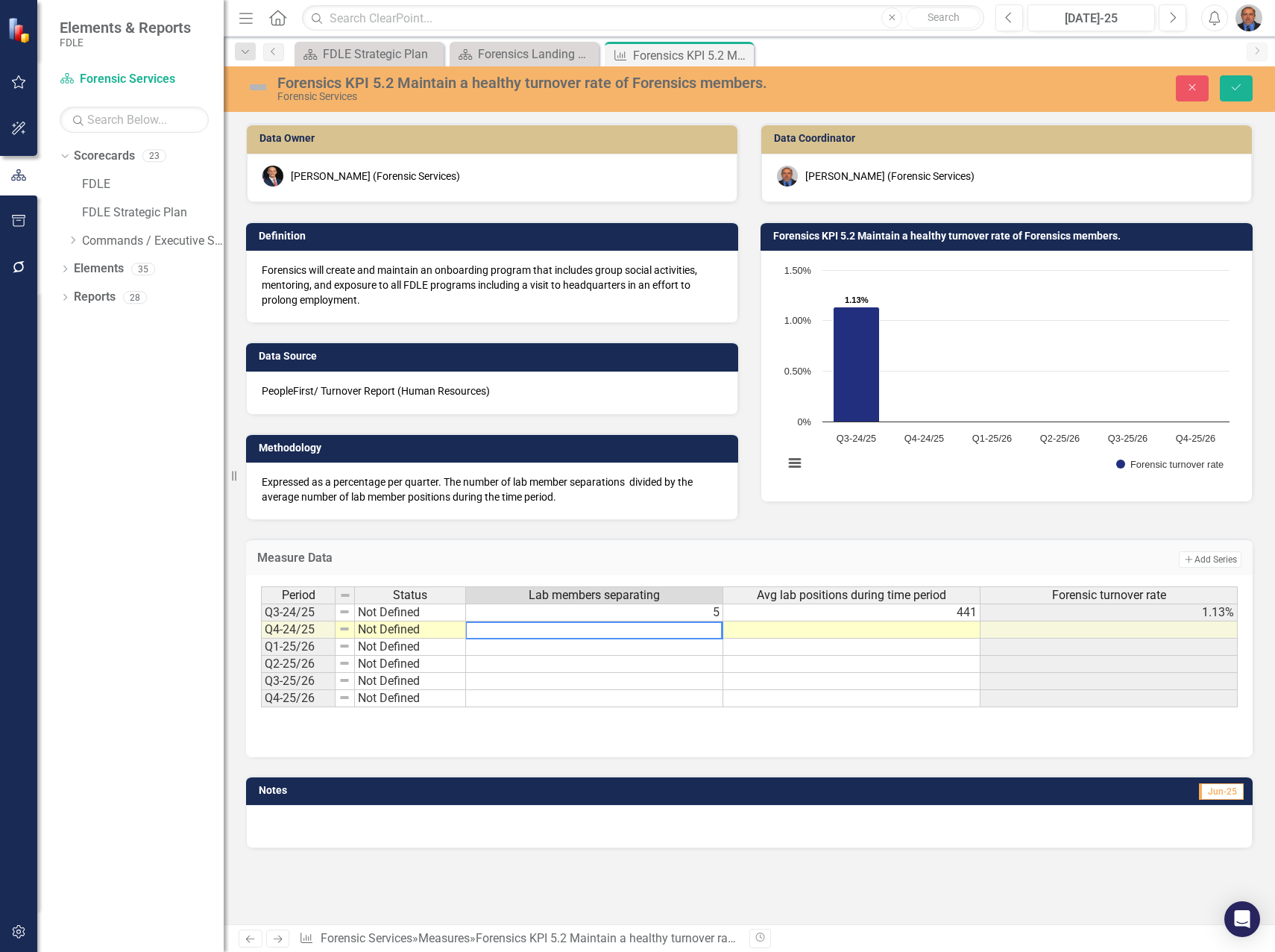
type textarea "5"
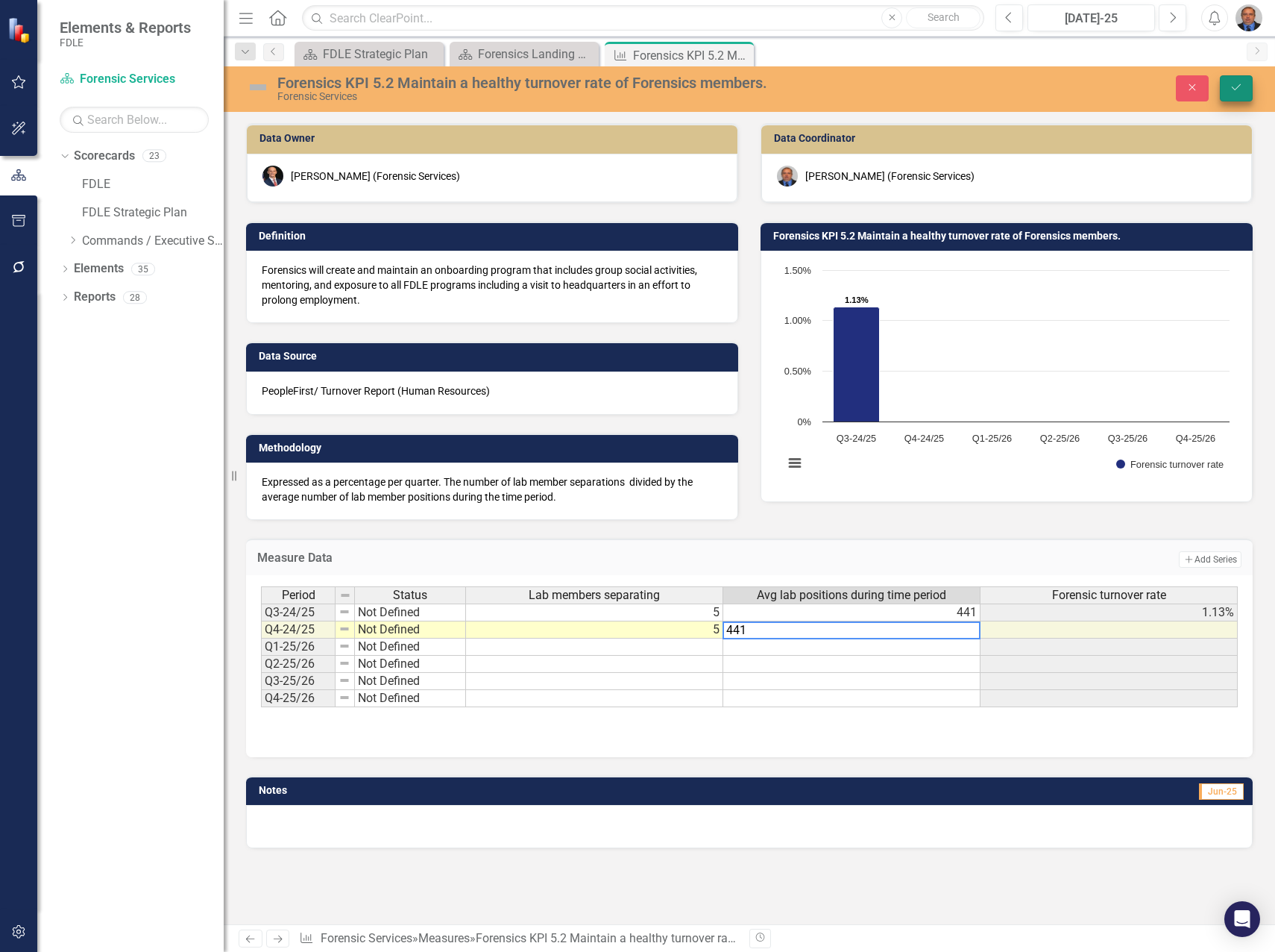
type textarea "441"
click at [1228, 85] on button "Save" at bounding box center [1237, 88] width 33 height 26
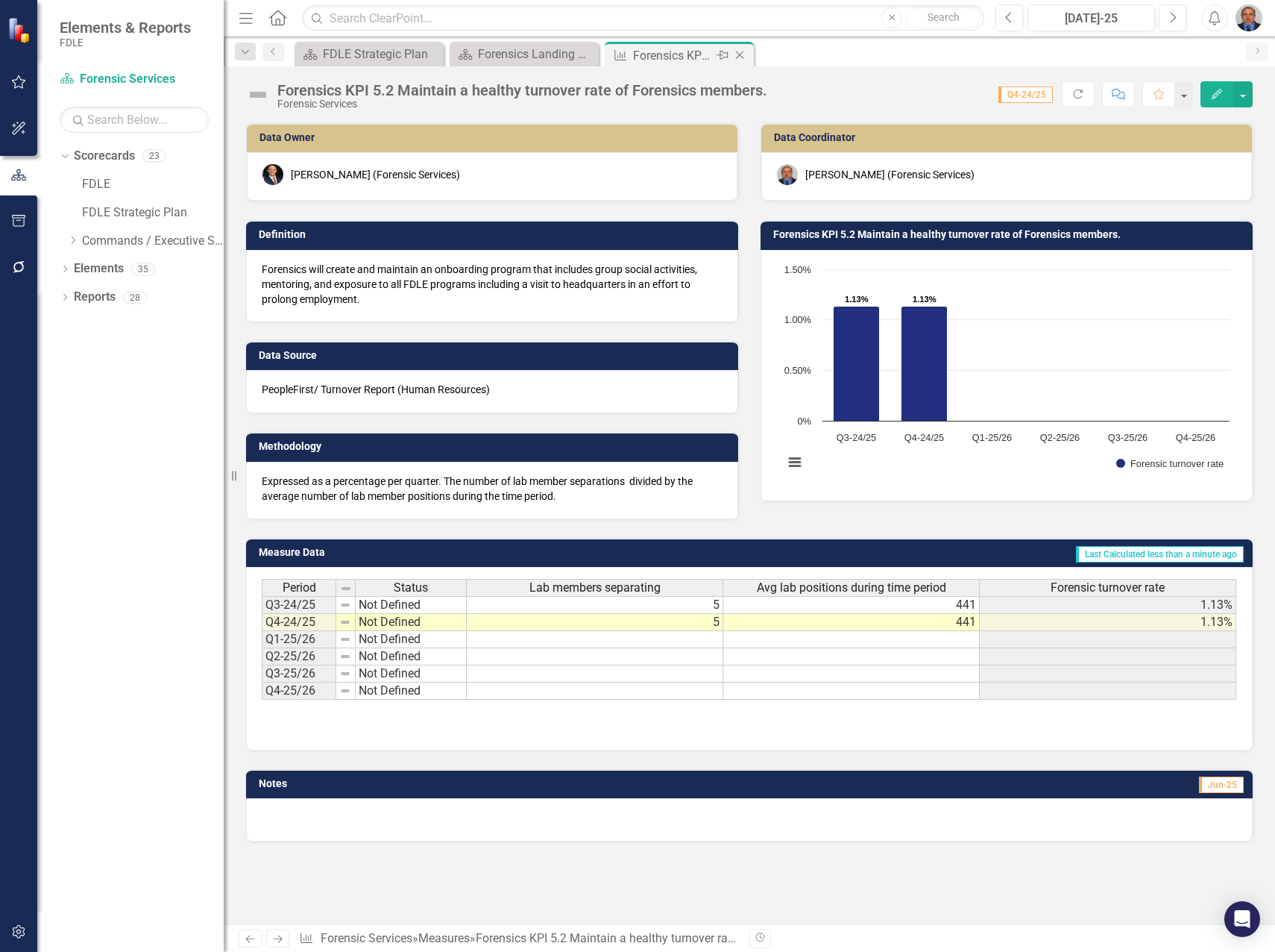
click at [740, 55] on icon at bounding box center [740, 55] width 8 height 8
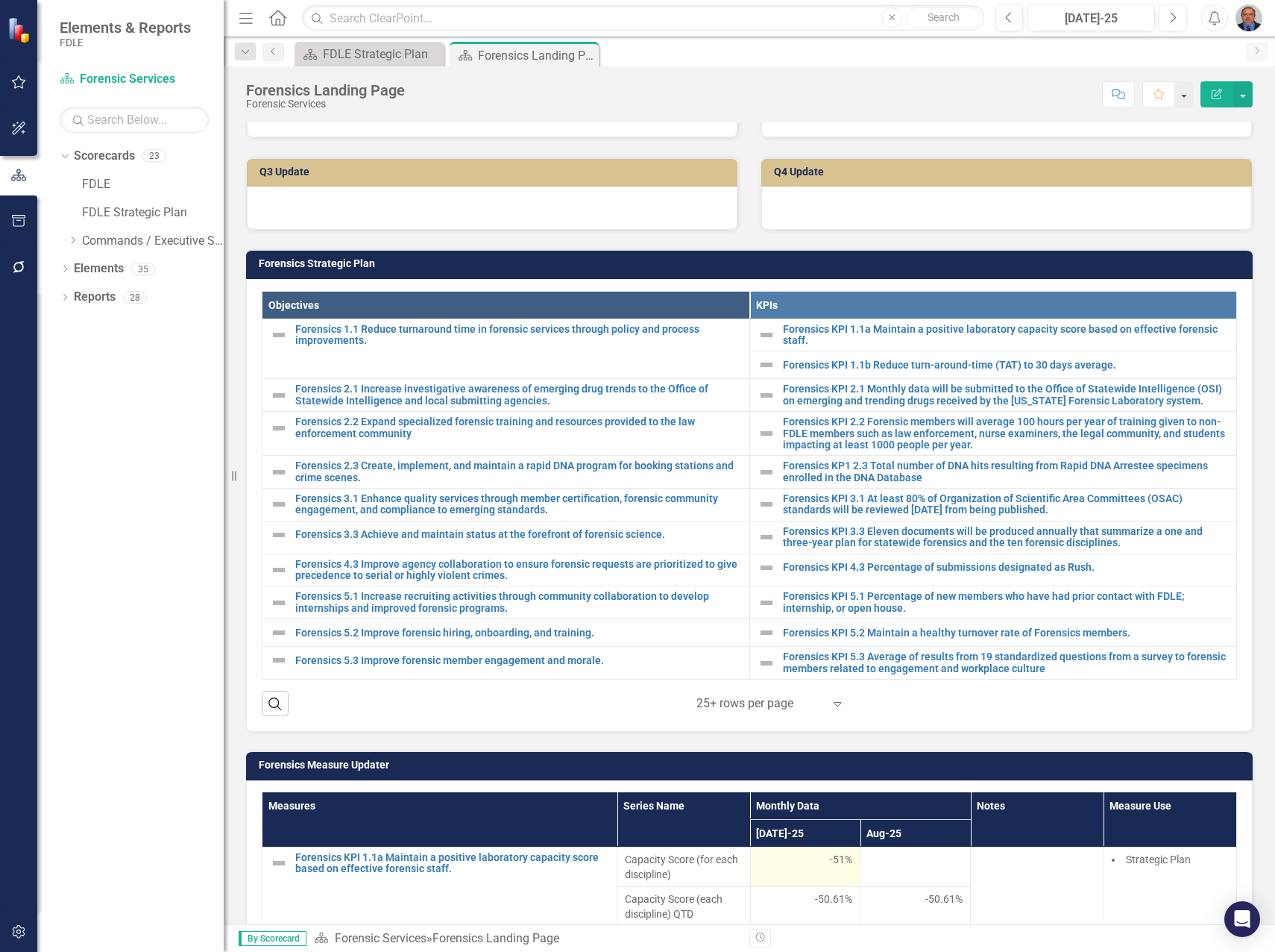
scroll to position [522, 0]
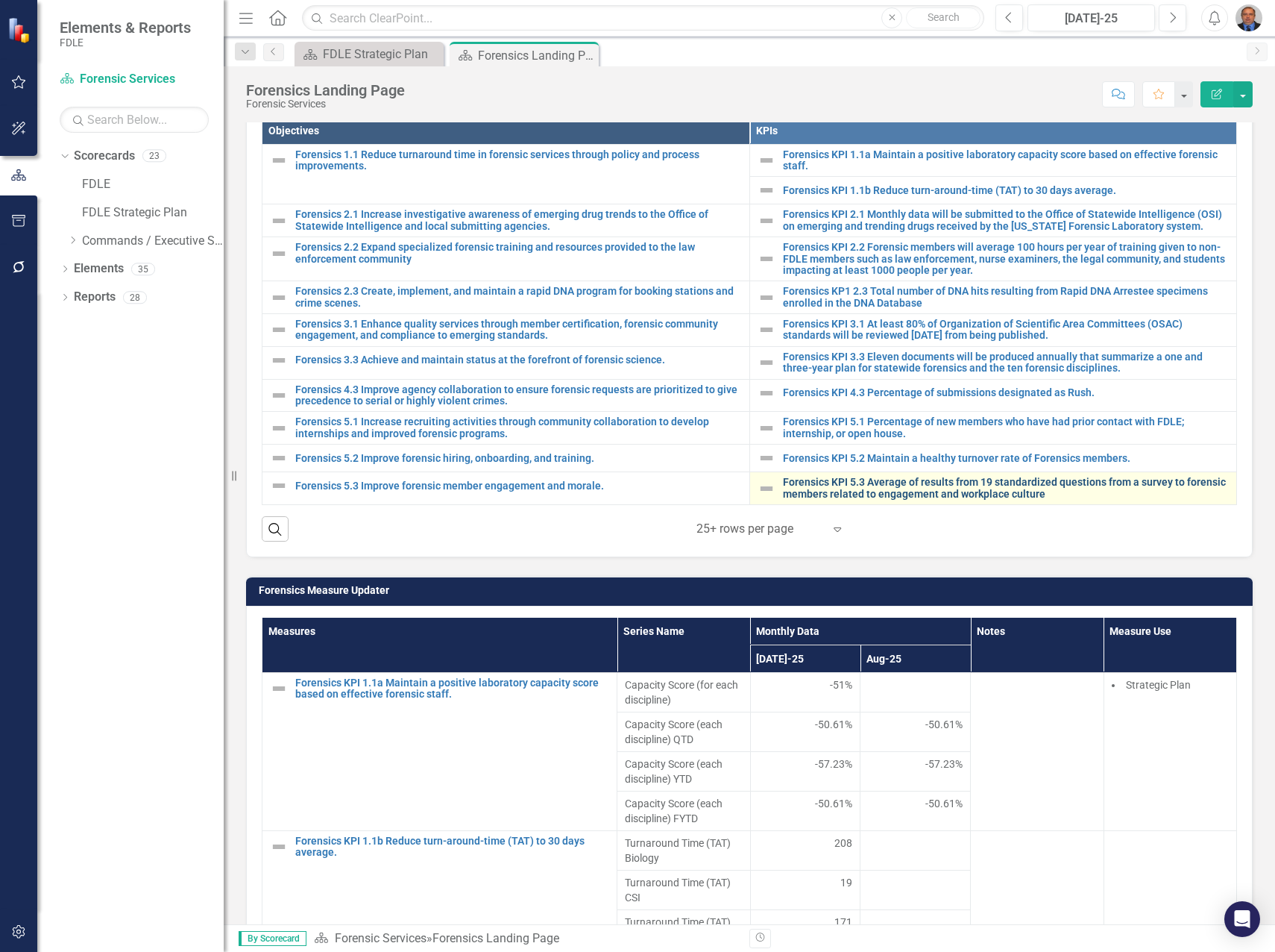
click at [869, 483] on link "Forensics KPI 5.3 Average of results from 19 standardized questions from a surv…" at bounding box center [1006, 488] width 447 height 23
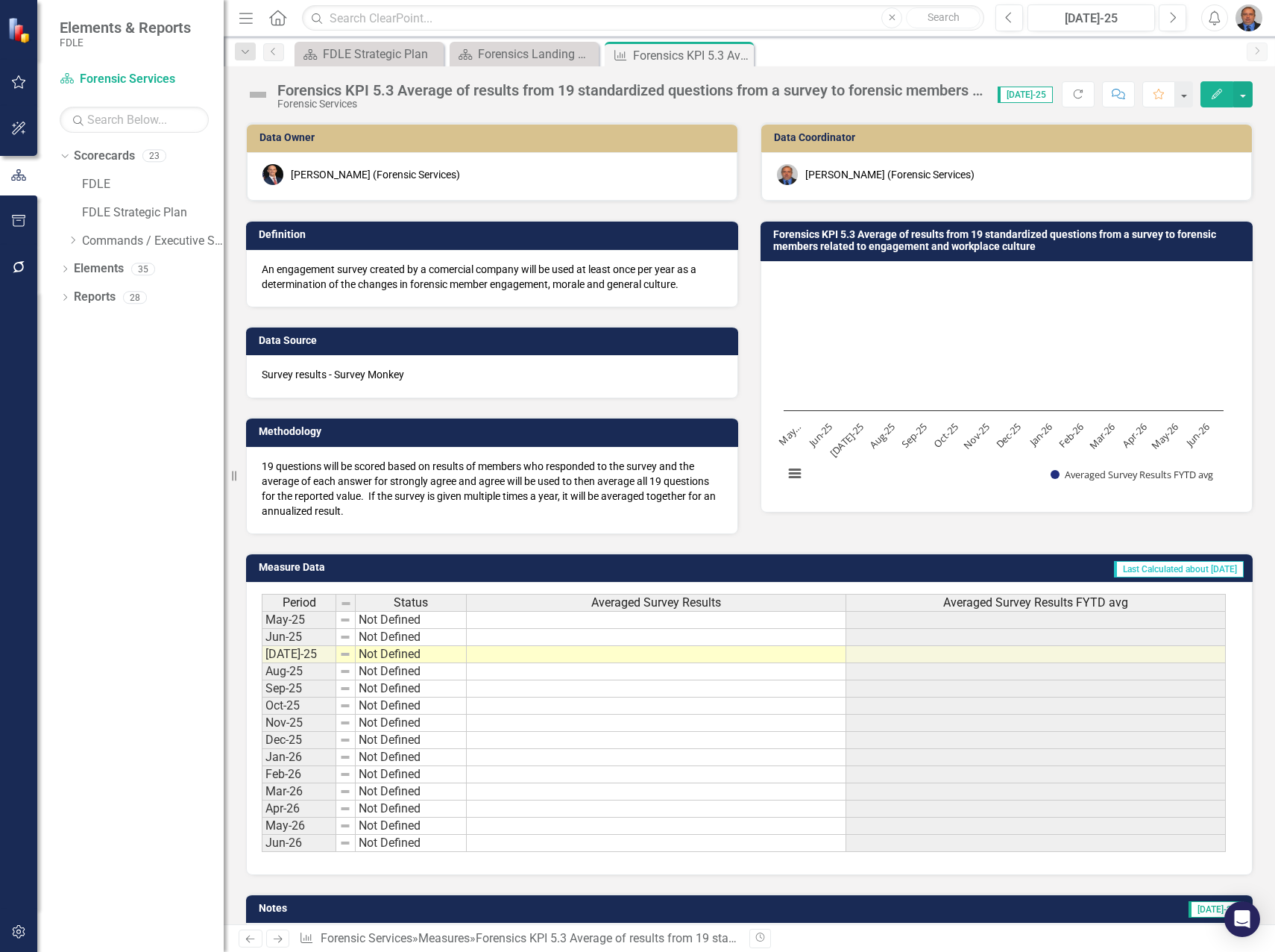
click at [757, 620] on td at bounding box center [656, 620] width 379 height 18
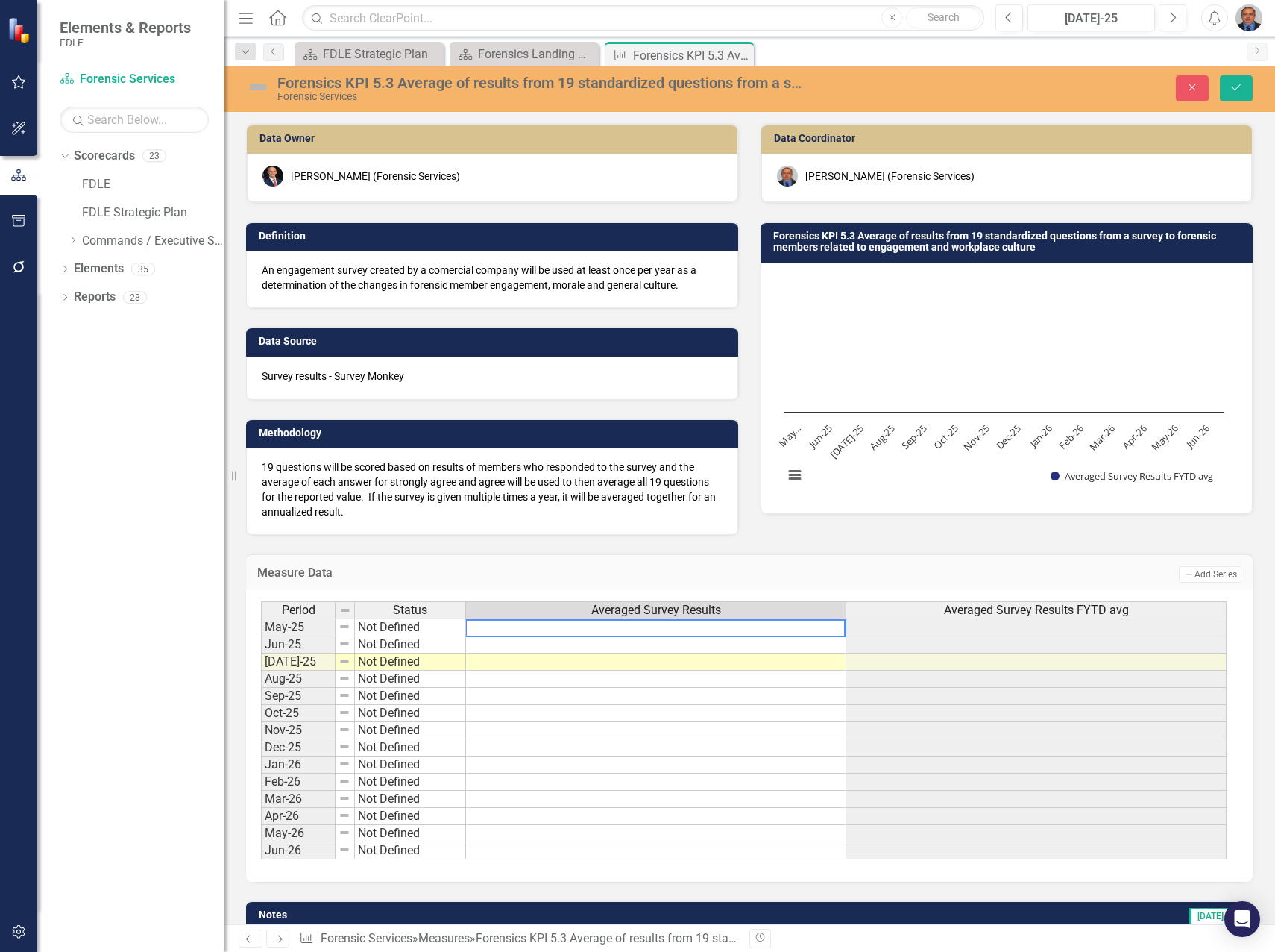
type textarea "0"
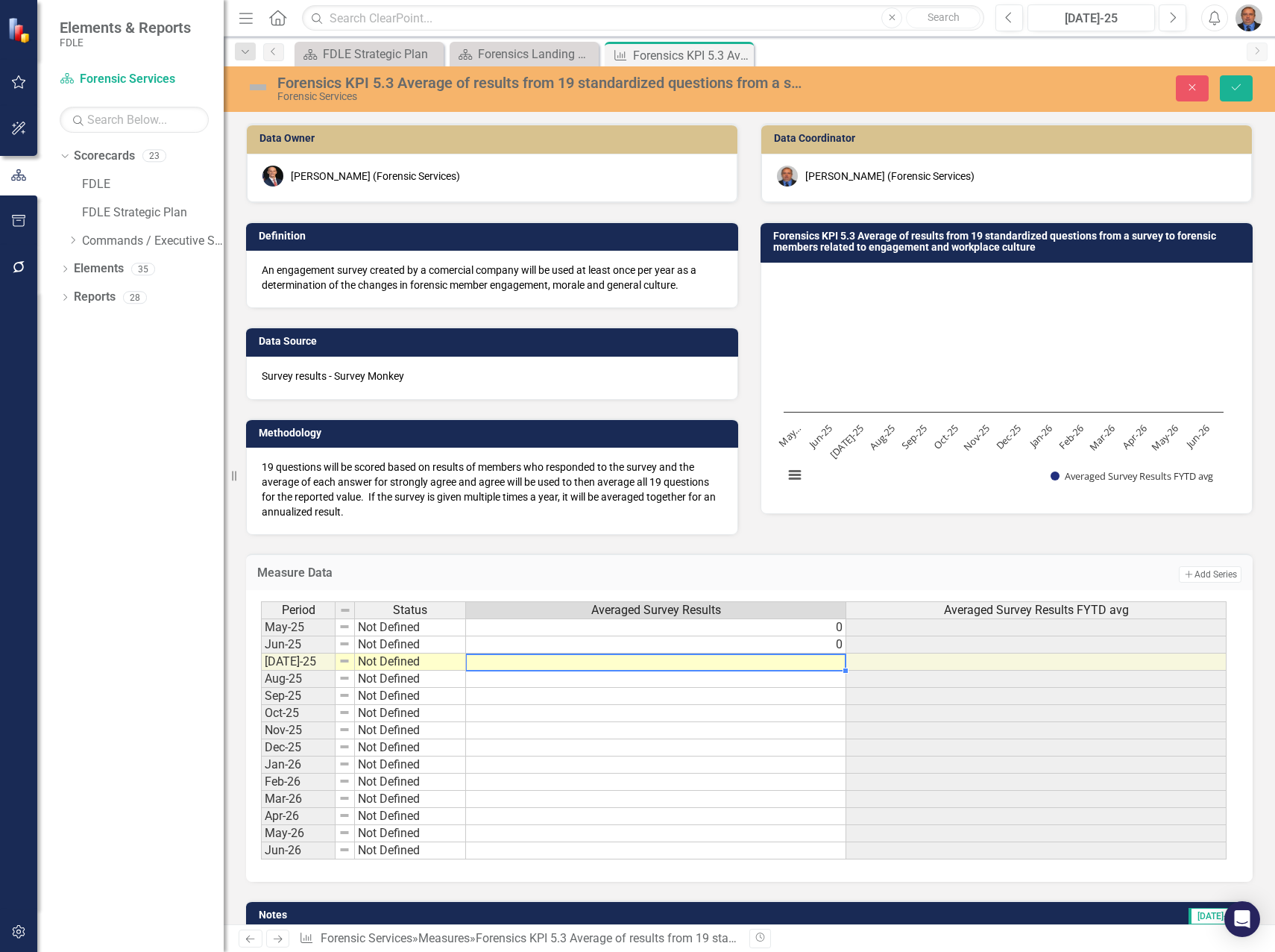
type textarea "0"
click at [1225, 92] on button "Save" at bounding box center [1237, 88] width 33 height 26
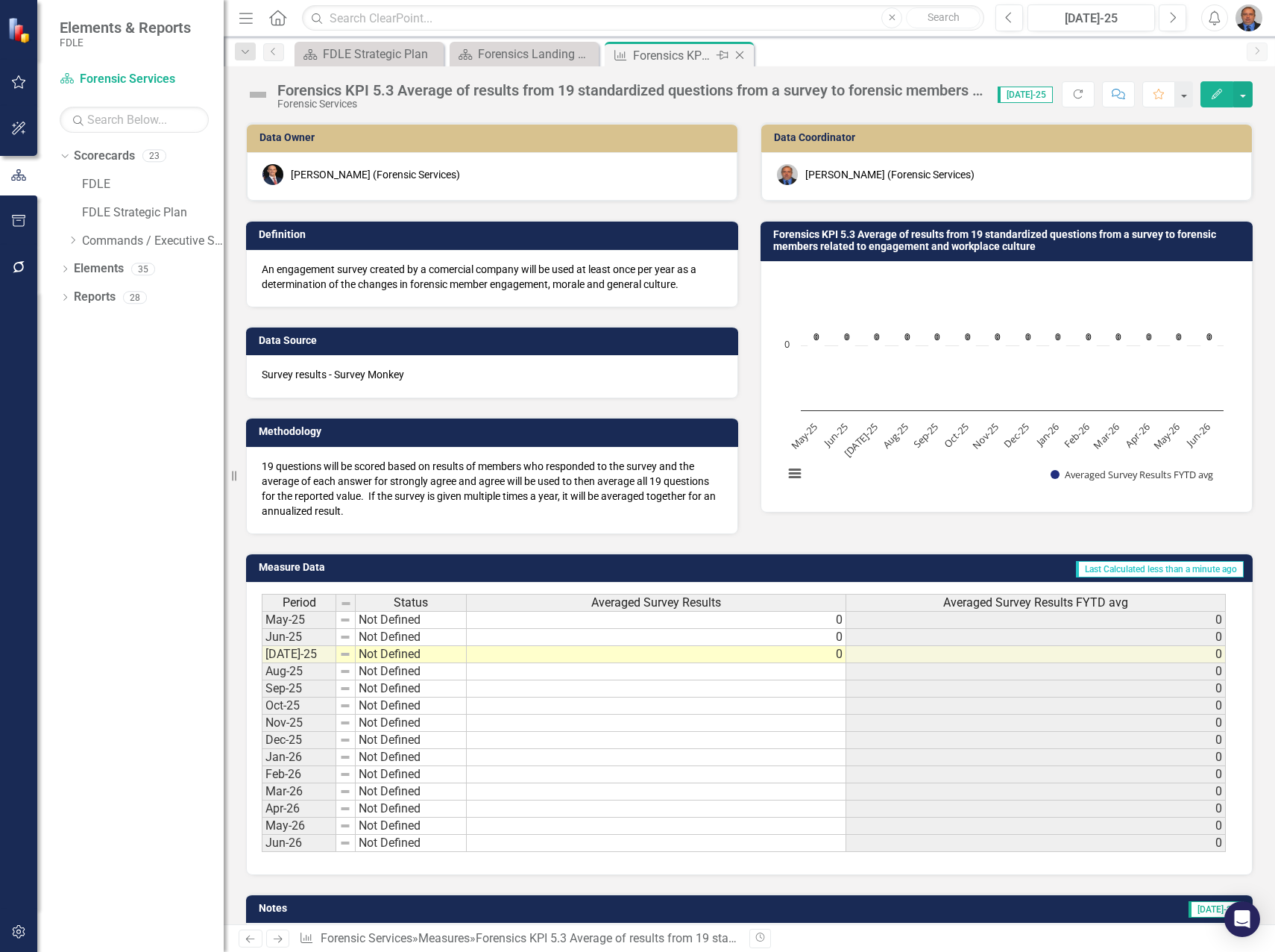
click at [739, 56] on icon "Close" at bounding box center [740, 56] width 15 height 12
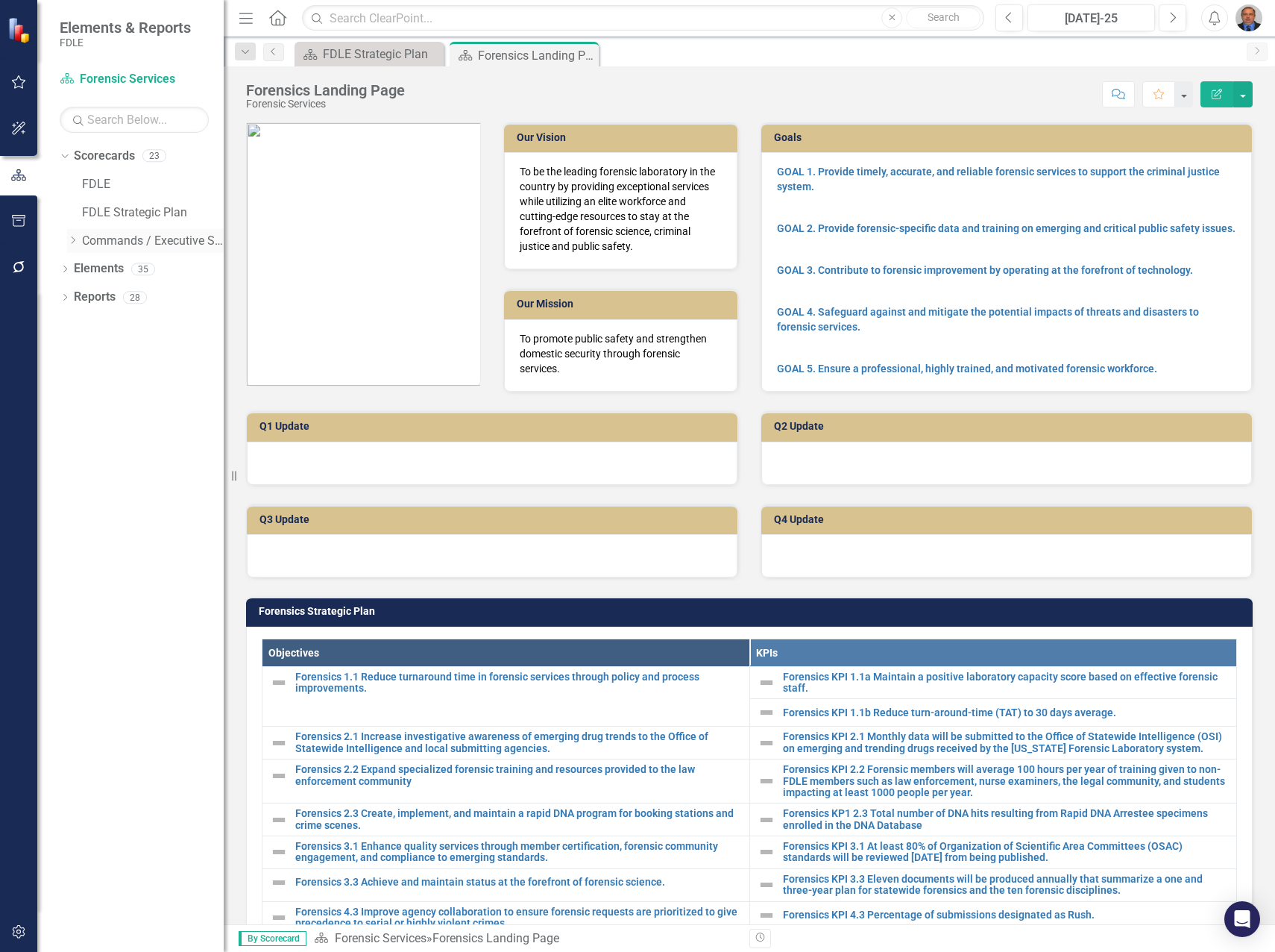
click at [74, 240] on icon "Dropdown" at bounding box center [72, 240] width 11 height 9
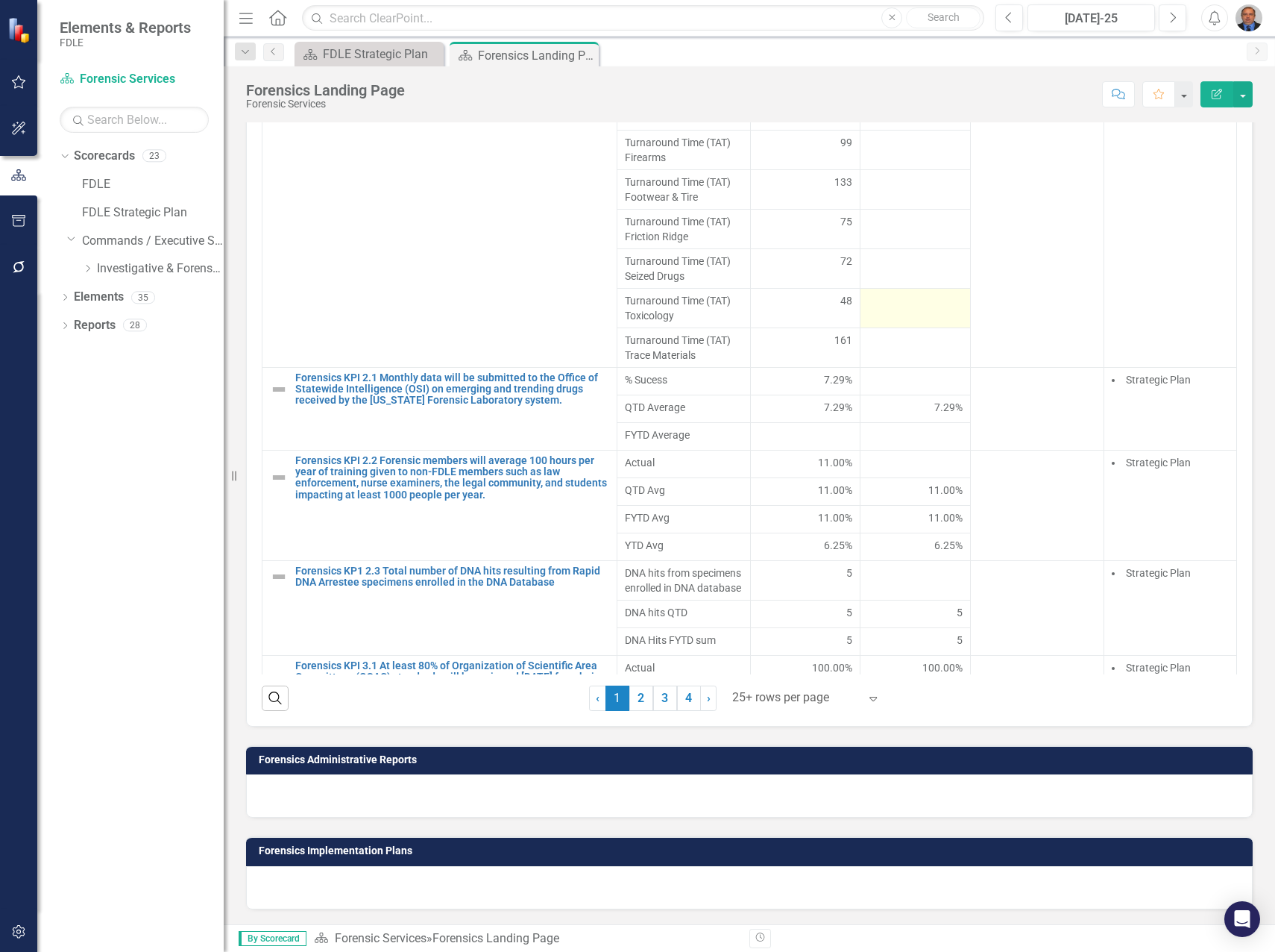
scroll to position [252, 0]
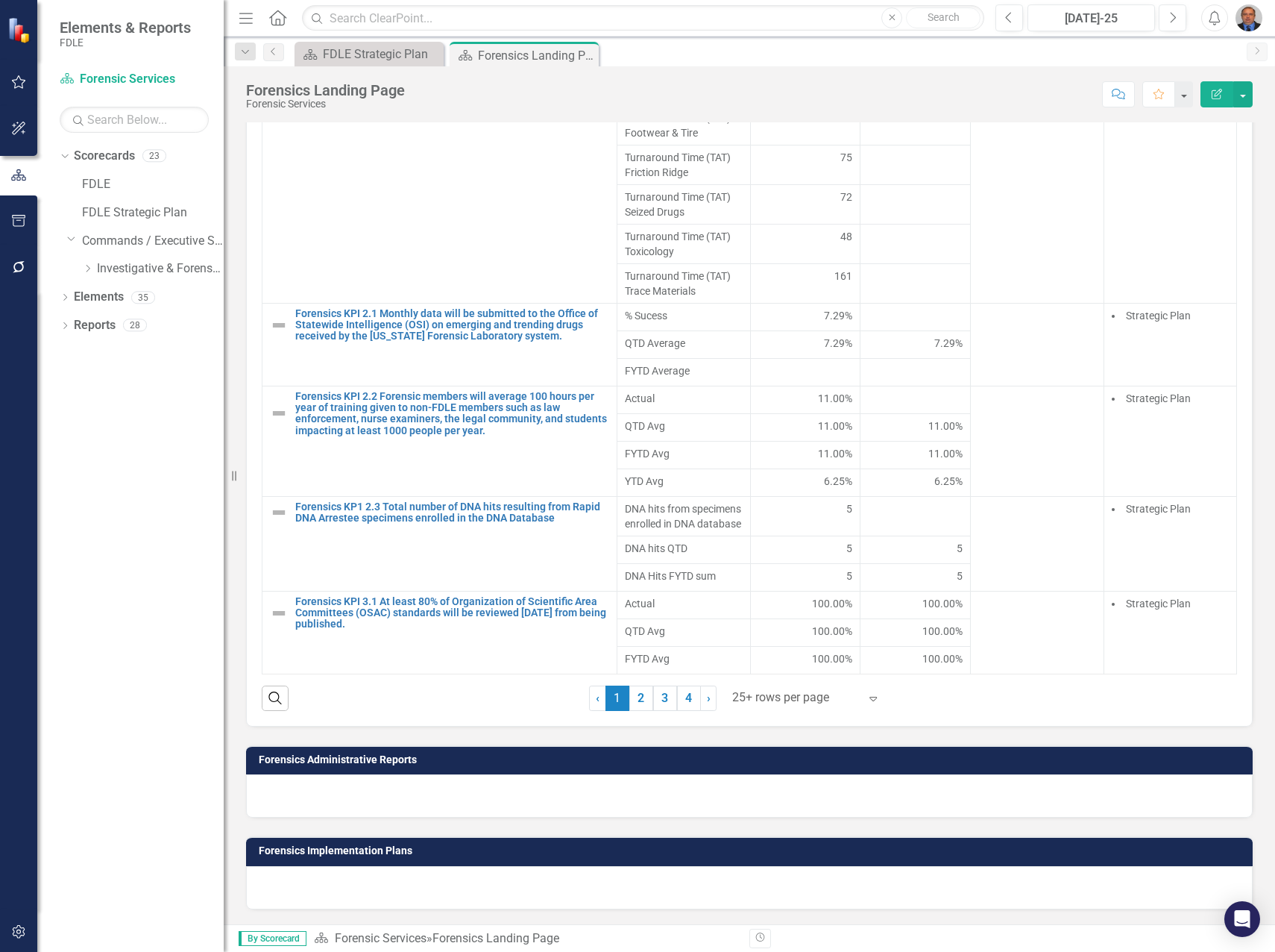
click at [772, 696] on div at bounding box center [796, 697] width 127 height 20
click at [783, 675] on div "Display All Rows" at bounding box center [804, 672] width 140 height 17
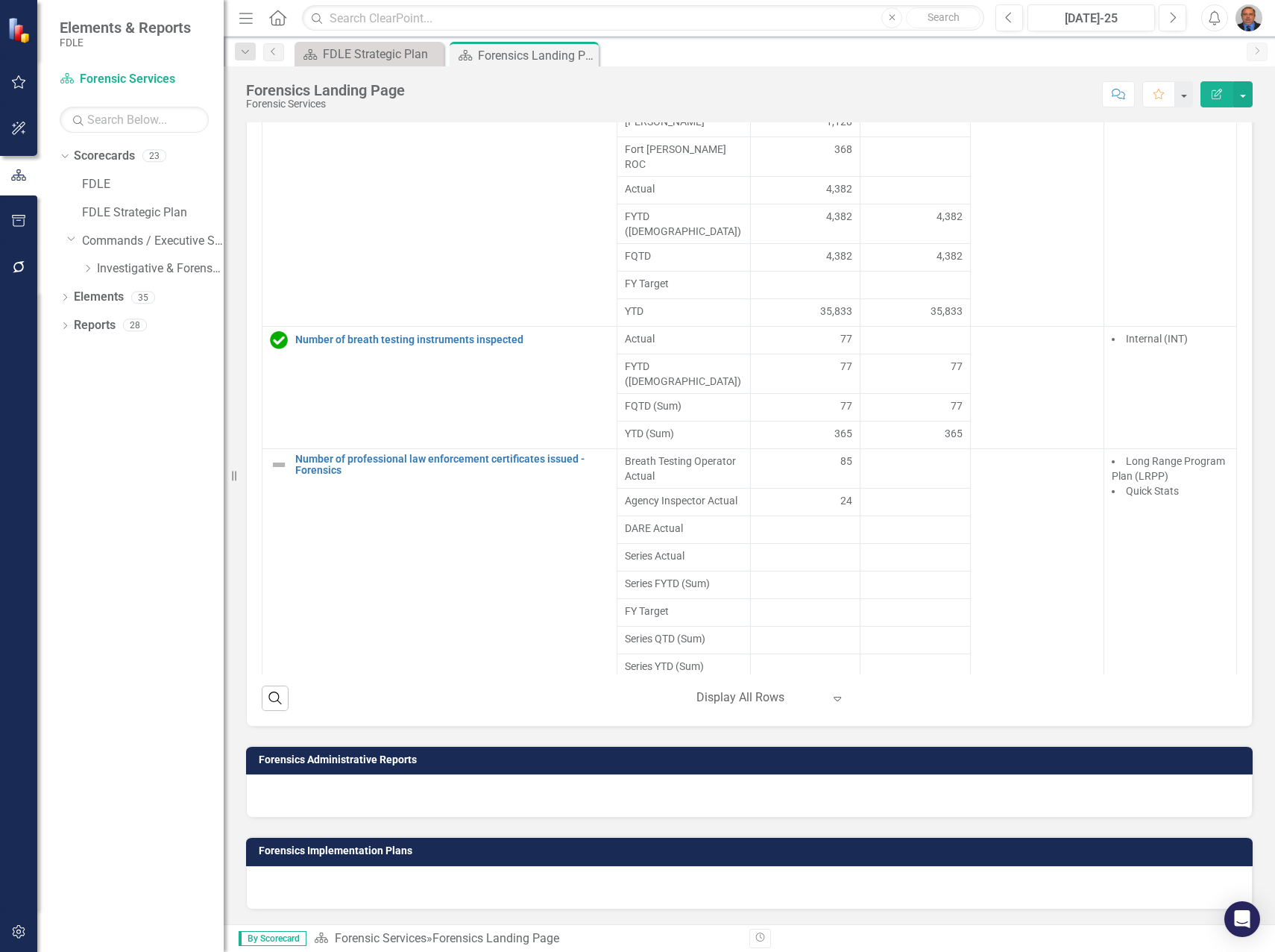
scroll to position [1967, 0]
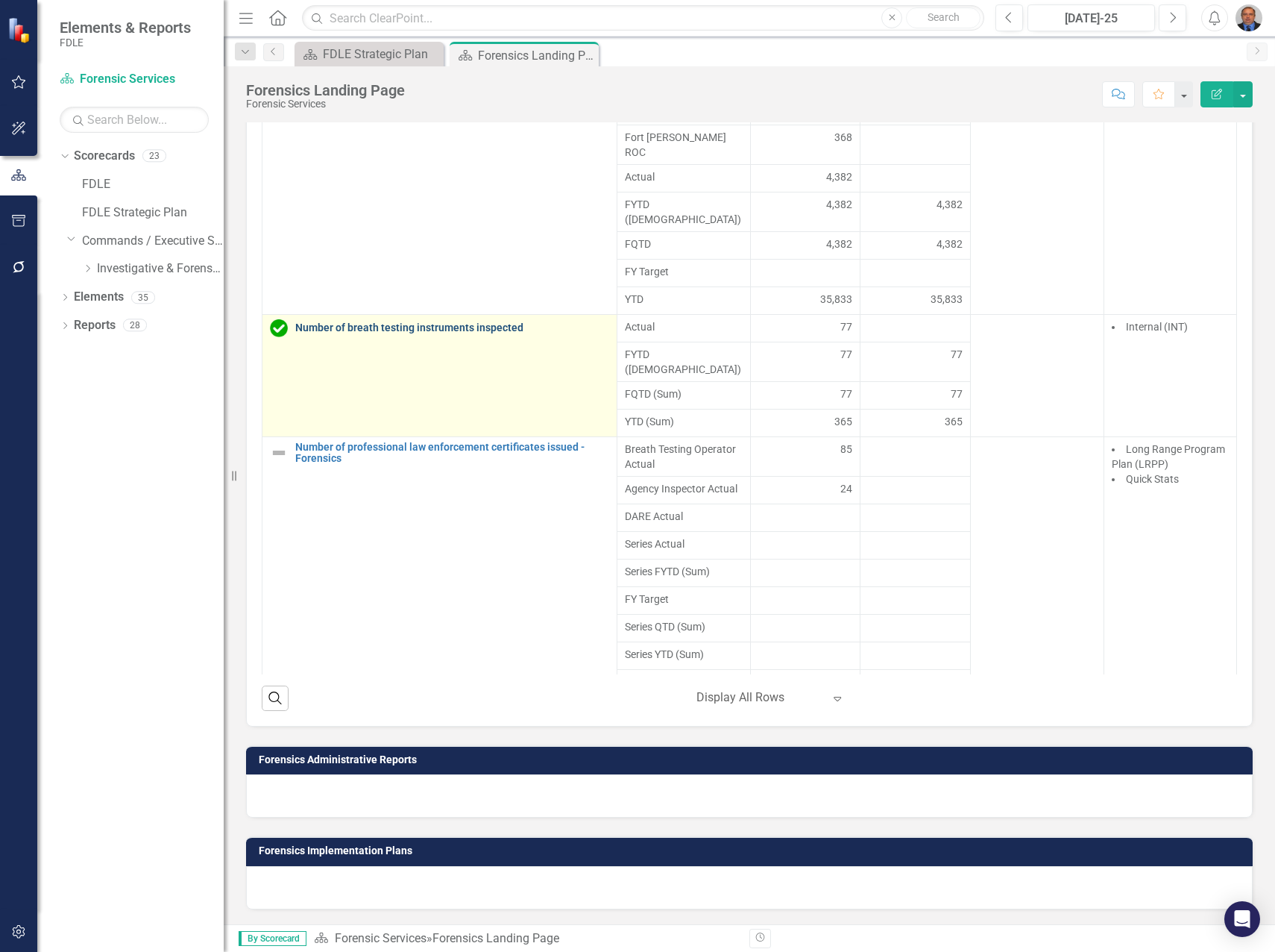
click at [440, 322] on link "Number of breath testing instruments inspected" at bounding box center [452, 328] width 314 height 11
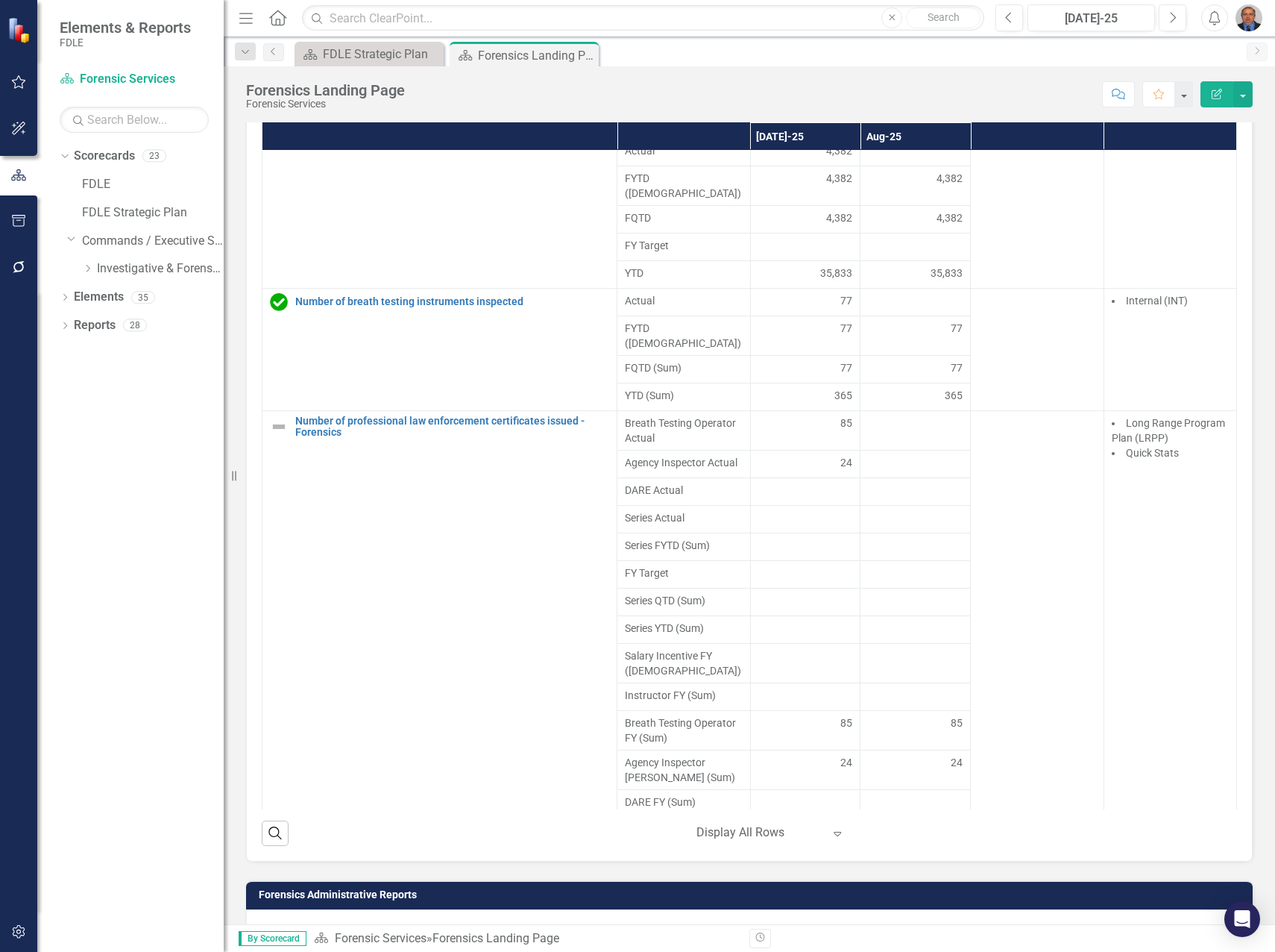
scroll to position [2163, 0]
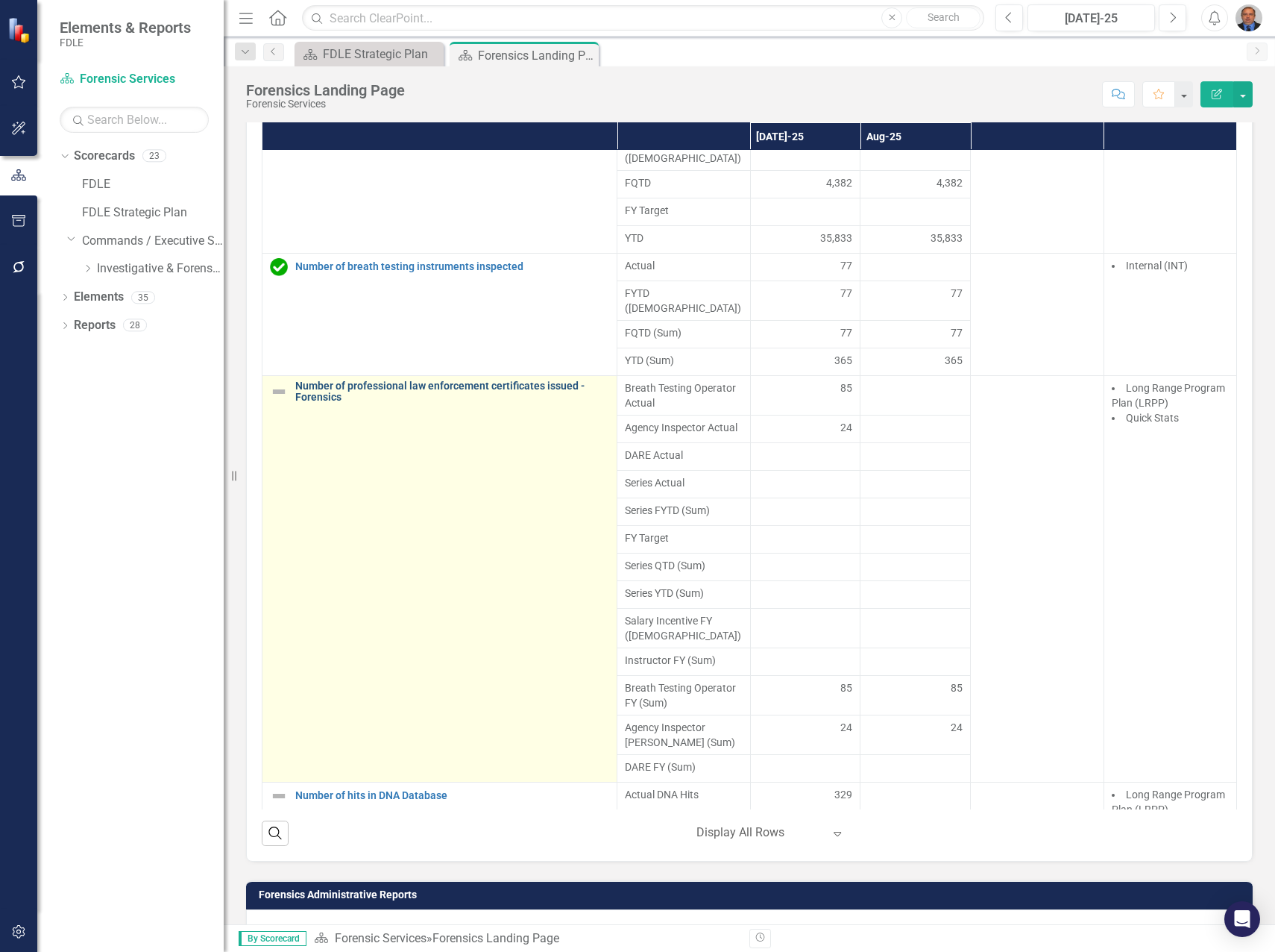
click at [404, 380] on link "Number of professional law enforcement certificates issued - Forensics" at bounding box center [452, 391] width 314 height 23
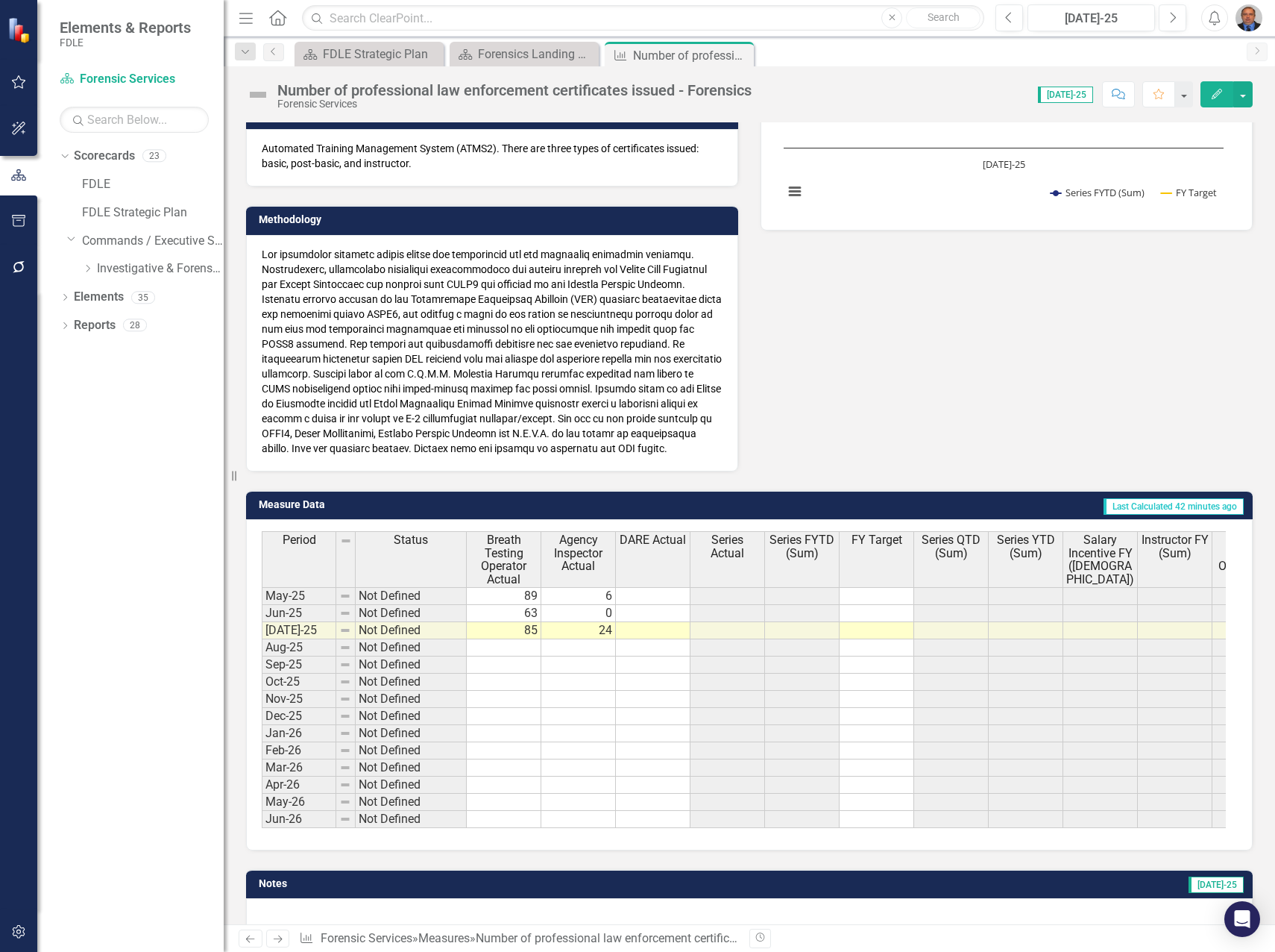
scroll to position [298, 0]
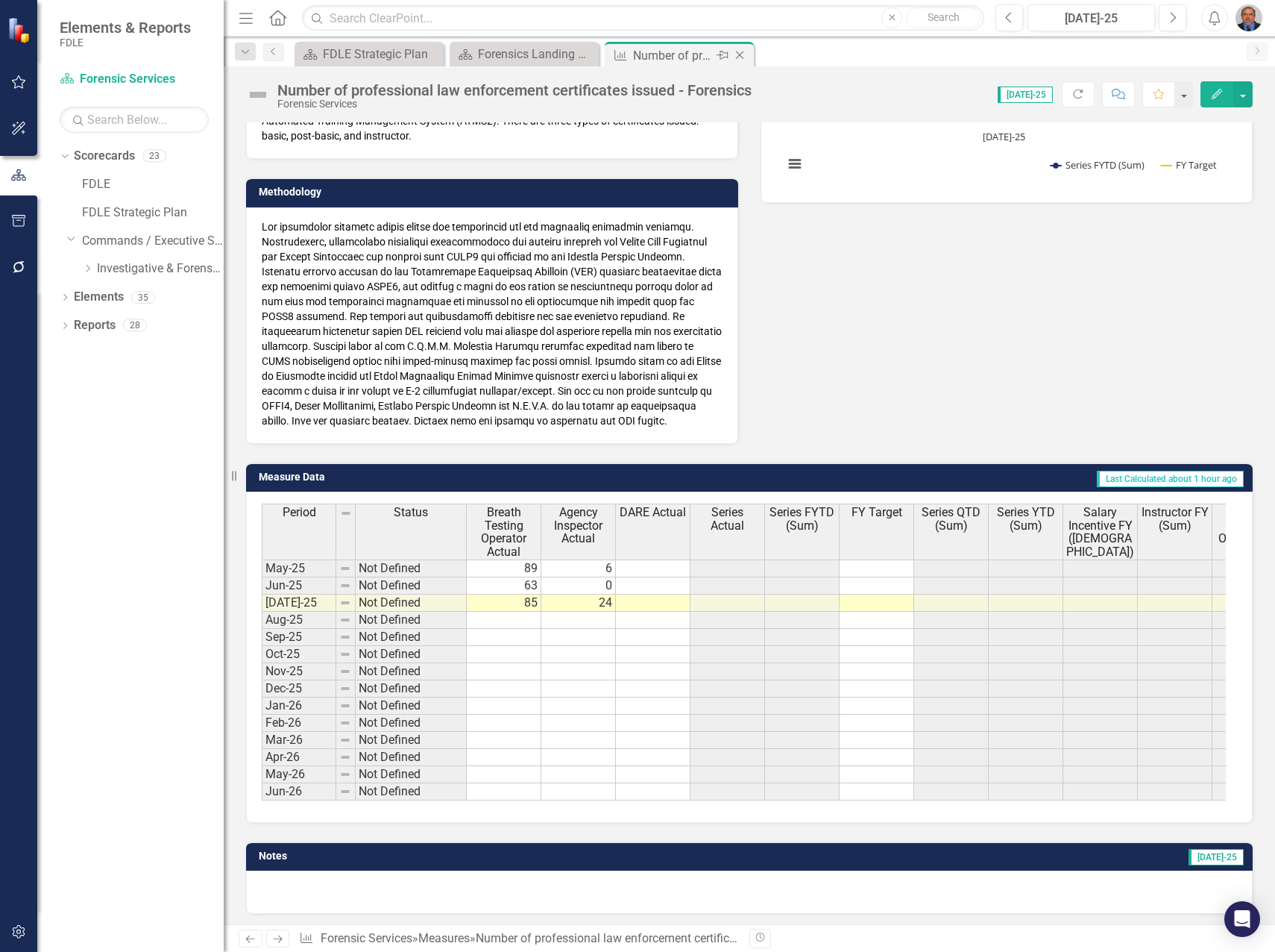
click at [741, 52] on icon "Close" at bounding box center [740, 56] width 15 height 12
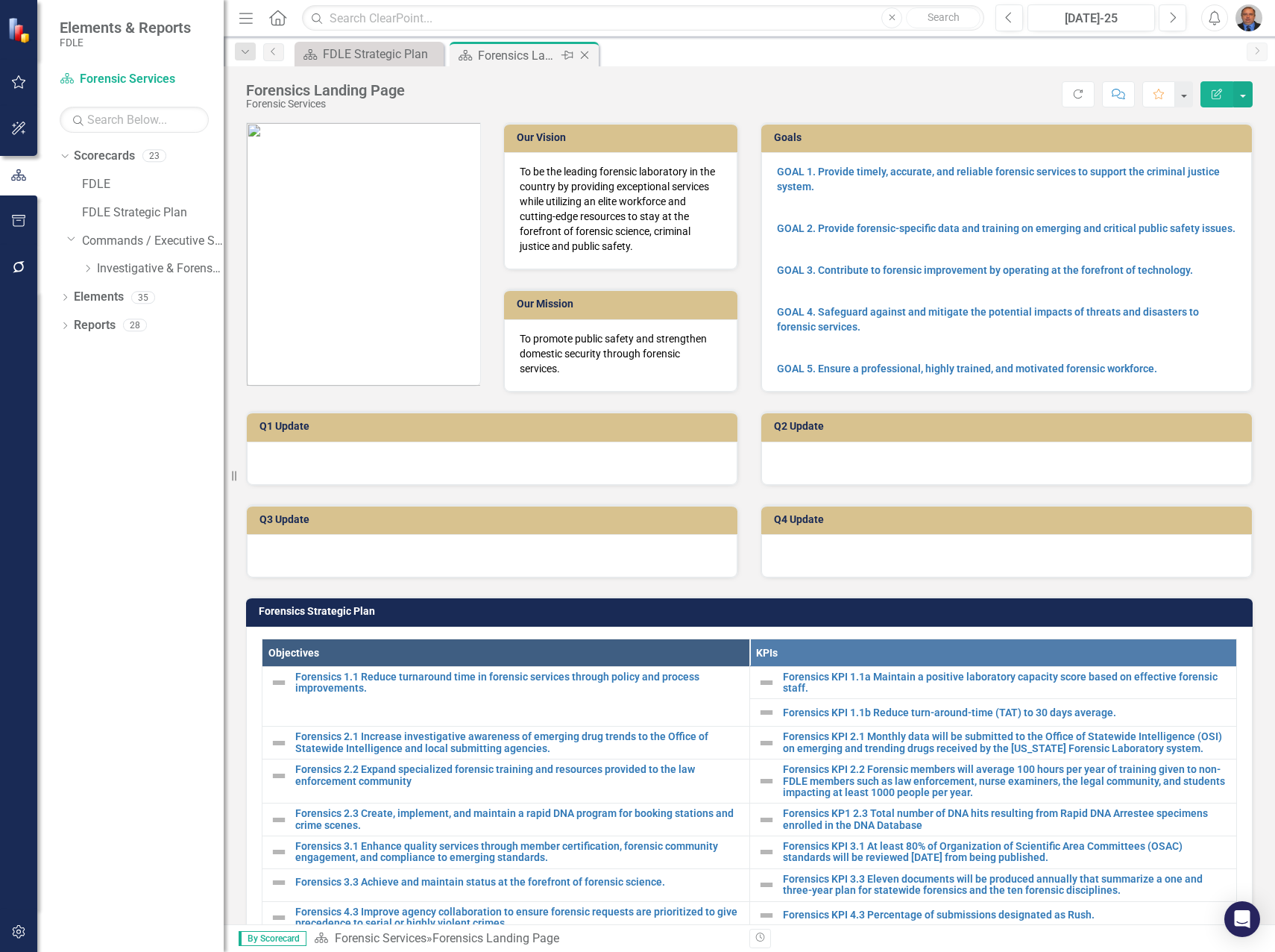
click at [586, 56] on icon "Close" at bounding box center [585, 56] width 15 height 12
